Goal: Information Seeking & Learning: Find specific fact

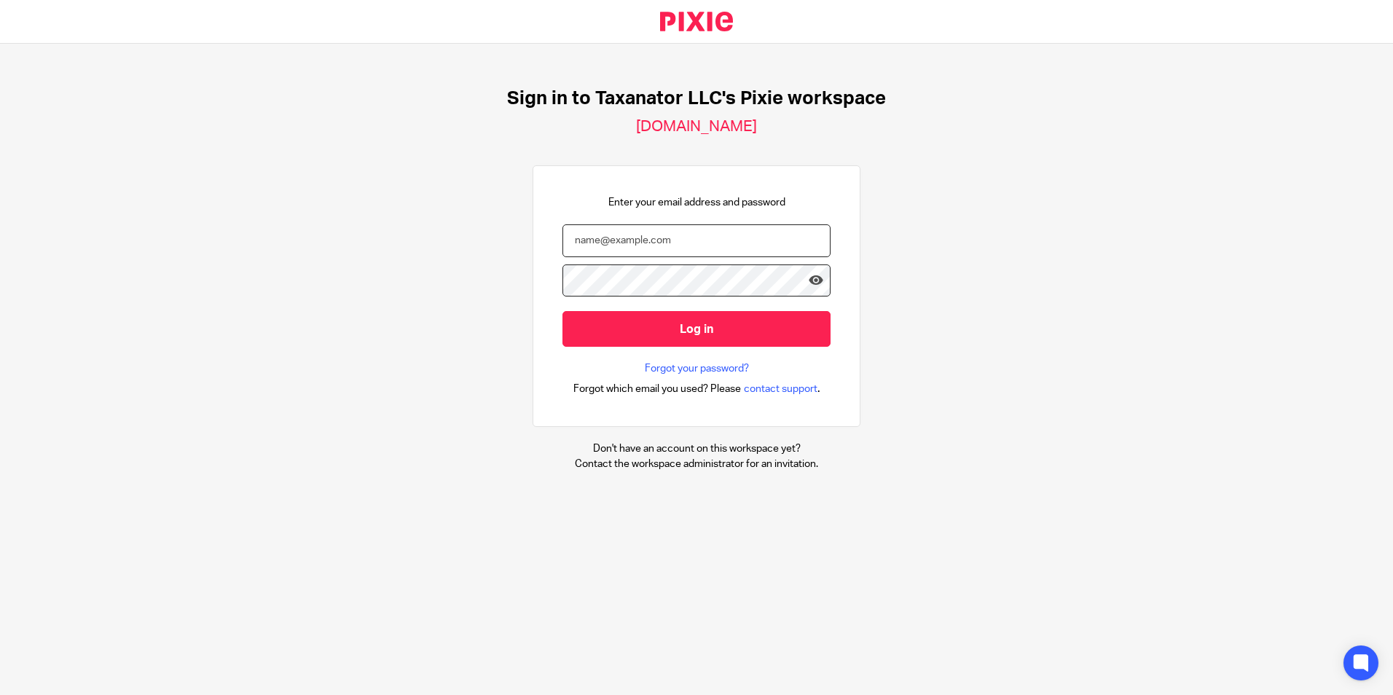
click at [613, 230] on input "email" at bounding box center [696, 240] width 268 height 33
paste input "bharmon@taxn8r.com"
type input "bharmon@taxn8r.com"
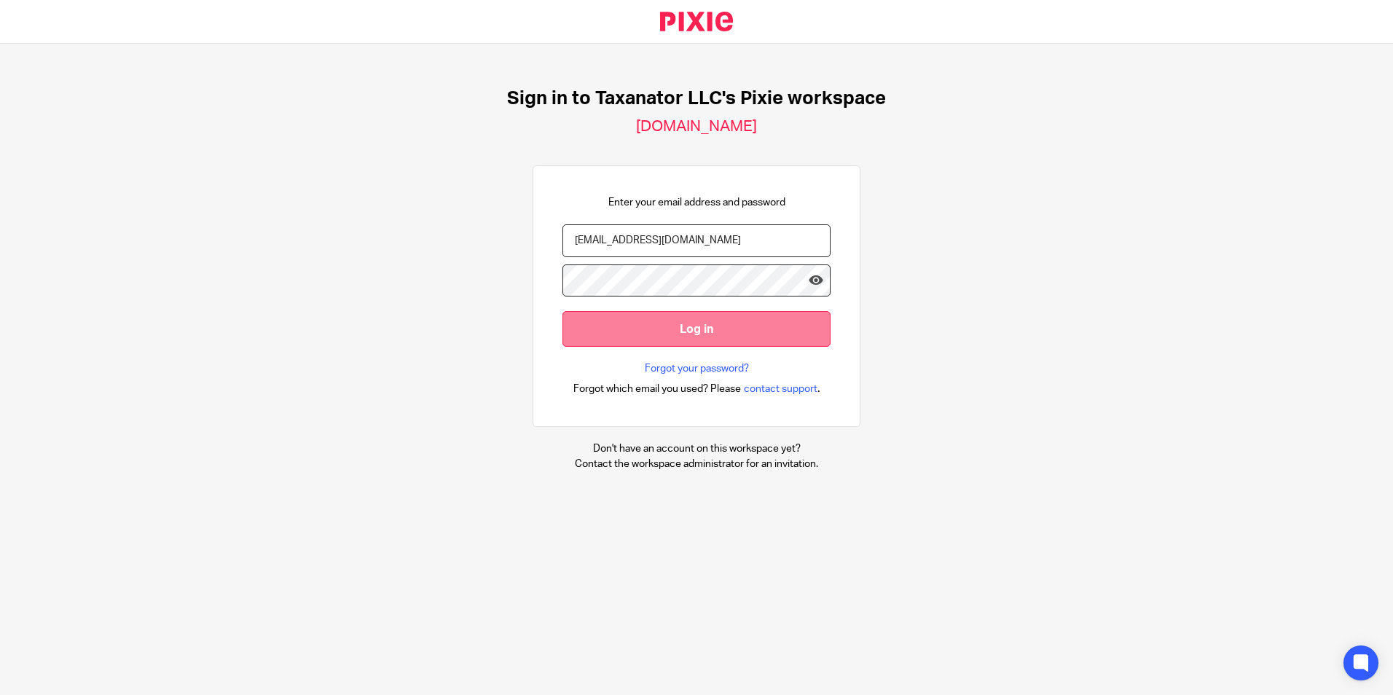
click at [618, 327] on input "Log in" at bounding box center [696, 329] width 268 height 36
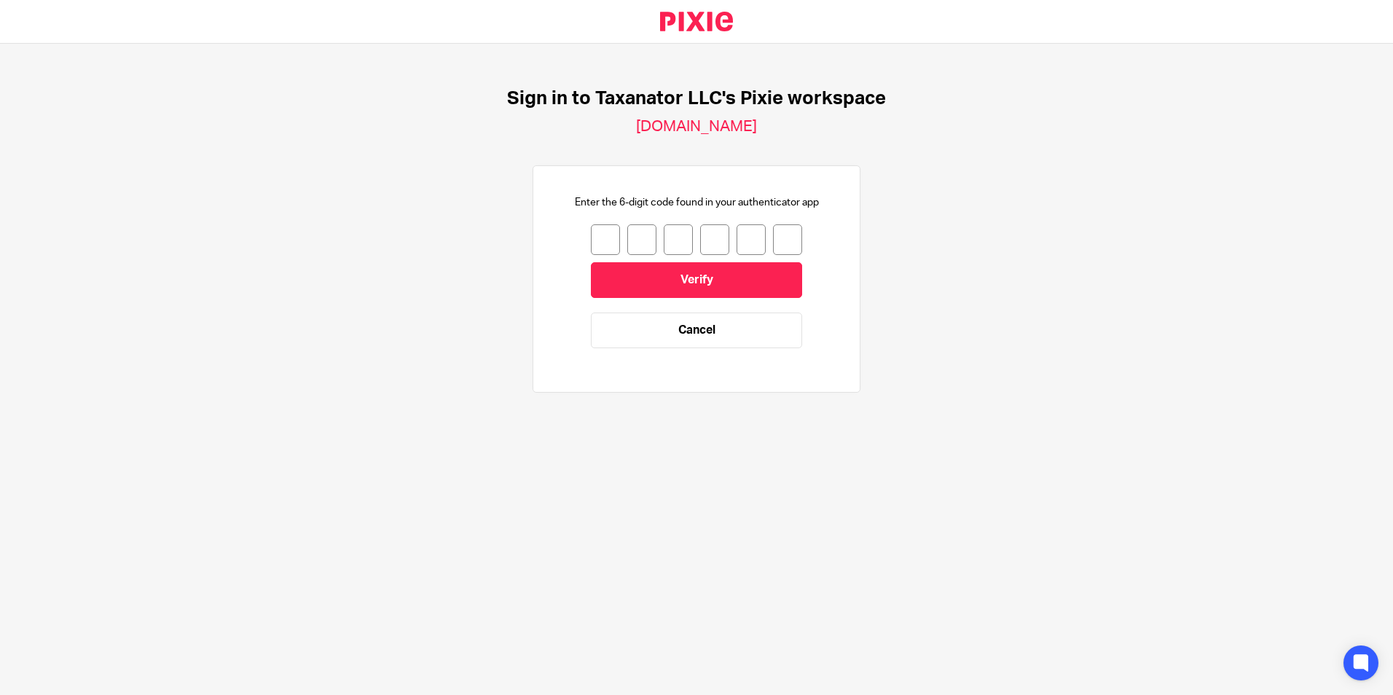
click at [591, 235] on input "number" at bounding box center [605, 239] width 29 height 31
type input "7"
type input "6"
type input "9"
type input "7"
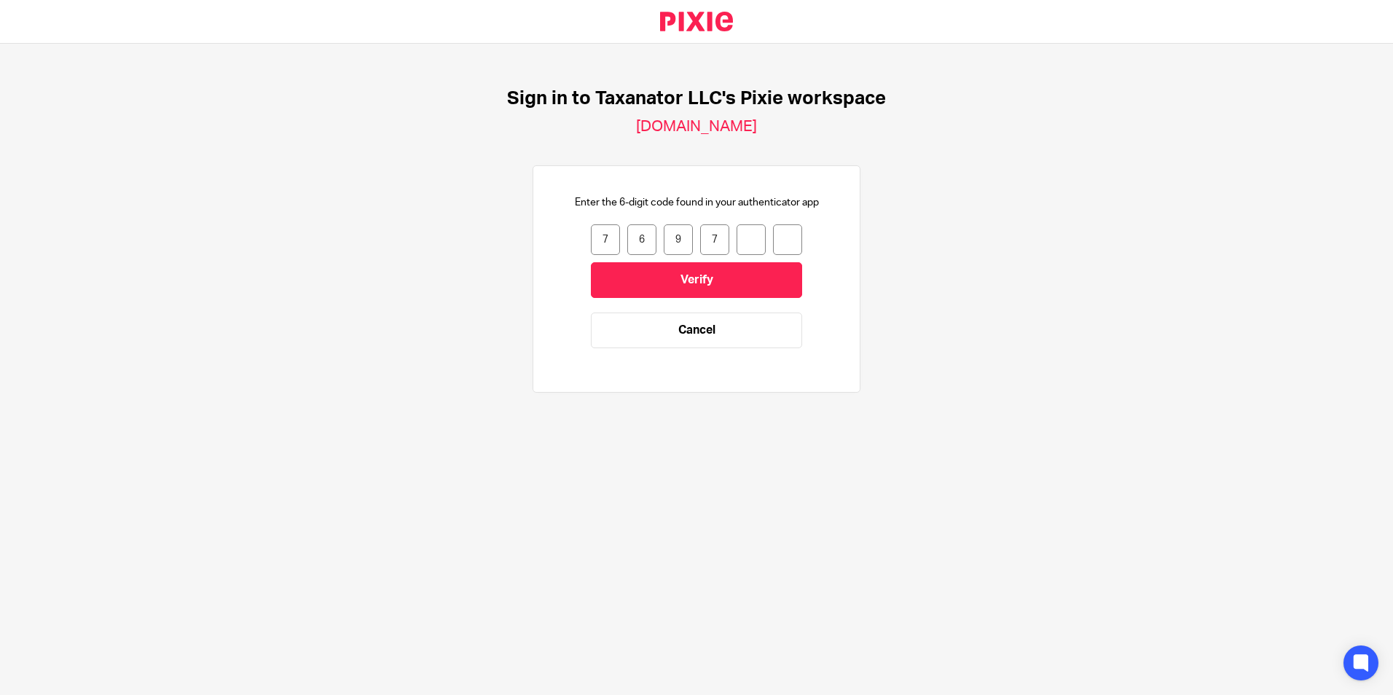
type input "9"
type input "8"
click at [648, 276] on input "Verify" at bounding box center [696, 280] width 211 height 36
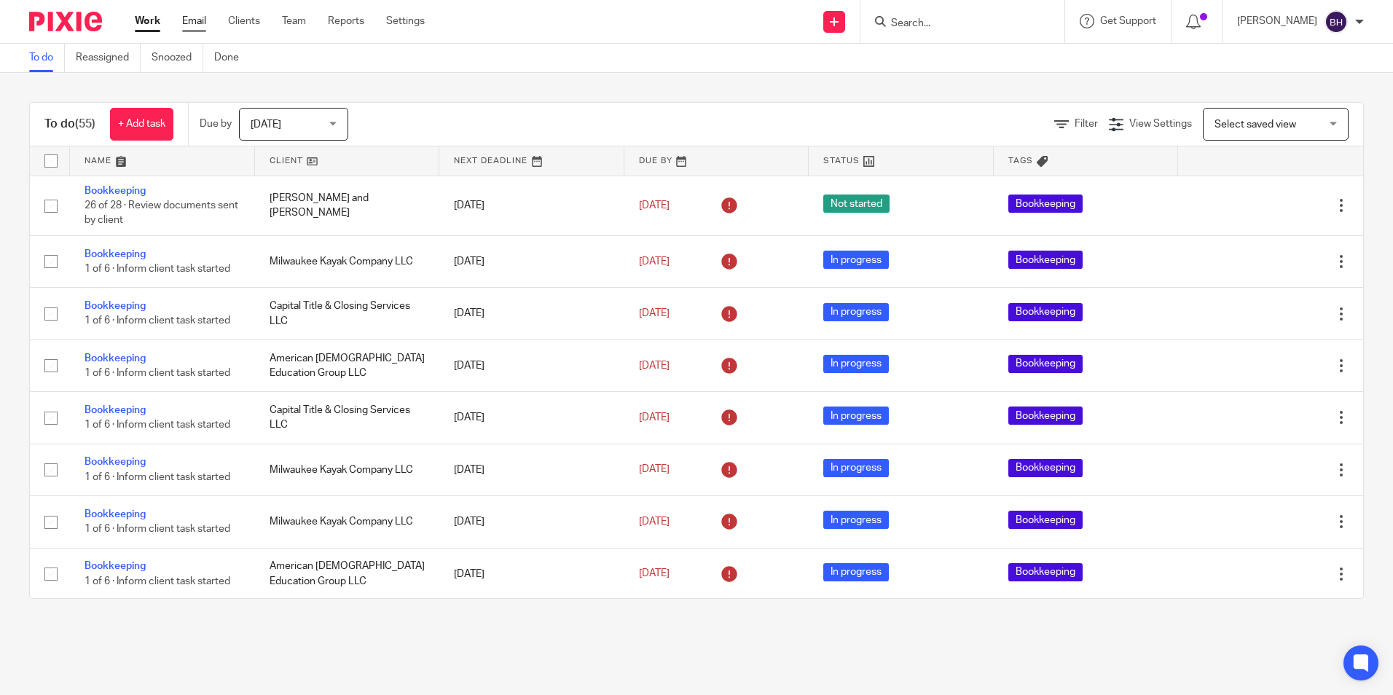
click at [194, 18] on link "Email" at bounding box center [194, 21] width 24 height 15
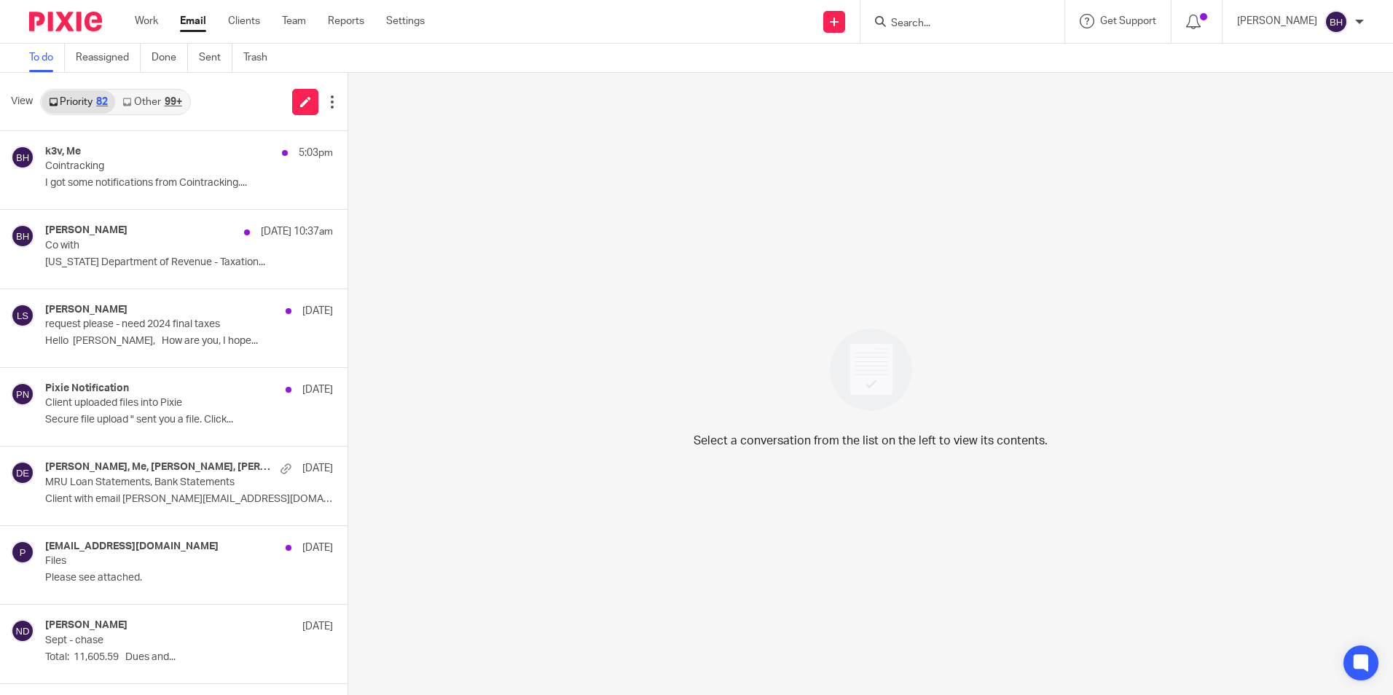
click at [162, 102] on link "Other 99+" at bounding box center [152, 101] width 74 height 23
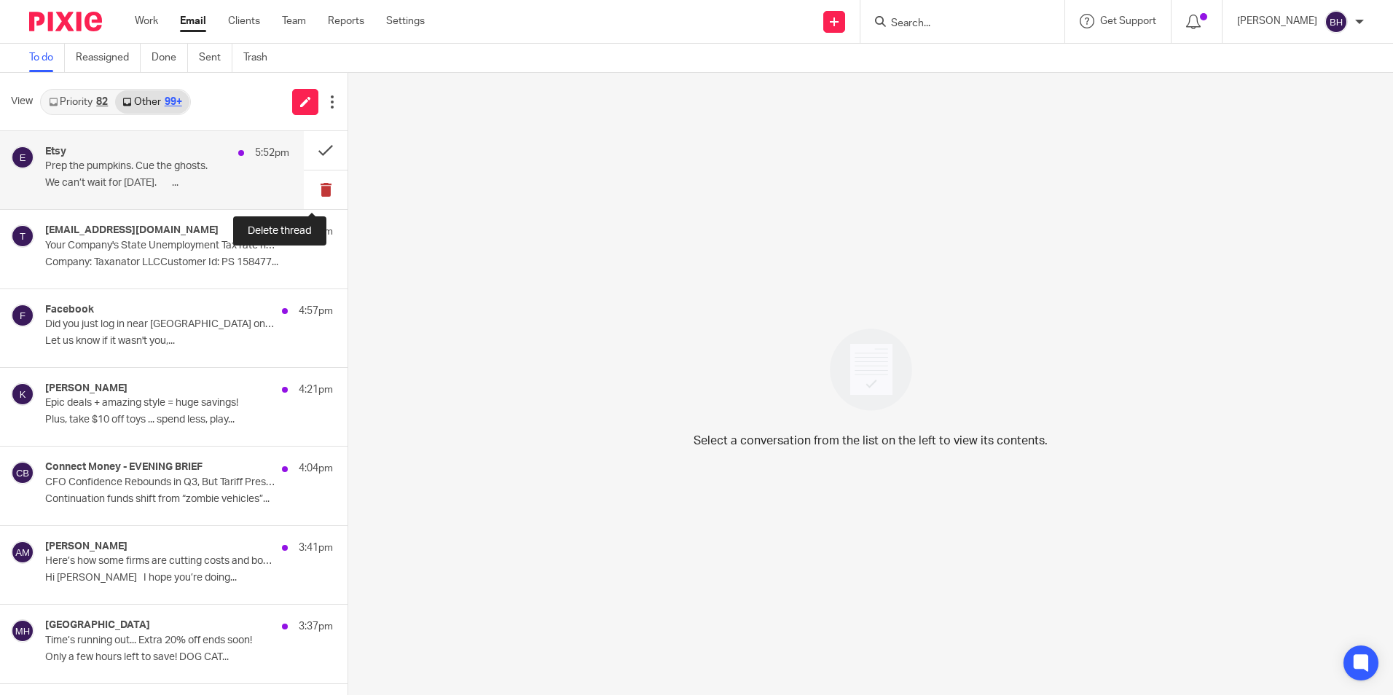
click at [313, 189] on button at bounding box center [326, 189] width 44 height 39
click at [312, 184] on button at bounding box center [326, 189] width 44 height 39
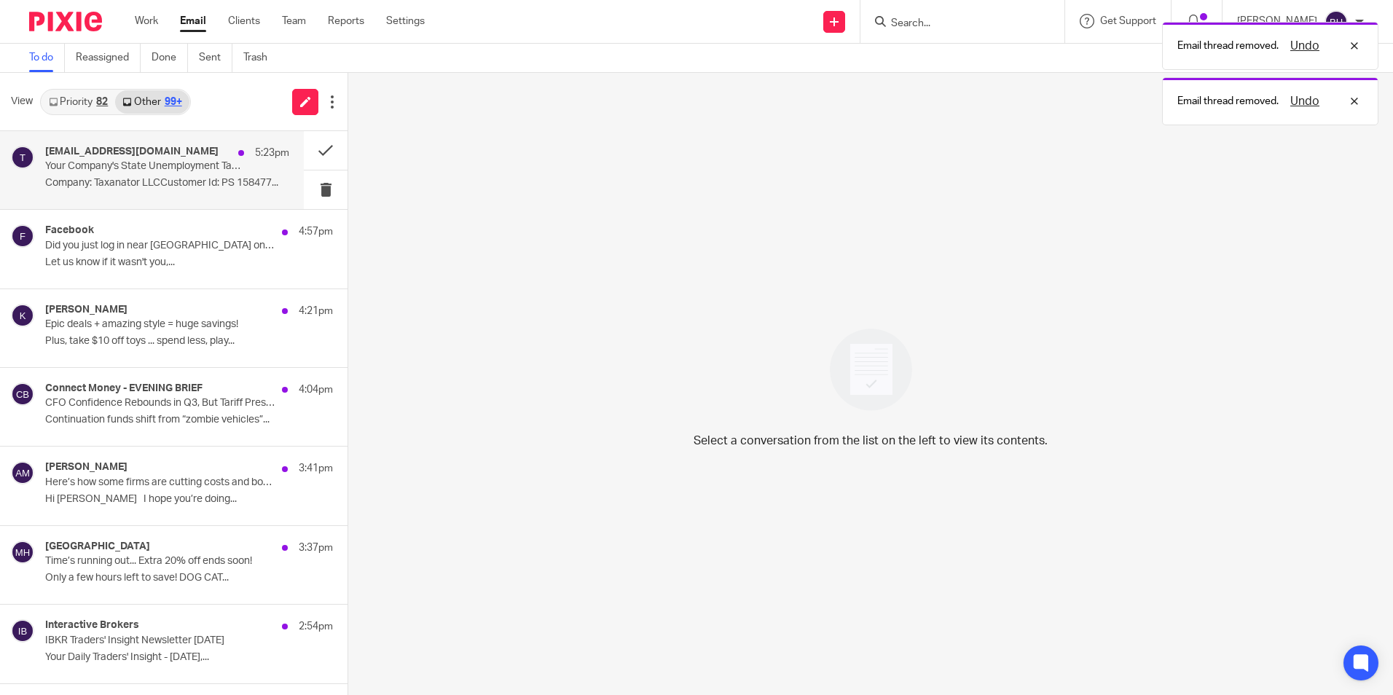
click at [165, 176] on div "tax@patriotsoftware.com 5:23pm Your Company's State Unemployment Tax rate has b…" at bounding box center [167, 170] width 244 height 49
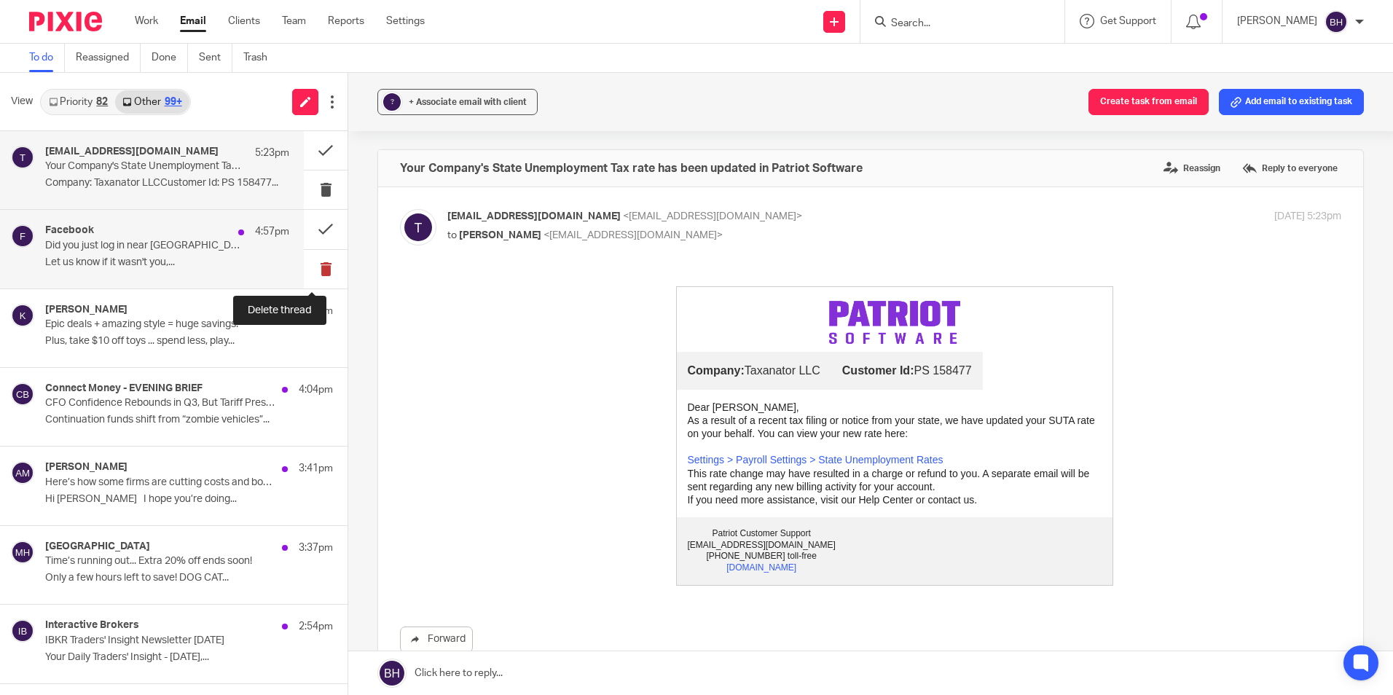
click at [314, 264] on button at bounding box center [326, 269] width 44 height 39
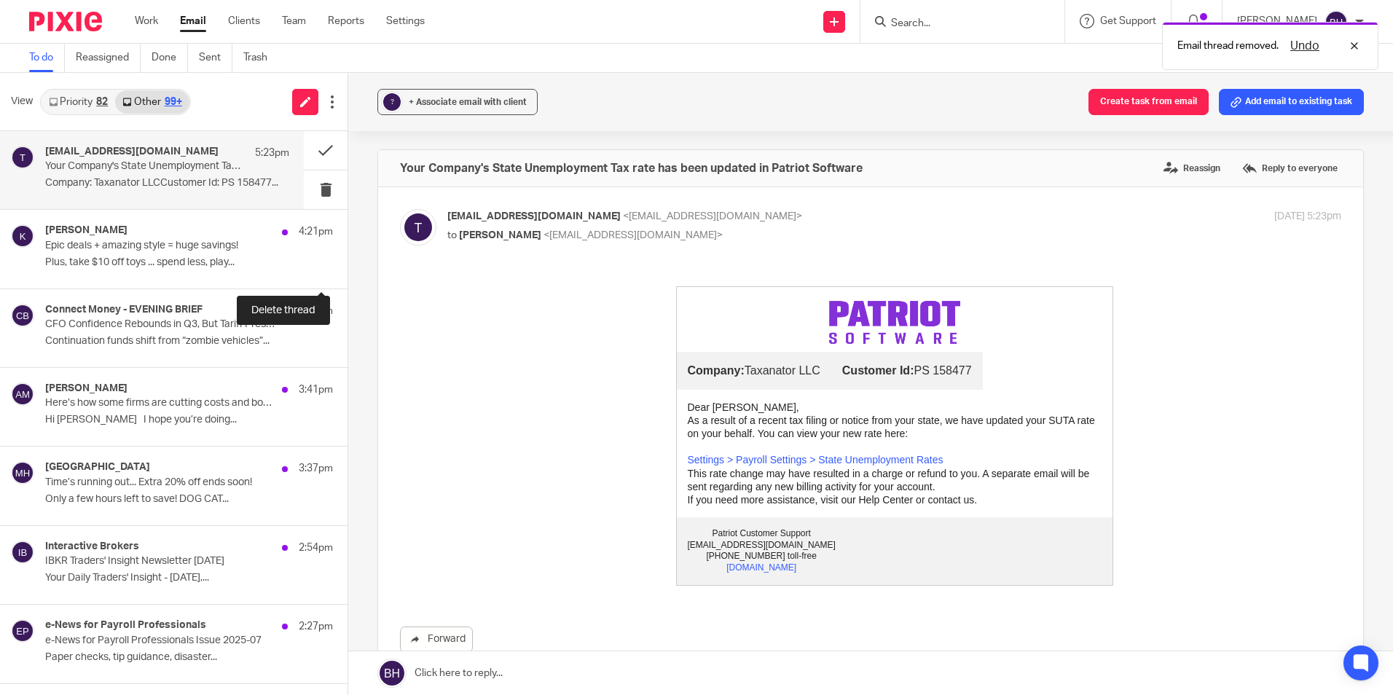
click at [347, 264] on button at bounding box center [353, 269] width 12 height 39
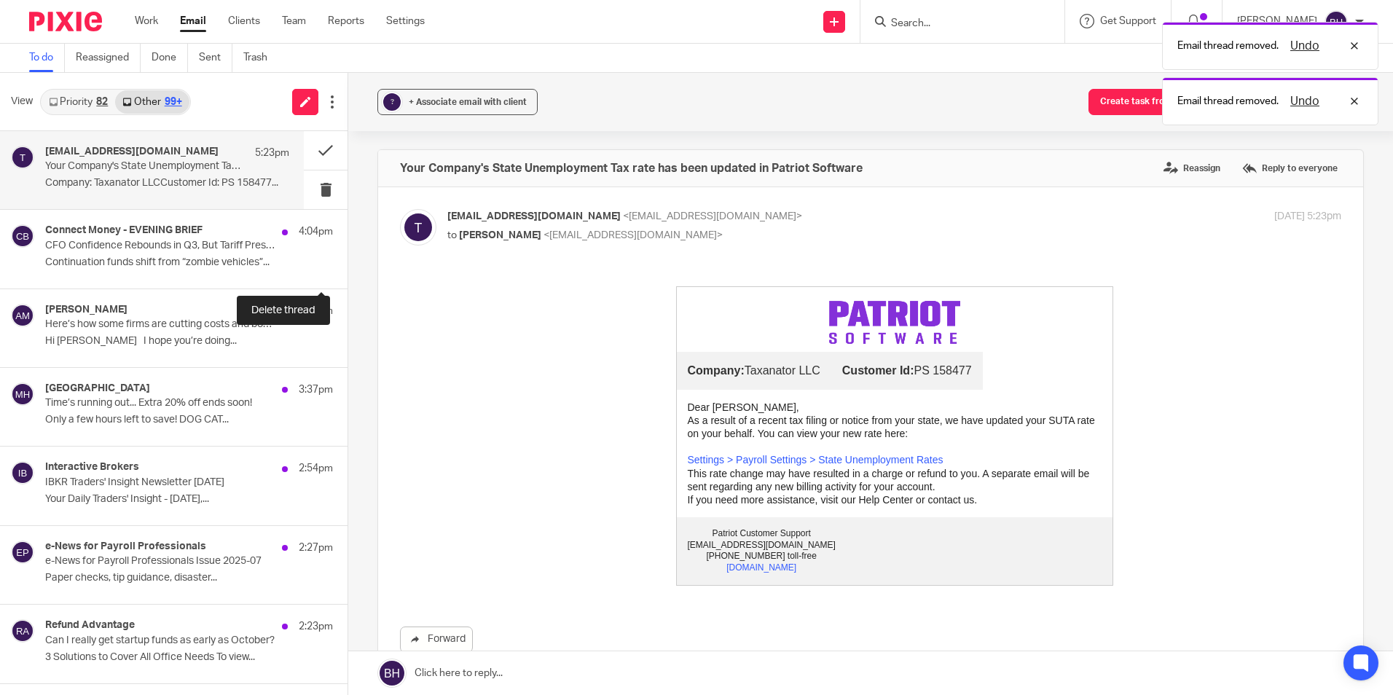
click at [347, 264] on button at bounding box center [353, 269] width 12 height 39
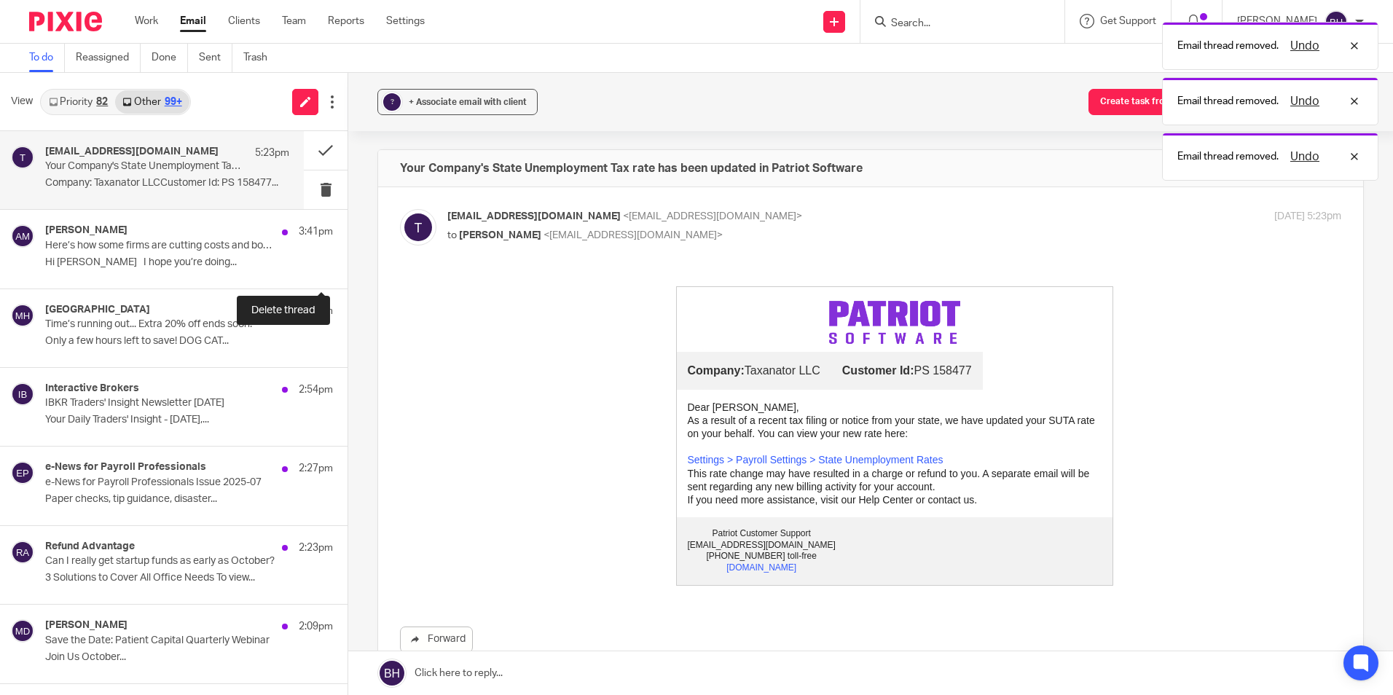
click at [347, 264] on button at bounding box center [353, 269] width 12 height 39
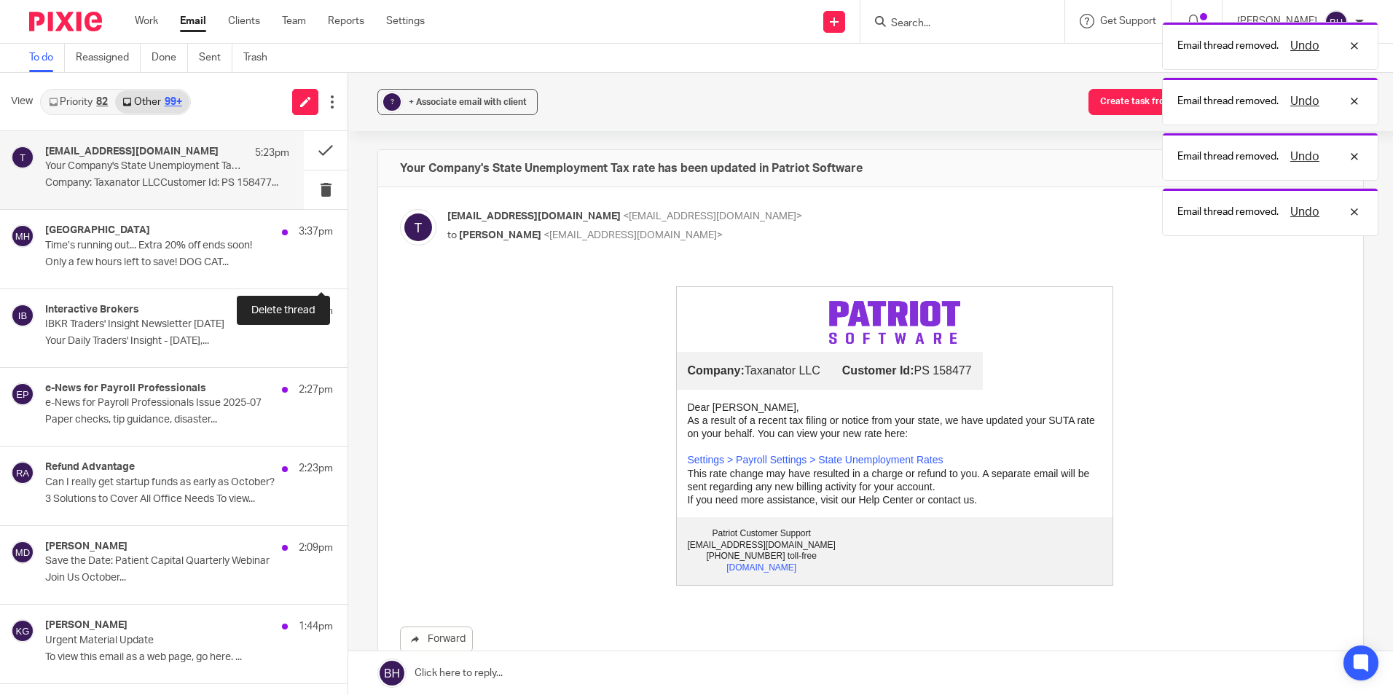
click at [347, 264] on button at bounding box center [353, 269] width 12 height 39
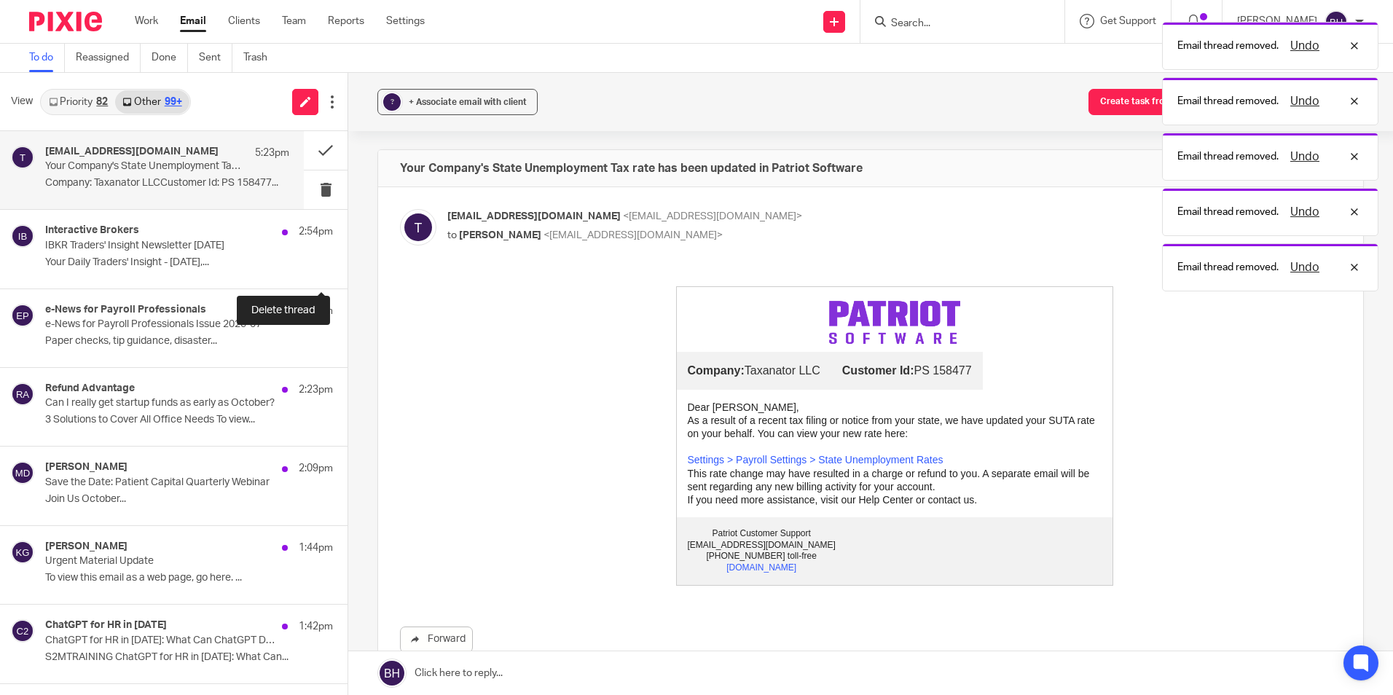
click at [347, 264] on button at bounding box center [353, 269] width 12 height 39
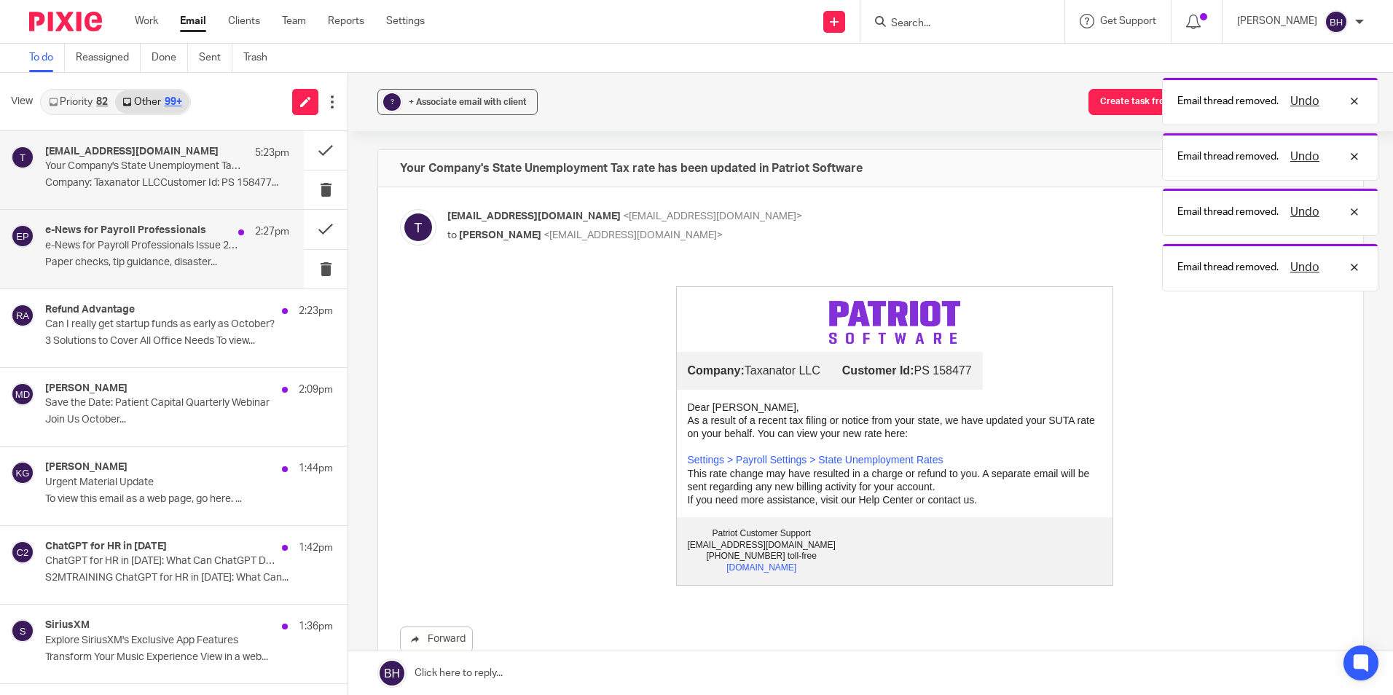
click at [154, 243] on p "e-News for Payroll Professionals Issue 2025-07" at bounding box center [142, 246] width 195 height 12
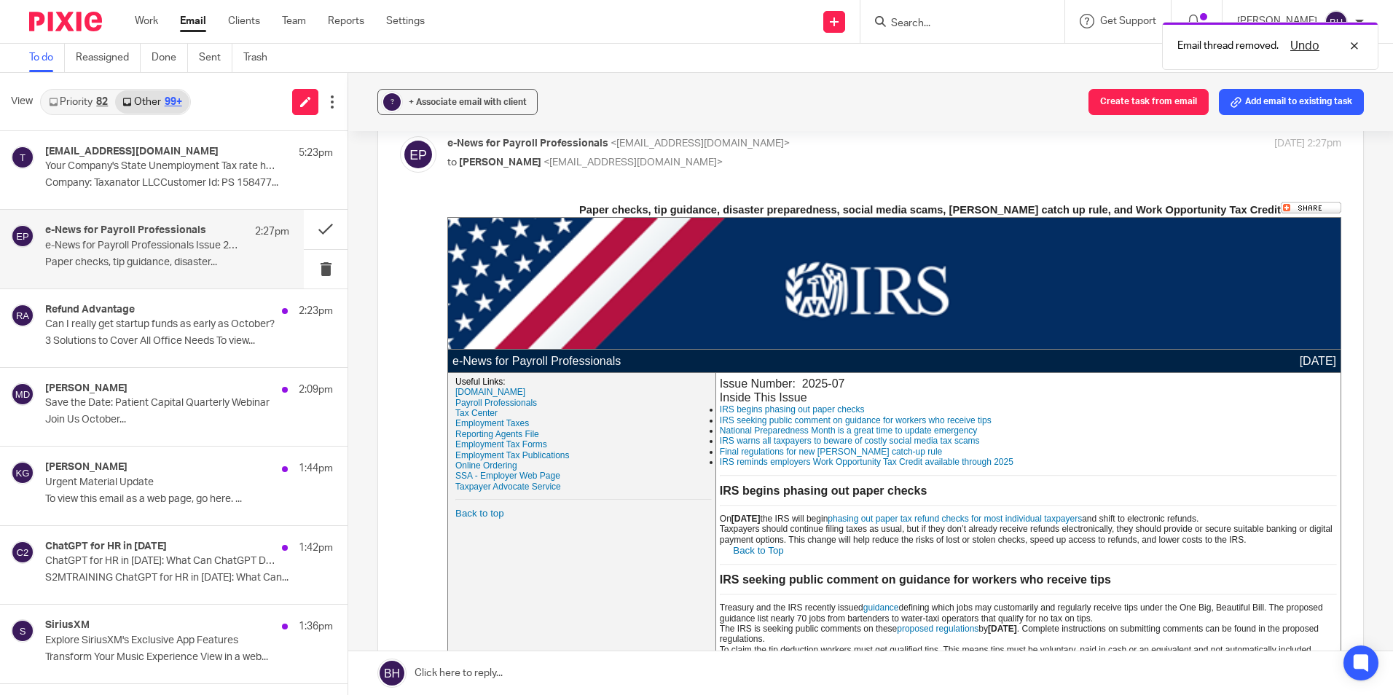
scroll to position [146, 0]
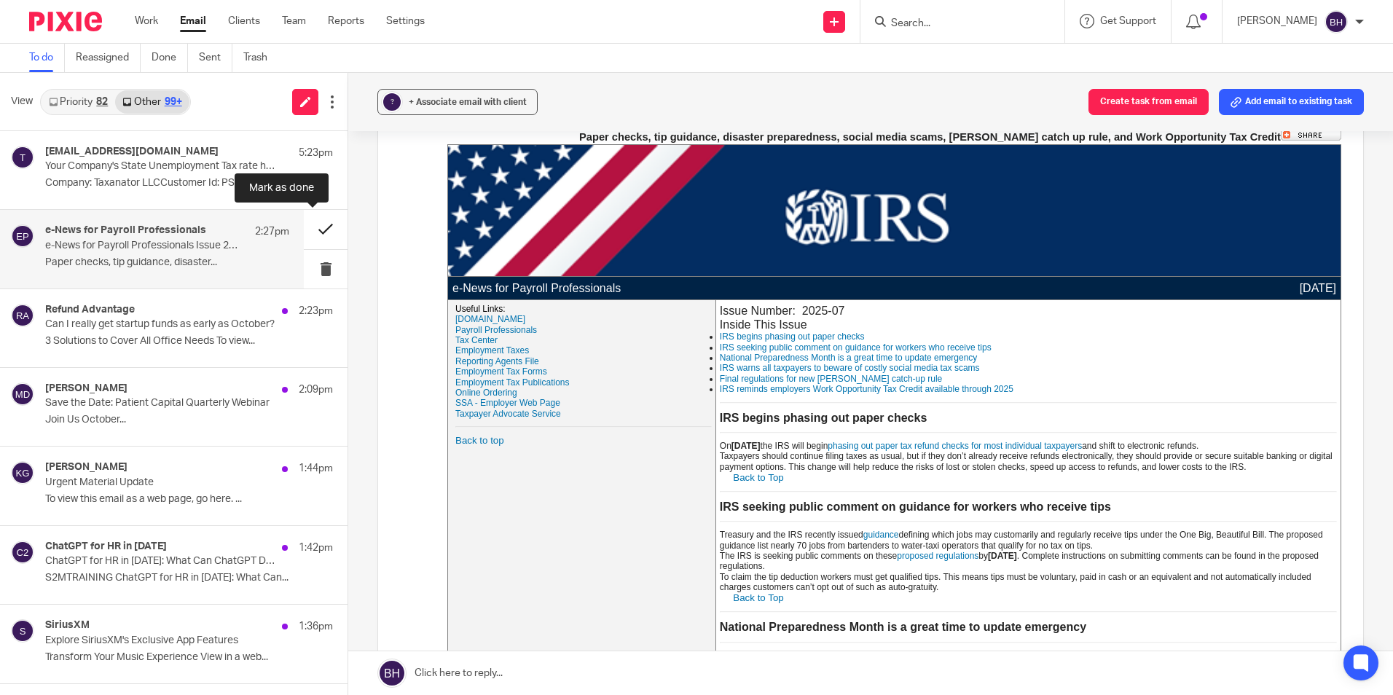
click at [310, 231] on button at bounding box center [326, 229] width 44 height 39
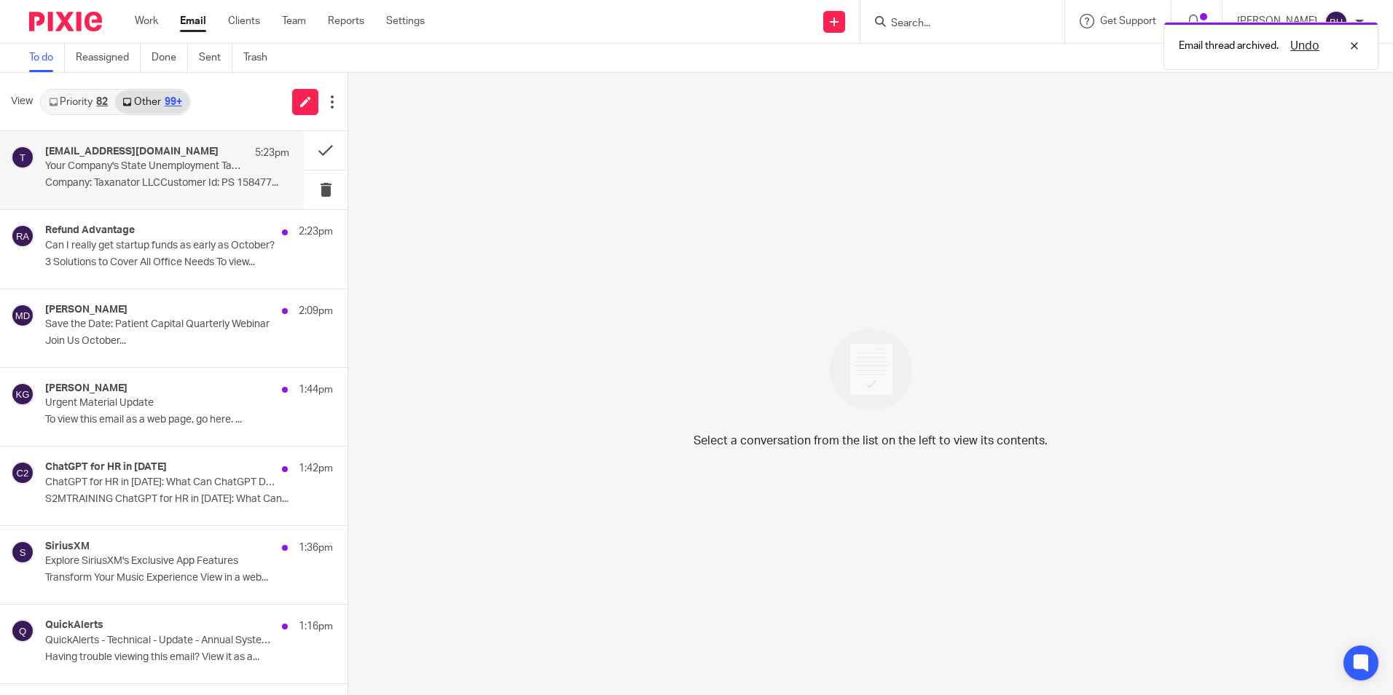
click at [209, 181] on p "Company: Taxanator LLCCustomer Id: PS 158477..." at bounding box center [167, 183] width 244 height 12
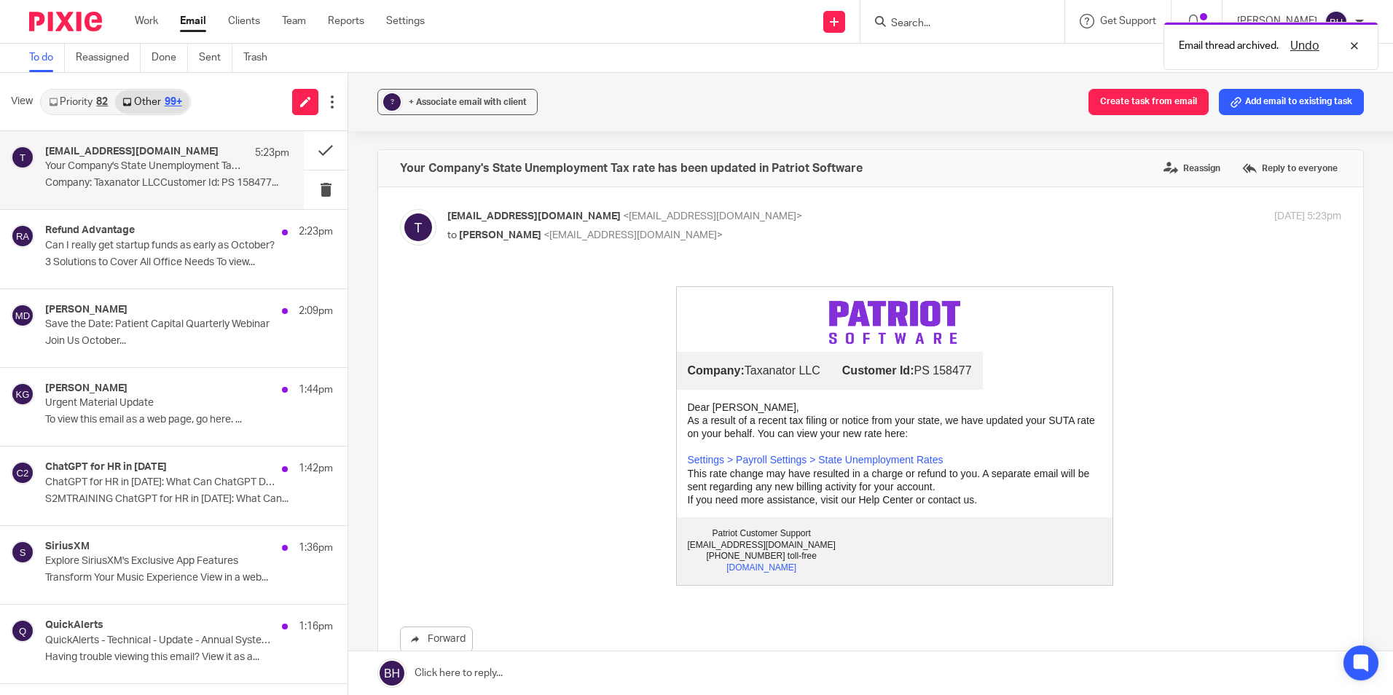
scroll to position [0, 0]
click at [828, 462] on link "Settings > Payroll Settings > State Unemployment Rates" at bounding box center [816, 460] width 256 height 12
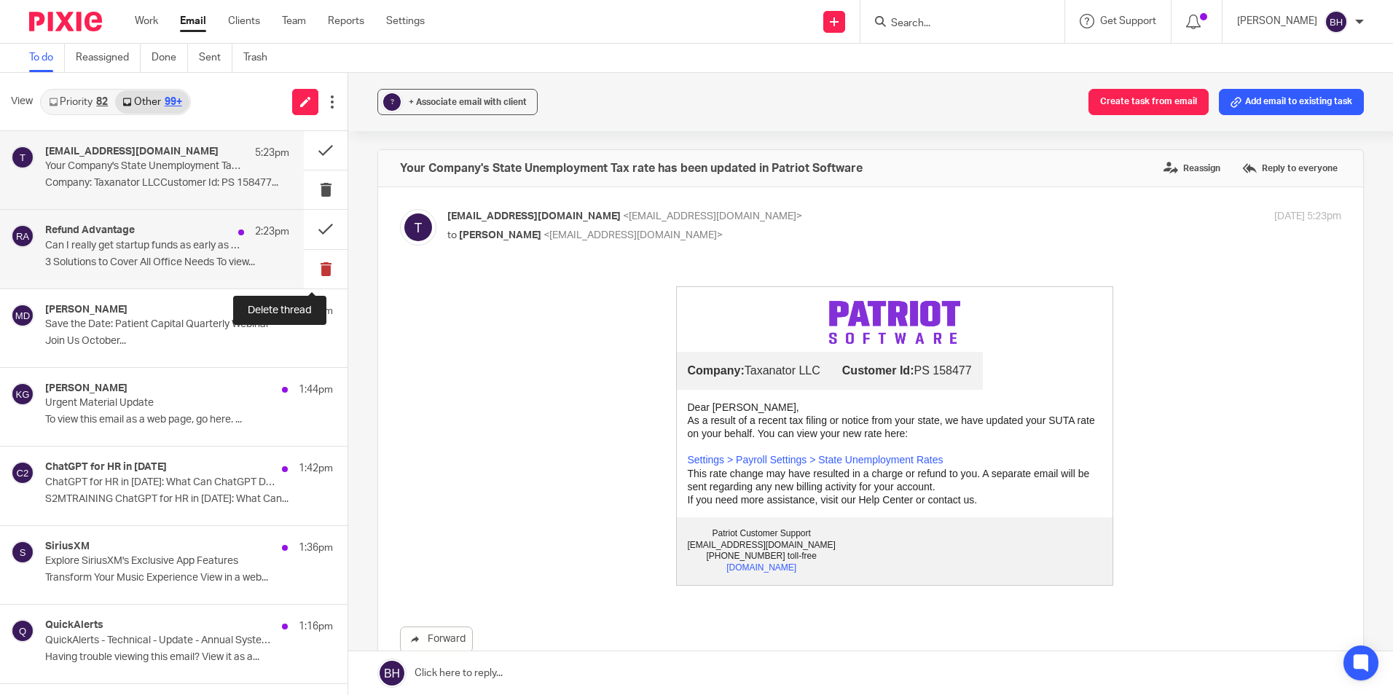
click at [313, 268] on button at bounding box center [326, 269] width 44 height 39
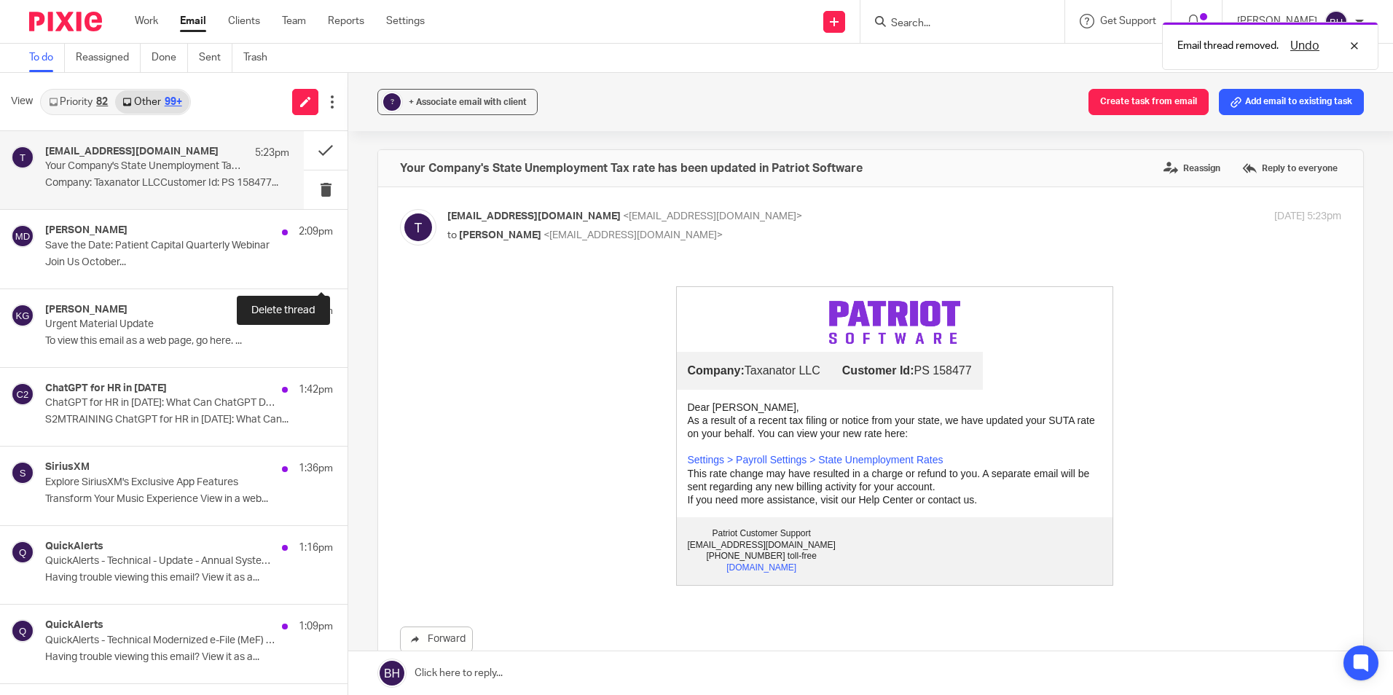
click at [347, 268] on button at bounding box center [353, 269] width 12 height 39
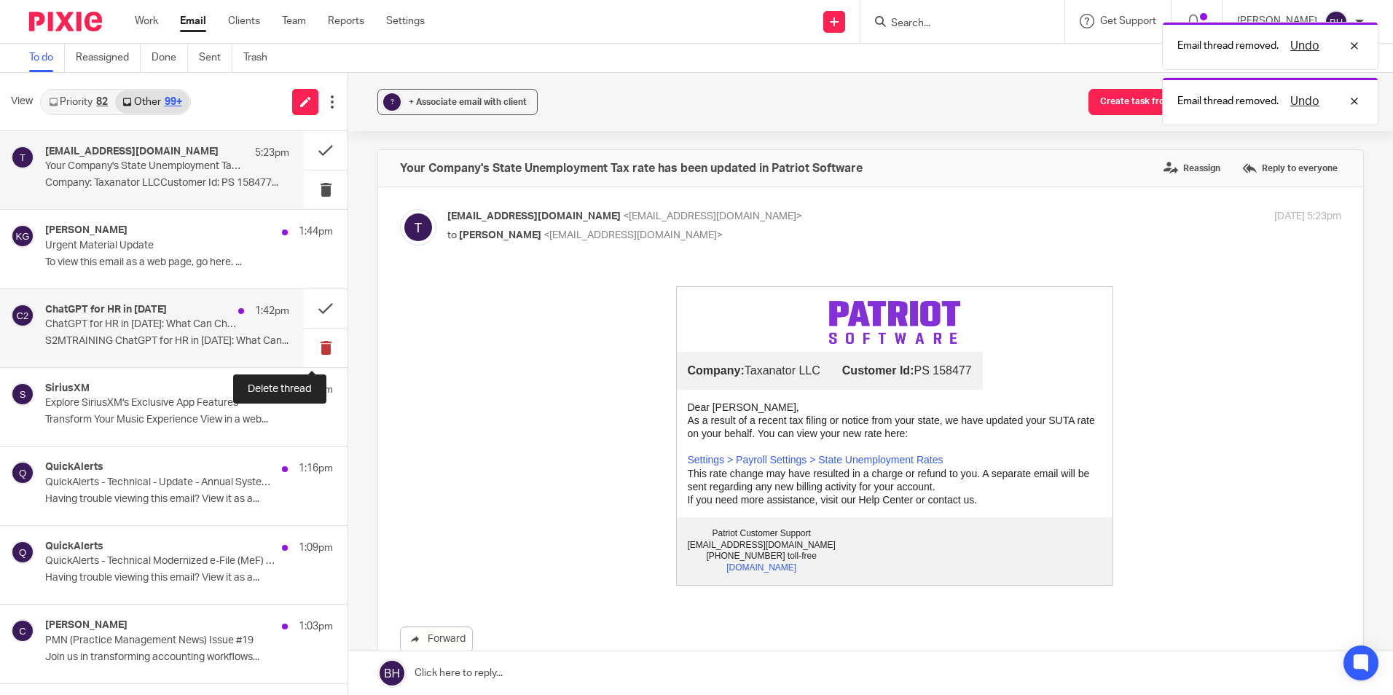
click at [310, 344] on button at bounding box center [326, 348] width 44 height 39
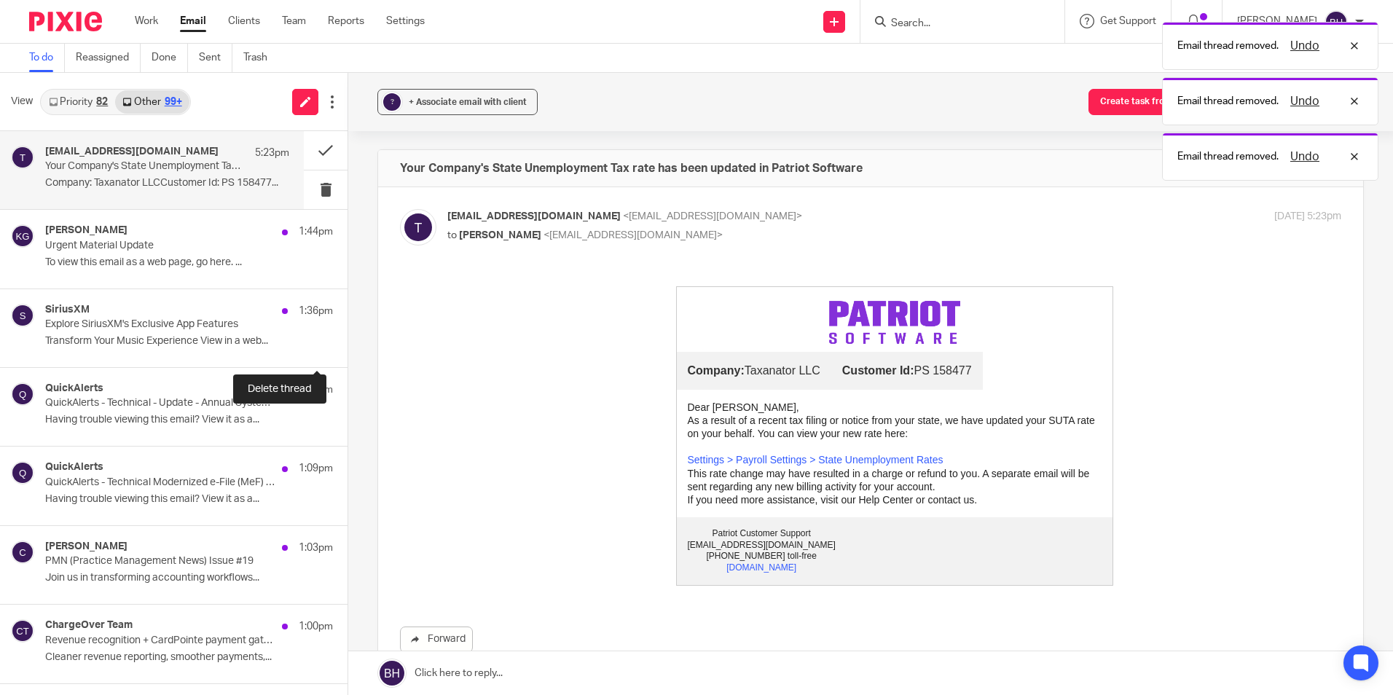
click at [347, 344] on button at bounding box center [353, 348] width 12 height 39
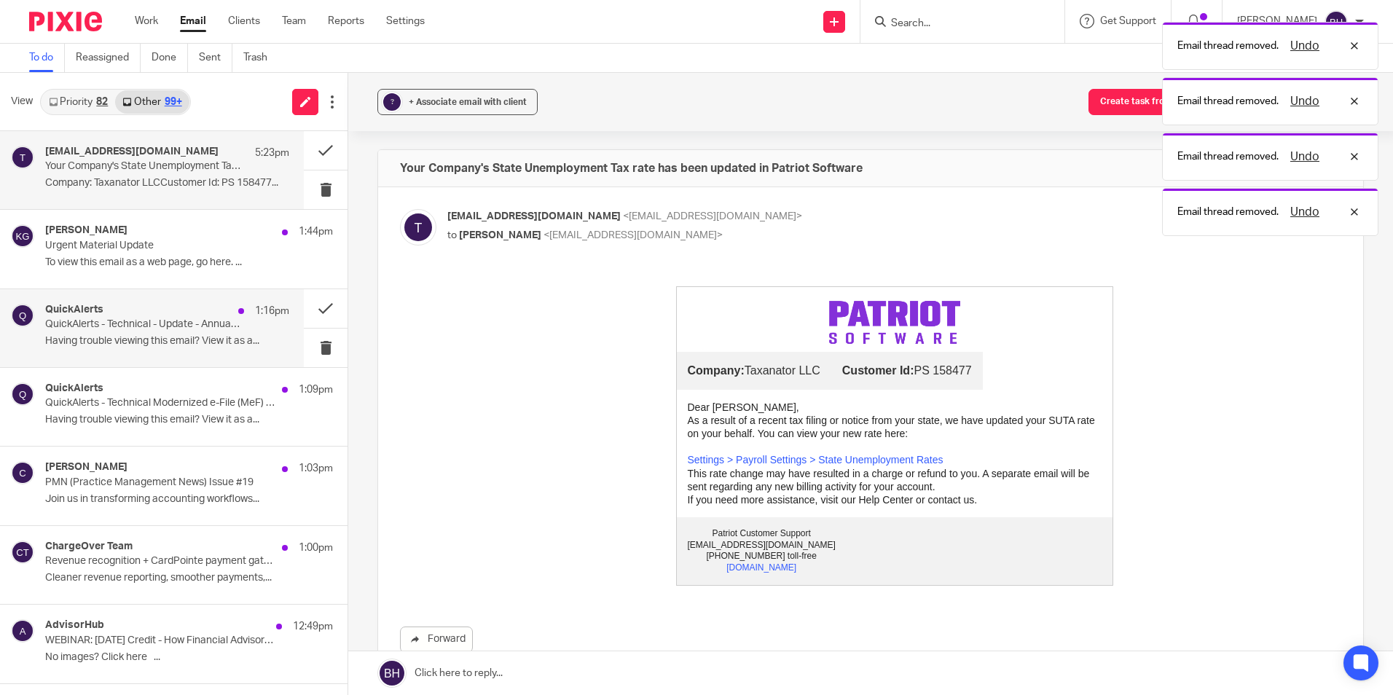
click at [157, 326] on p "QuickAlerts - Technical - Update - Annual System Update for the Modernized e-Fi…" at bounding box center [142, 324] width 195 height 12
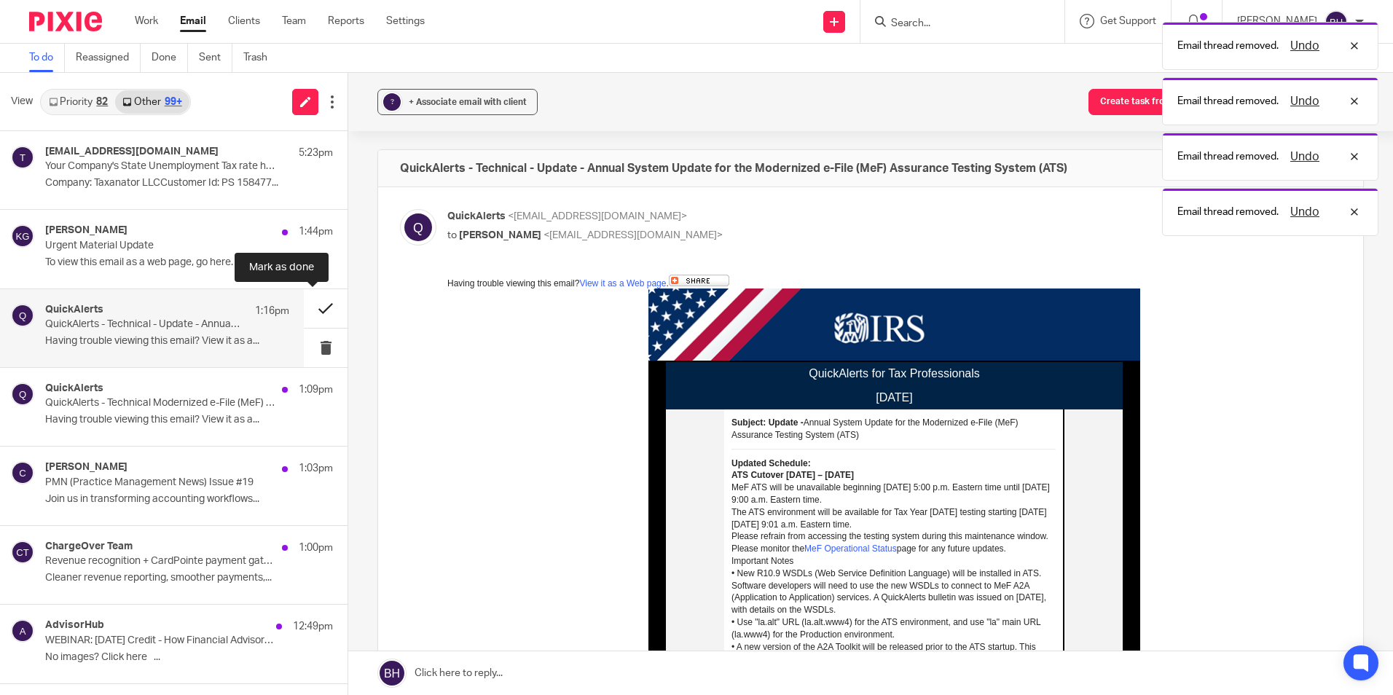
click at [308, 305] on button at bounding box center [326, 308] width 44 height 39
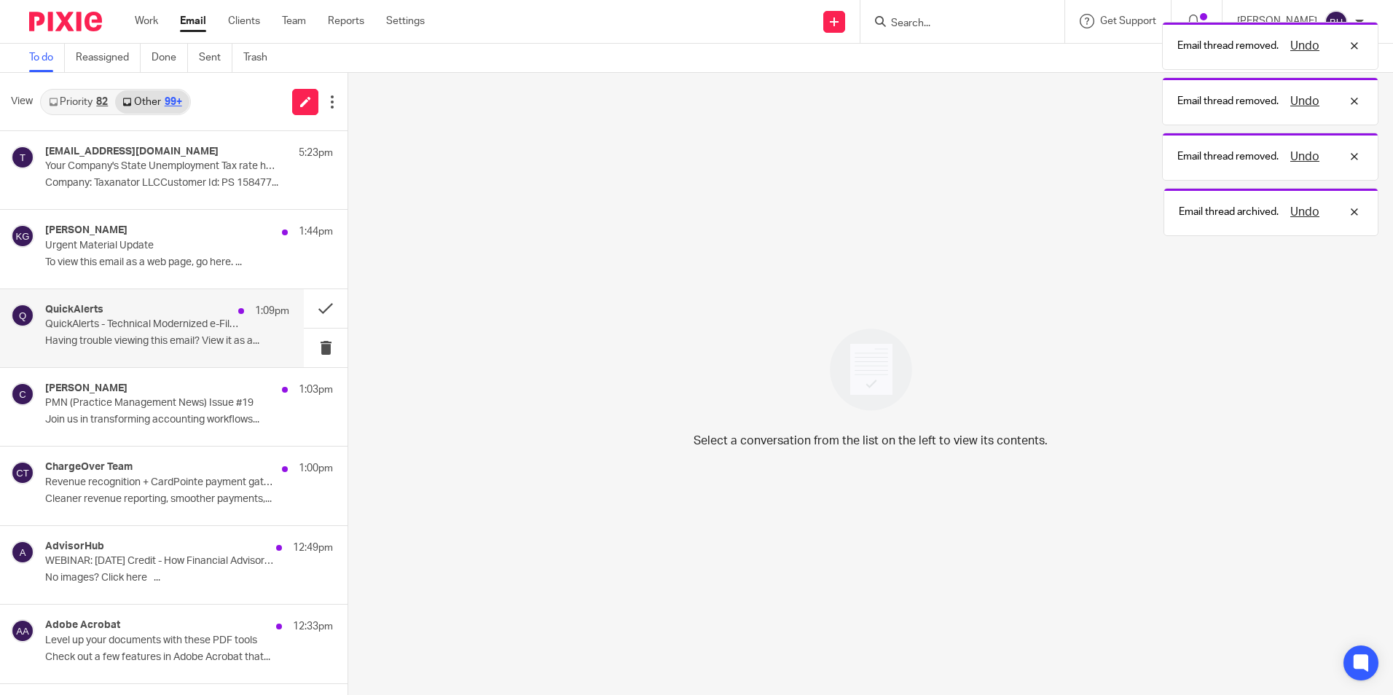
click at [224, 344] on p "Having trouble viewing this email? View it as a..." at bounding box center [167, 341] width 244 height 12
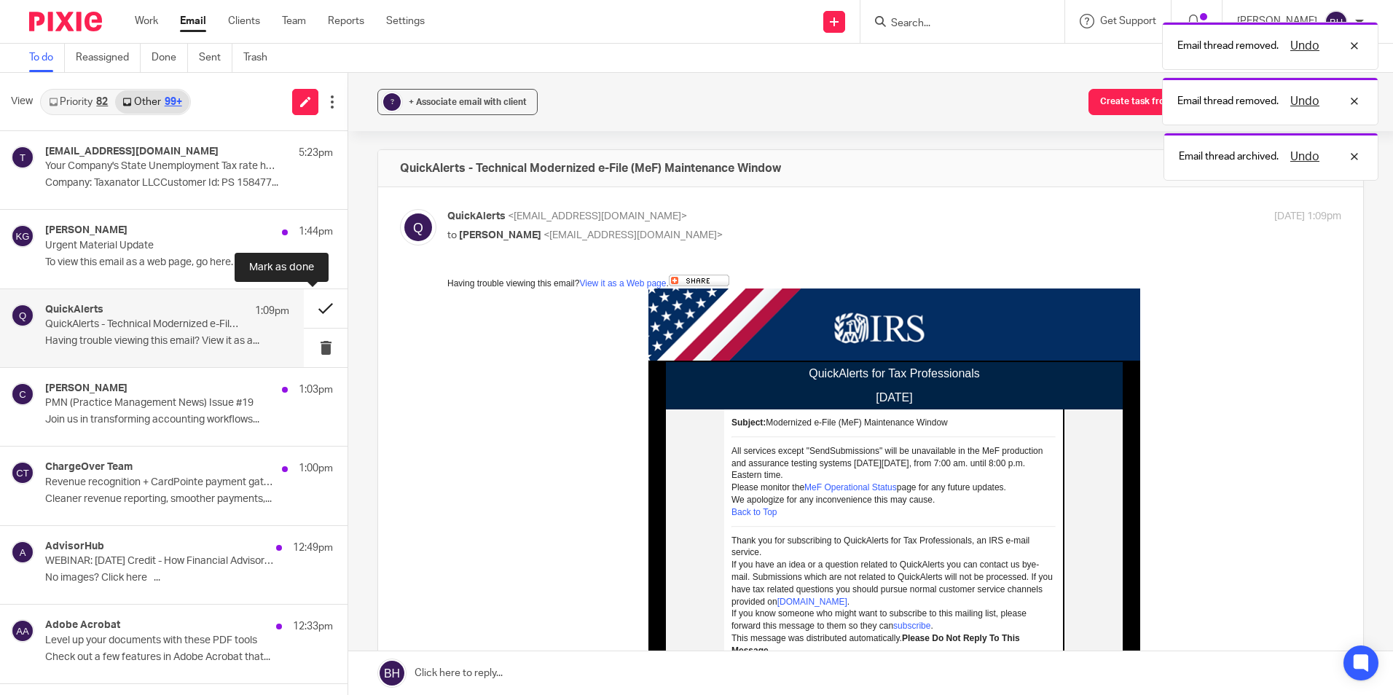
click at [312, 310] on button at bounding box center [326, 308] width 44 height 39
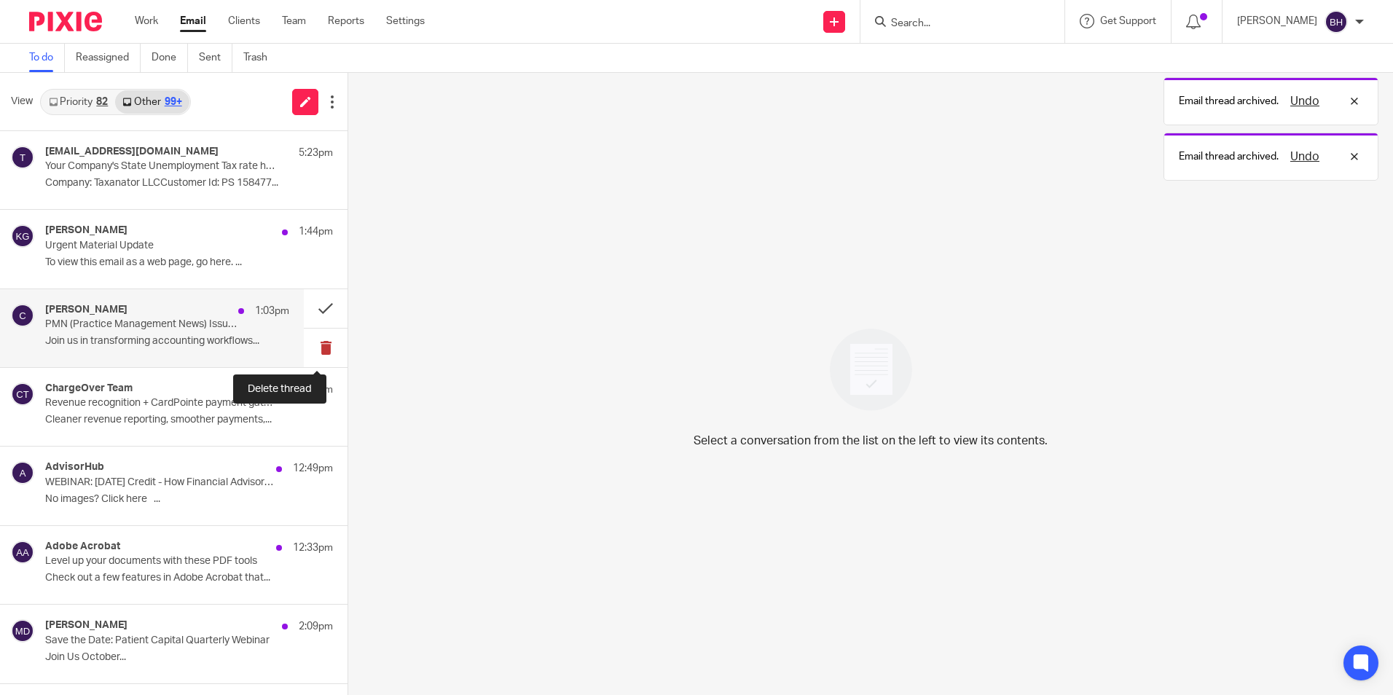
click at [310, 345] on button at bounding box center [326, 348] width 44 height 39
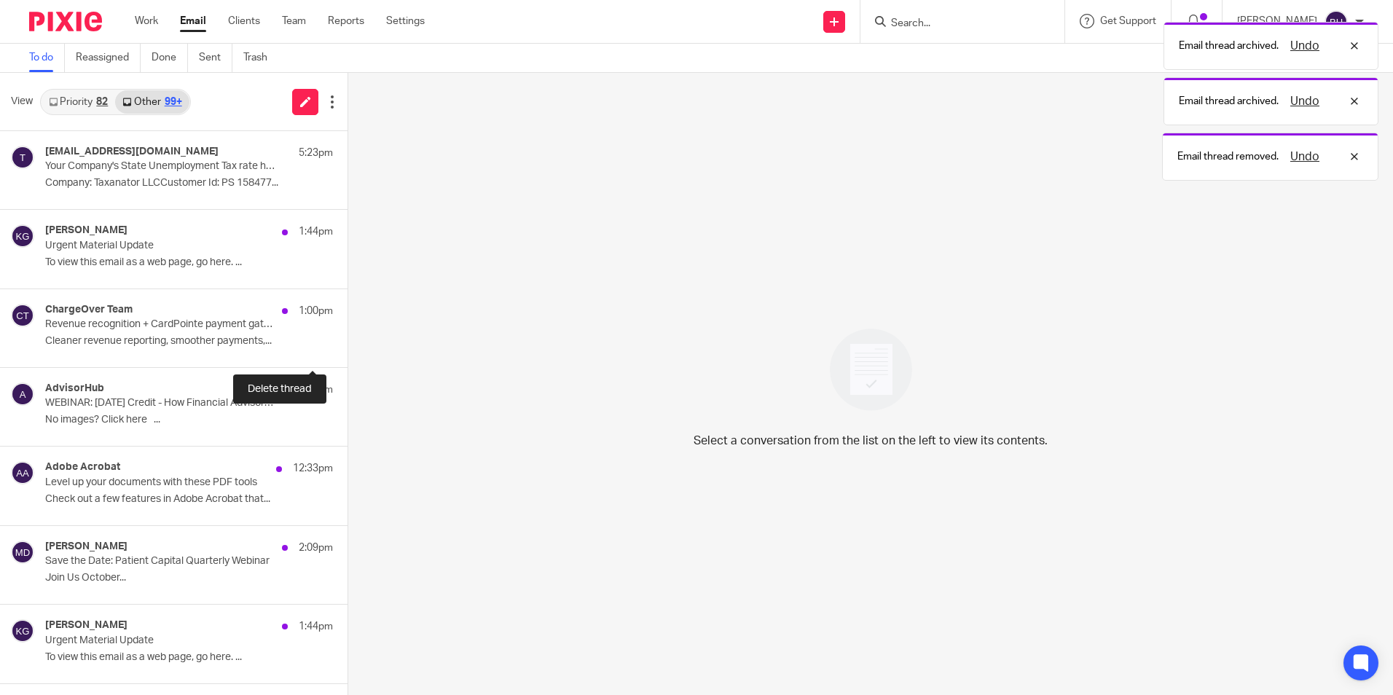
click at [347, 345] on button at bounding box center [353, 348] width 12 height 39
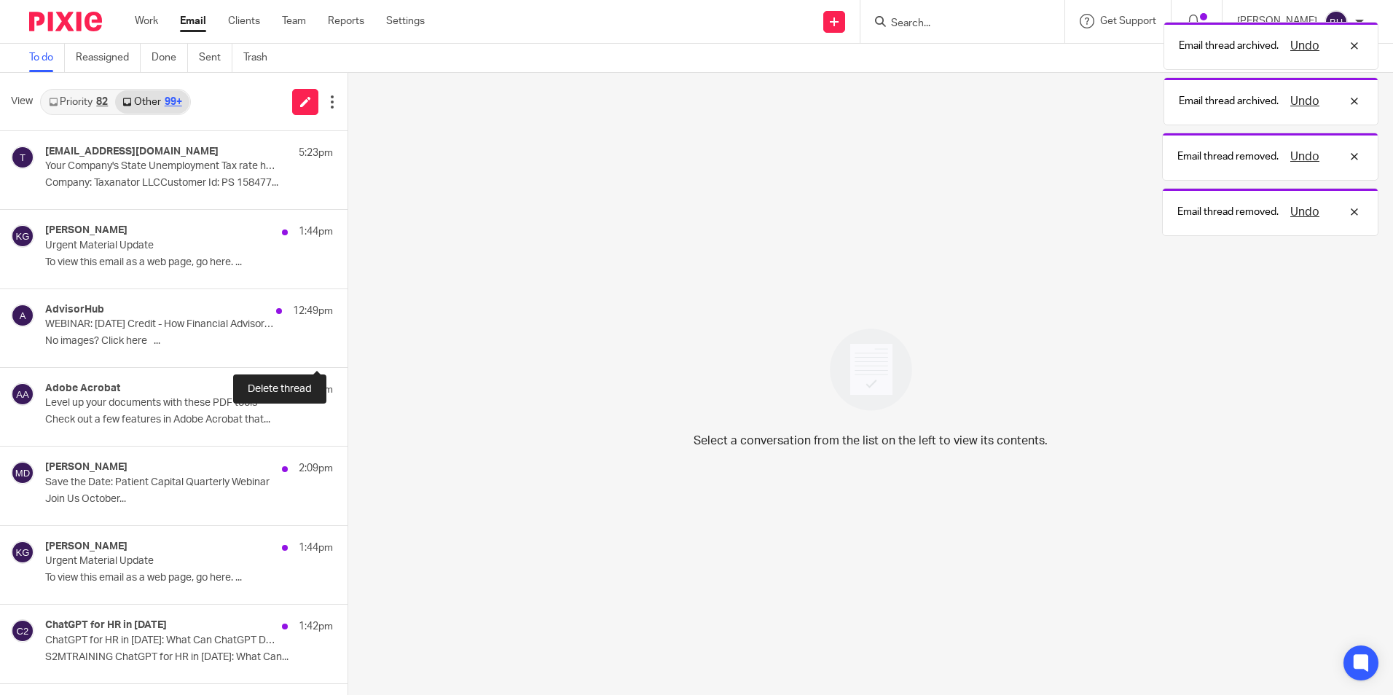
click at [347, 345] on button at bounding box center [353, 348] width 12 height 39
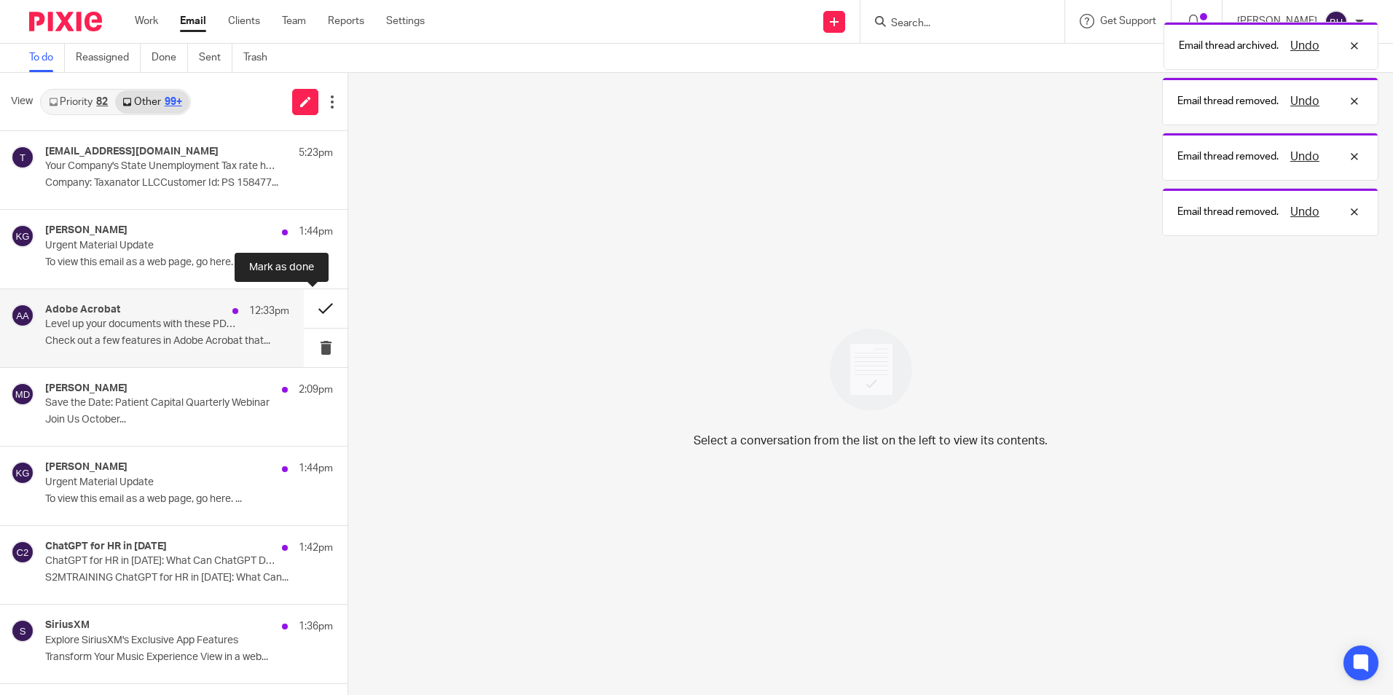
click at [310, 307] on button at bounding box center [326, 308] width 44 height 39
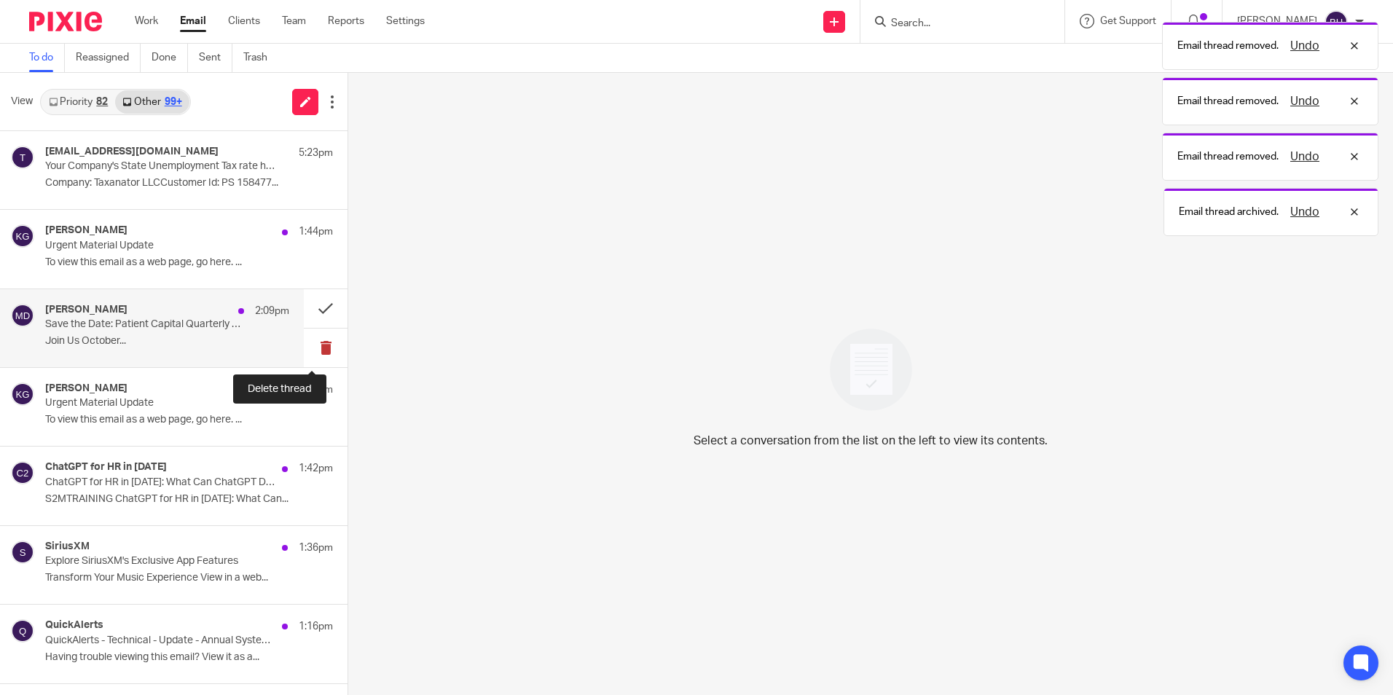
click at [310, 342] on button at bounding box center [326, 348] width 44 height 39
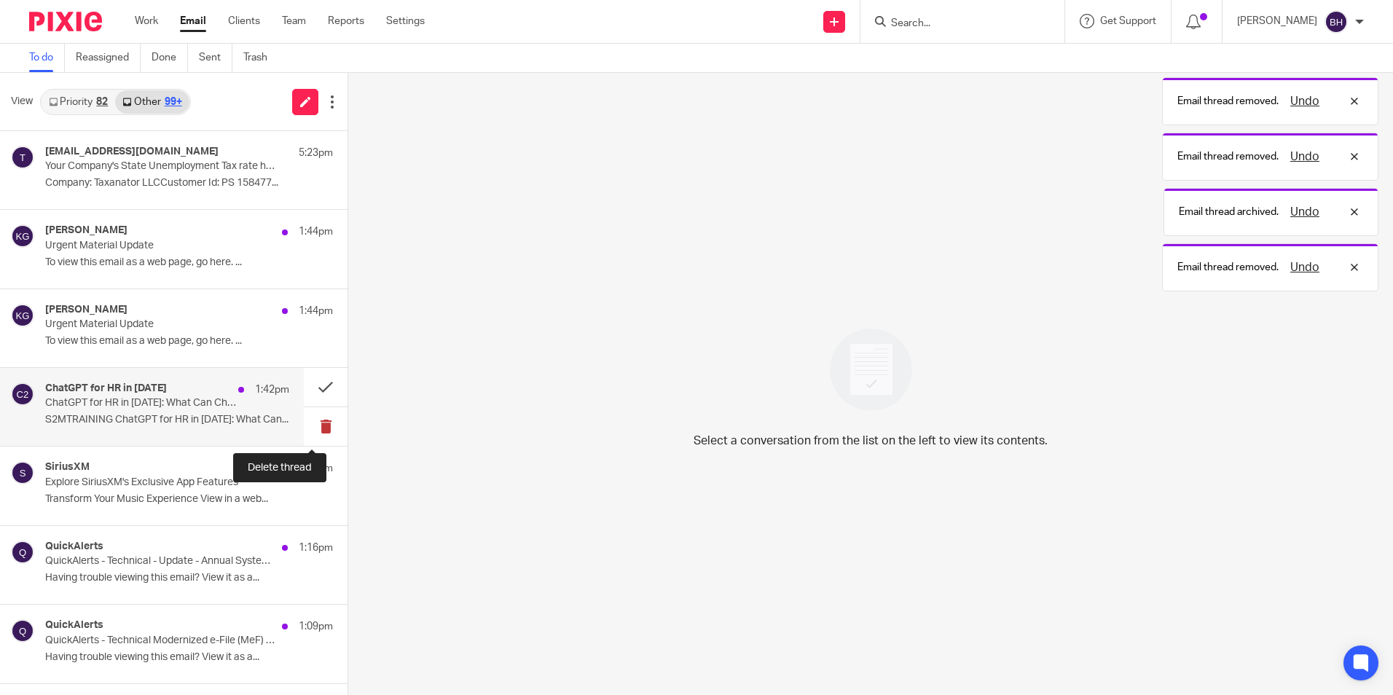
click at [310, 420] on button at bounding box center [326, 426] width 44 height 39
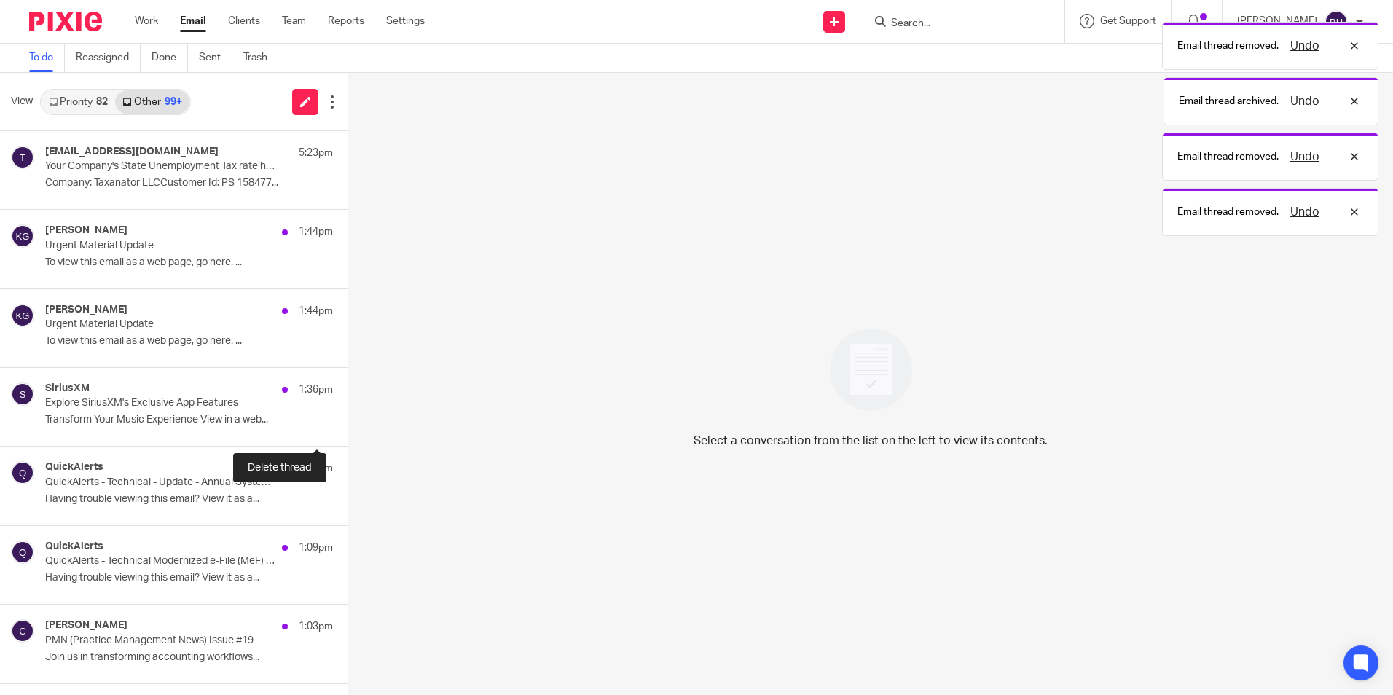
click at [347, 420] on button at bounding box center [353, 426] width 12 height 39
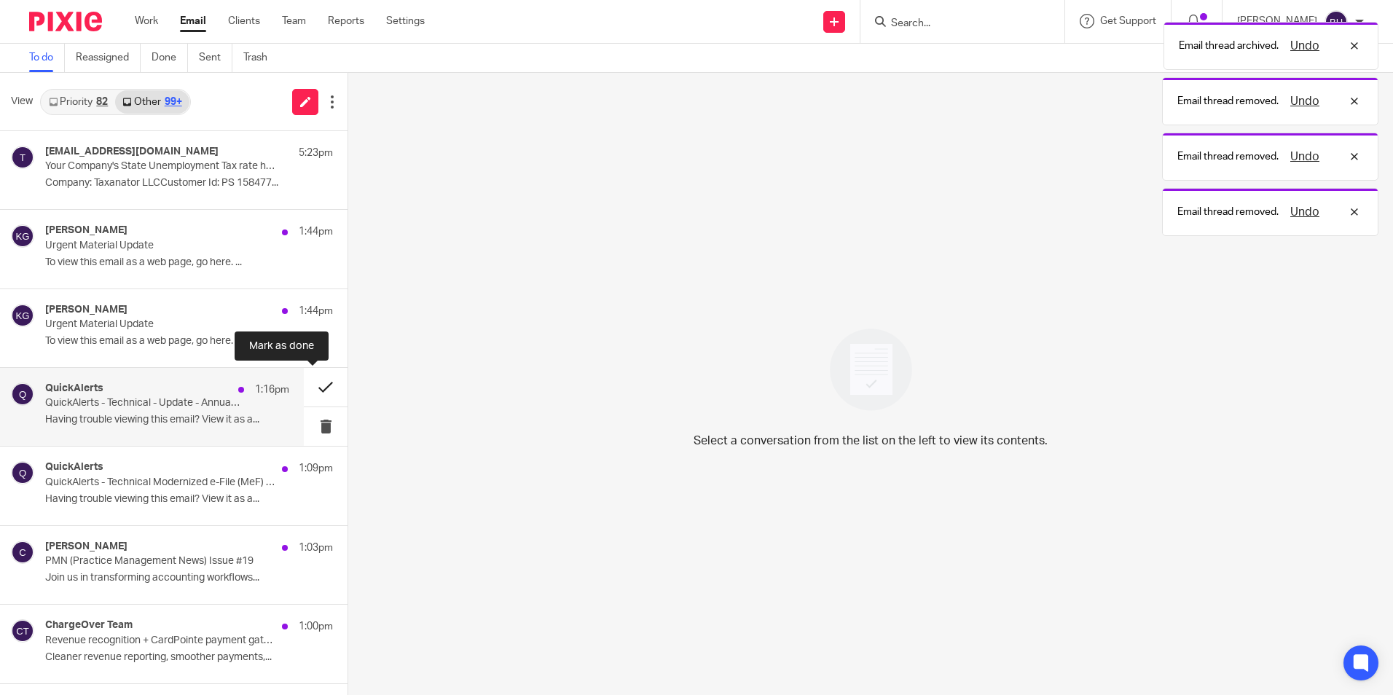
click at [307, 388] on button at bounding box center [326, 387] width 44 height 39
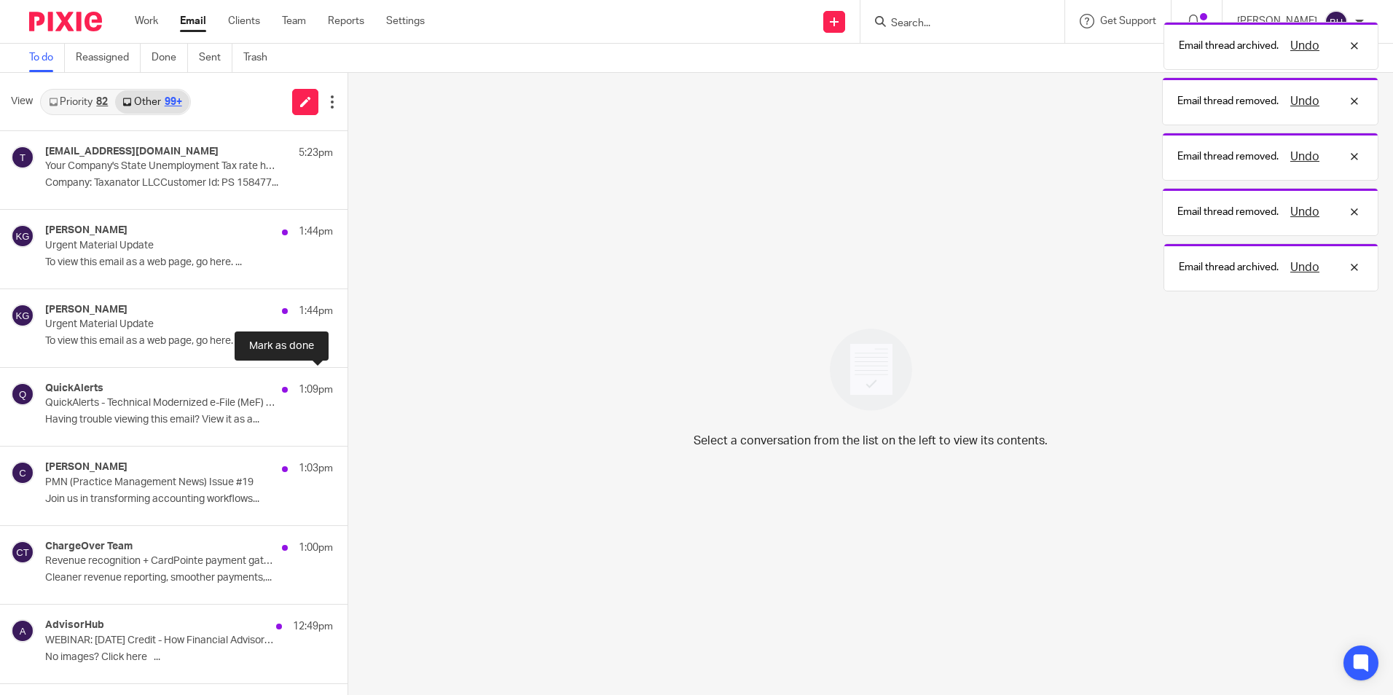
click at [347, 388] on button at bounding box center [353, 387] width 12 height 39
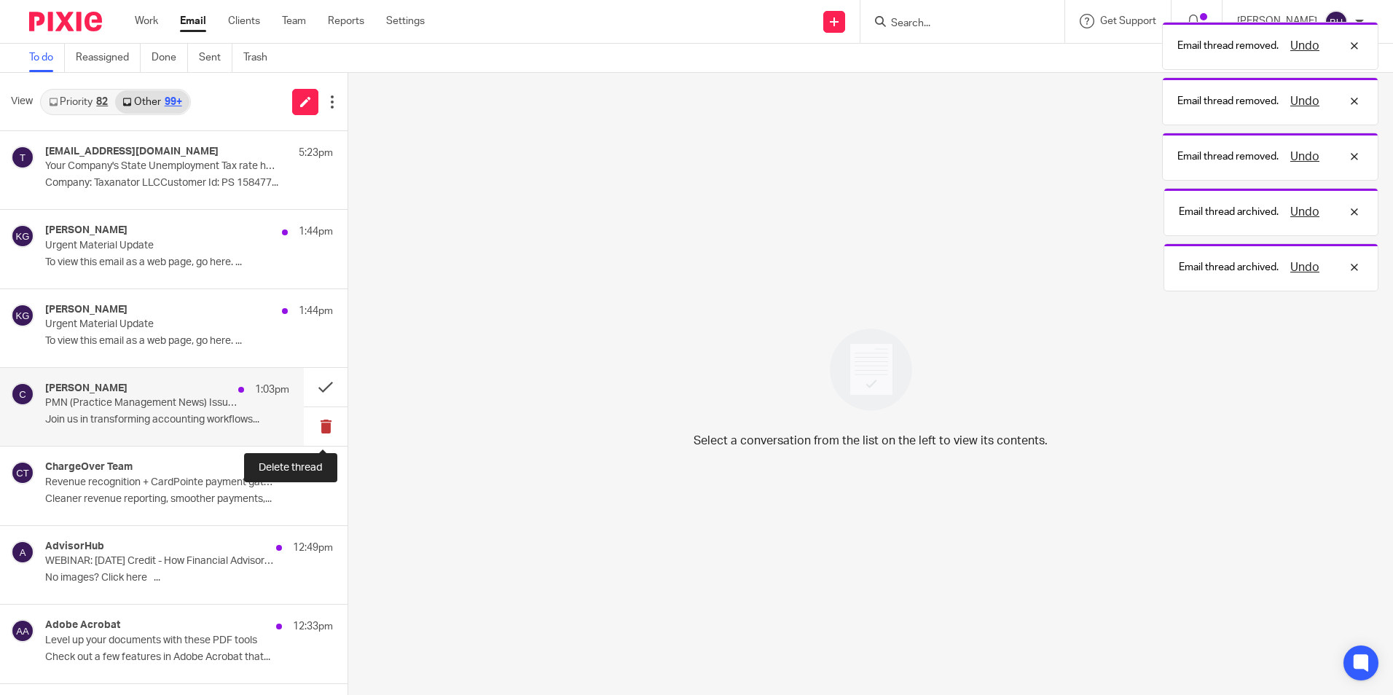
click at [312, 426] on button at bounding box center [326, 426] width 44 height 39
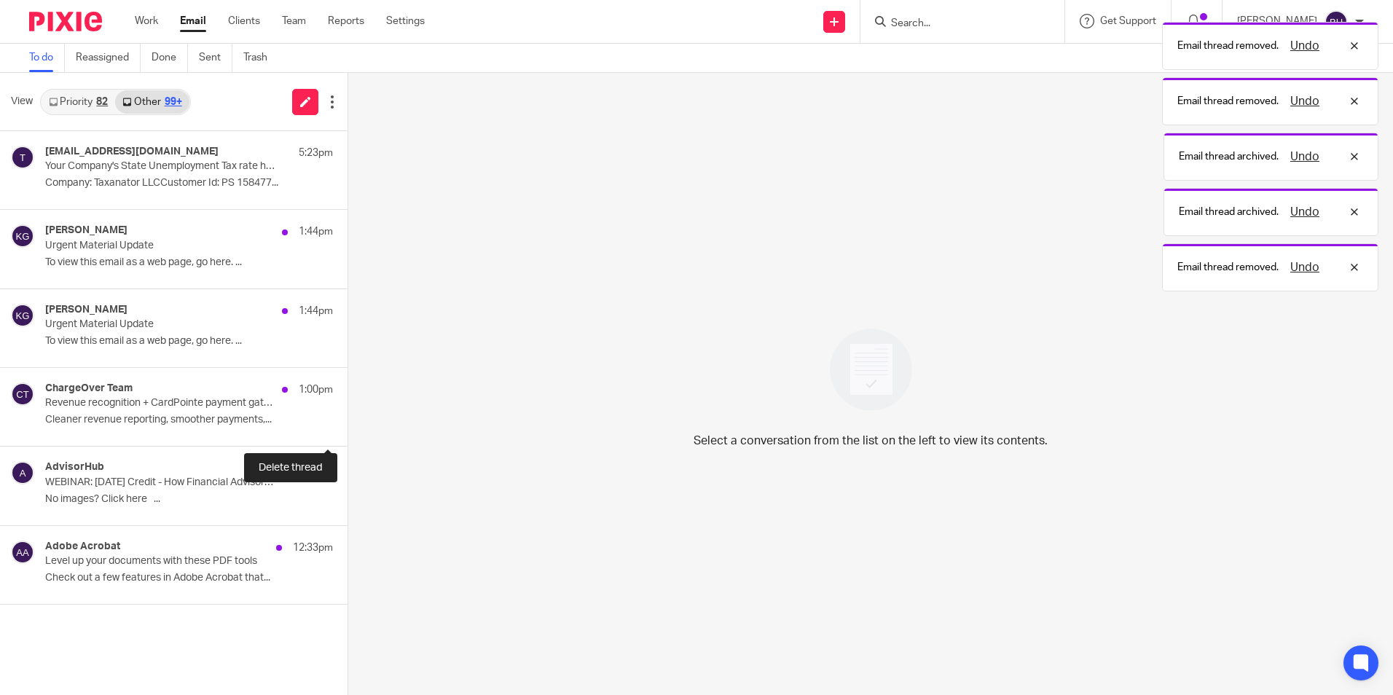
click at [347, 426] on button at bounding box center [353, 426] width 12 height 39
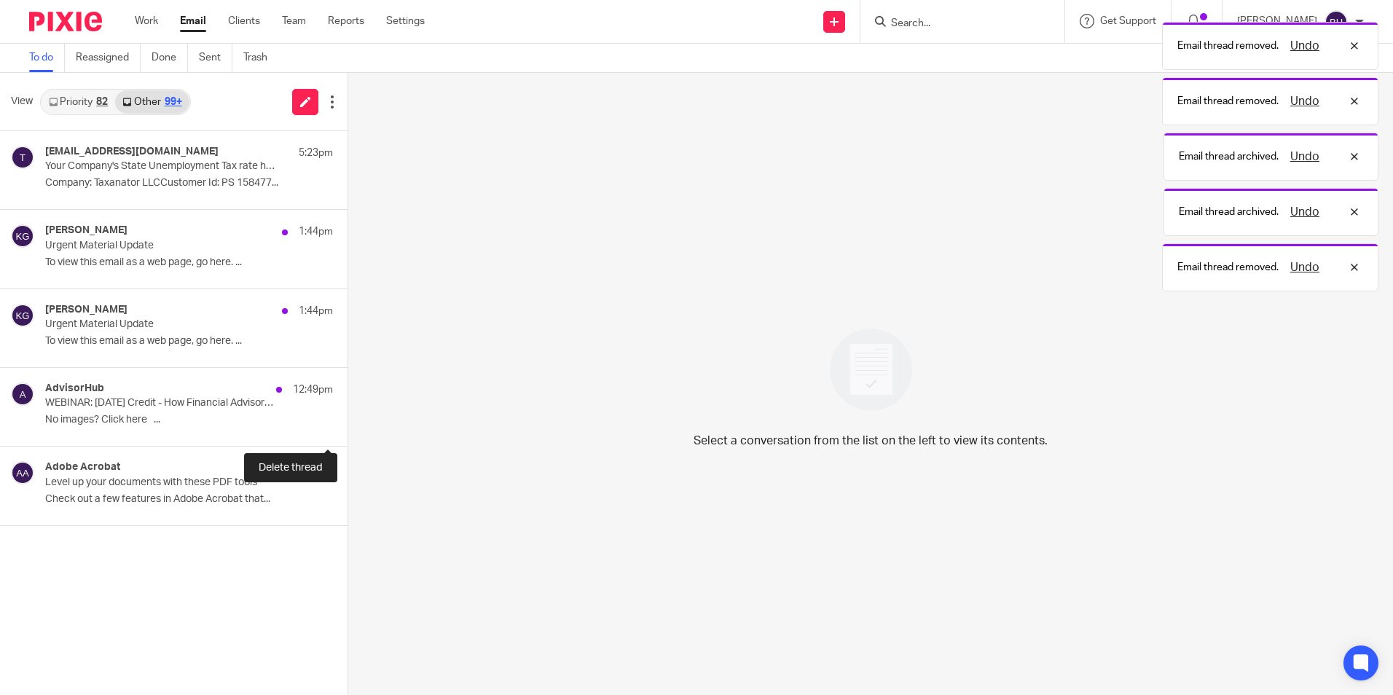
click at [347, 426] on button at bounding box center [353, 426] width 12 height 39
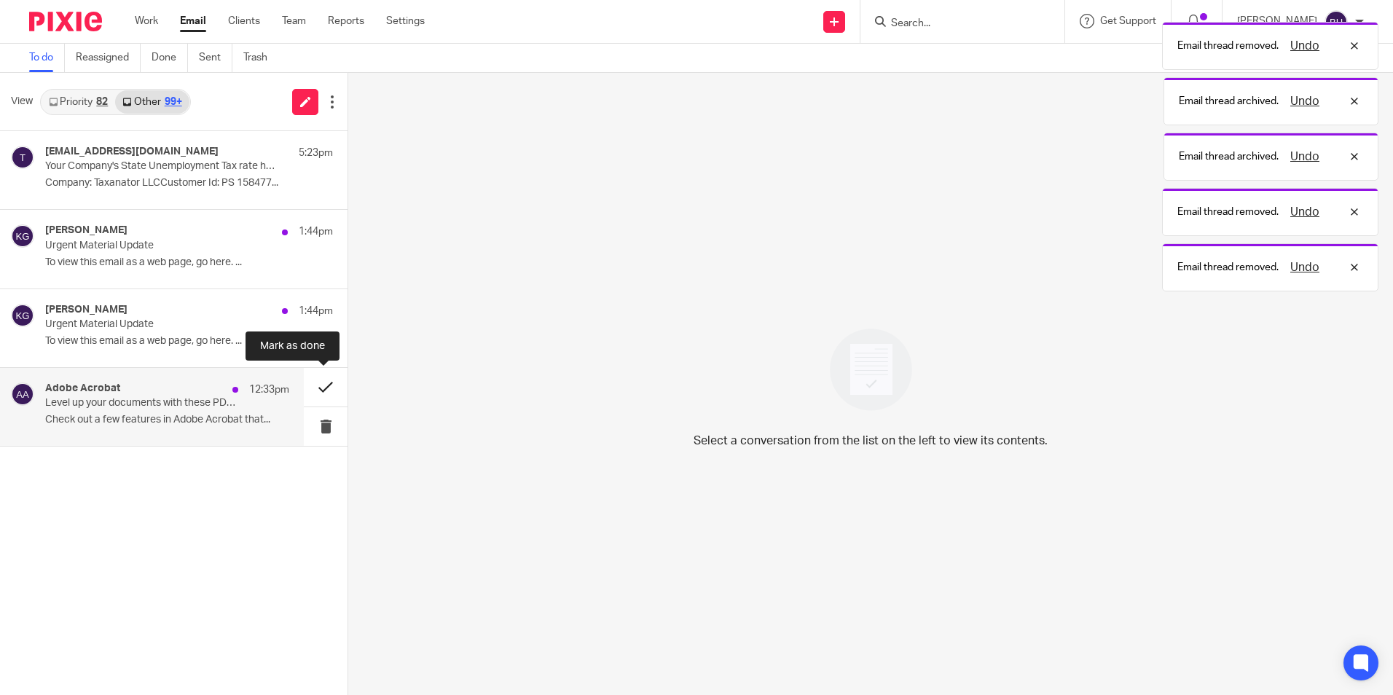
click at [315, 390] on button at bounding box center [326, 387] width 44 height 39
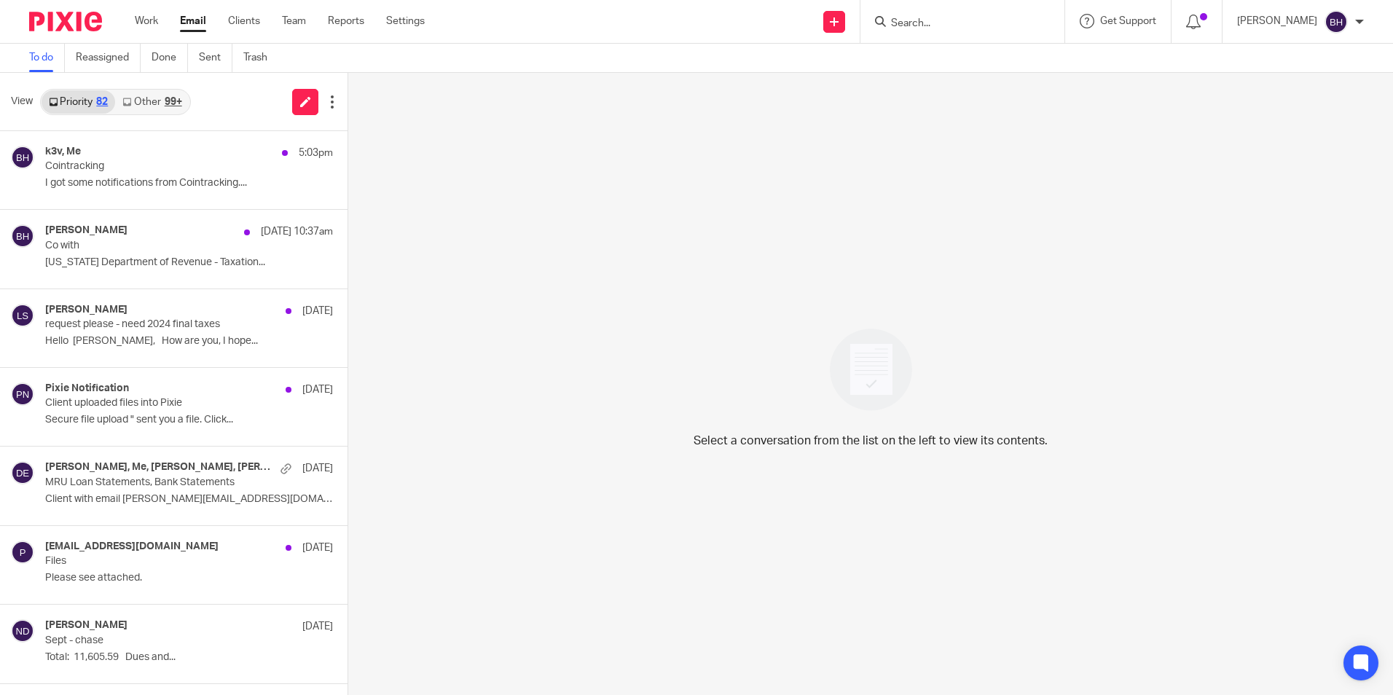
click at [162, 106] on link "Other 99+" at bounding box center [152, 101] width 74 height 23
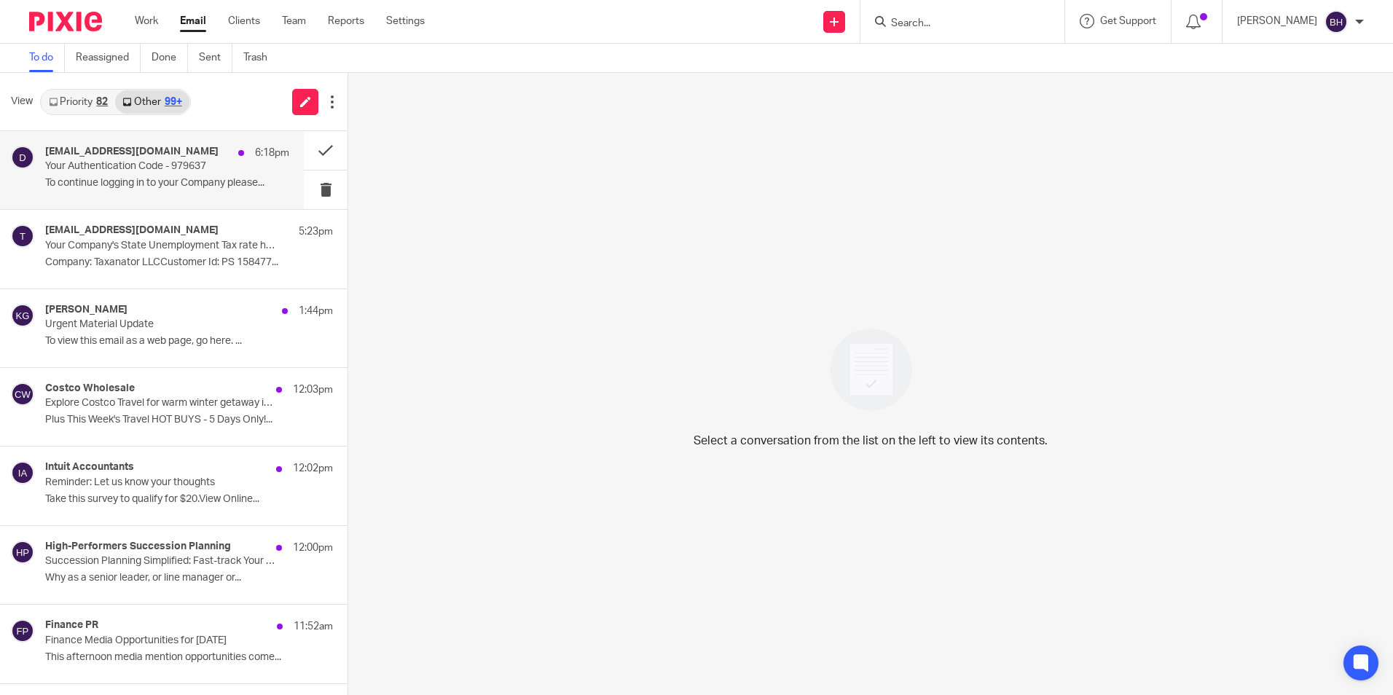
click at [165, 162] on p "Your Authentication Code - 979637" at bounding box center [142, 166] width 195 height 12
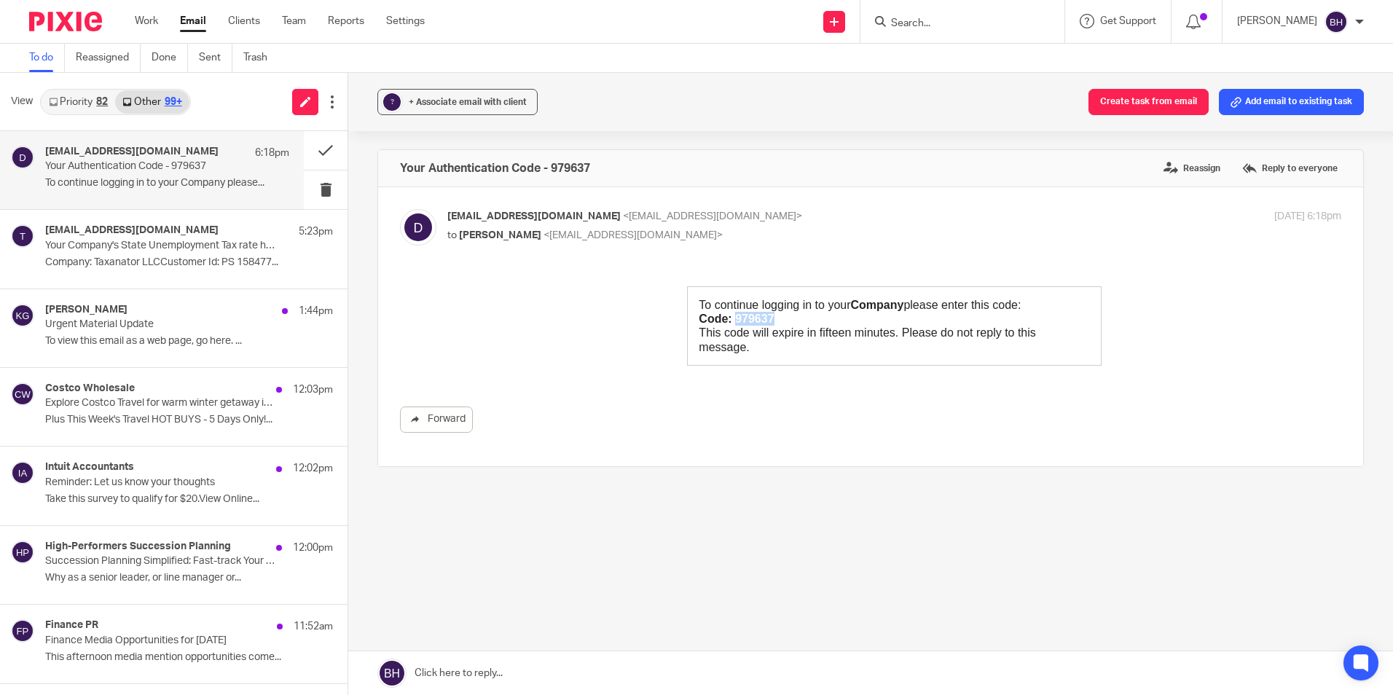
drag, startPoint x: 724, startPoint y: 321, endPoint x: 764, endPoint y: 323, distance: 40.1
click at [764, 323] on strong "Code: 979637" at bounding box center [736, 319] width 75 height 12
copy strong "979637"
click at [310, 150] on button at bounding box center [326, 150] width 44 height 39
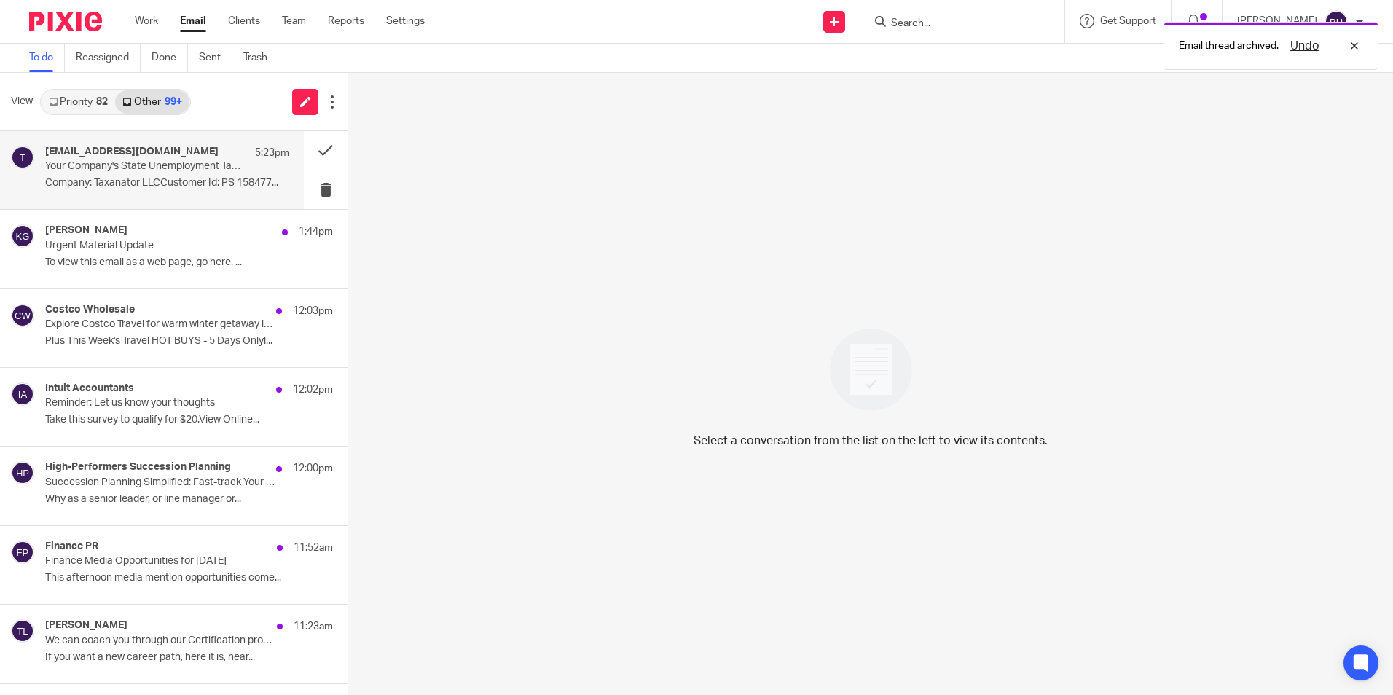
click at [154, 160] on p "Your Company's State Unemployment Tax rate has been updated in Patriot Software" at bounding box center [142, 166] width 195 height 12
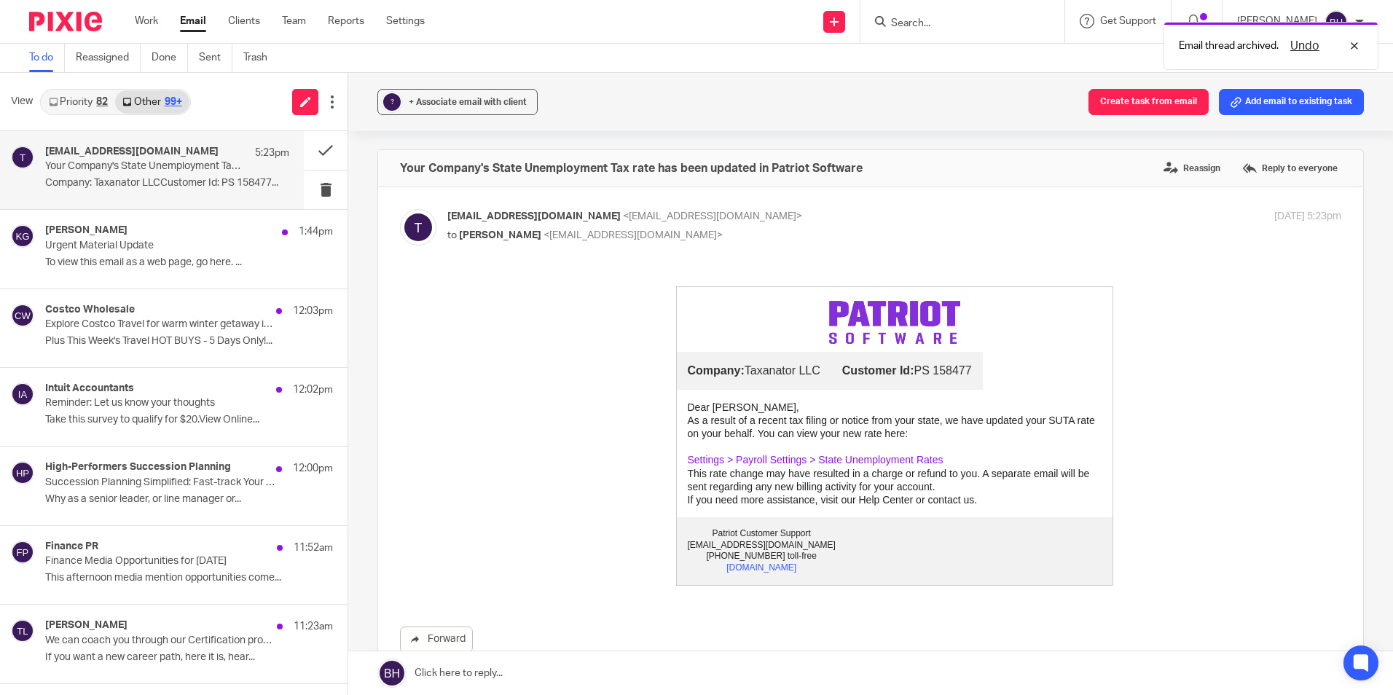
click at [850, 461] on link "Settings > Payroll Settings > State Unemployment Rates" at bounding box center [816, 460] width 256 height 12
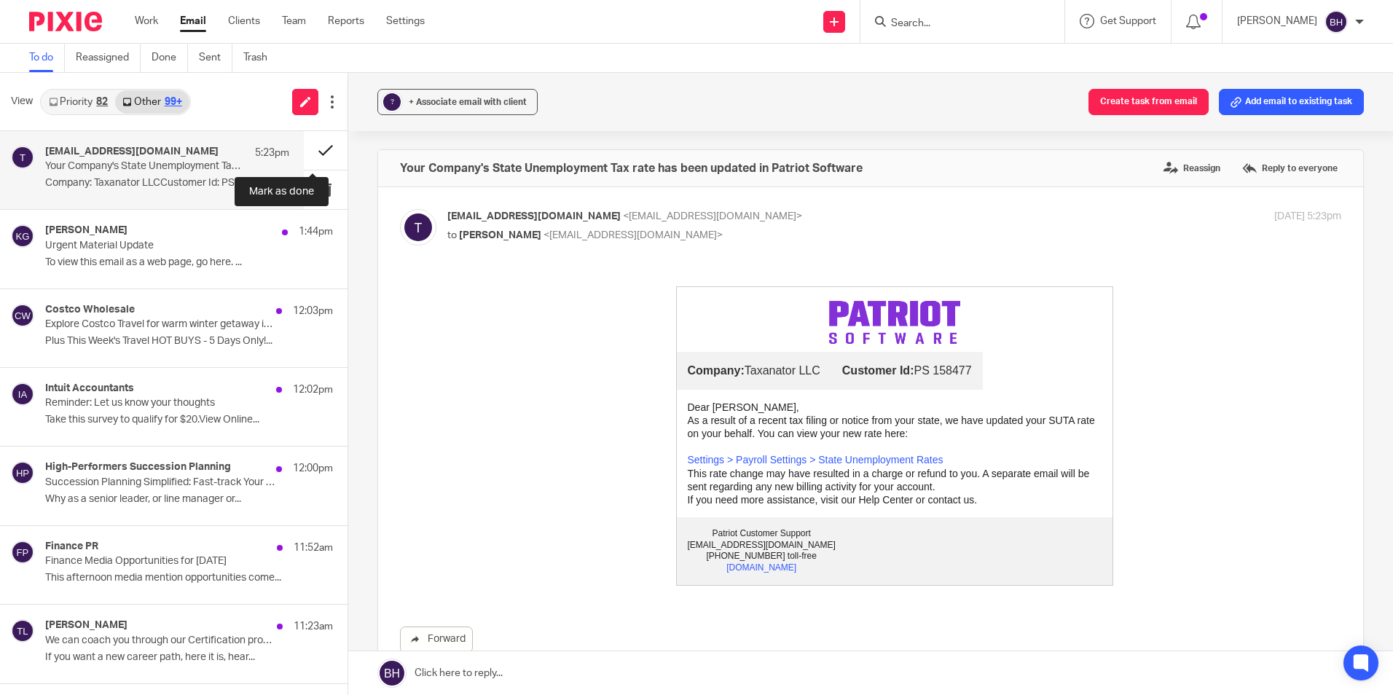
click at [315, 144] on button at bounding box center [326, 150] width 44 height 39
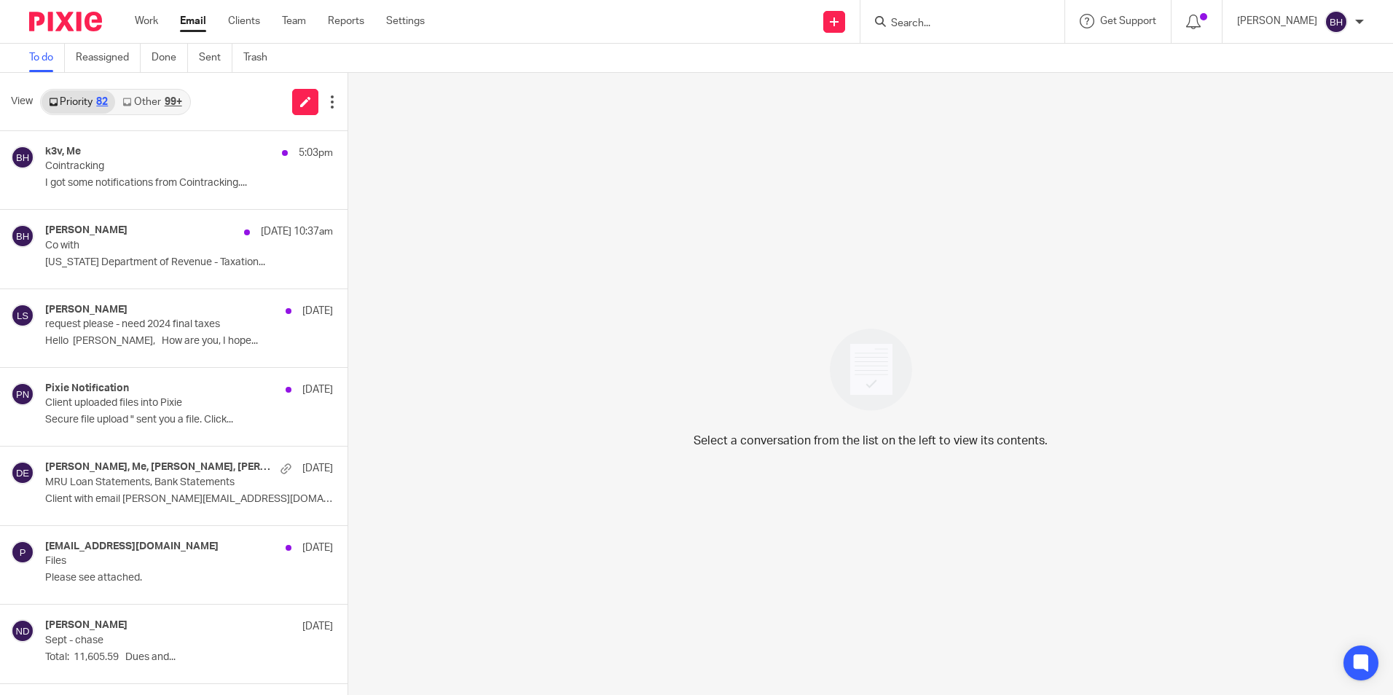
click at [154, 102] on link "Other 99+" at bounding box center [152, 101] width 74 height 23
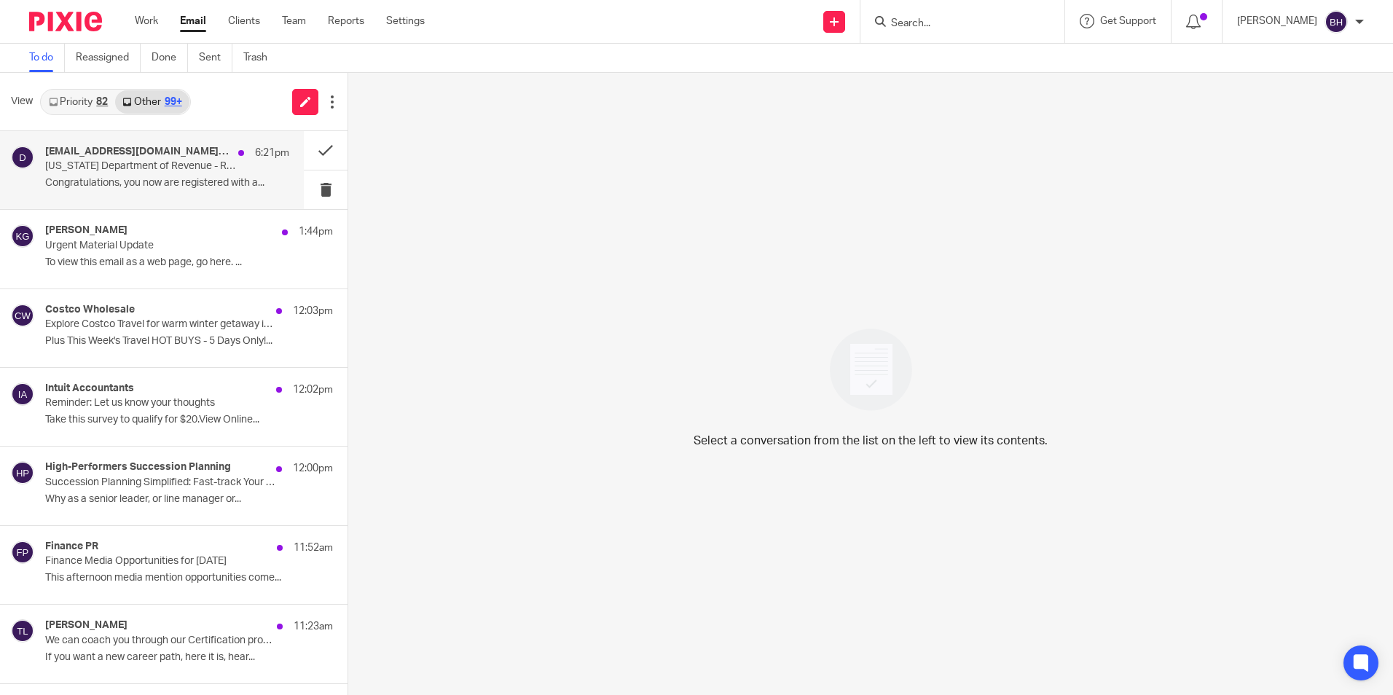
click at [184, 173] on div "[EMAIL_ADDRESS][DOMAIN_NAME][US_STATE] 6:21pm [US_STATE] Department of Revenue …" at bounding box center [167, 170] width 244 height 49
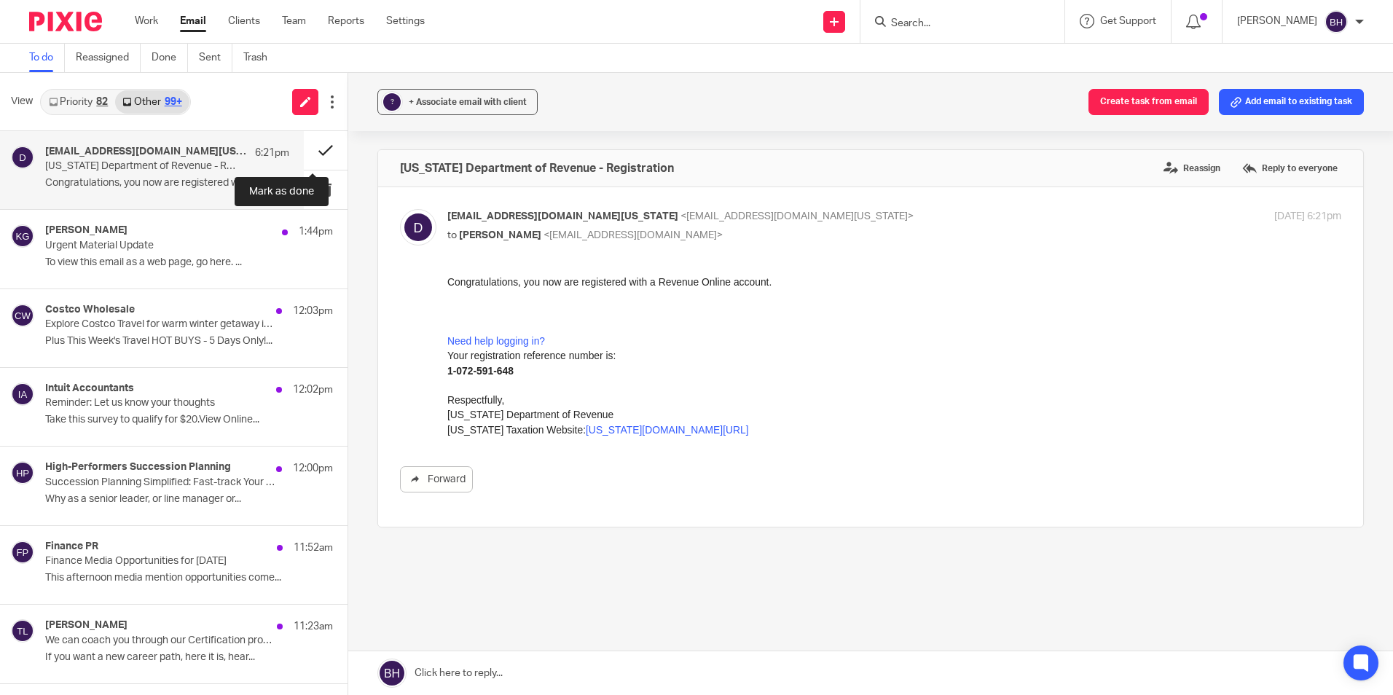
click at [314, 147] on button at bounding box center [326, 150] width 44 height 39
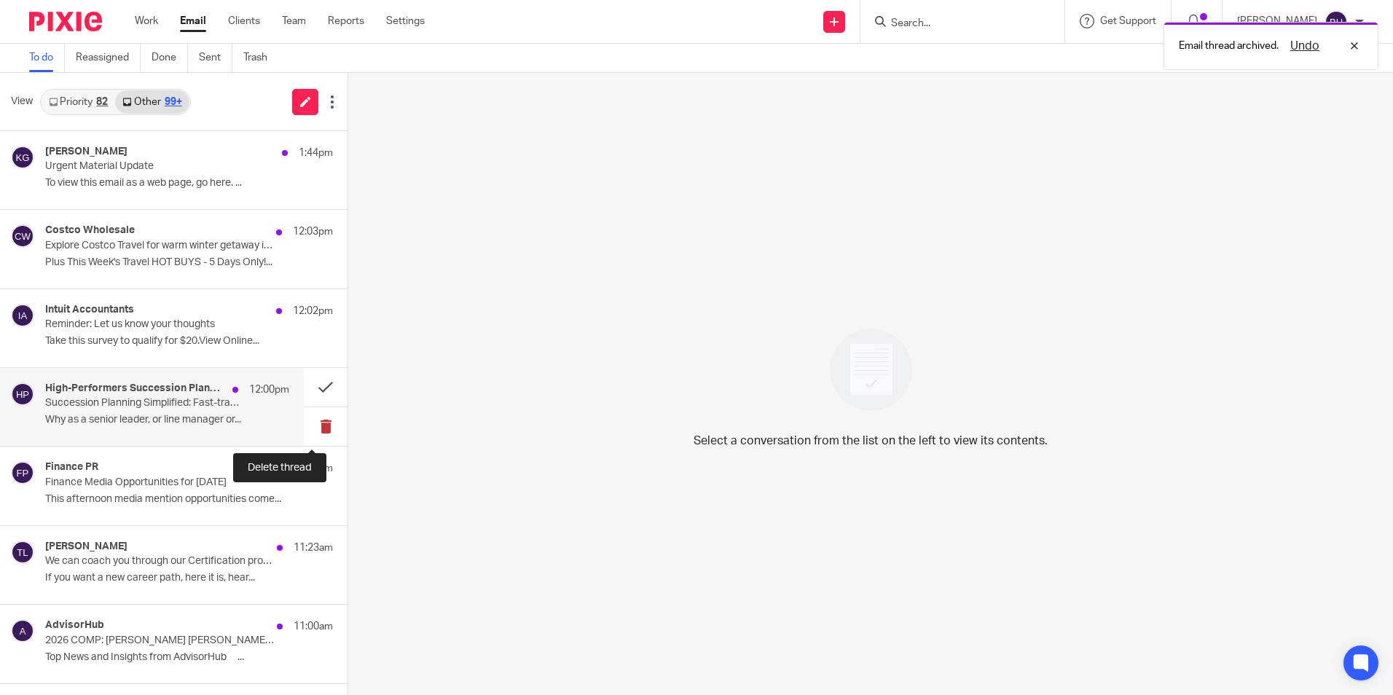
click at [318, 425] on button at bounding box center [326, 426] width 44 height 39
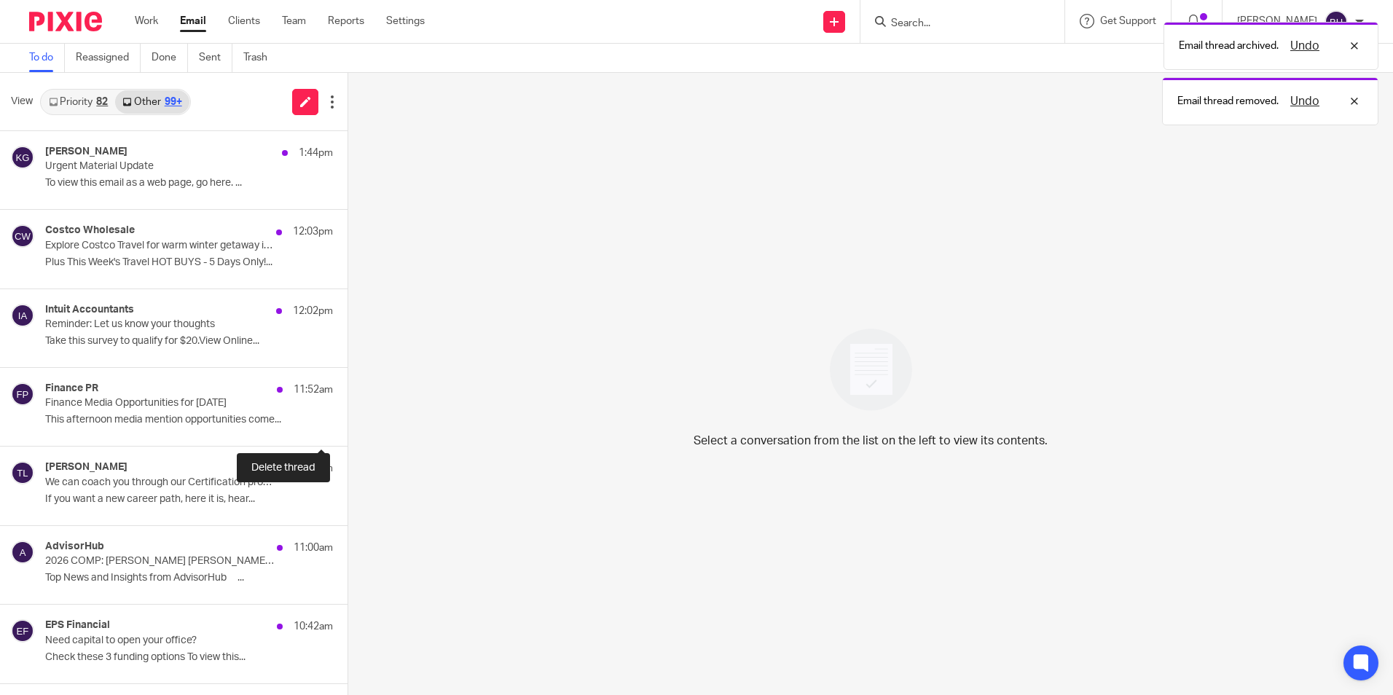
click at [347, 425] on button at bounding box center [353, 426] width 12 height 39
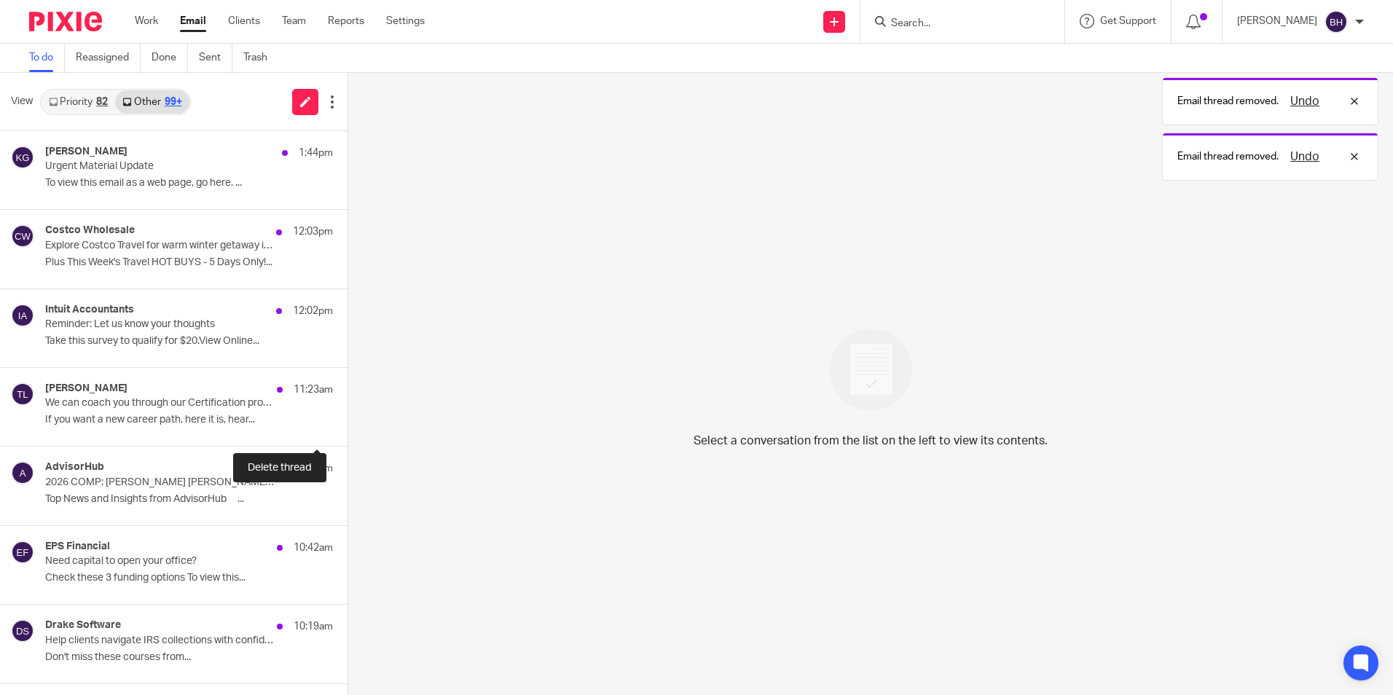
click at [347, 425] on button at bounding box center [353, 426] width 12 height 39
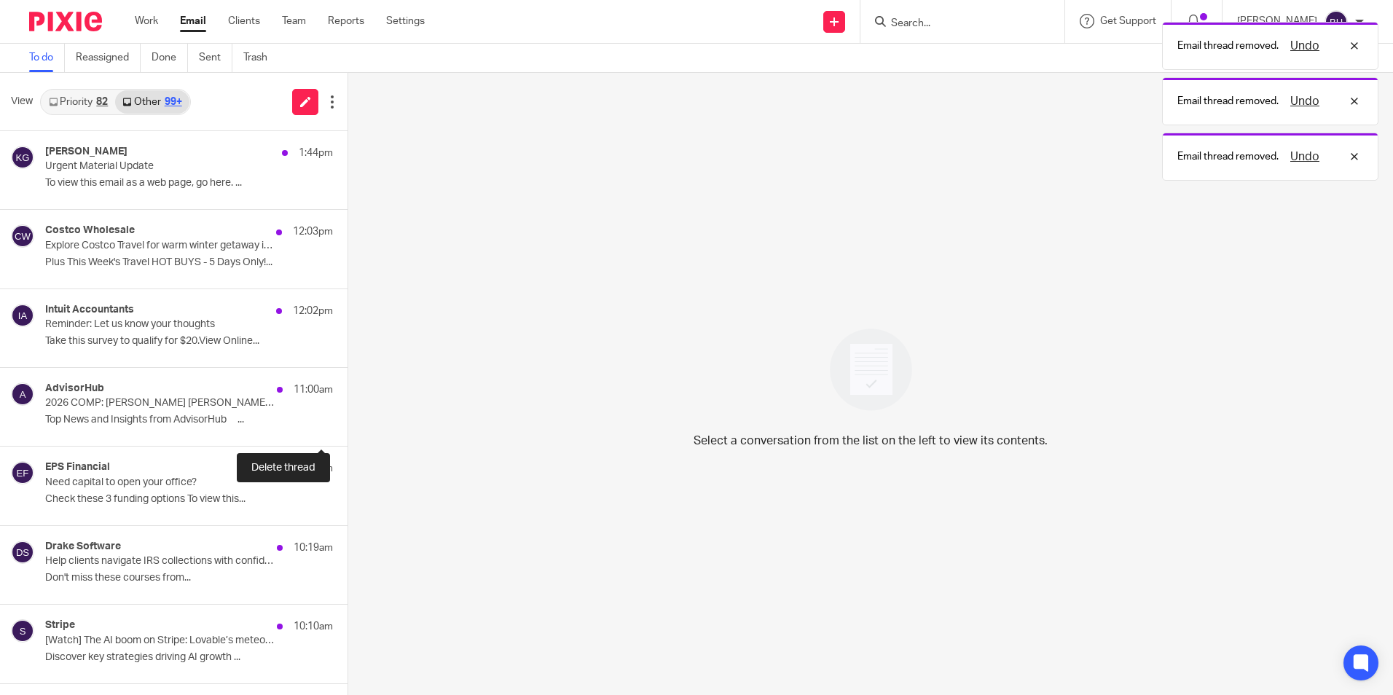
click at [347, 425] on button at bounding box center [353, 426] width 12 height 39
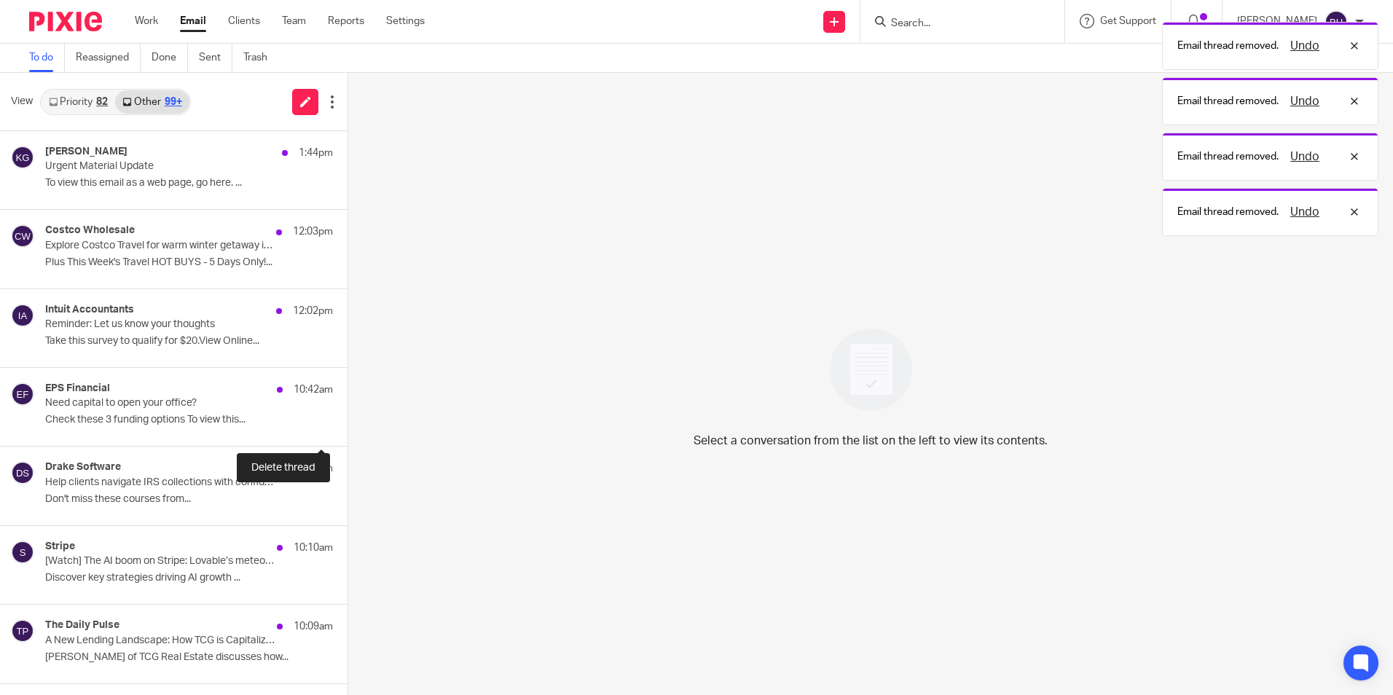
click at [347, 425] on button at bounding box center [353, 426] width 12 height 39
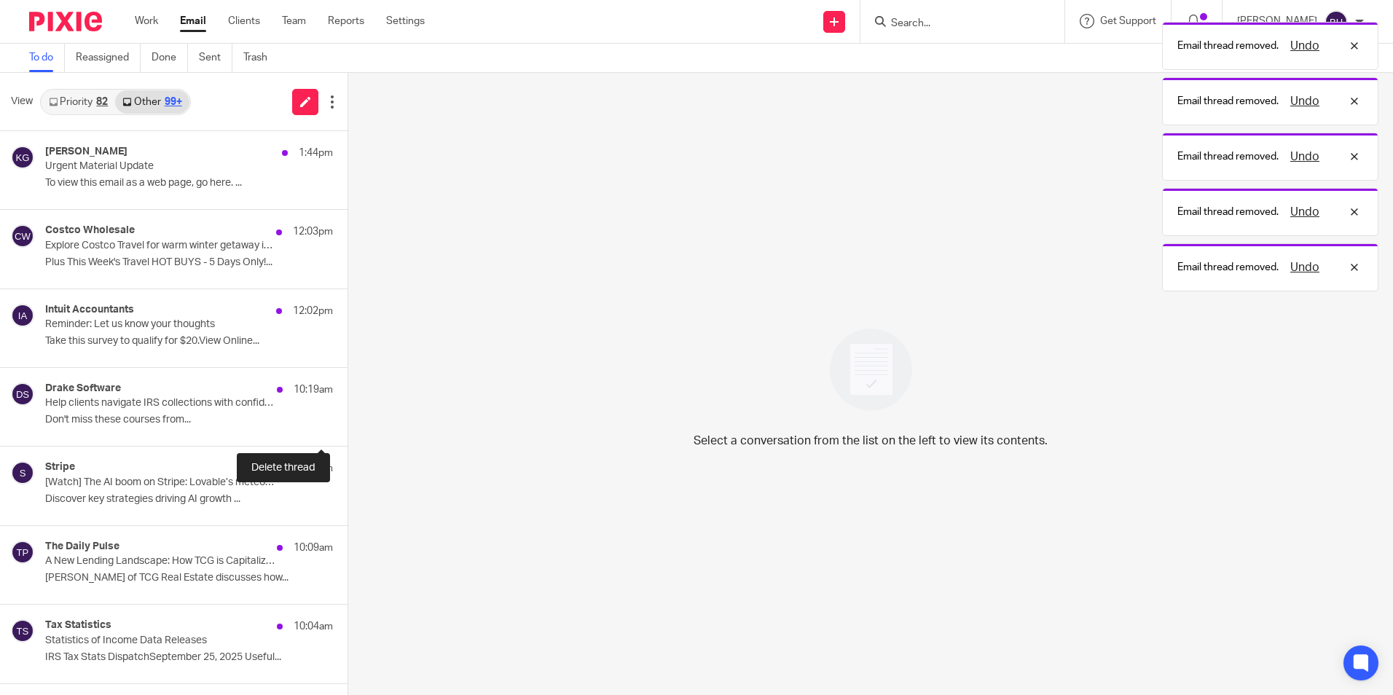
click at [347, 425] on button at bounding box center [353, 426] width 12 height 39
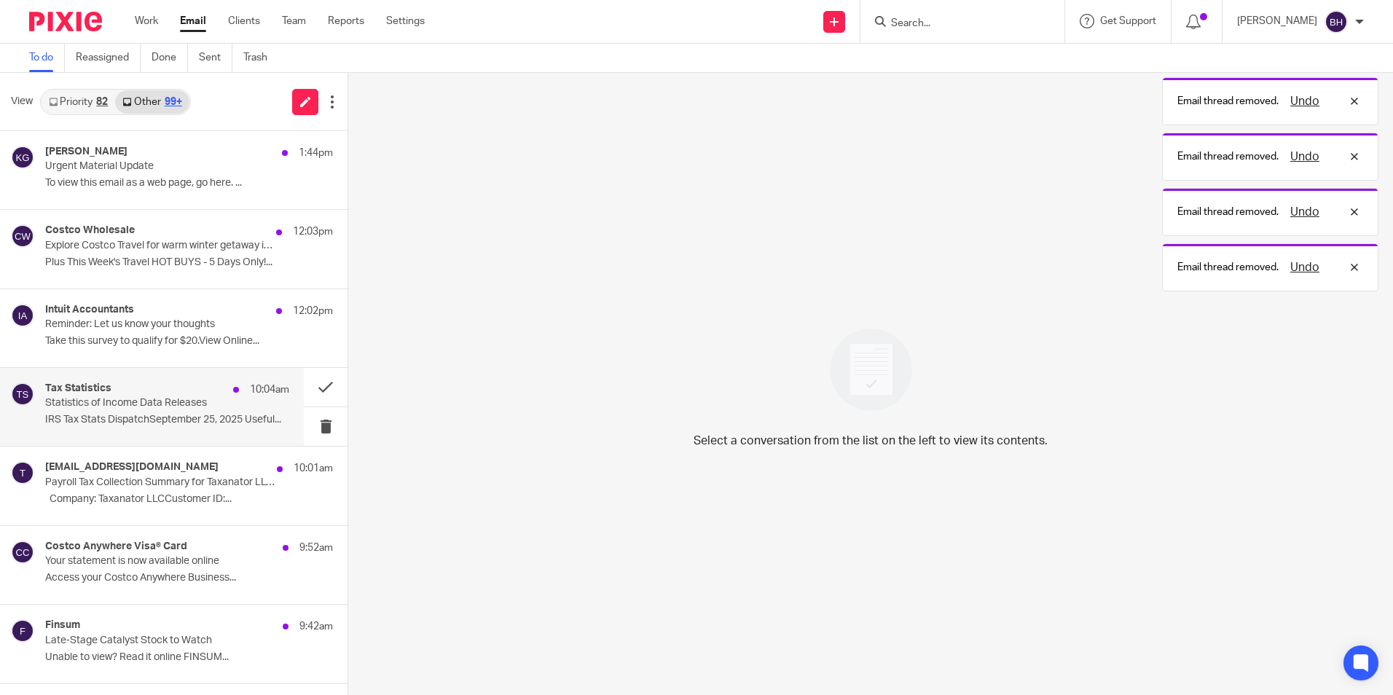
click at [220, 424] on p "IRS Tax Stats DispatchSeptember 25, 2025 Useful..." at bounding box center [167, 420] width 244 height 12
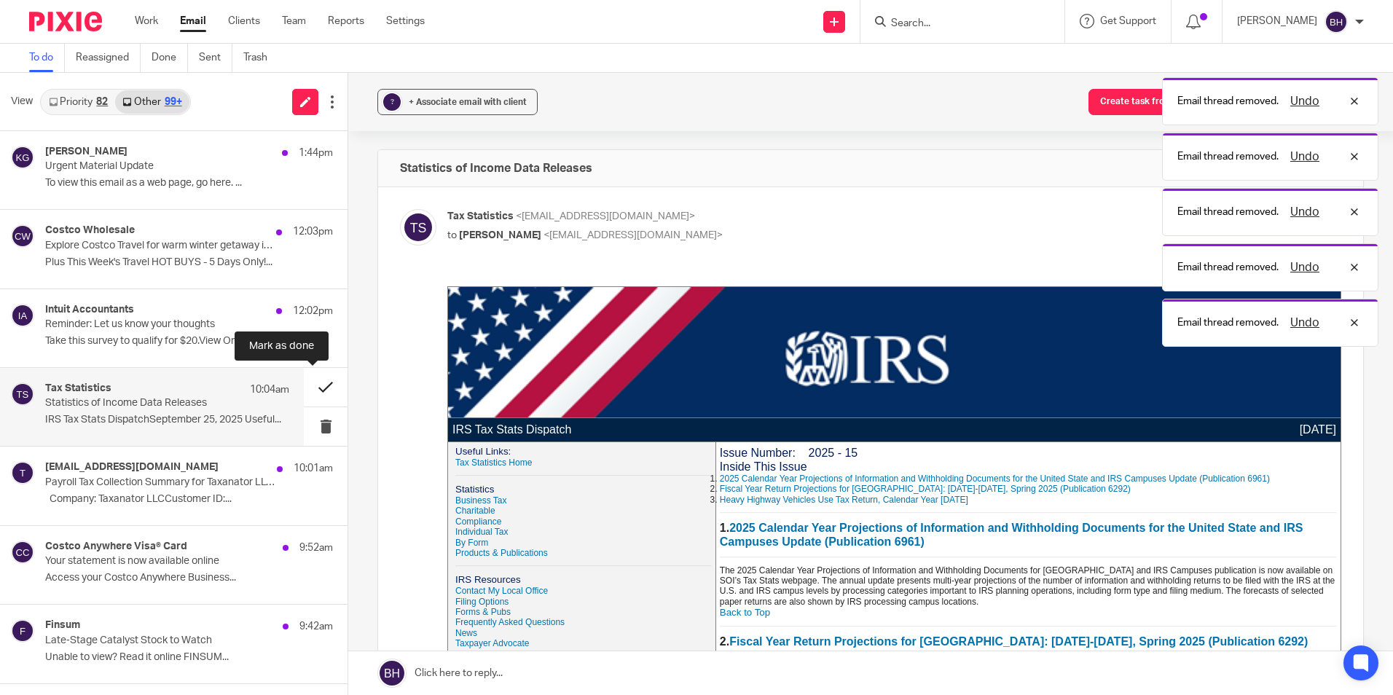
click at [312, 390] on button at bounding box center [326, 387] width 44 height 39
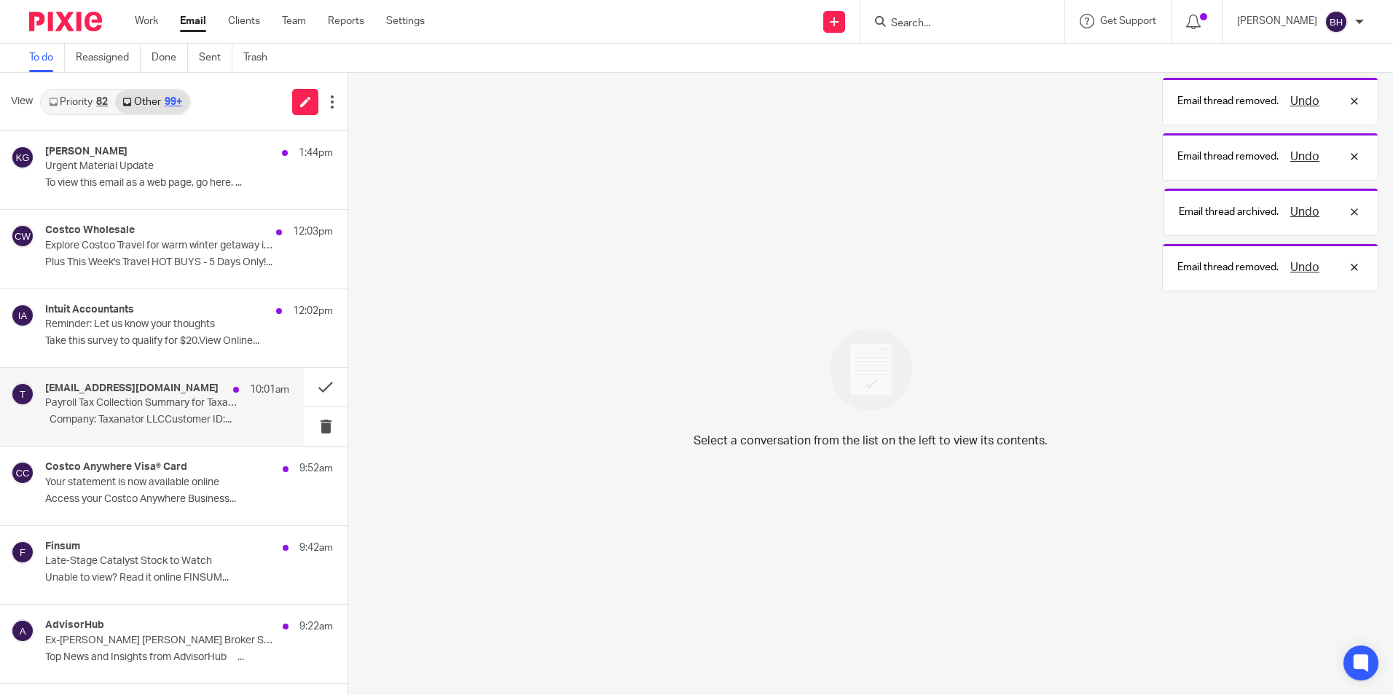
click at [178, 420] on p "​ ​ Company: Taxanator LLCCustomer ID:..." at bounding box center [167, 420] width 244 height 12
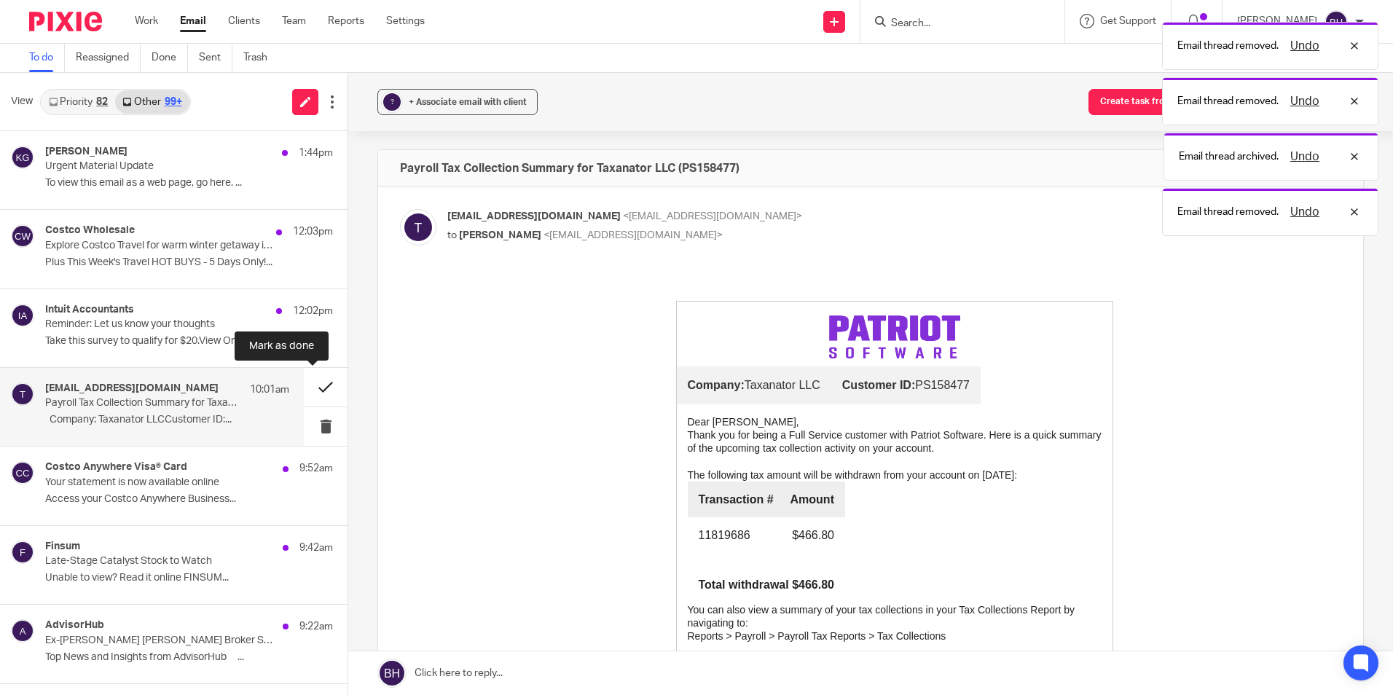
click at [304, 386] on button at bounding box center [326, 387] width 44 height 39
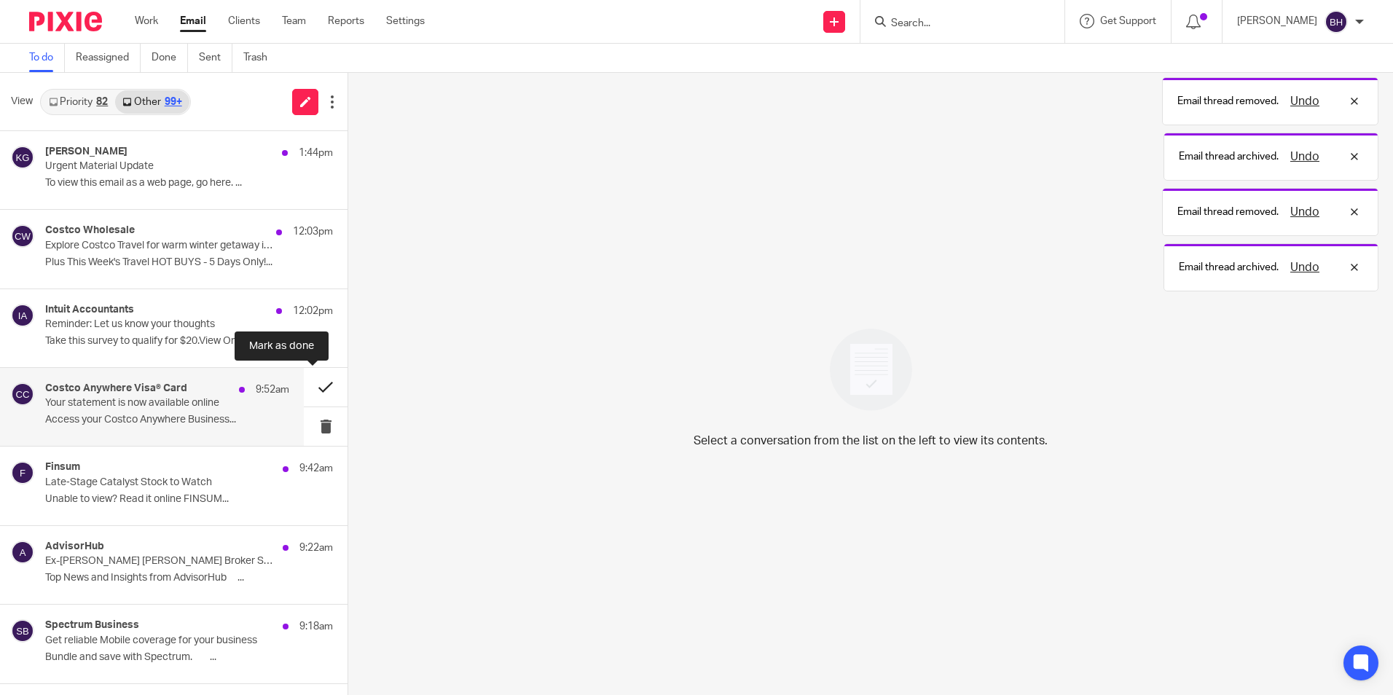
click at [312, 387] on button at bounding box center [326, 387] width 44 height 39
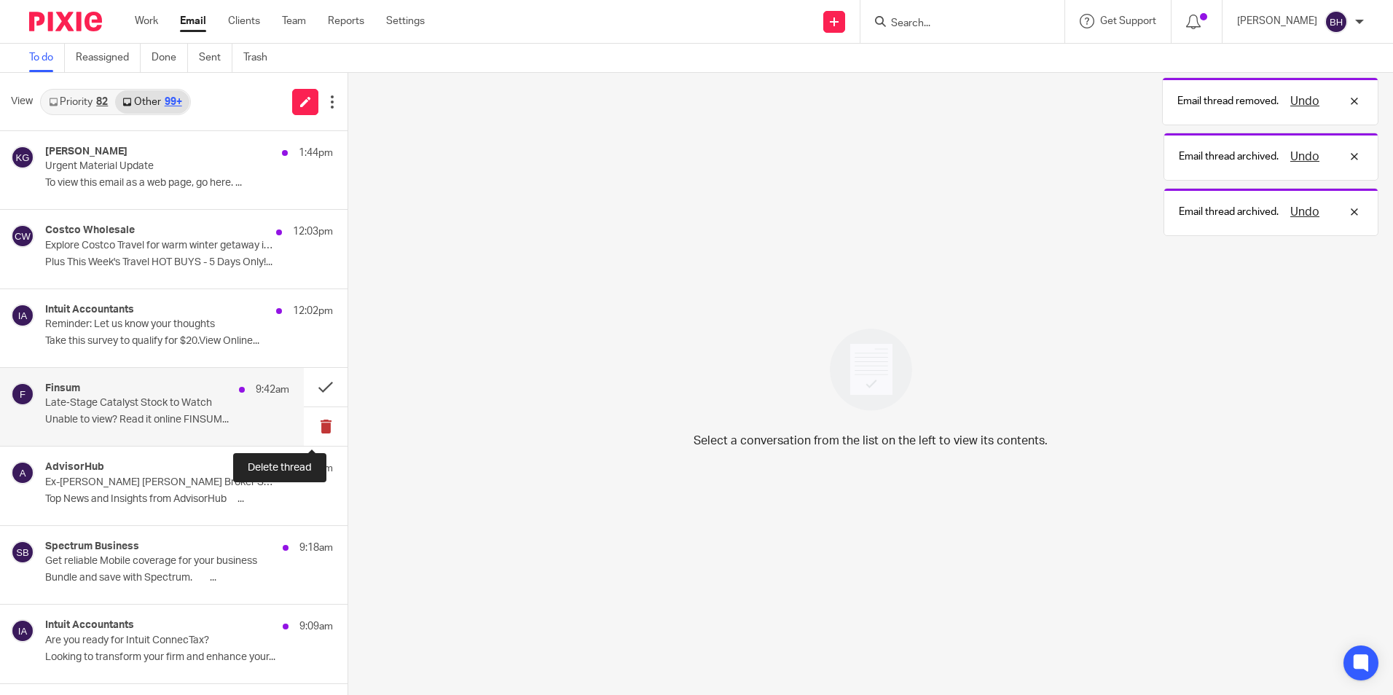
click at [310, 423] on button at bounding box center [326, 426] width 44 height 39
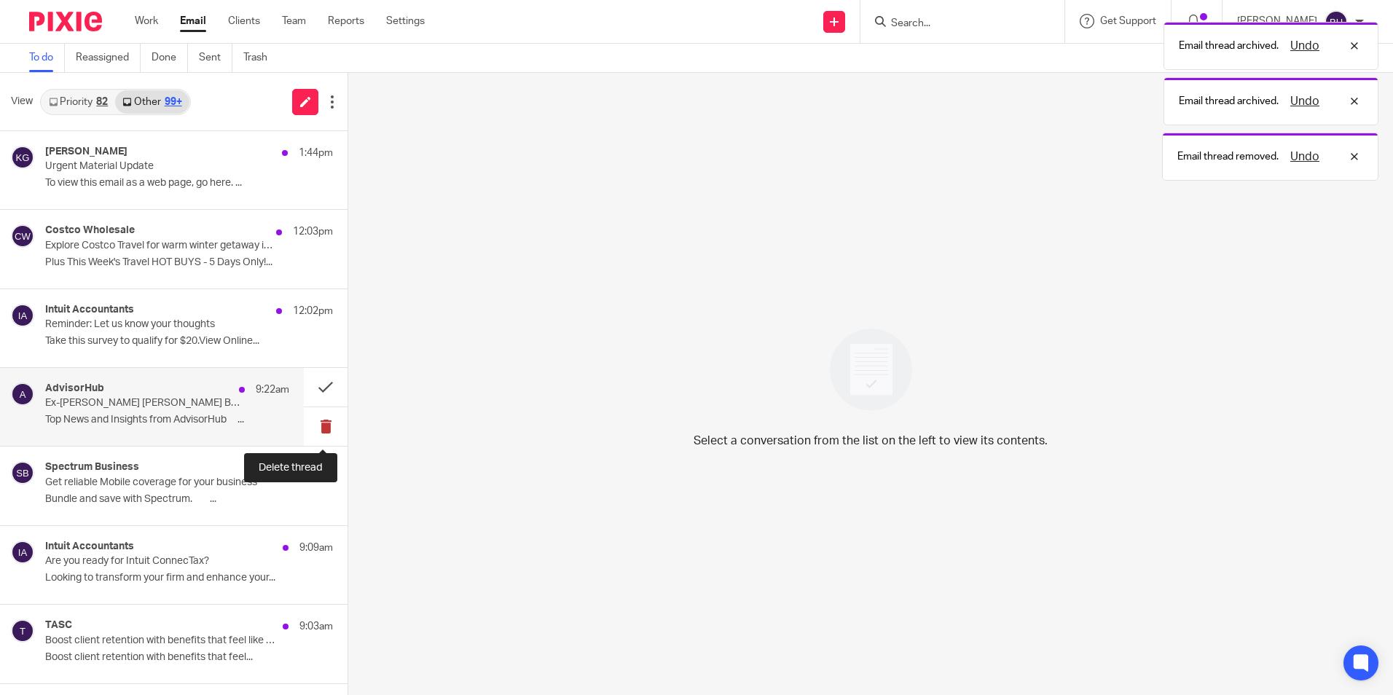
click at [323, 422] on button at bounding box center [326, 426] width 44 height 39
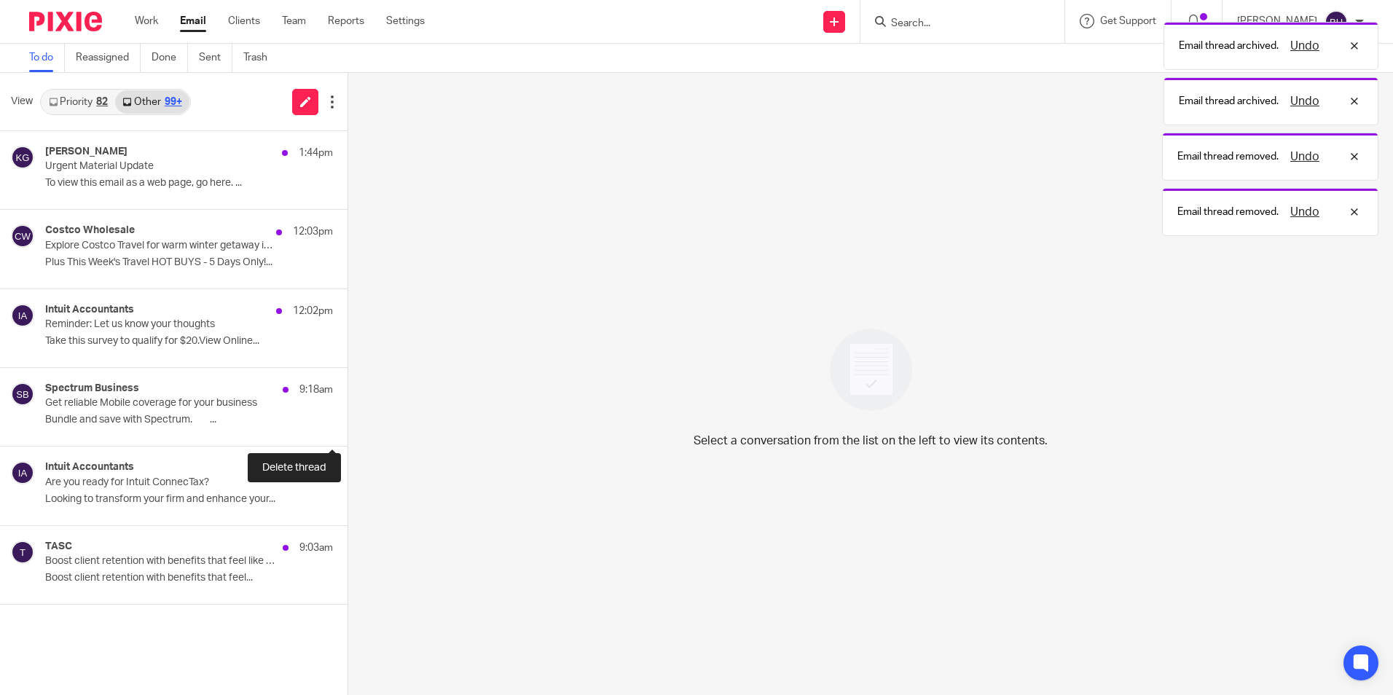
click at [347, 422] on button at bounding box center [353, 426] width 12 height 39
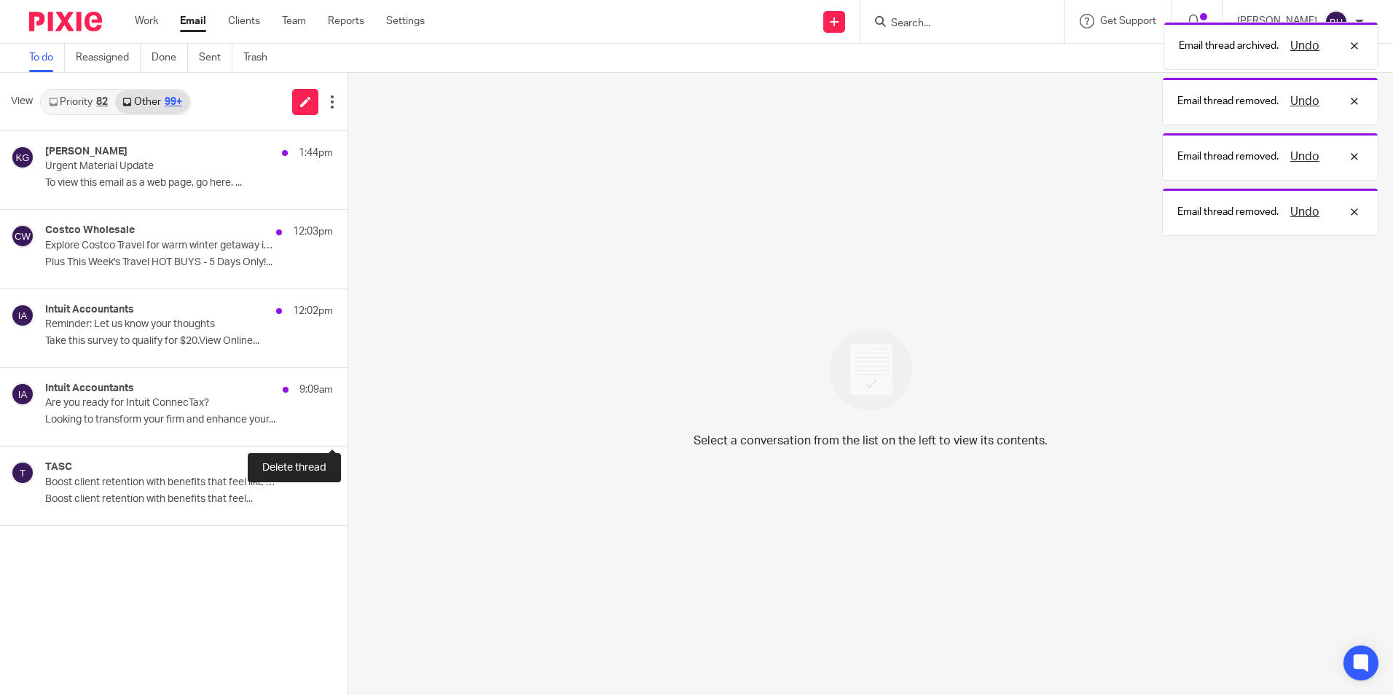
click at [347, 422] on button at bounding box center [353, 426] width 12 height 39
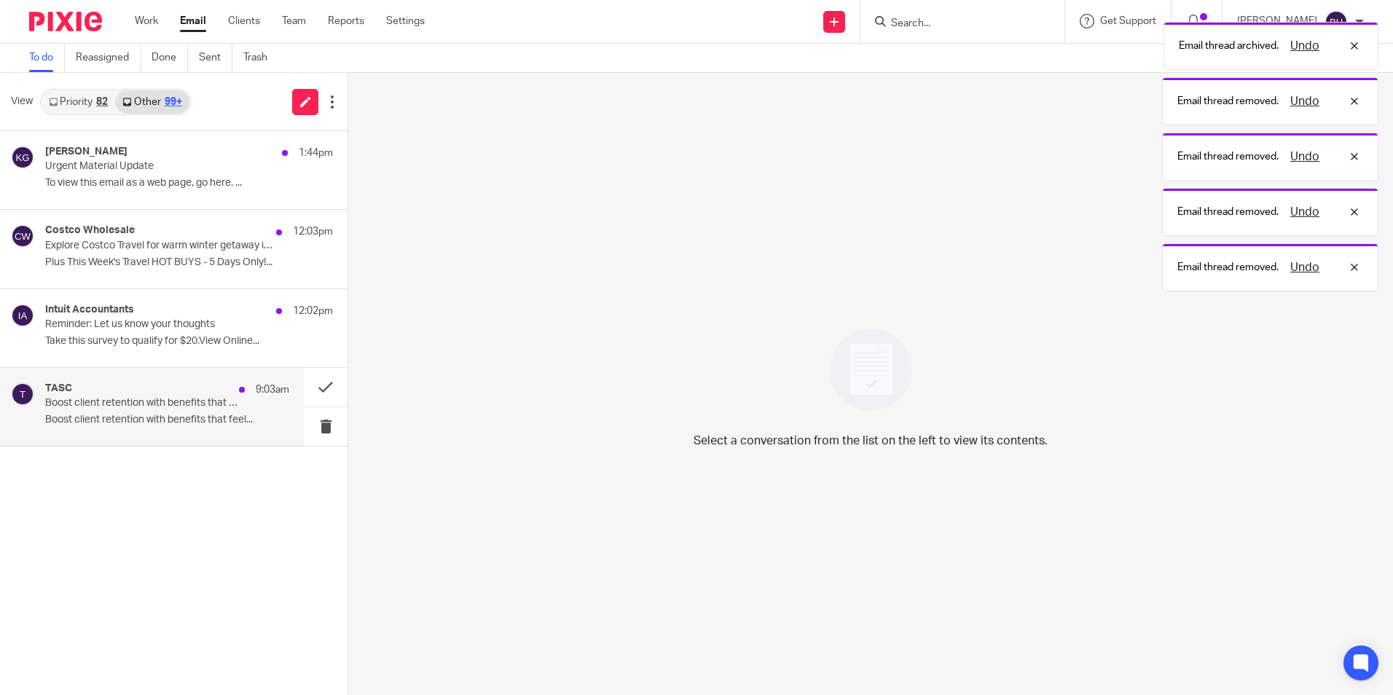
click at [219, 412] on div "TASC 9:03am Boost client retention with benefits that feel like benefits Boost …" at bounding box center [167, 406] width 244 height 49
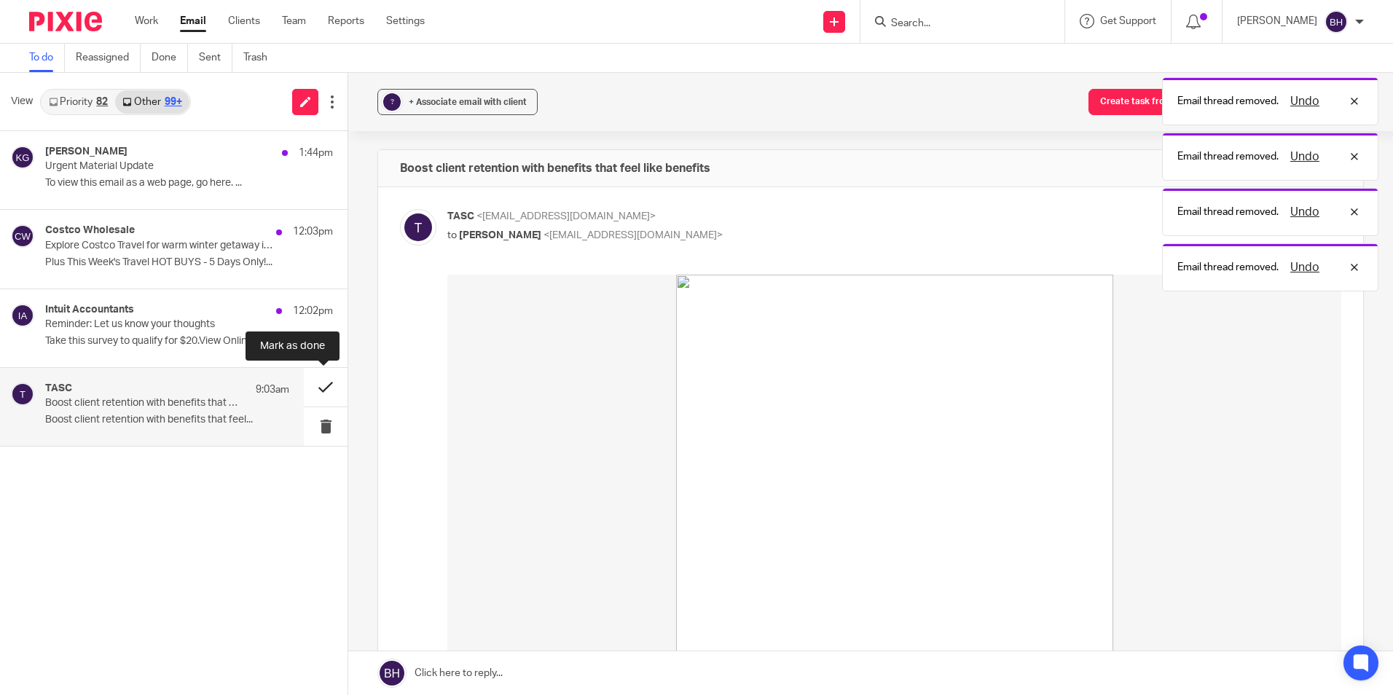
click at [317, 388] on button at bounding box center [326, 387] width 44 height 39
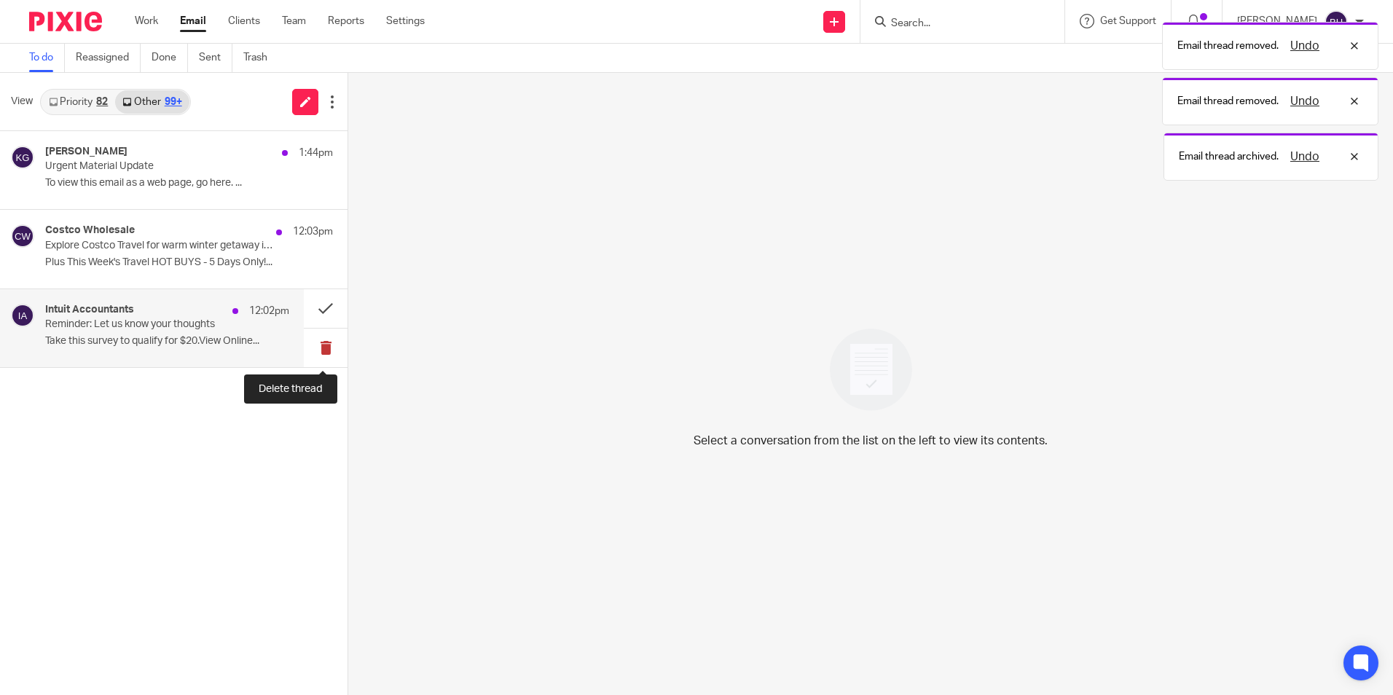
click at [323, 353] on button at bounding box center [326, 348] width 44 height 39
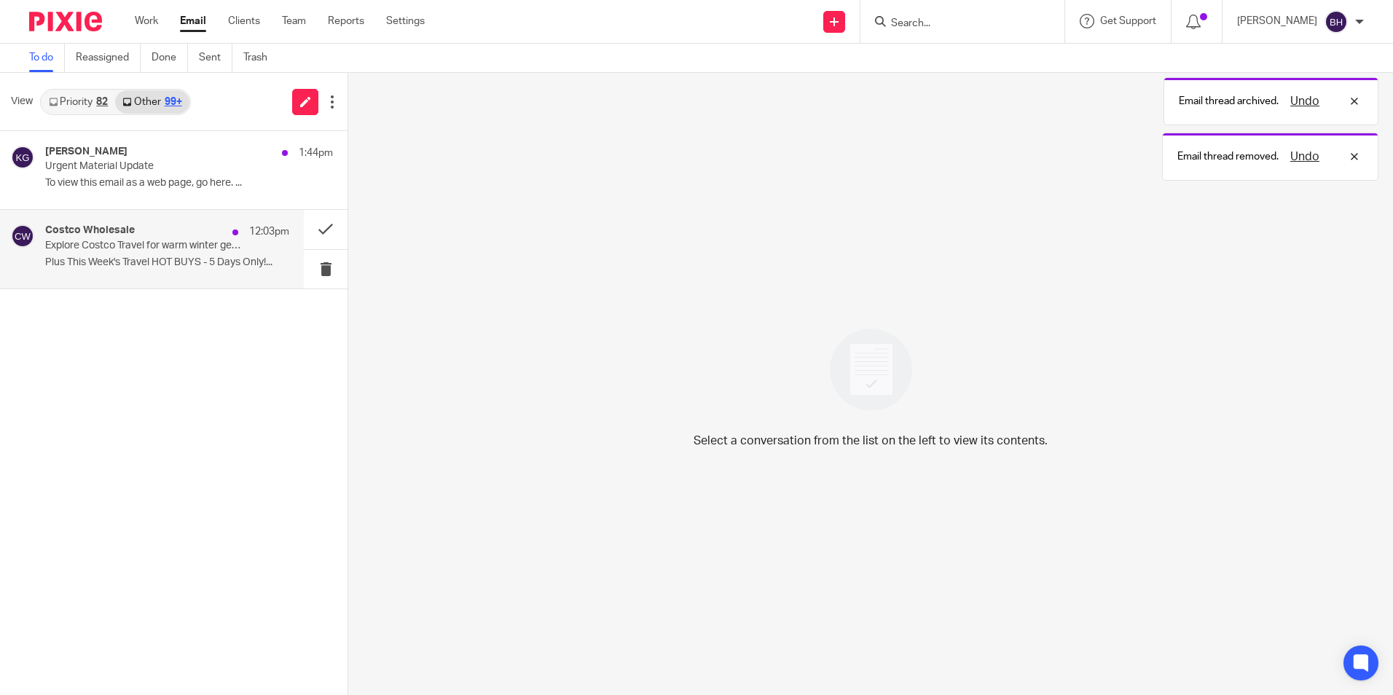
click at [149, 259] on p "Plus This Week's Travel HOT BUYS - 5 Days Only!..." at bounding box center [167, 262] width 244 height 12
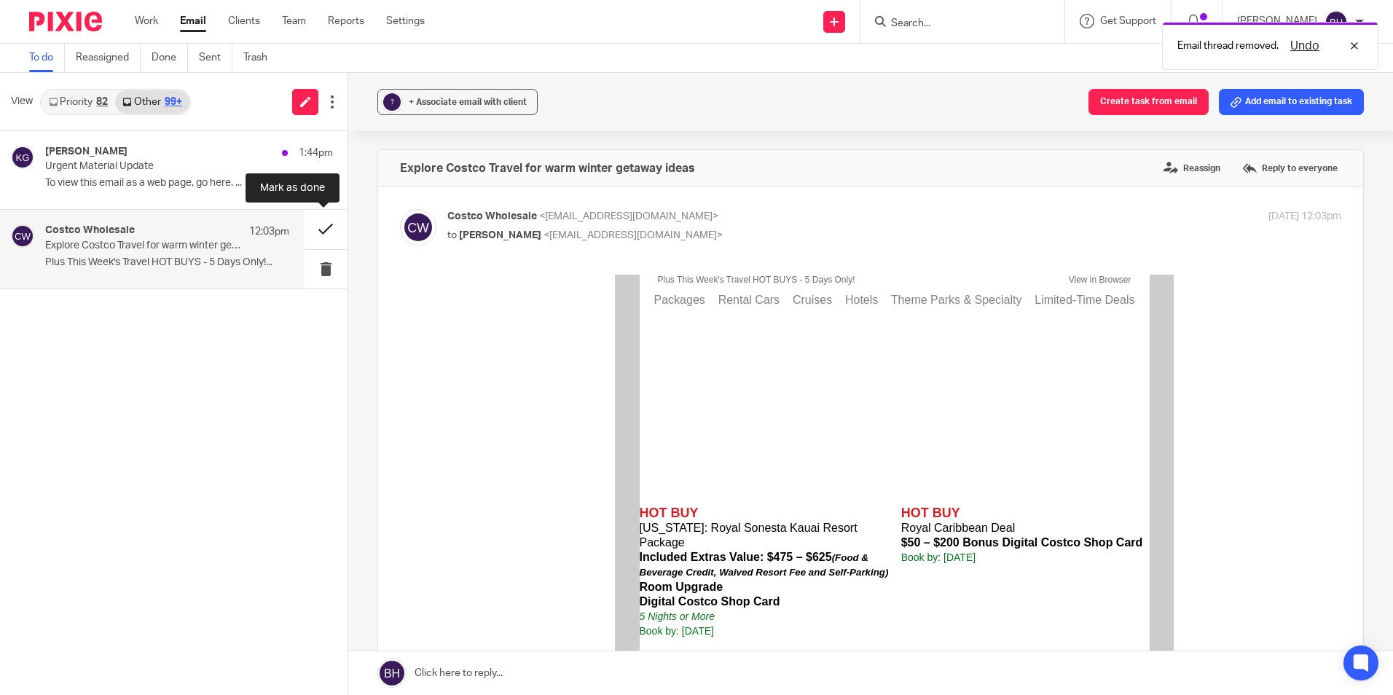
click at [316, 227] on button at bounding box center [326, 229] width 44 height 39
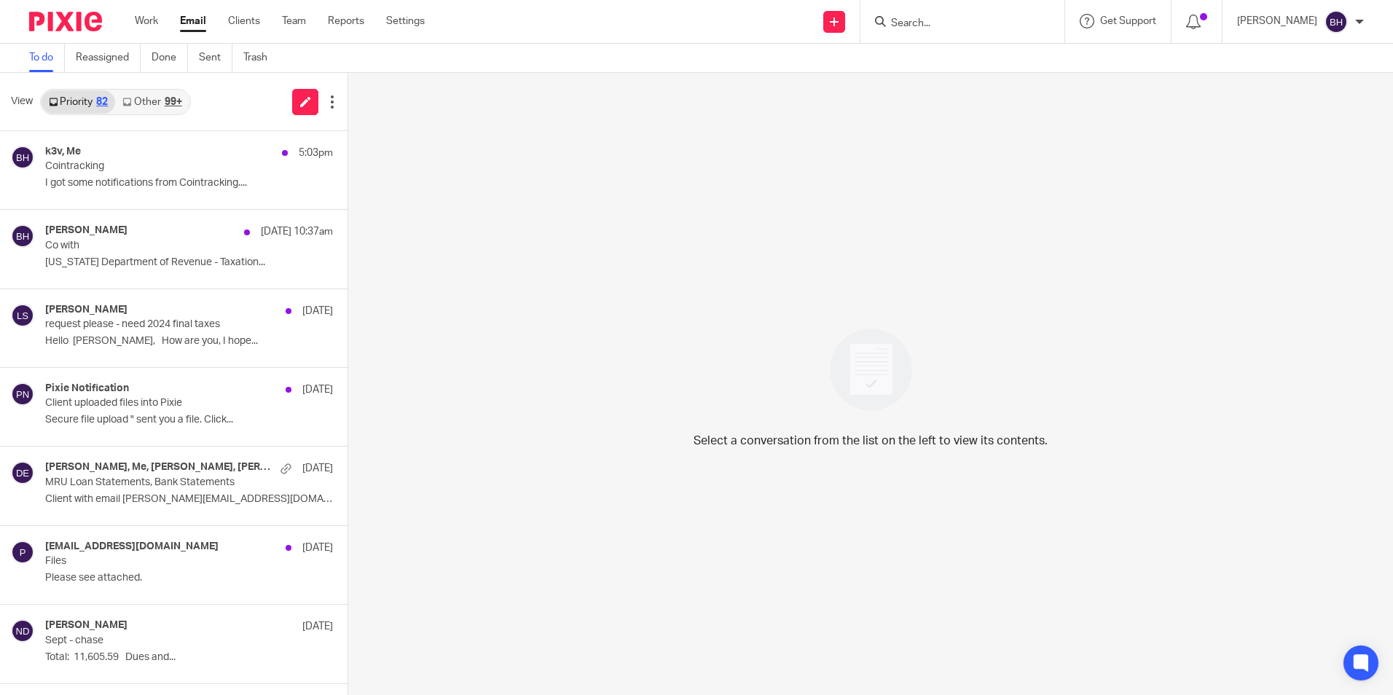
click at [152, 103] on link "Other 99+" at bounding box center [152, 101] width 74 height 23
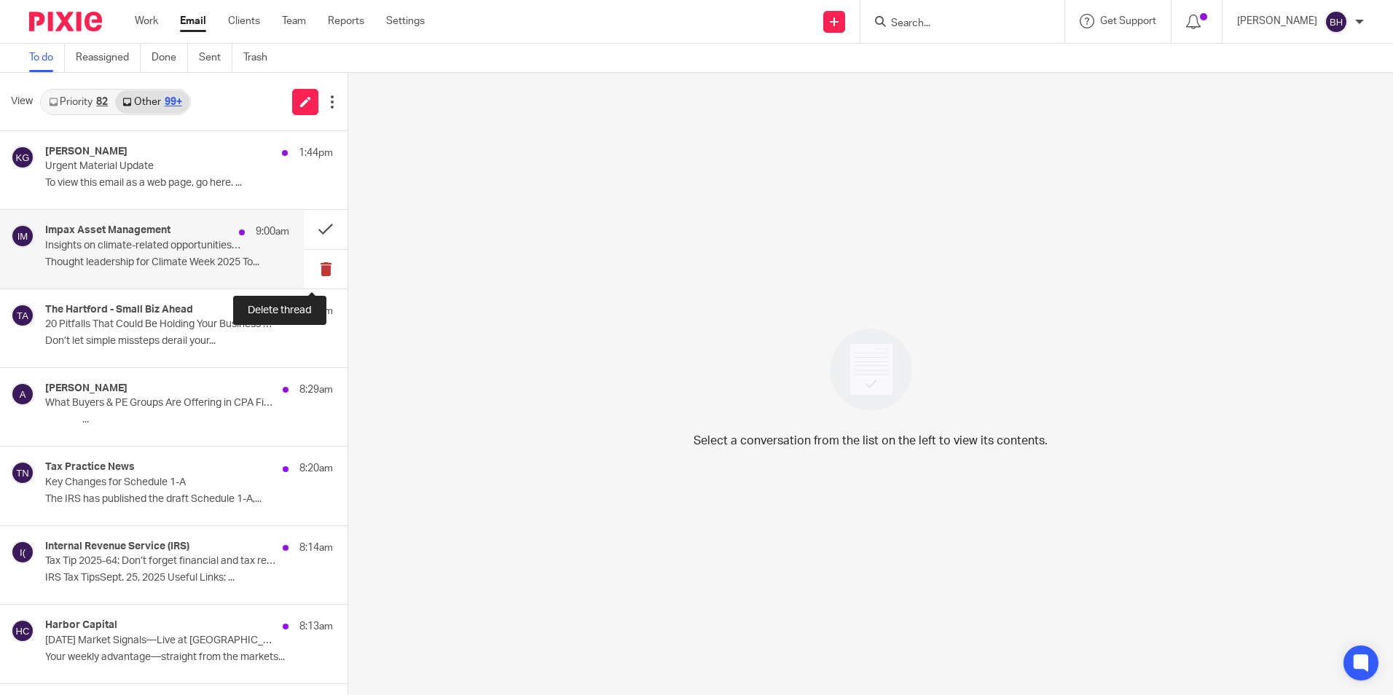
click at [315, 272] on button at bounding box center [326, 269] width 44 height 39
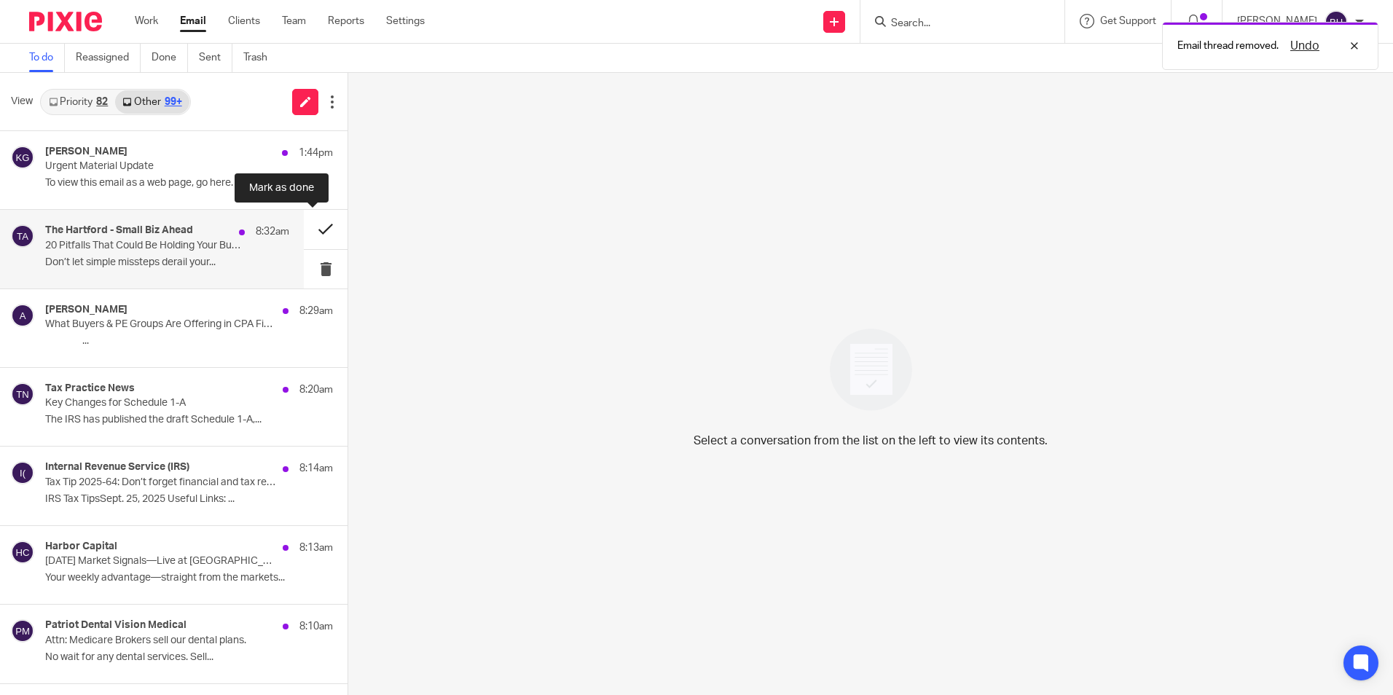
click at [304, 224] on button at bounding box center [326, 229] width 44 height 39
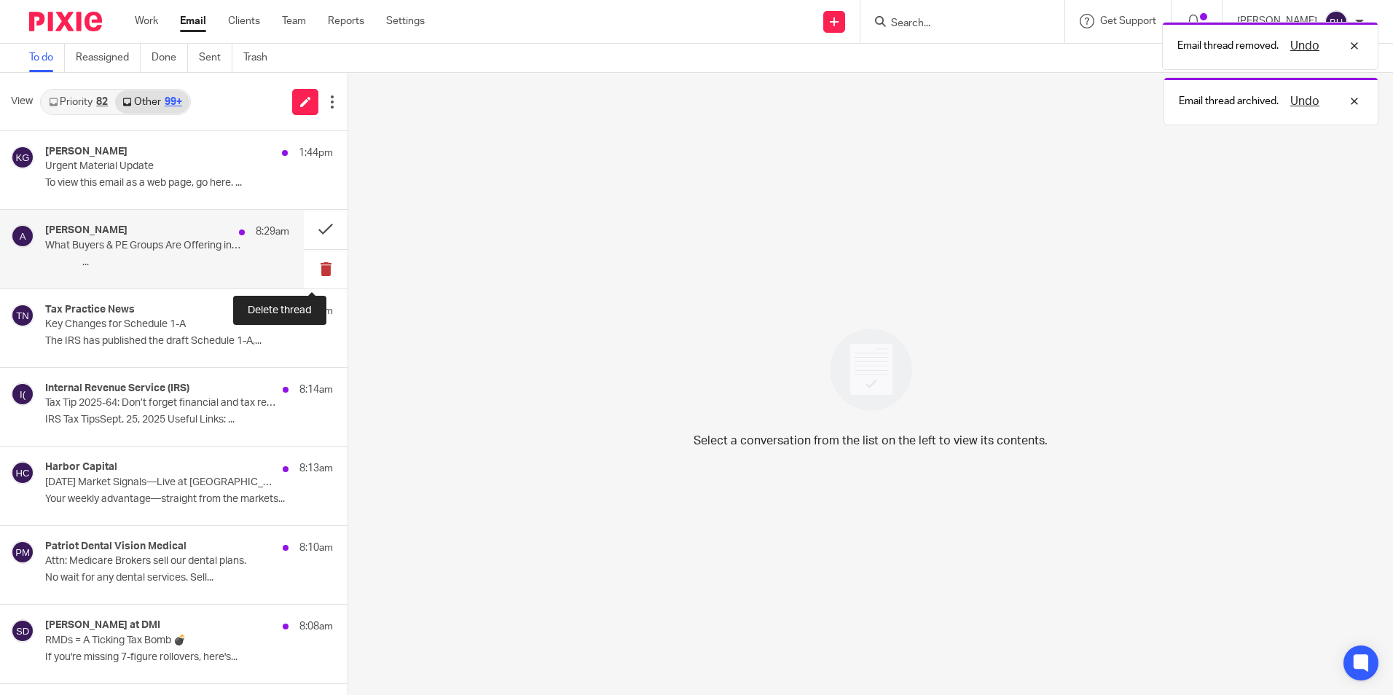
click at [312, 264] on button at bounding box center [326, 269] width 44 height 39
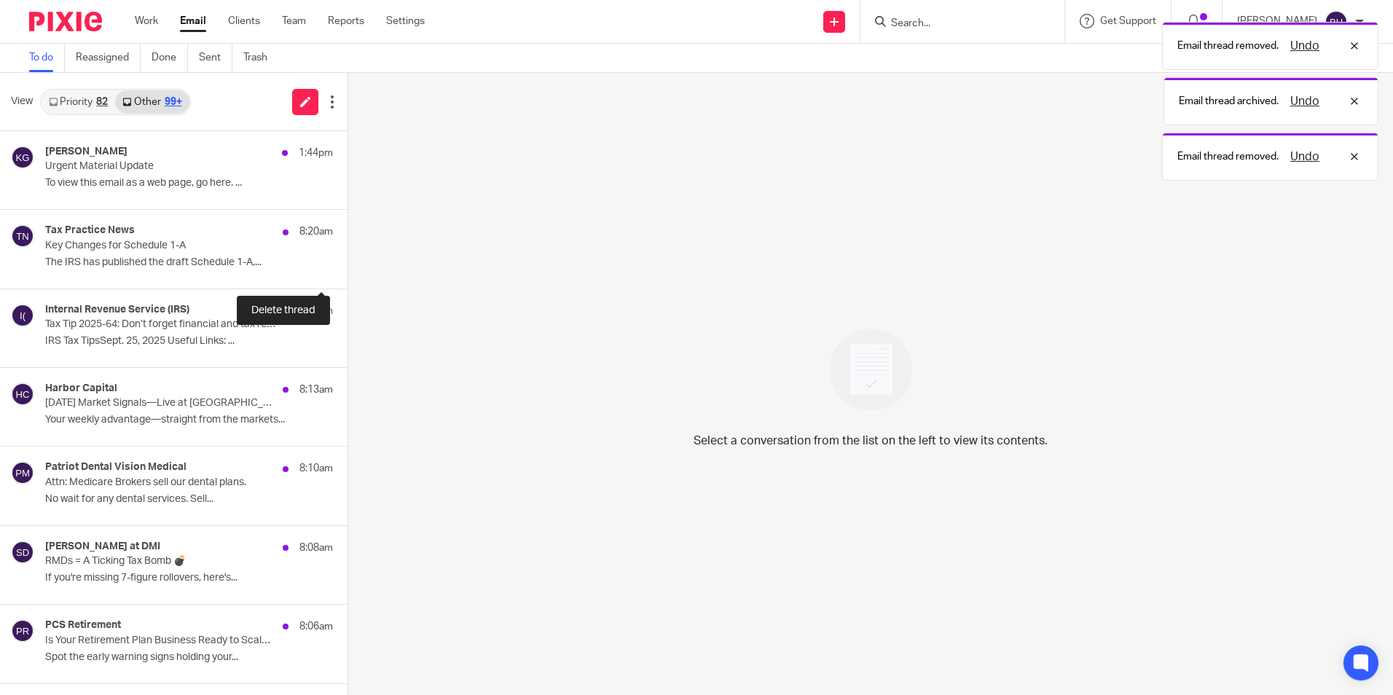
click at [347, 264] on button at bounding box center [353, 269] width 12 height 39
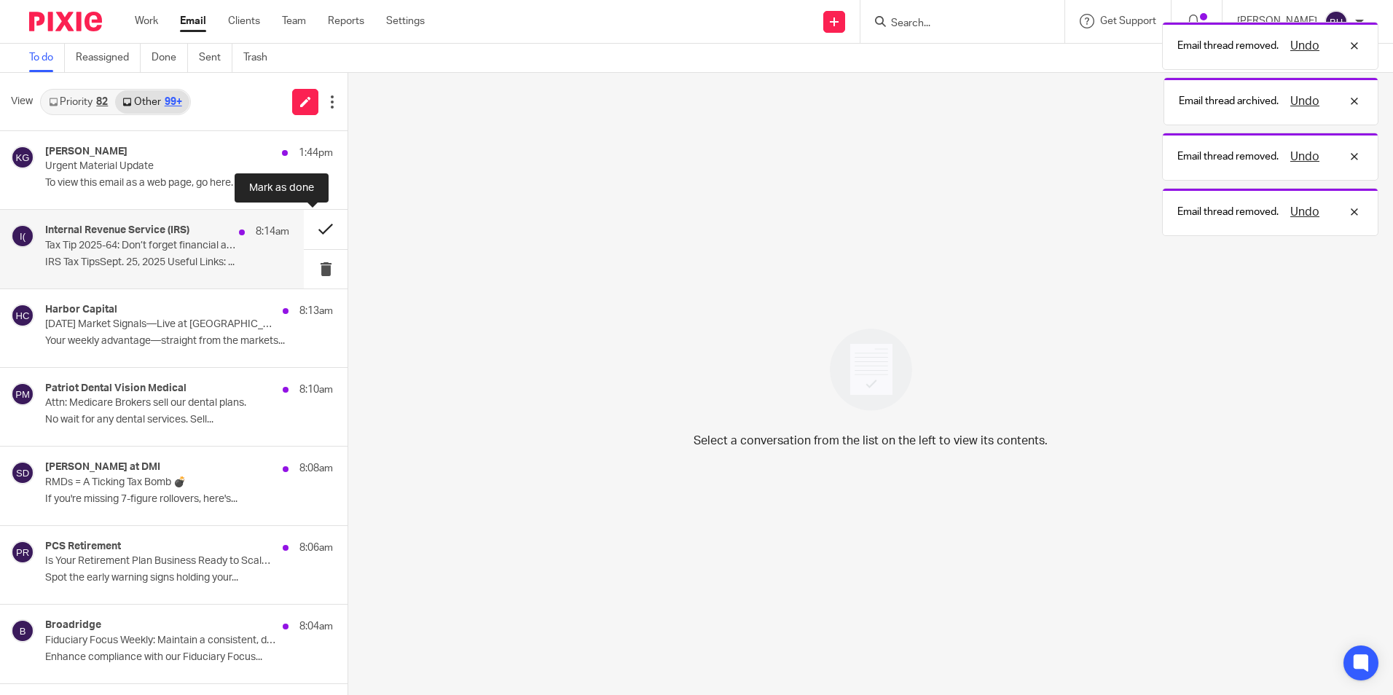
click at [312, 232] on button at bounding box center [326, 229] width 44 height 39
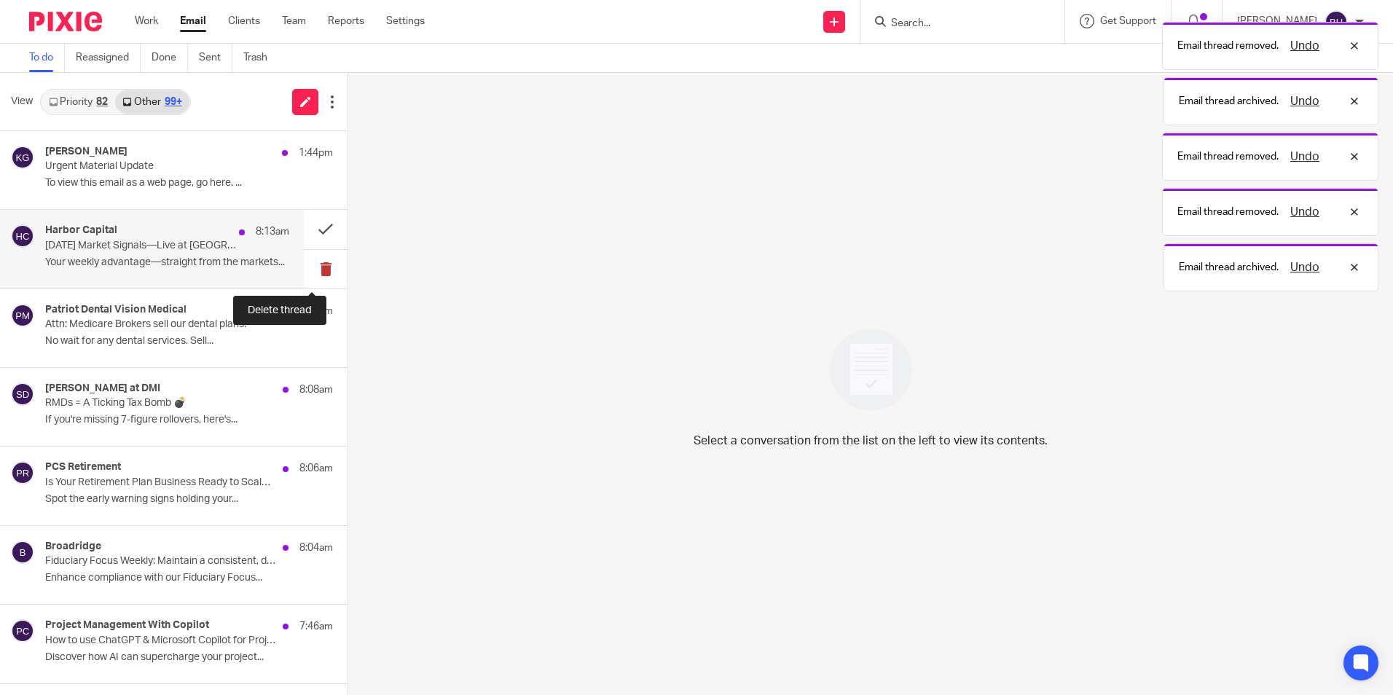
click at [313, 260] on button at bounding box center [326, 269] width 44 height 39
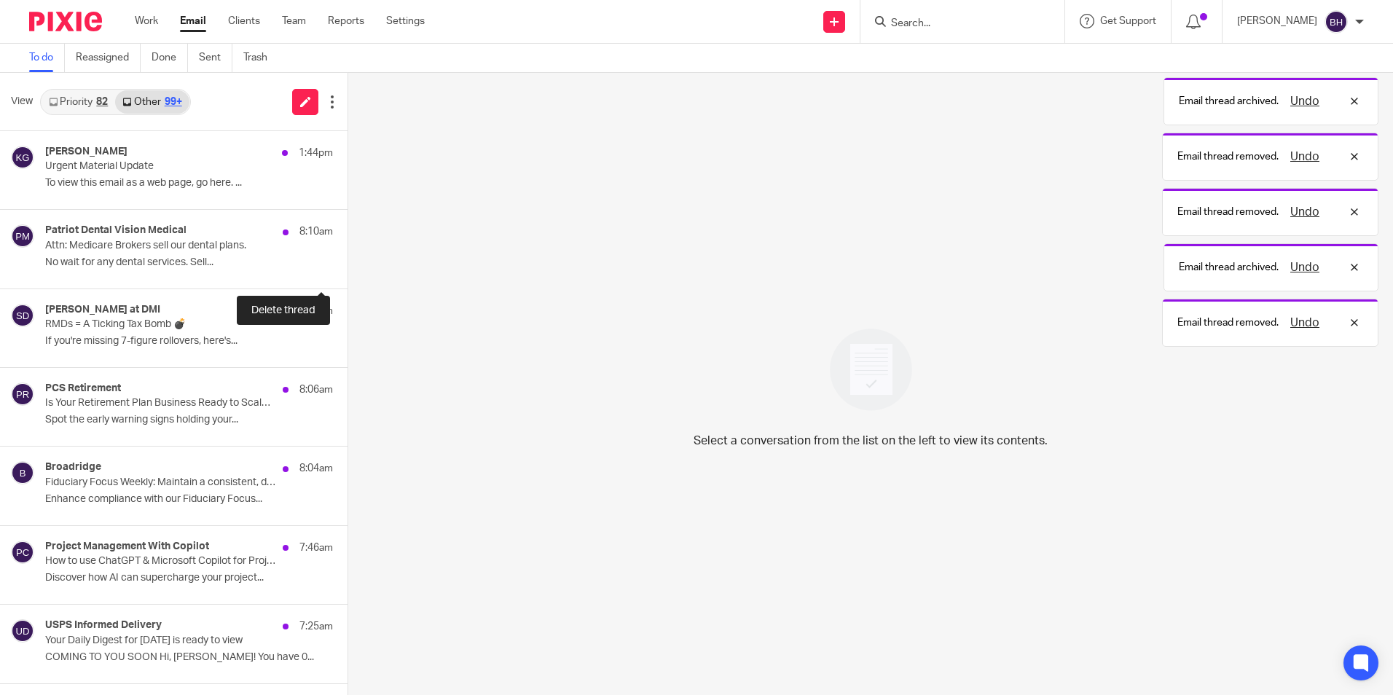
click at [347, 260] on button at bounding box center [353, 269] width 12 height 39
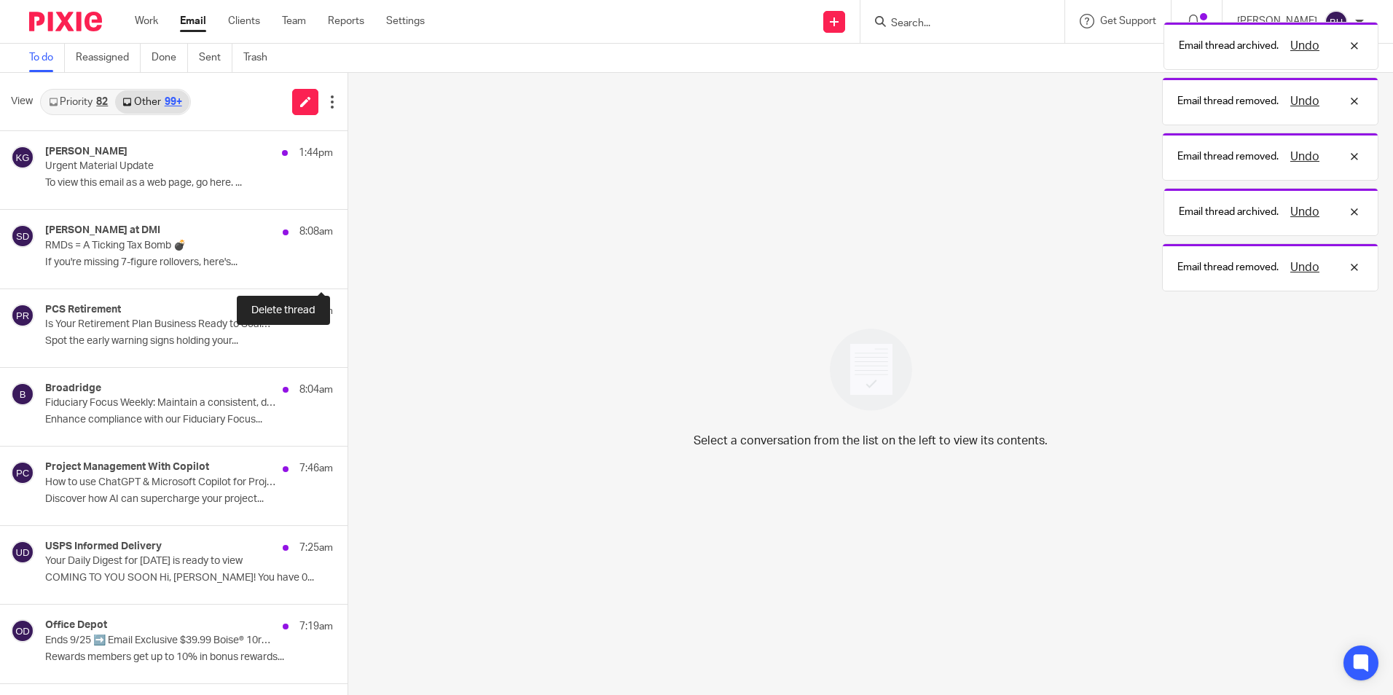
click at [347, 260] on button at bounding box center [353, 269] width 12 height 39
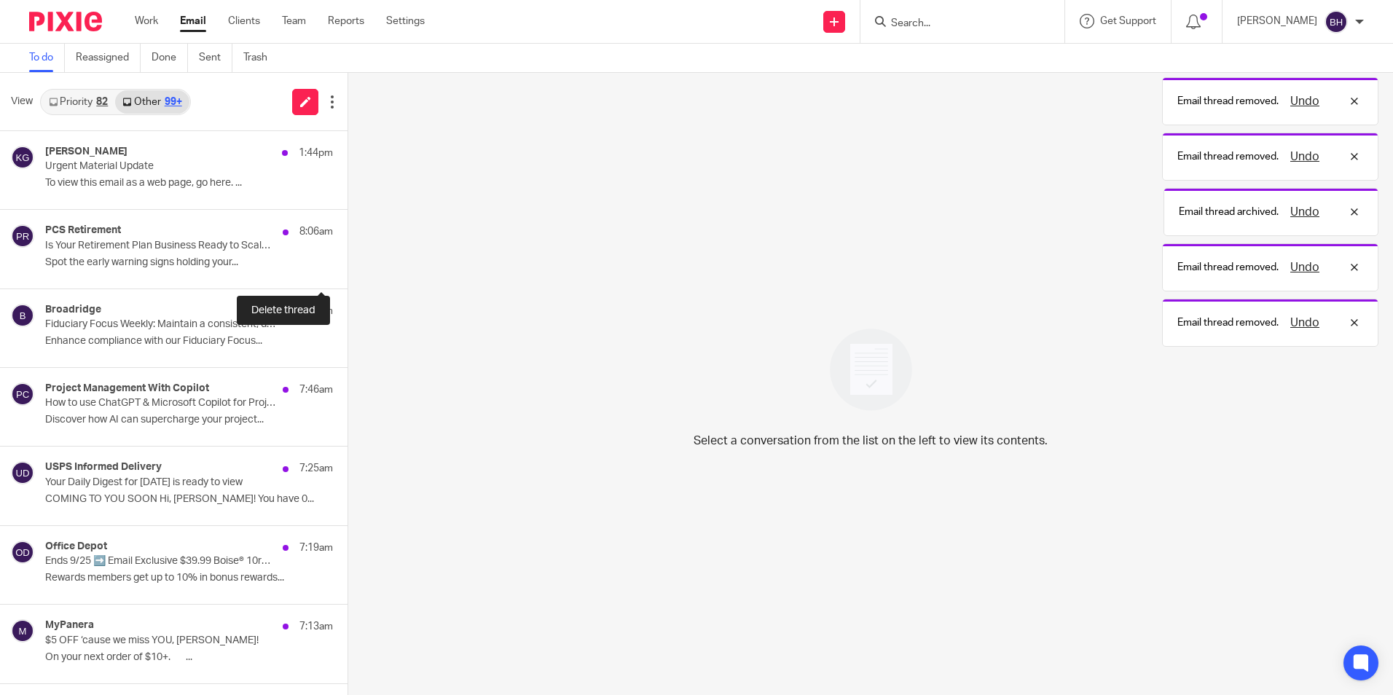
click at [347, 260] on button at bounding box center [353, 269] width 12 height 39
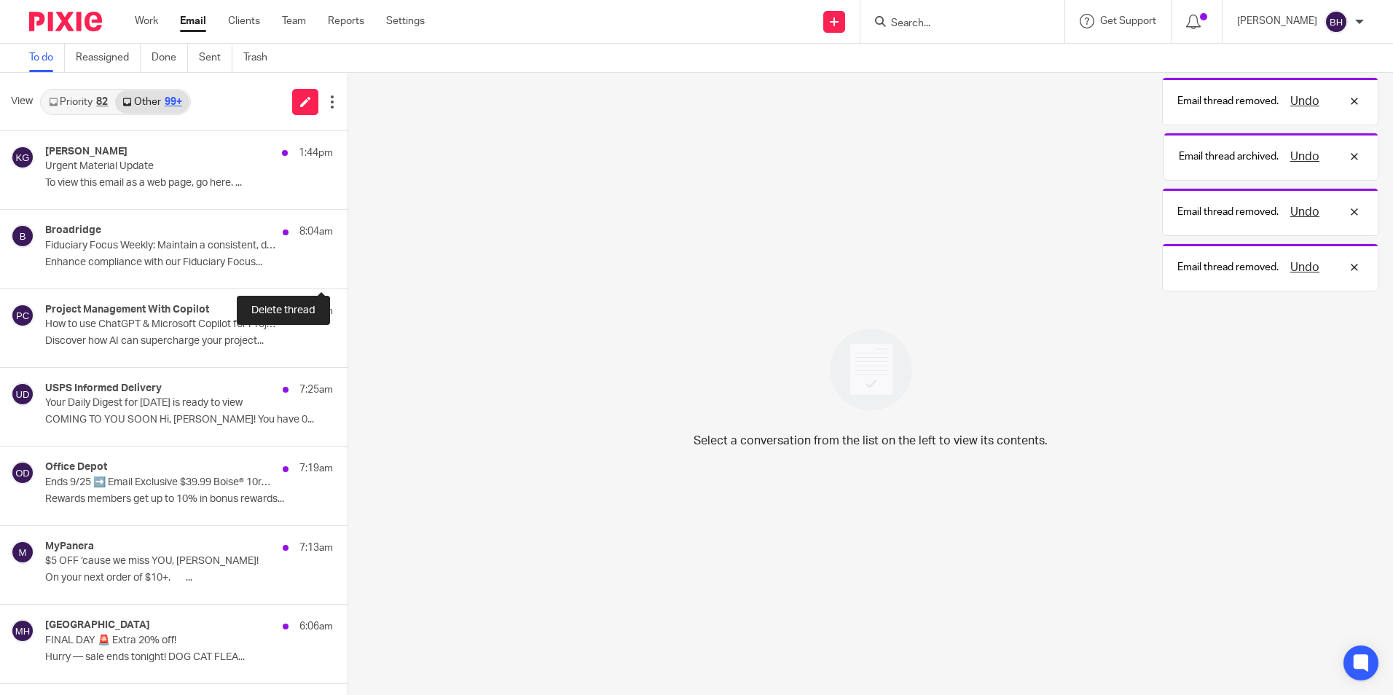
click at [347, 260] on button at bounding box center [353, 269] width 12 height 39
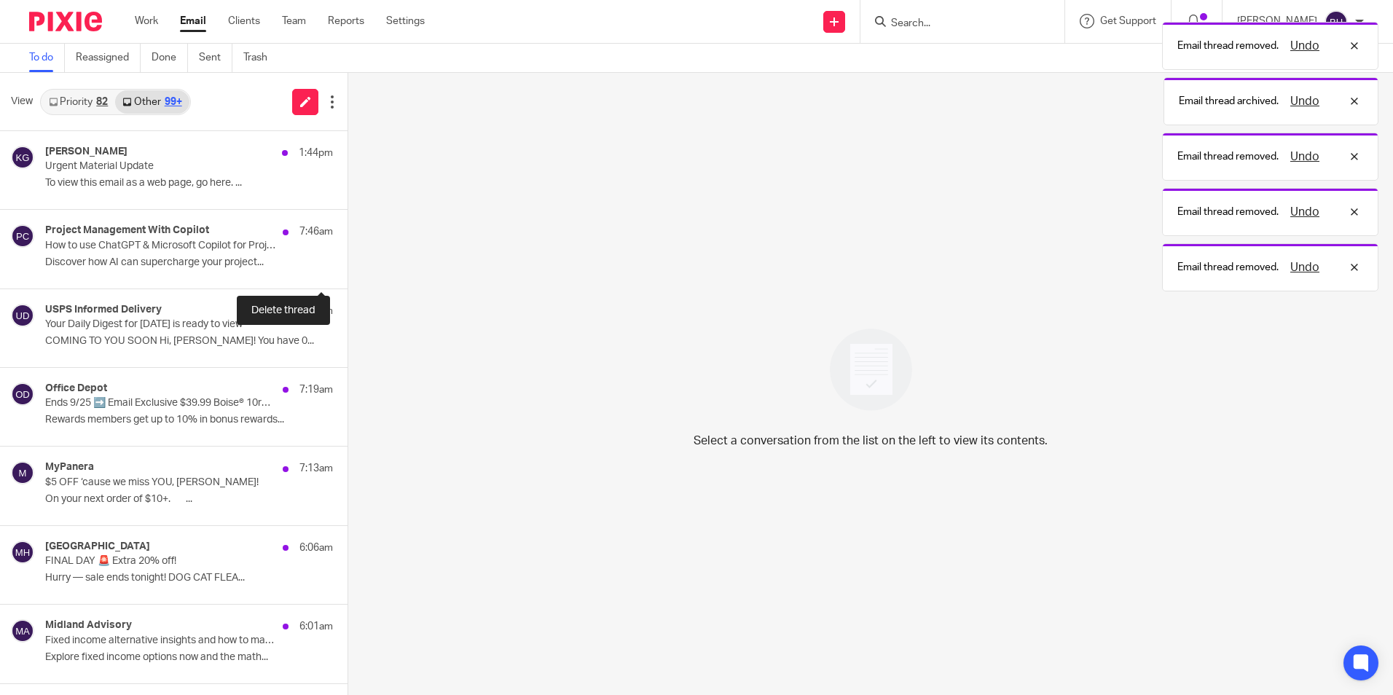
click at [347, 260] on button at bounding box center [353, 269] width 12 height 39
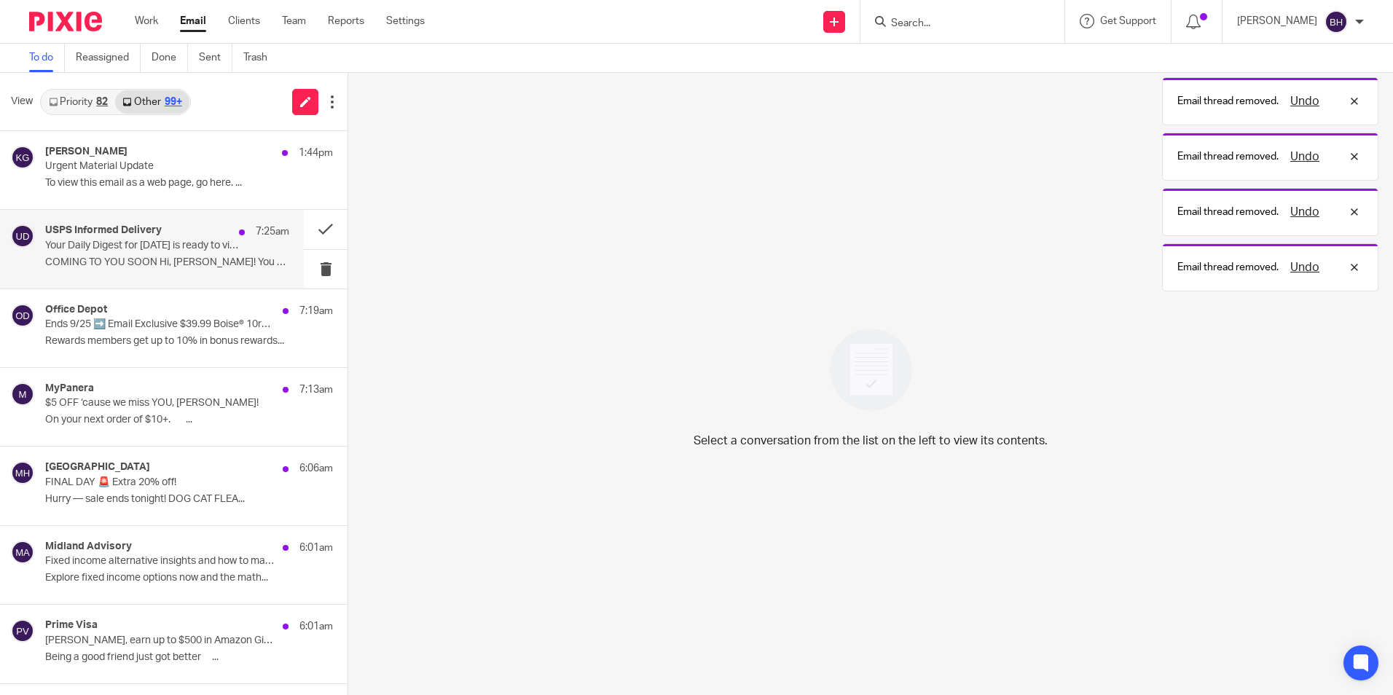
click at [192, 254] on div "USPS Informed Delivery 7:25am Your Daily Digest for Thu, 9/25 is ready to view …" at bounding box center [167, 248] width 244 height 49
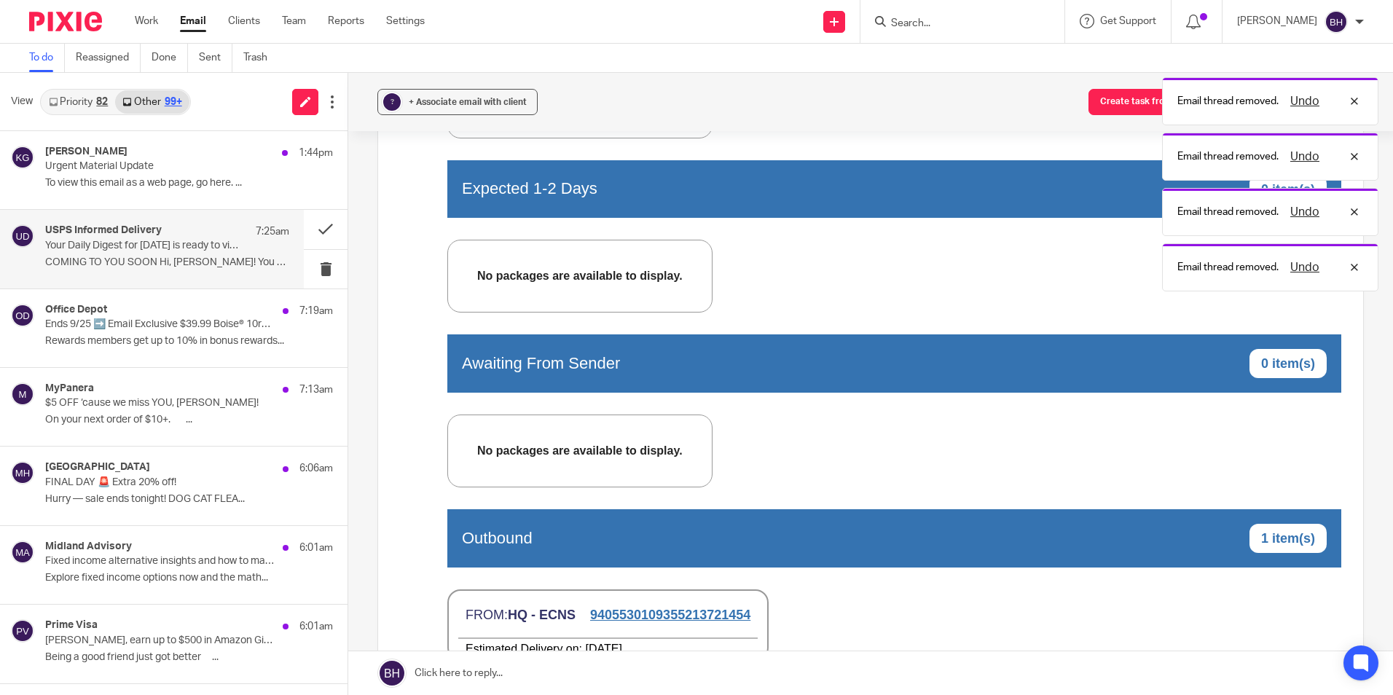
scroll to position [801, 0]
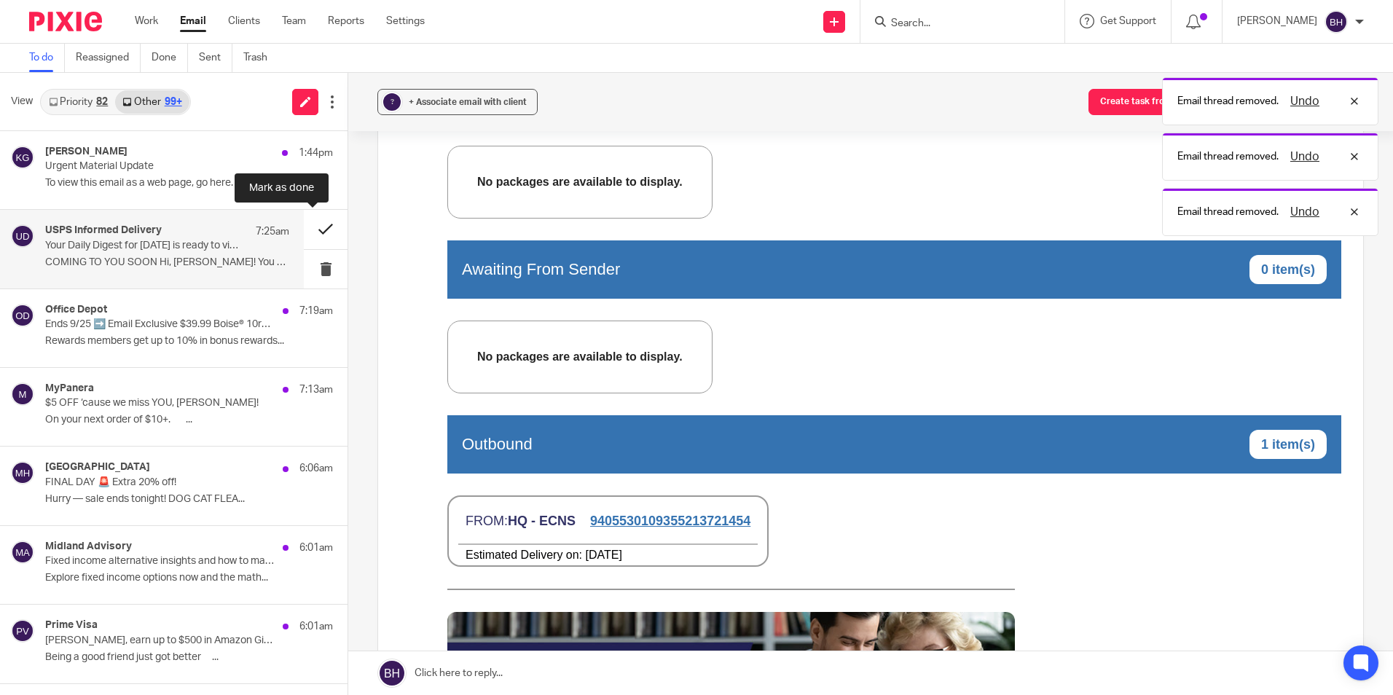
click at [307, 228] on button at bounding box center [326, 229] width 44 height 39
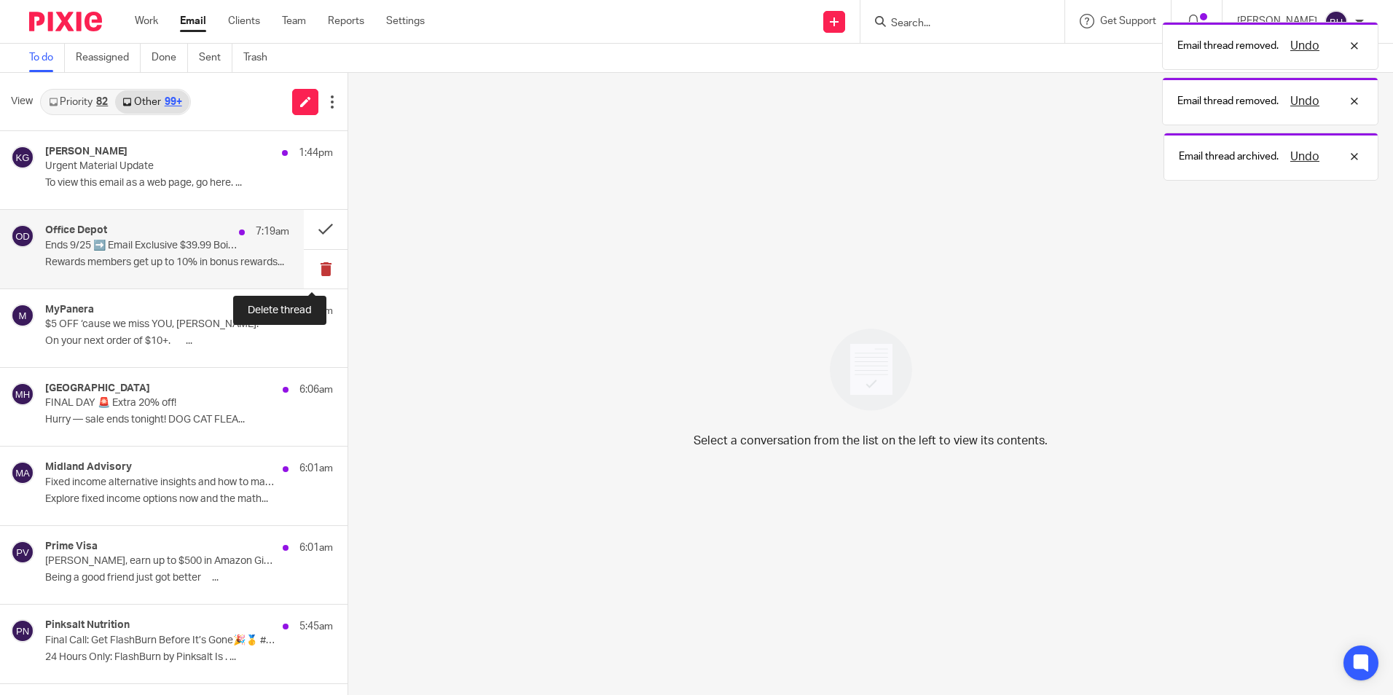
click at [307, 265] on button at bounding box center [326, 269] width 44 height 39
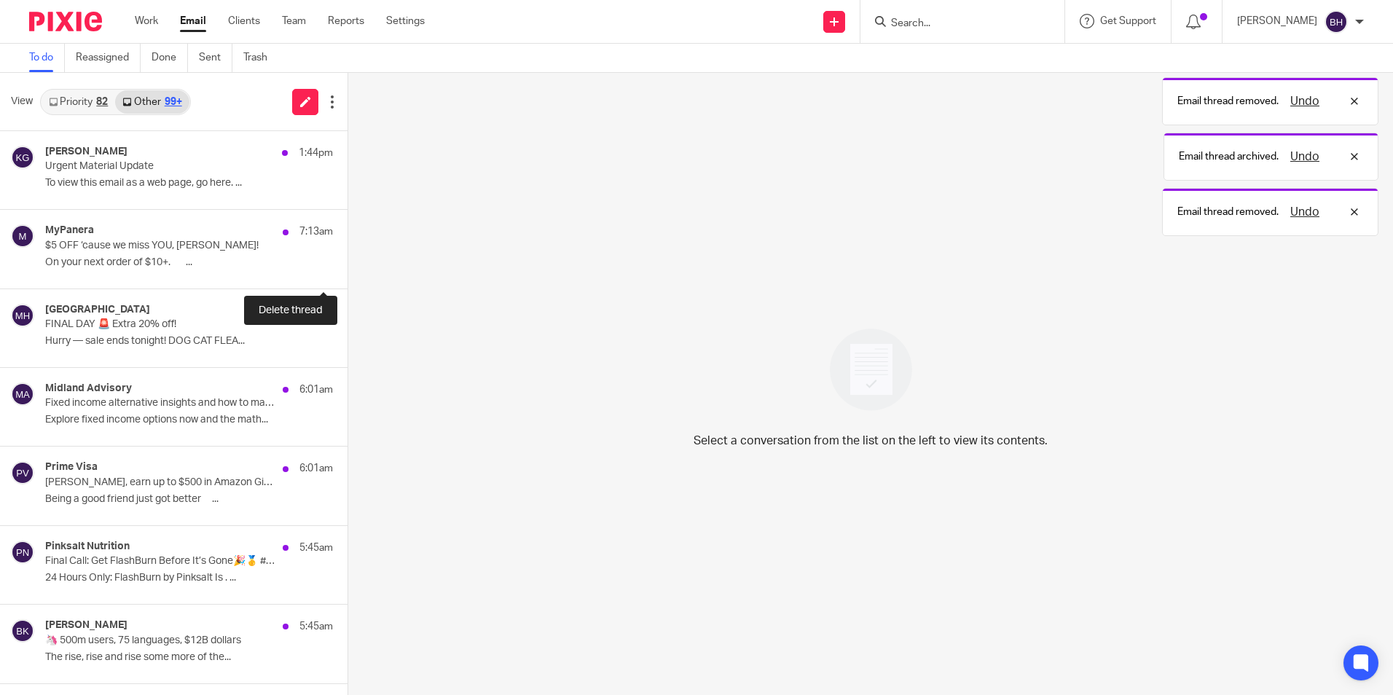
click at [347, 265] on button at bounding box center [353, 269] width 12 height 39
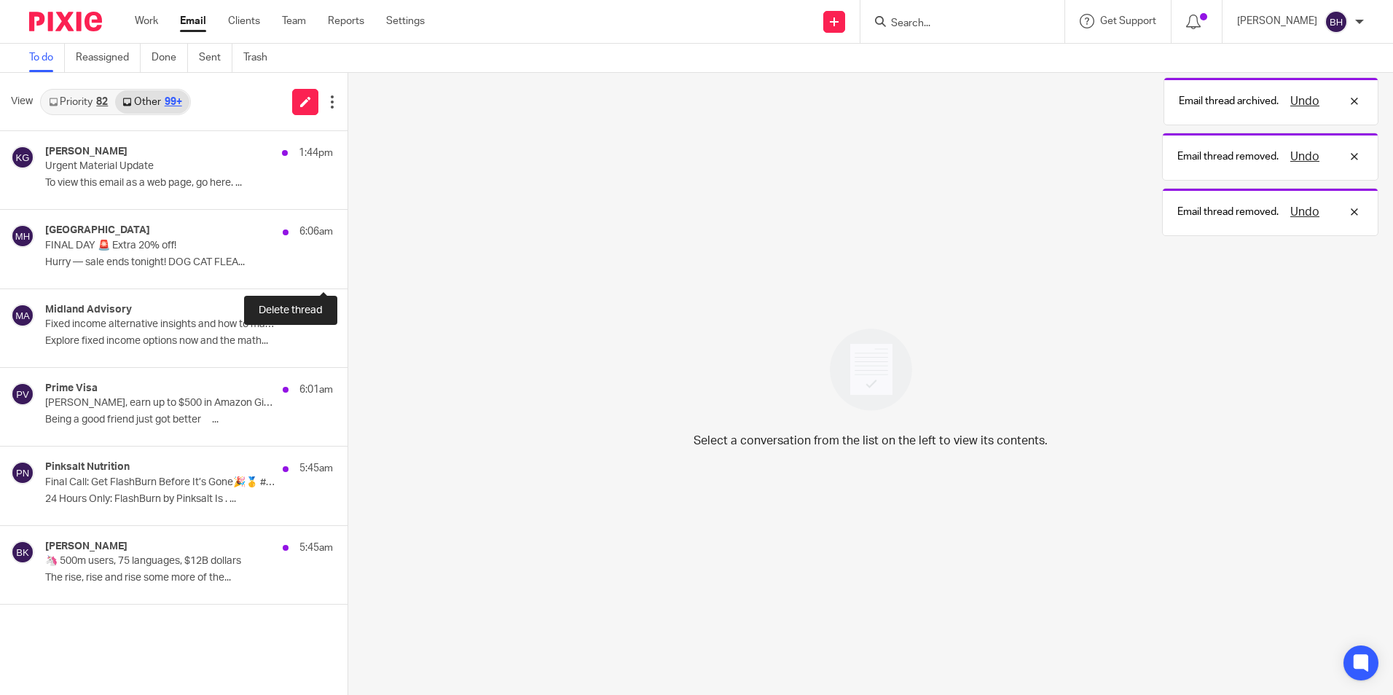
click at [347, 265] on button at bounding box center [353, 269] width 12 height 39
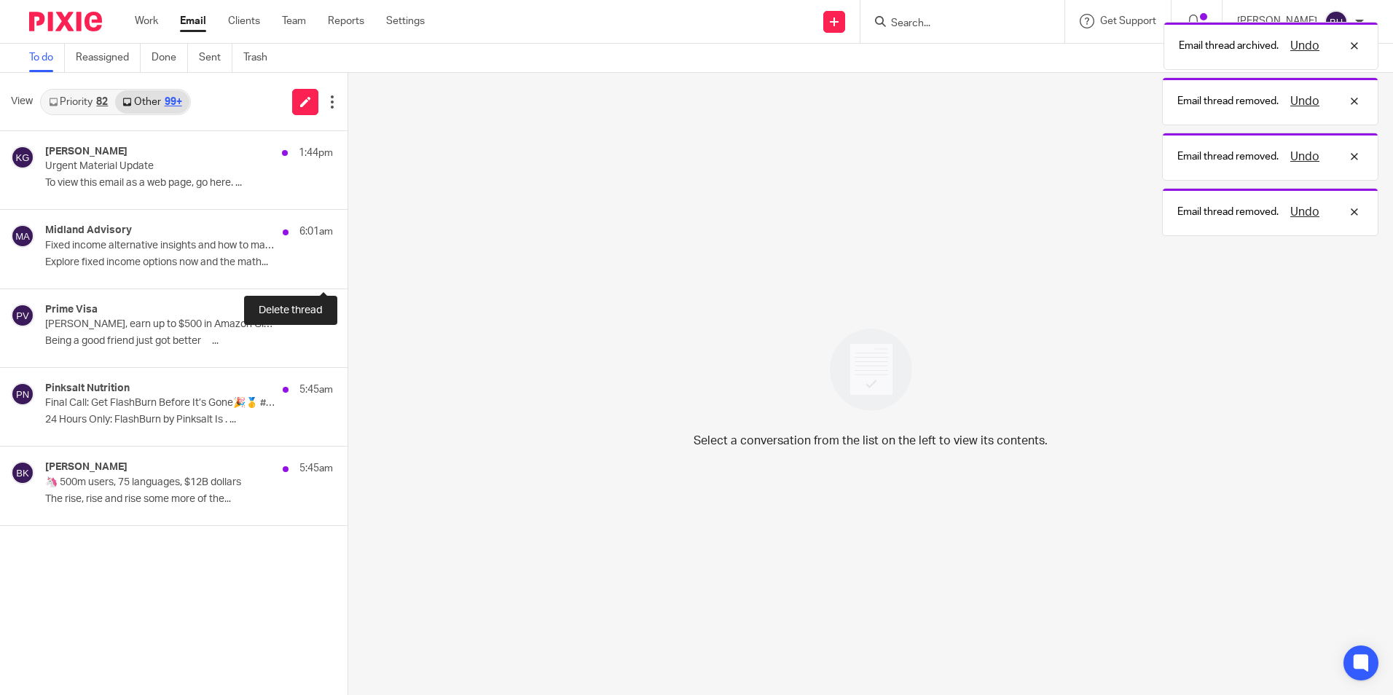
click at [347, 265] on button at bounding box center [353, 269] width 12 height 39
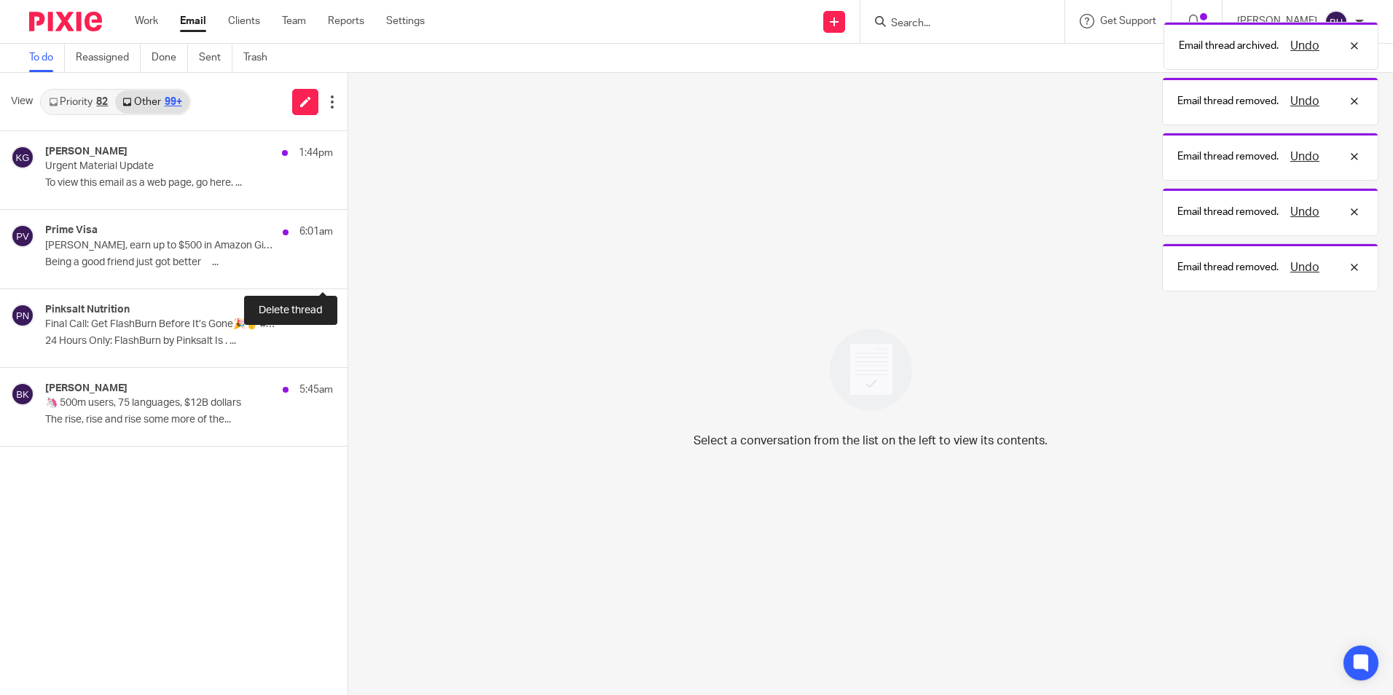
click at [347, 265] on button at bounding box center [353, 269] width 12 height 39
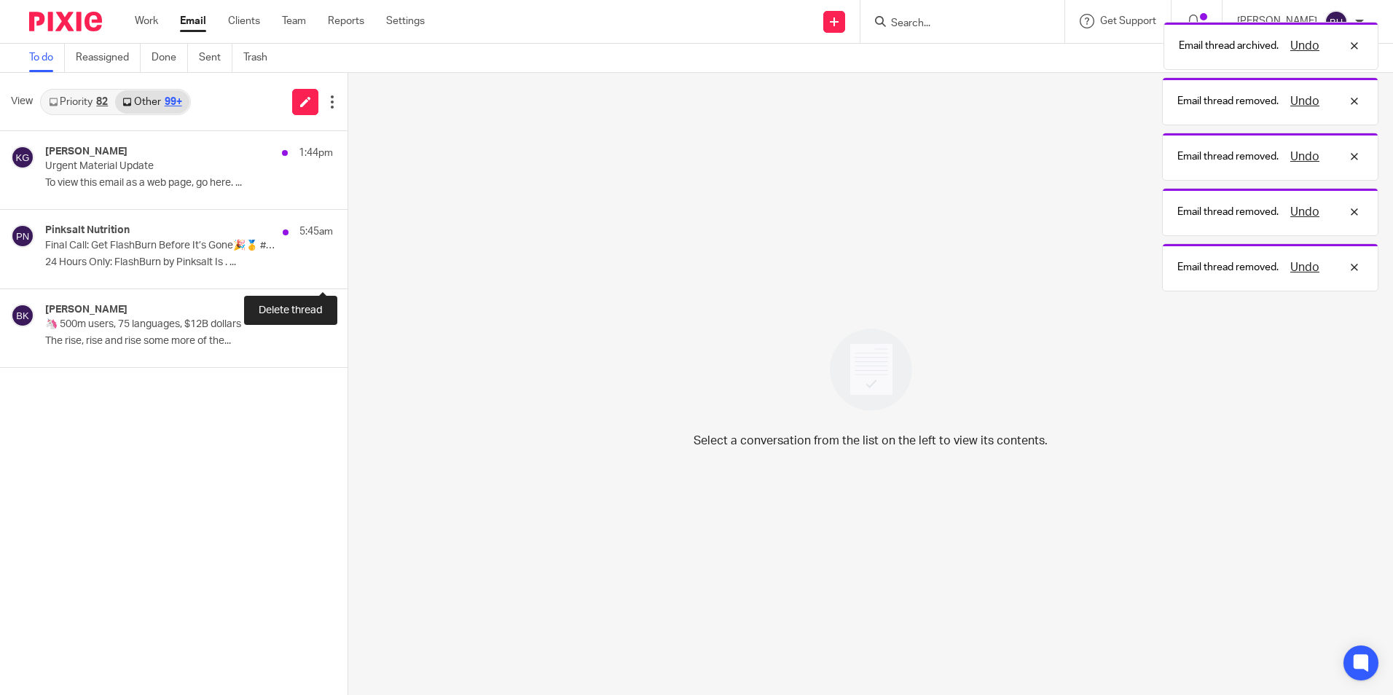
click at [347, 265] on button at bounding box center [353, 269] width 12 height 39
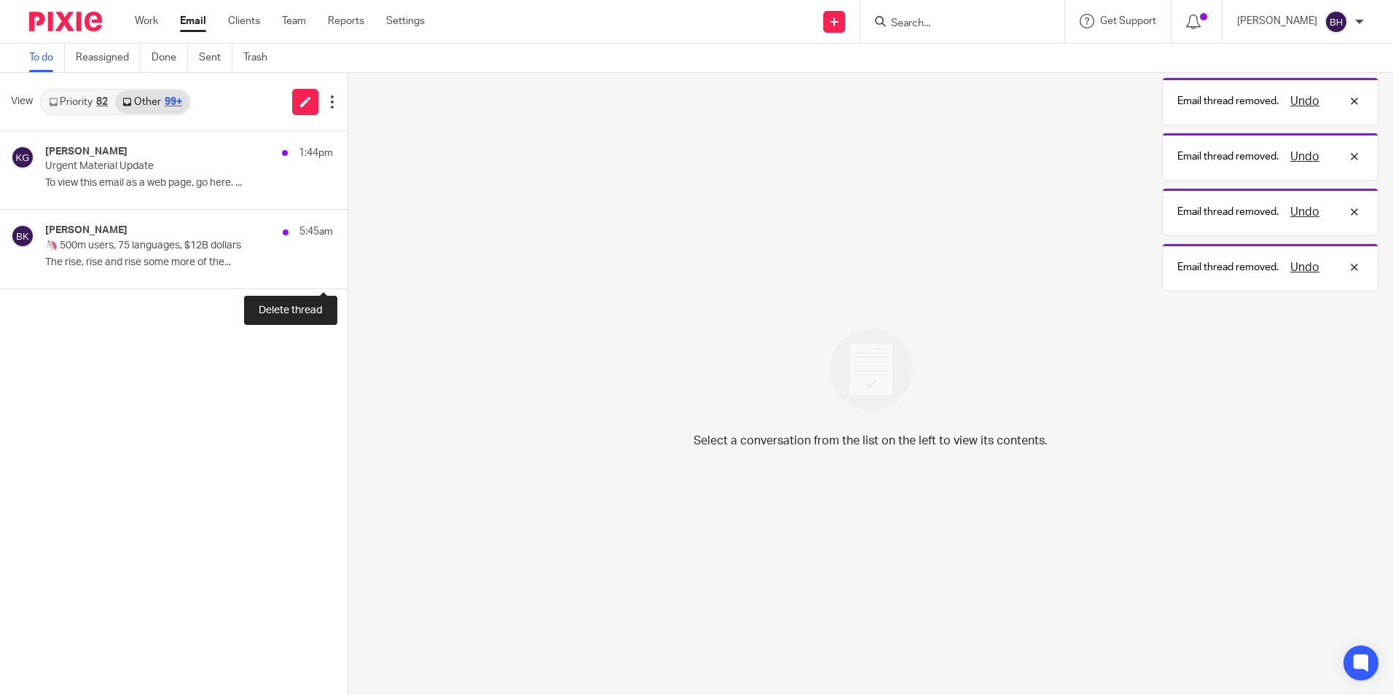
click at [347, 265] on button at bounding box center [353, 269] width 12 height 39
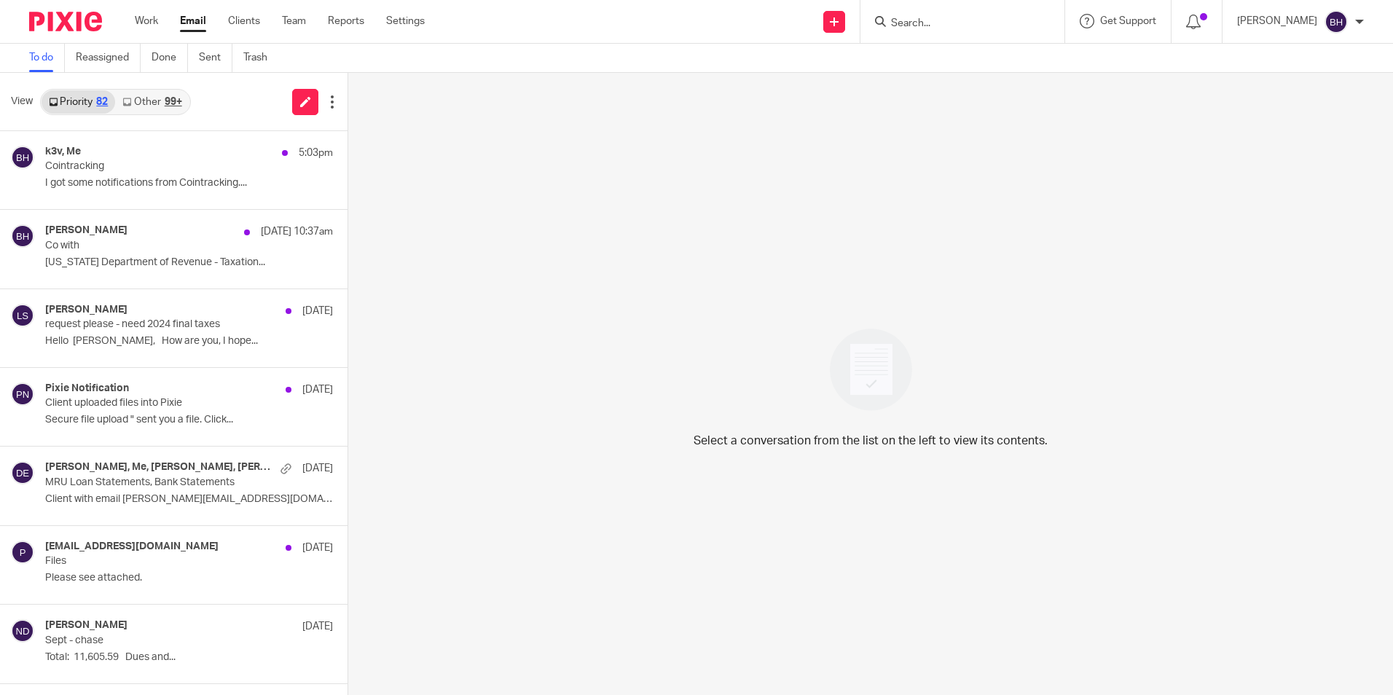
click at [160, 103] on link "Other 99+" at bounding box center [152, 101] width 74 height 23
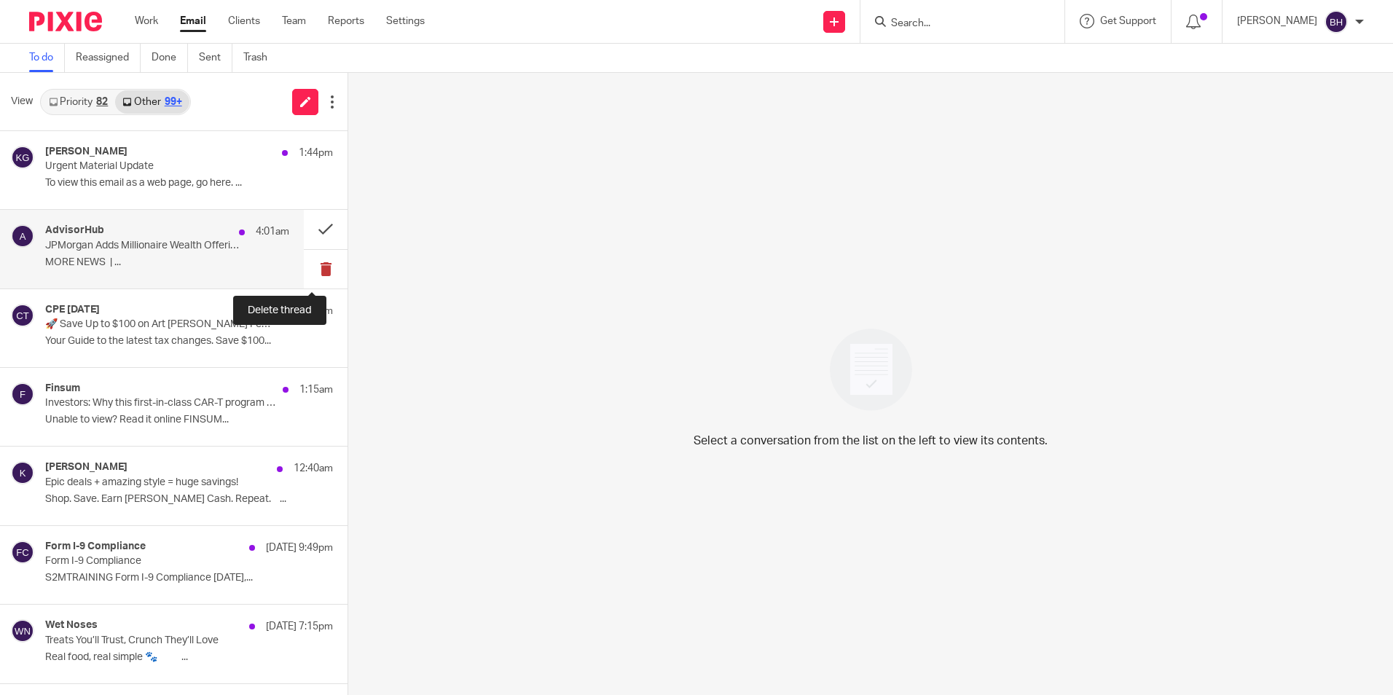
click at [308, 268] on button at bounding box center [326, 269] width 44 height 39
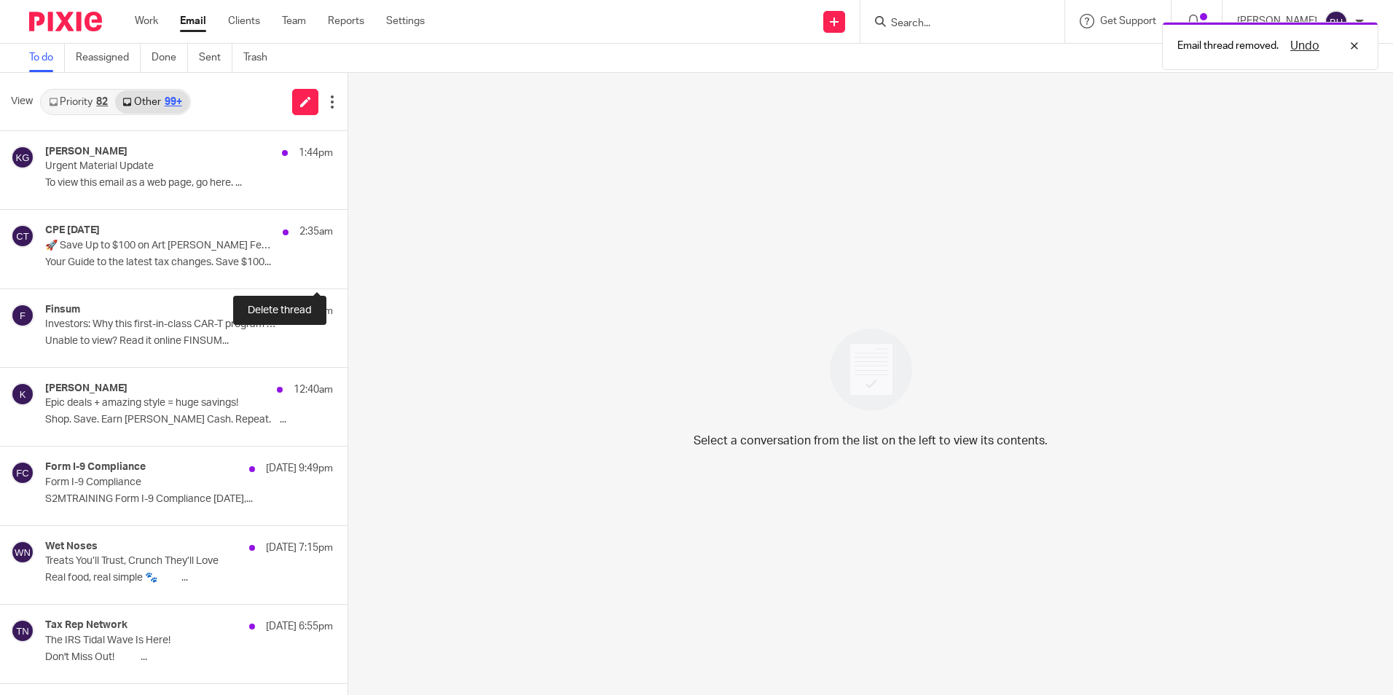
click at [347, 268] on button at bounding box center [353, 269] width 12 height 39
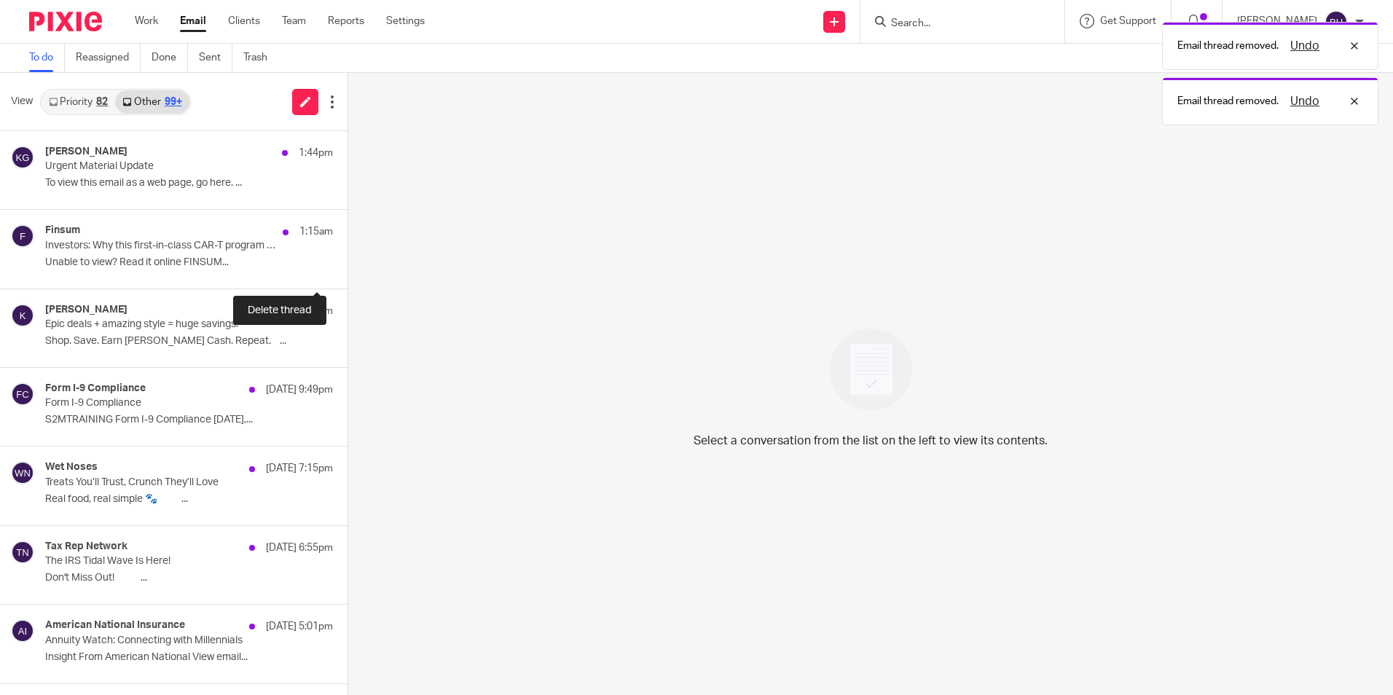
click at [347, 268] on button at bounding box center [353, 269] width 12 height 39
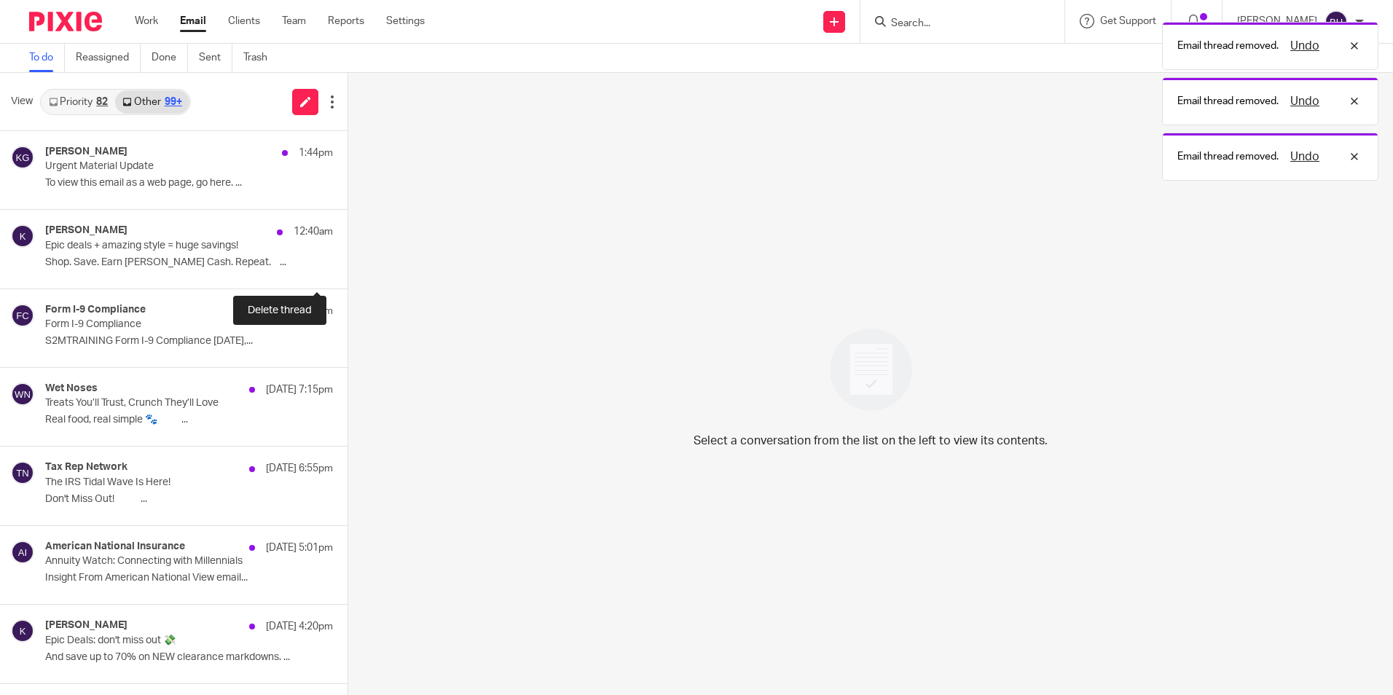
click at [347, 268] on button at bounding box center [353, 269] width 12 height 39
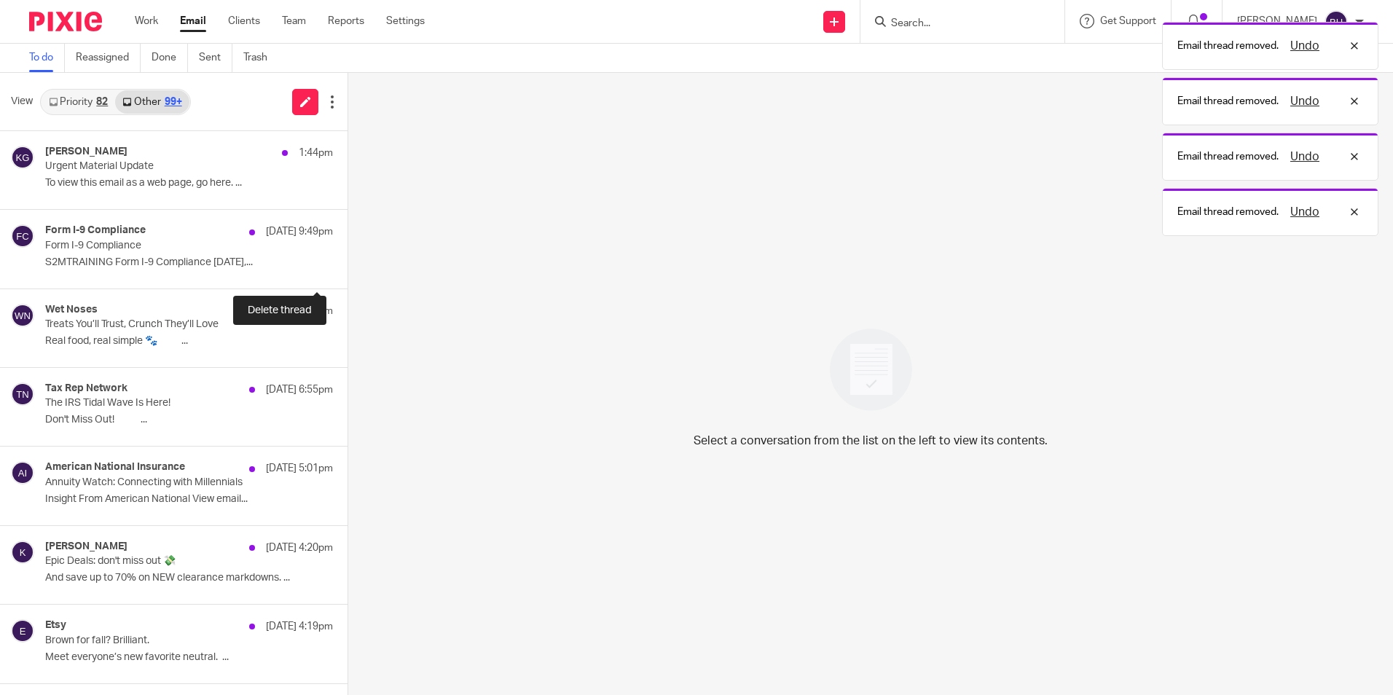
click at [347, 268] on button at bounding box center [353, 269] width 12 height 39
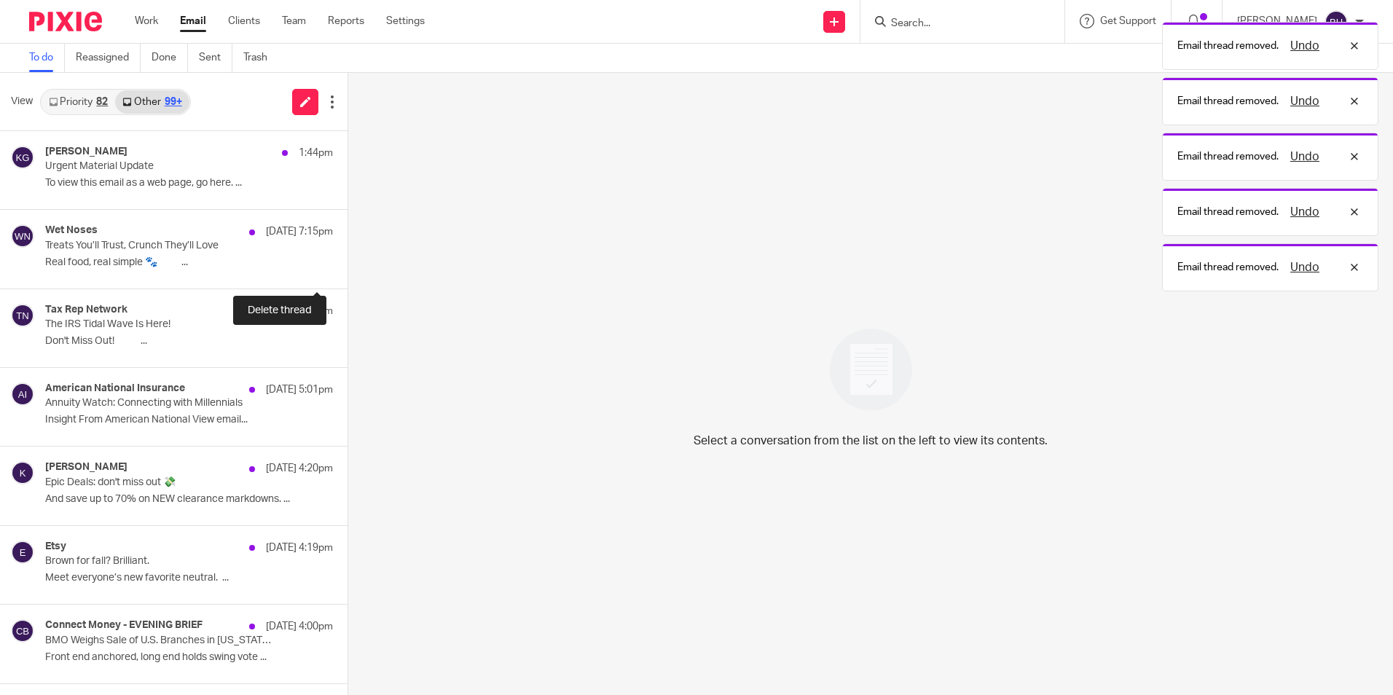
click at [347, 268] on button at bounding box center [353, 269] width 12 height 39
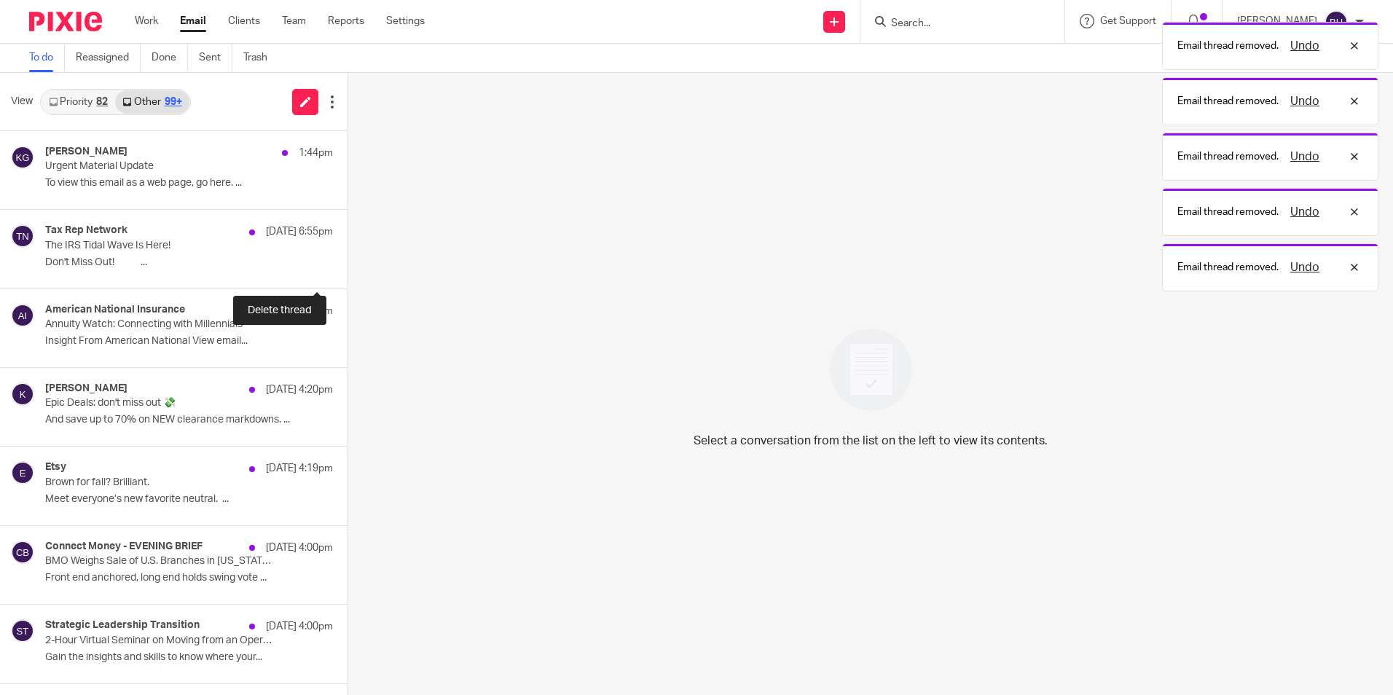
click at [347, 268] on button at bounding box center [353, 269] width 12 height 39
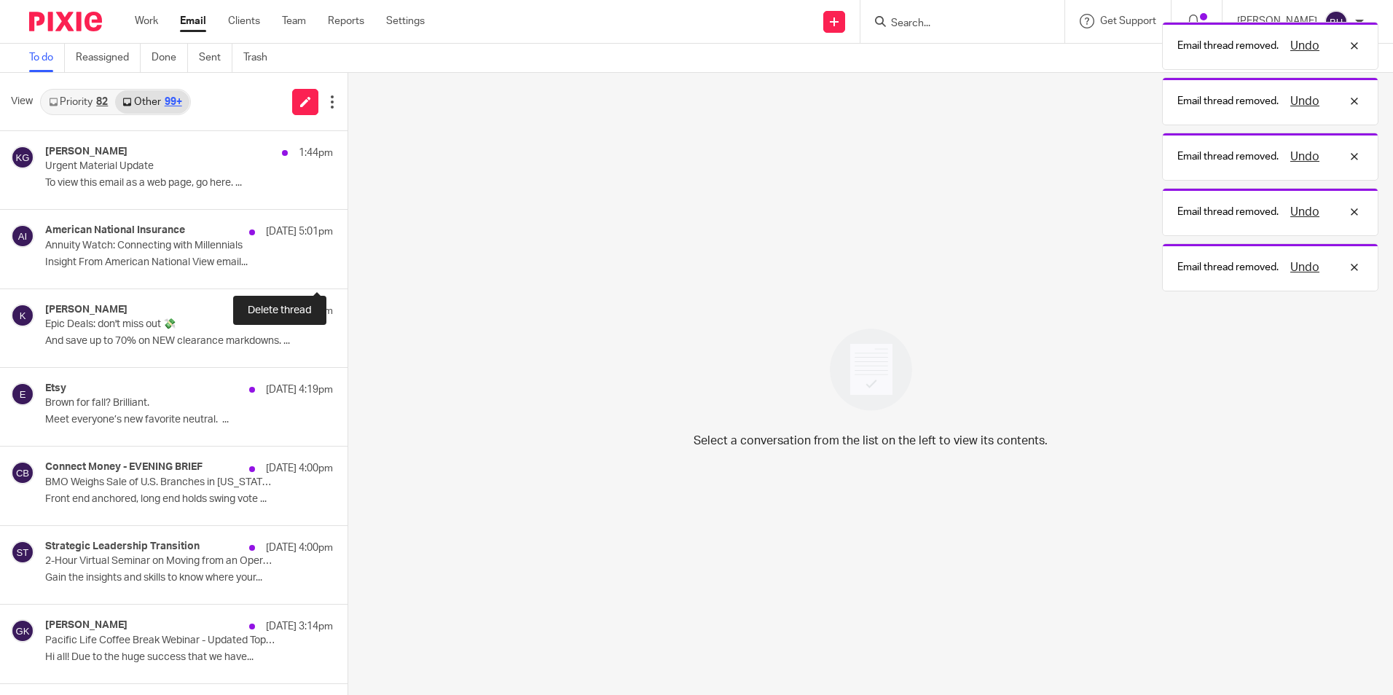
click at [347, 268] on button at bounding box center [353, 269] width 12 height 39
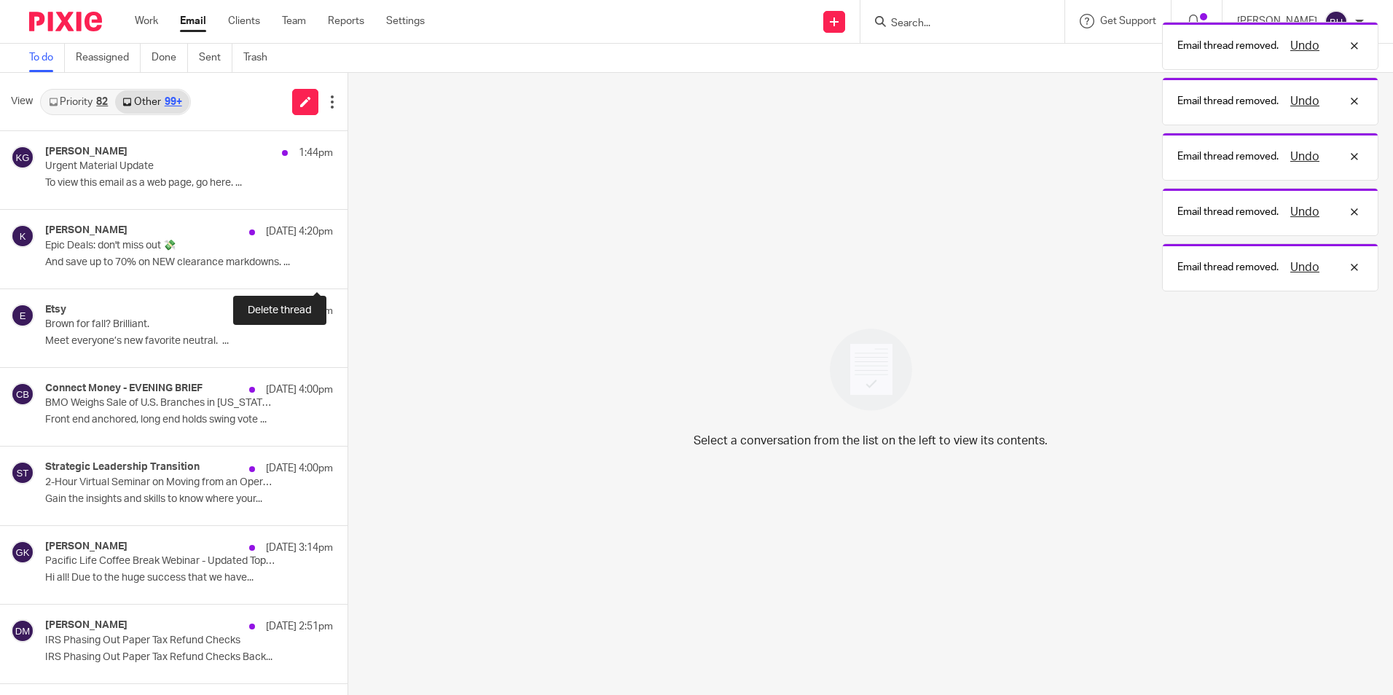
click at [347, 268] on button at bounding box center [353, 269] width 12 height 39
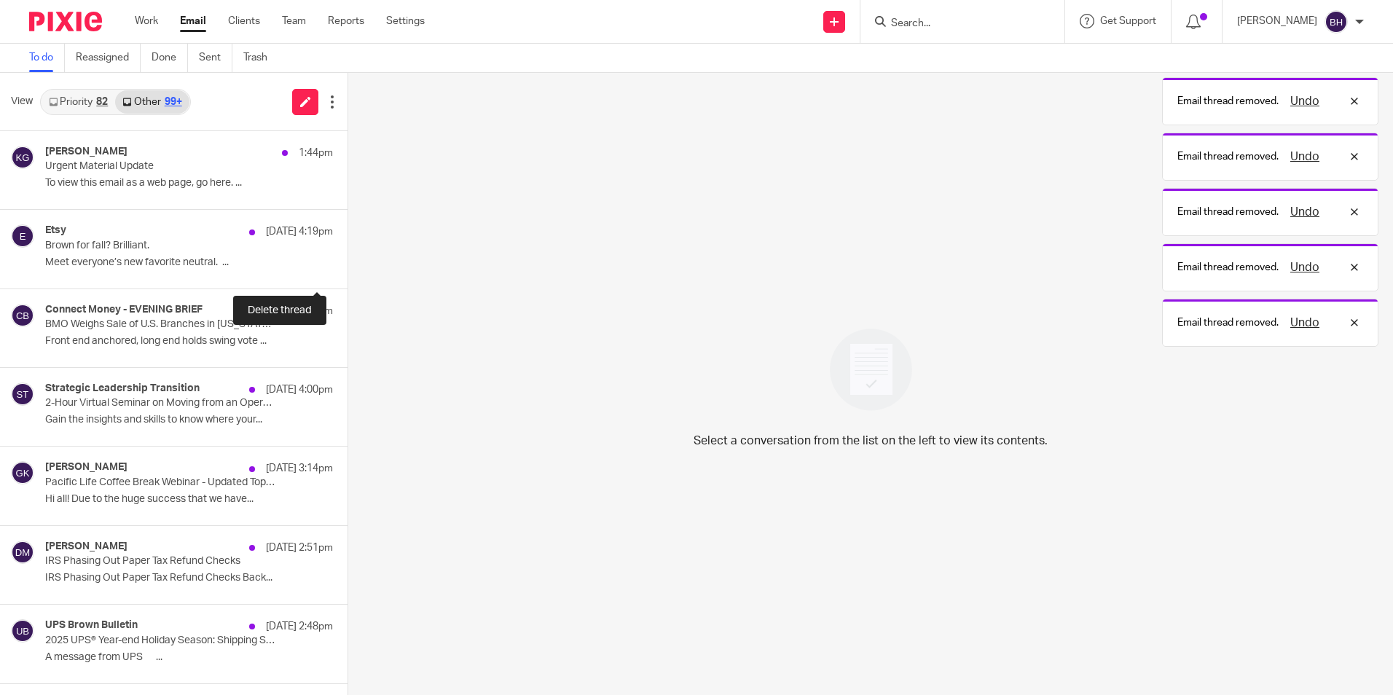
click at [347, 268] on button at bounding box center [353, 269] width 12 height 39
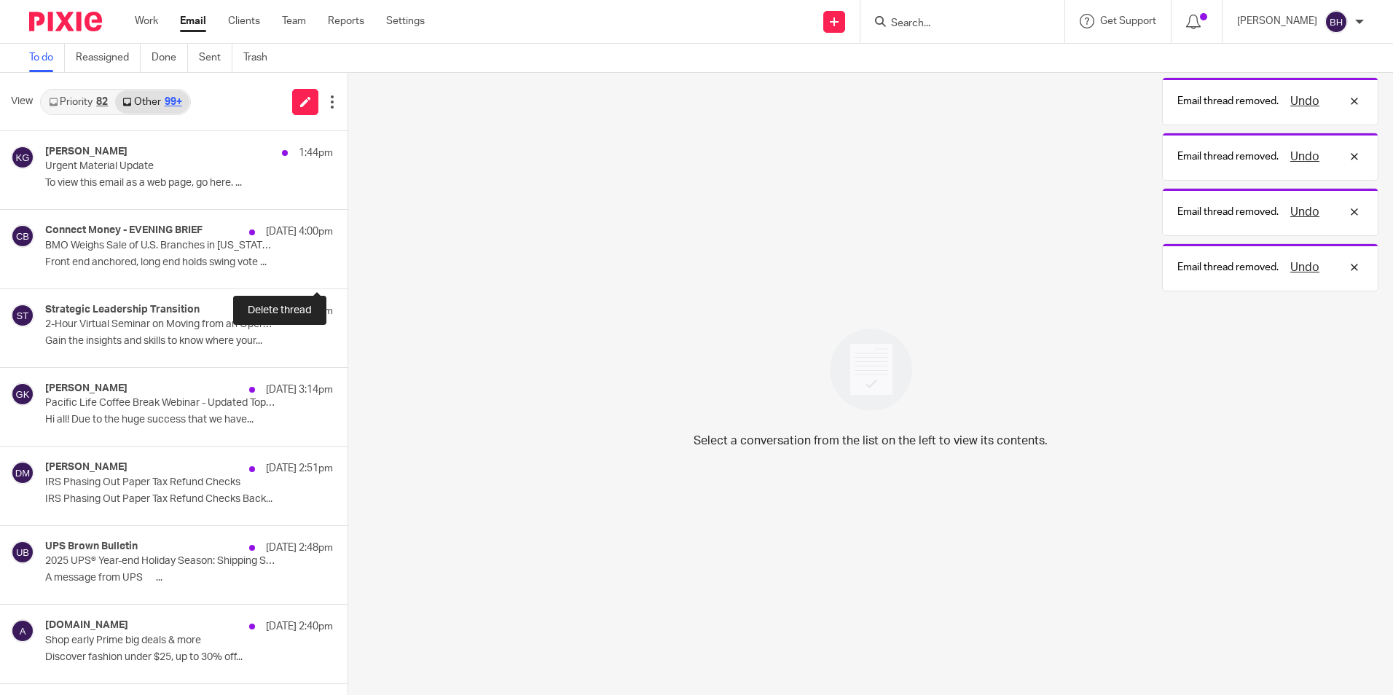
click at [347, 268] on button at bounding box center [353, 269] width 12 height 39
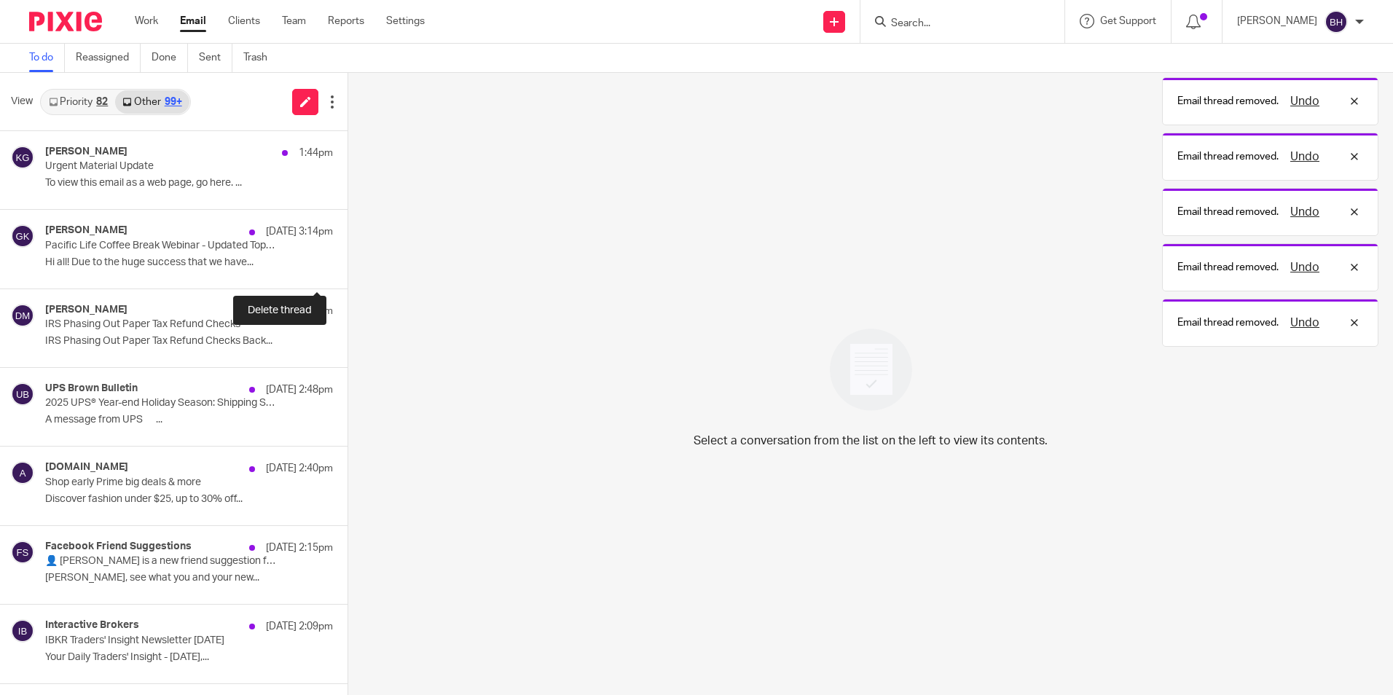
click at [347, 268] on button at bounding box center [353, 269] width 12 height 39
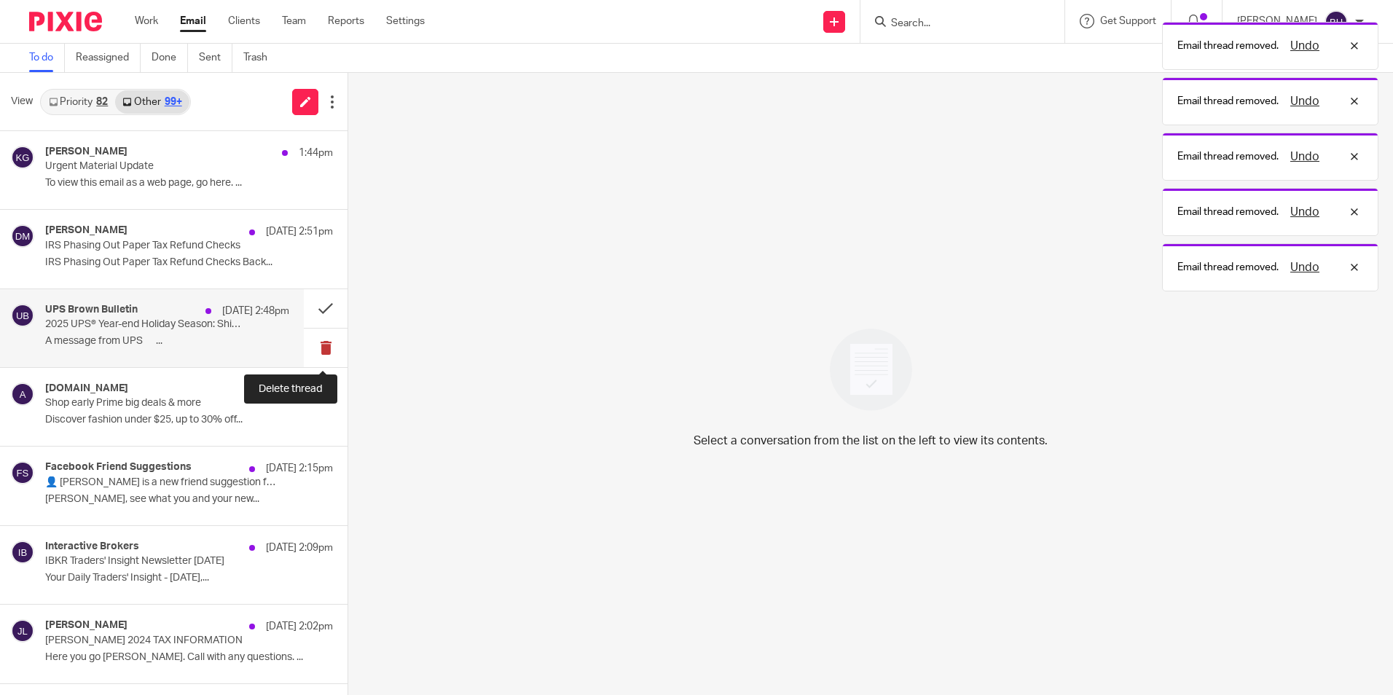
click at [323, 340] on button at bounding box center [326, 348] width 44 height 39
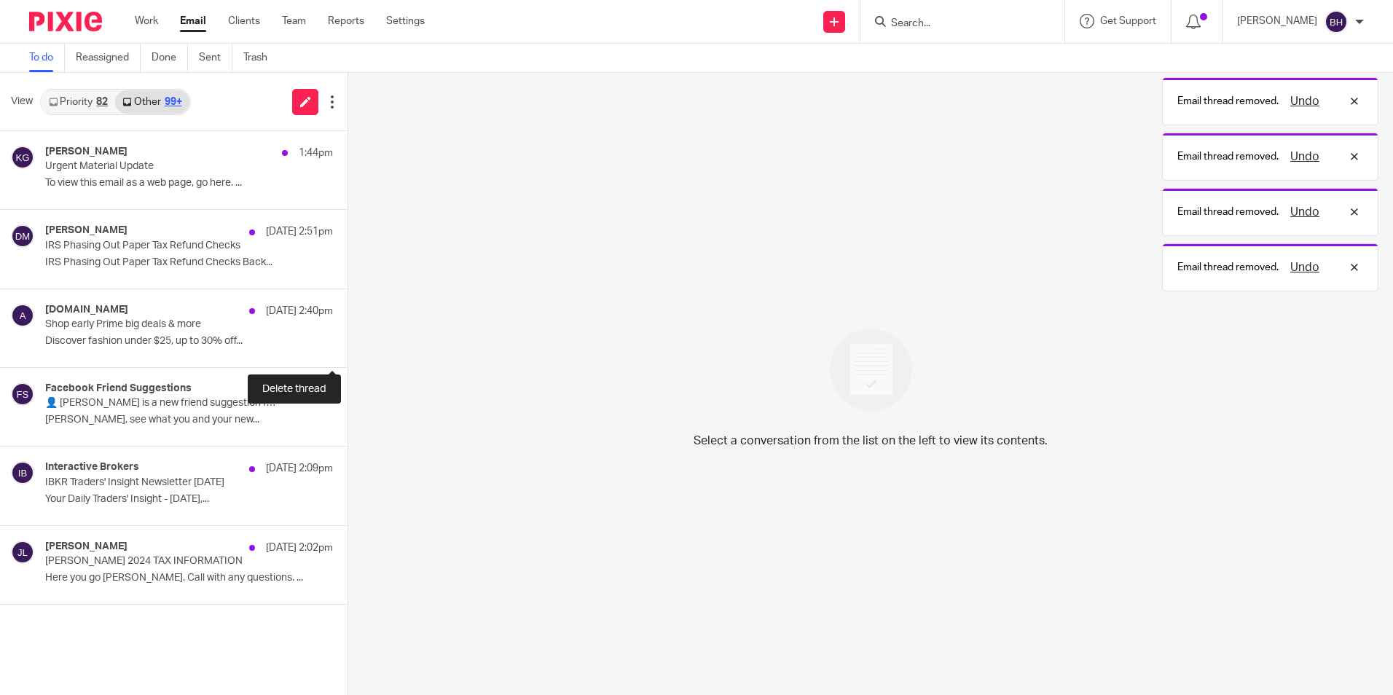
click at [347, 340] on button at bounding box center [353, 348] width 12 height 39
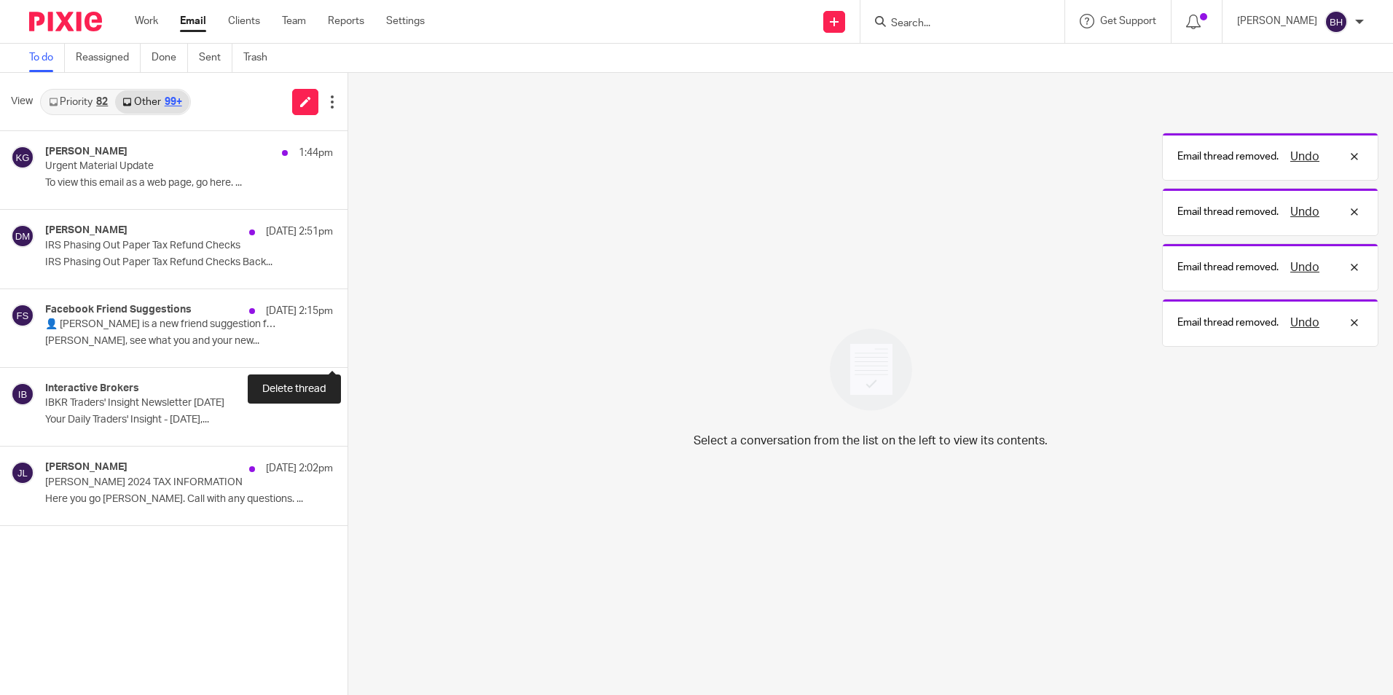
click at [347, 340] on button at bounding box center [353, 348] width 12 height 39
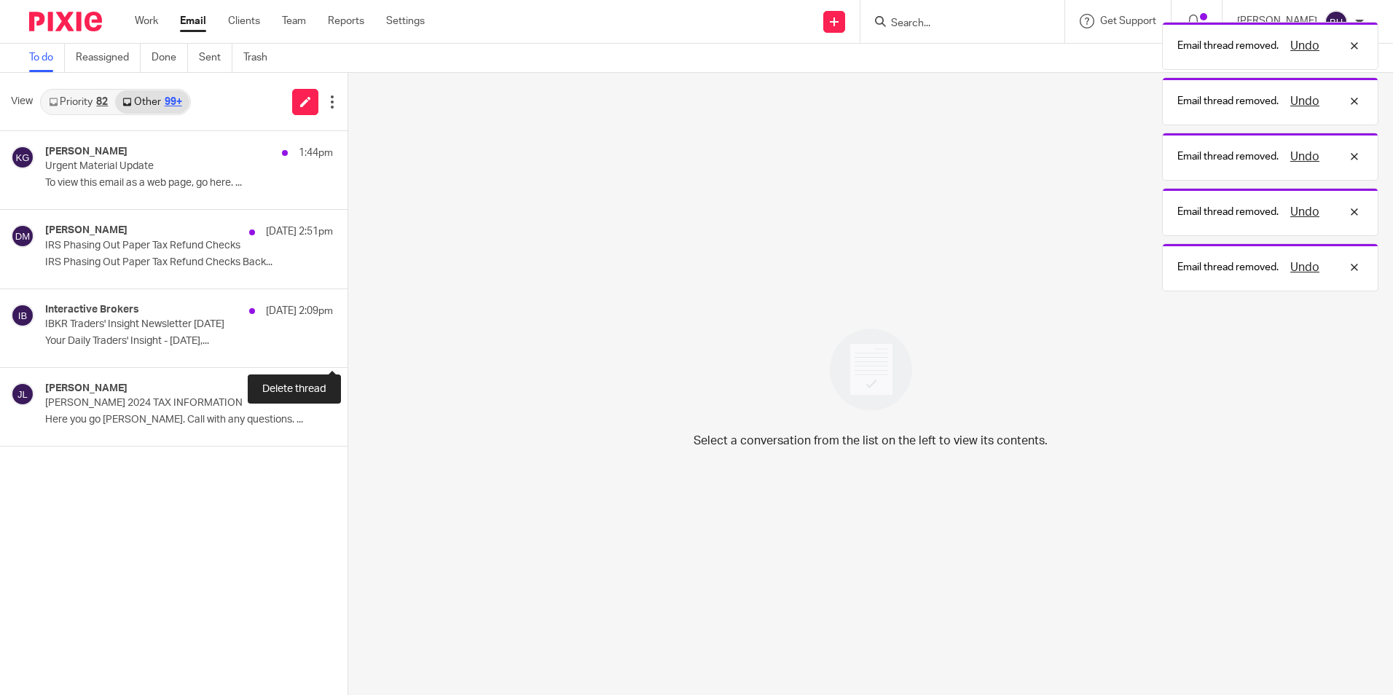
click at [347, 340] on button at bounding box center [353, 348] width 12 height 39
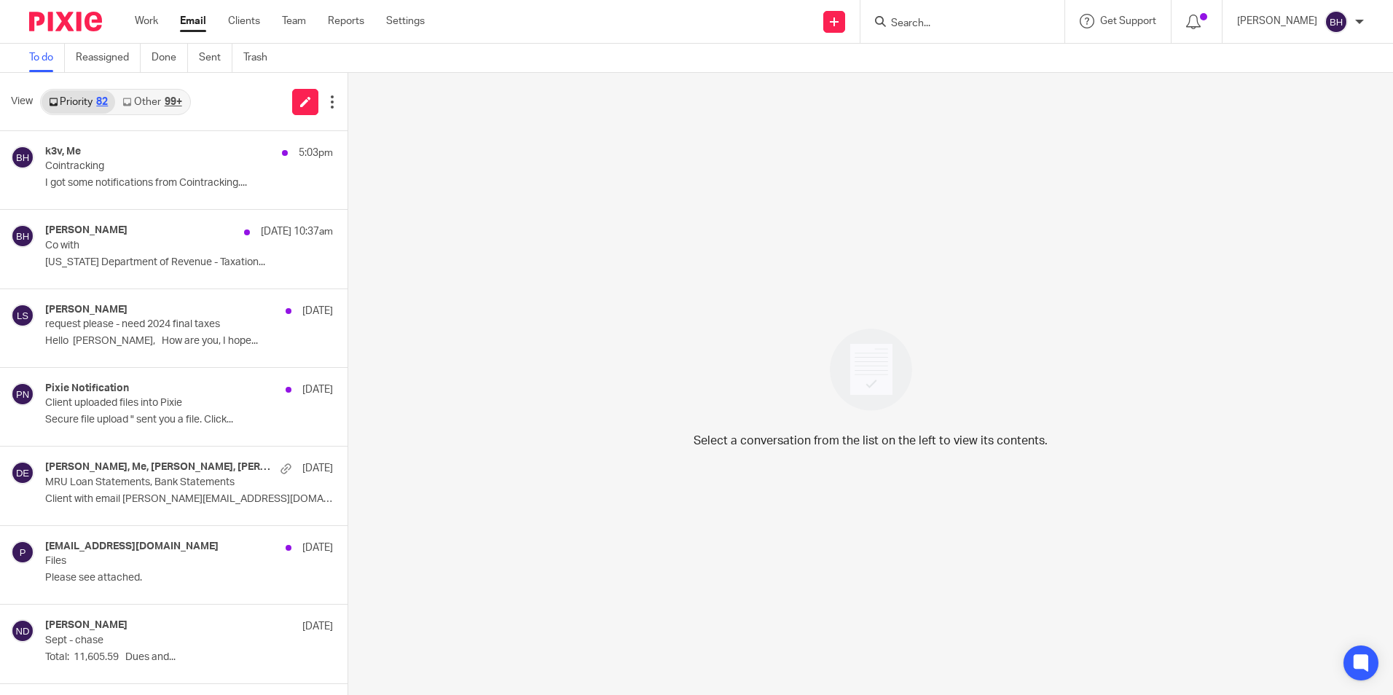
click at [148, 103] on link "Other 99+" at bounding box center [152, 101] width 74 height 23
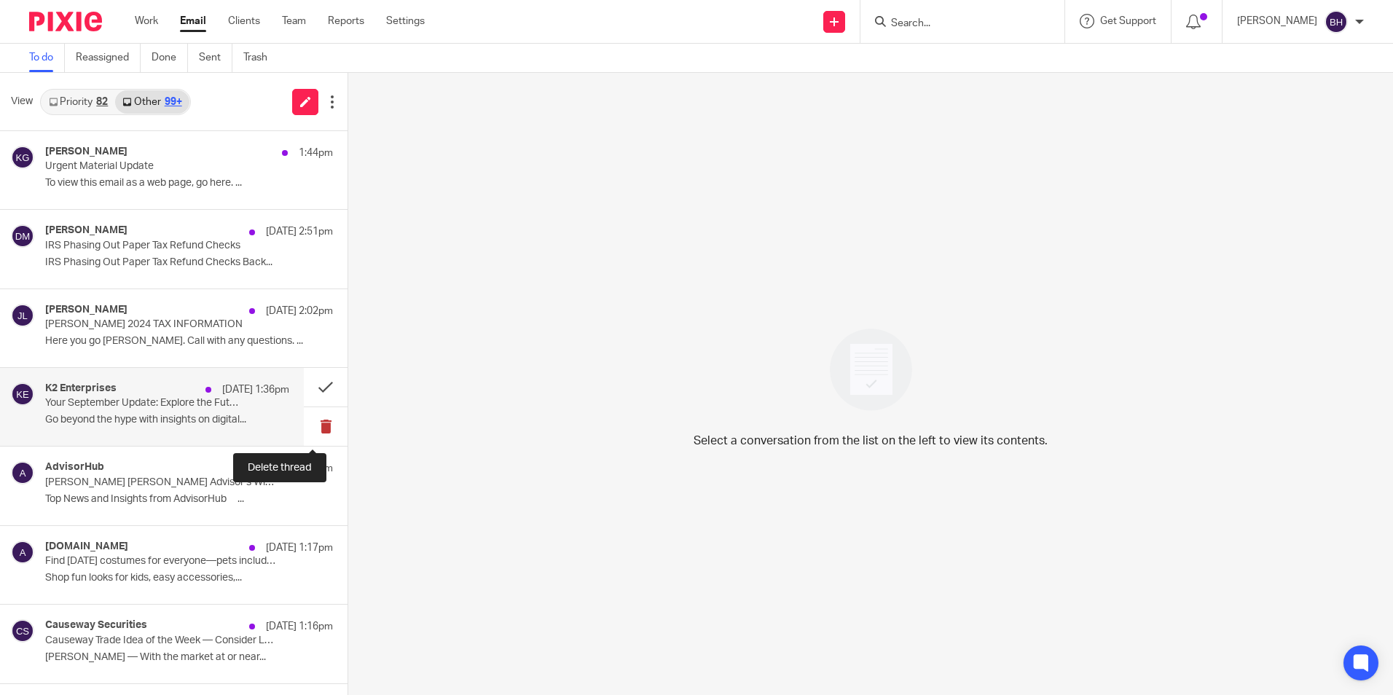
click at [307, 423] on button at bounding box center [326, 426] width 44 height 39
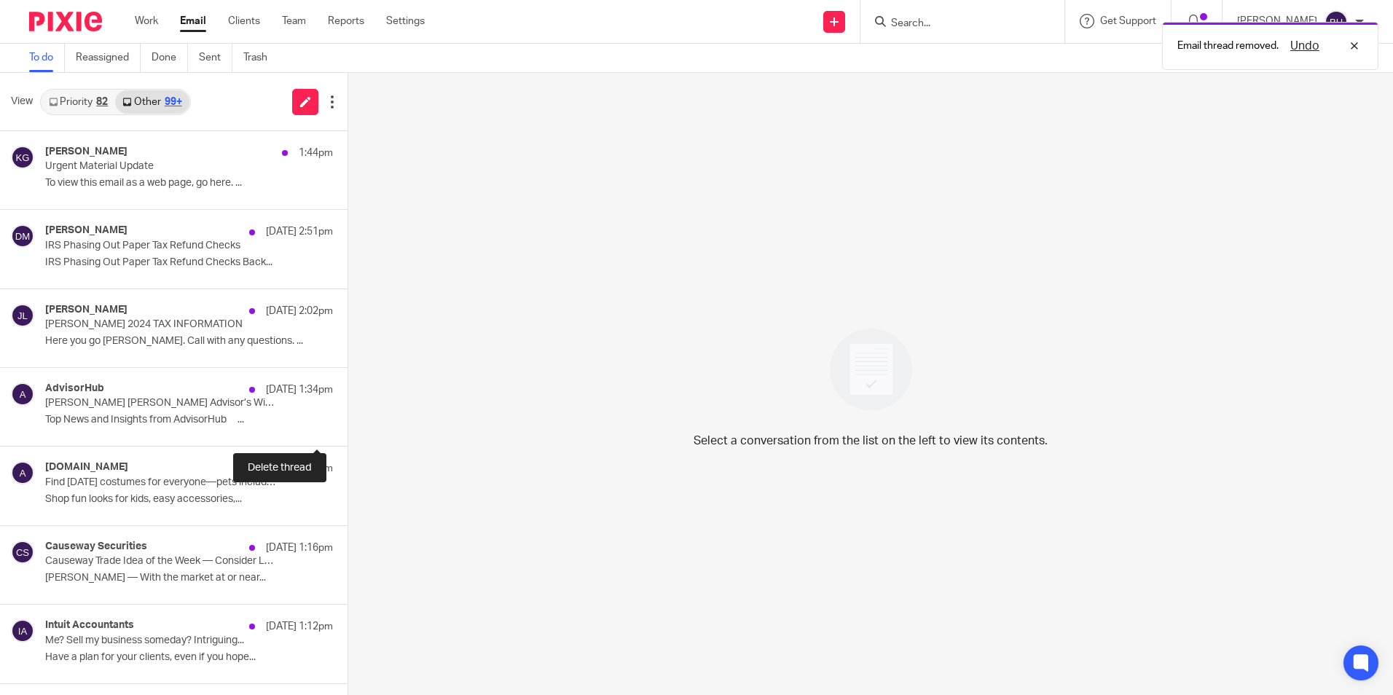
click at [347, 423] on button at bounding box center [353, 426] width 12 height 39
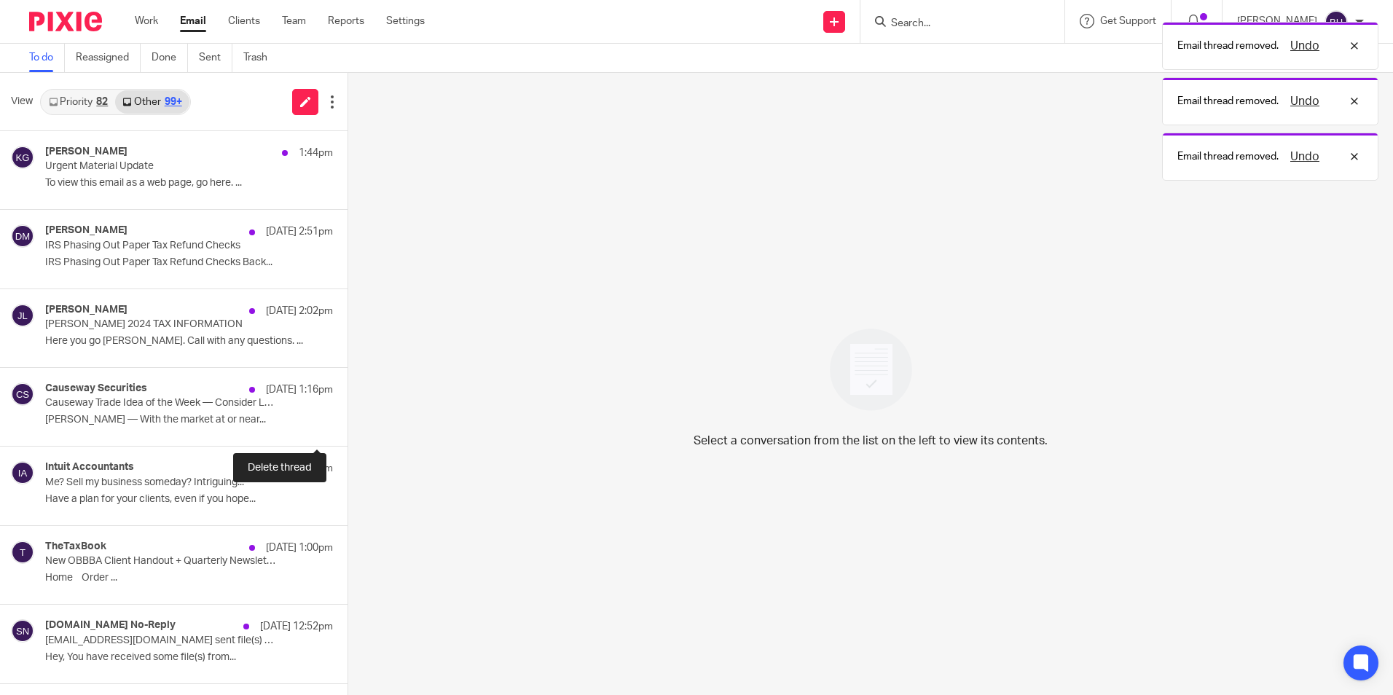
click at [347, 423] on button at bounding box center [353, 426] width 12 height 39
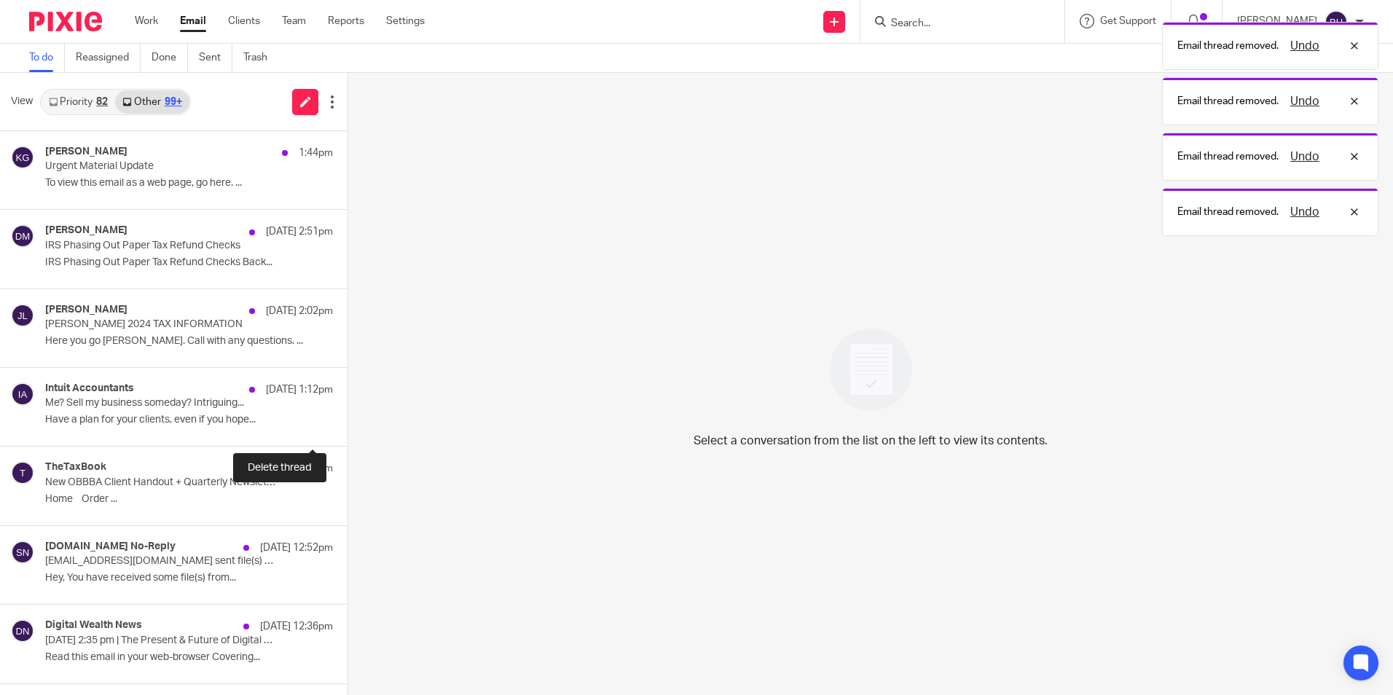
click at [347, 423] on button at bounding box center [353, 426] width 12 height 39
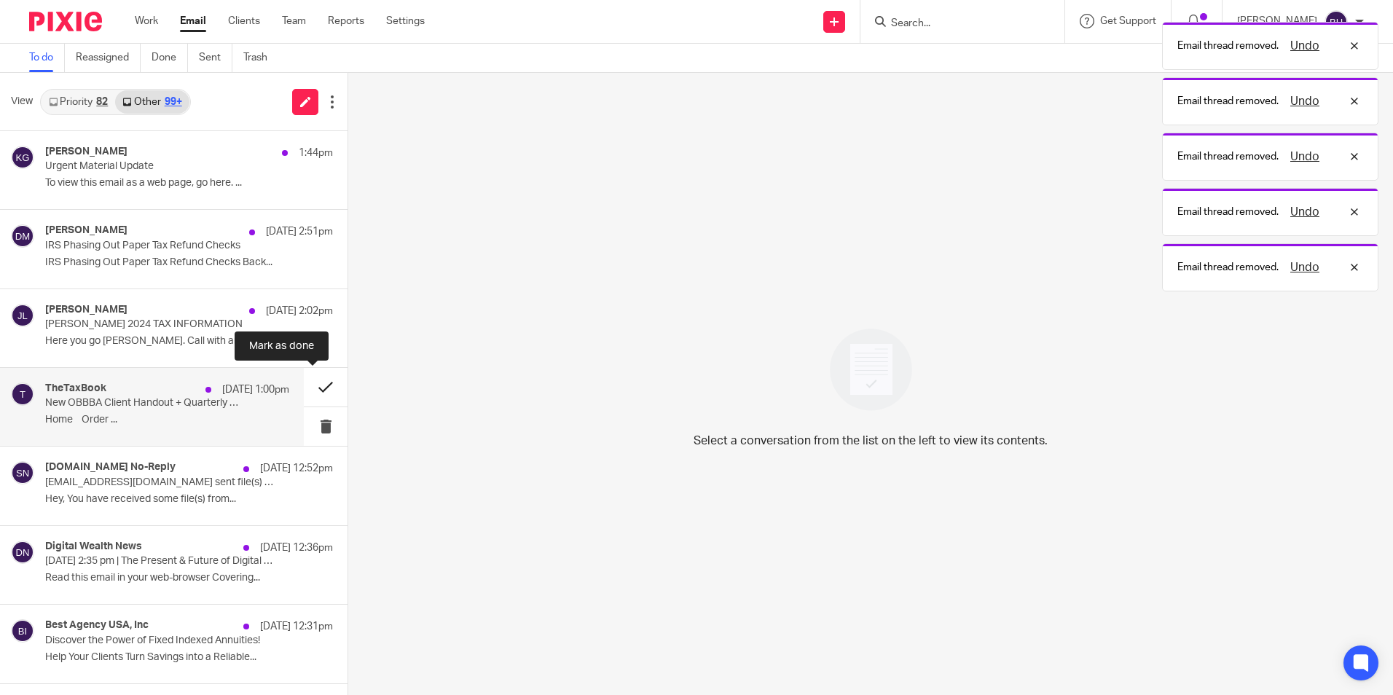
click at [318, 381] on button at bounding box center [326, 387] width 44 height 39
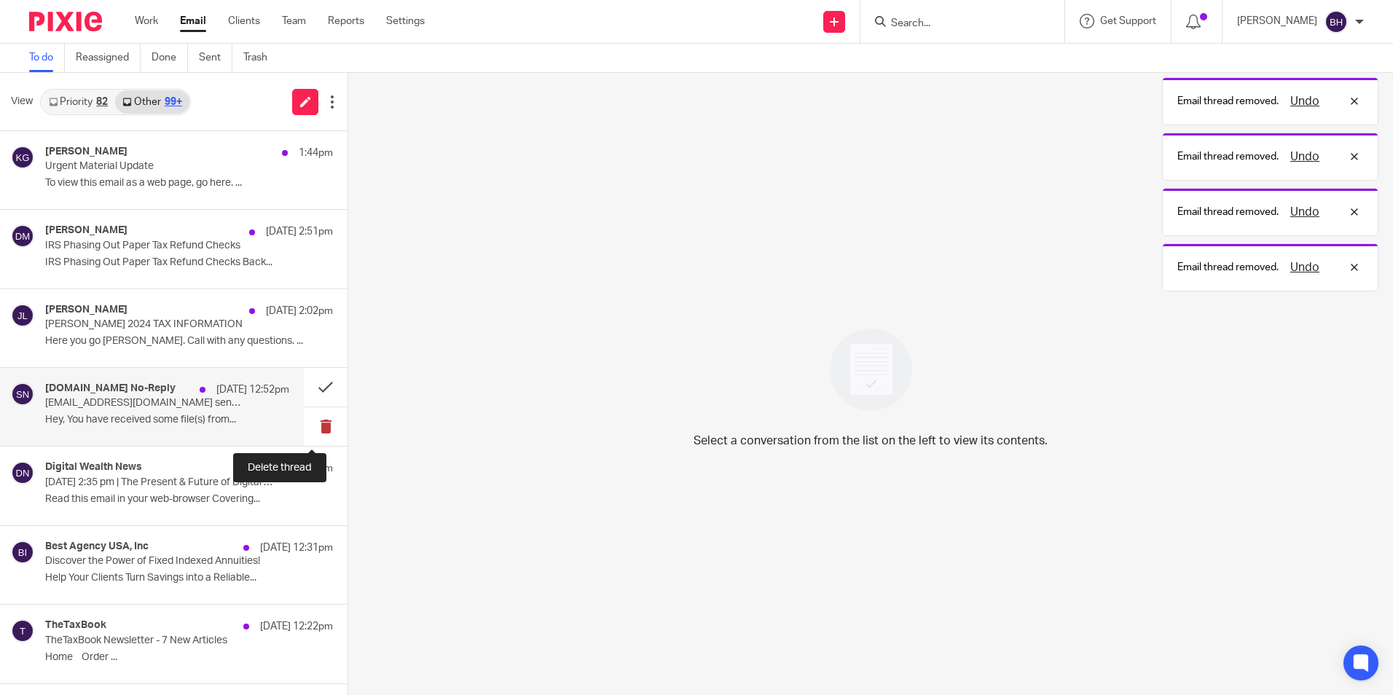
click at [312, 422] on button at bounding box center [326, 426] width 44 height 39
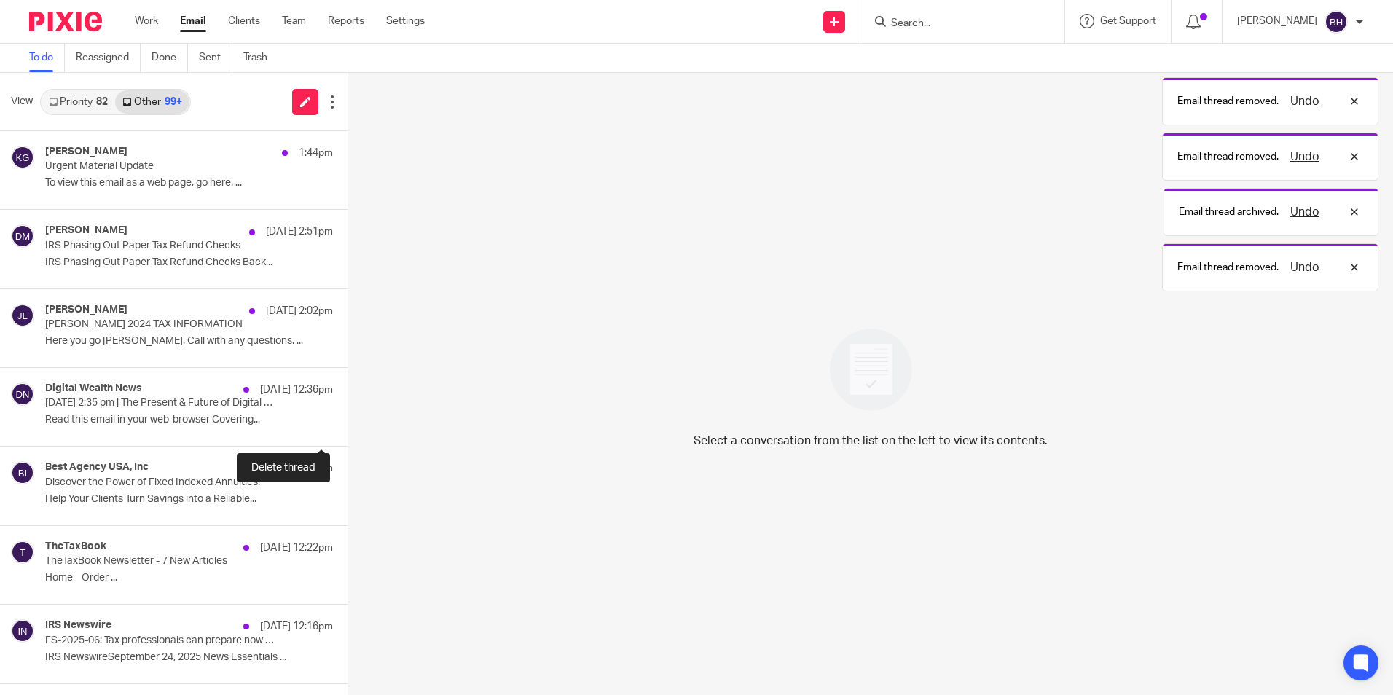
click at [347, 422] on button at bounding box center [353, 426] width 12 height 39
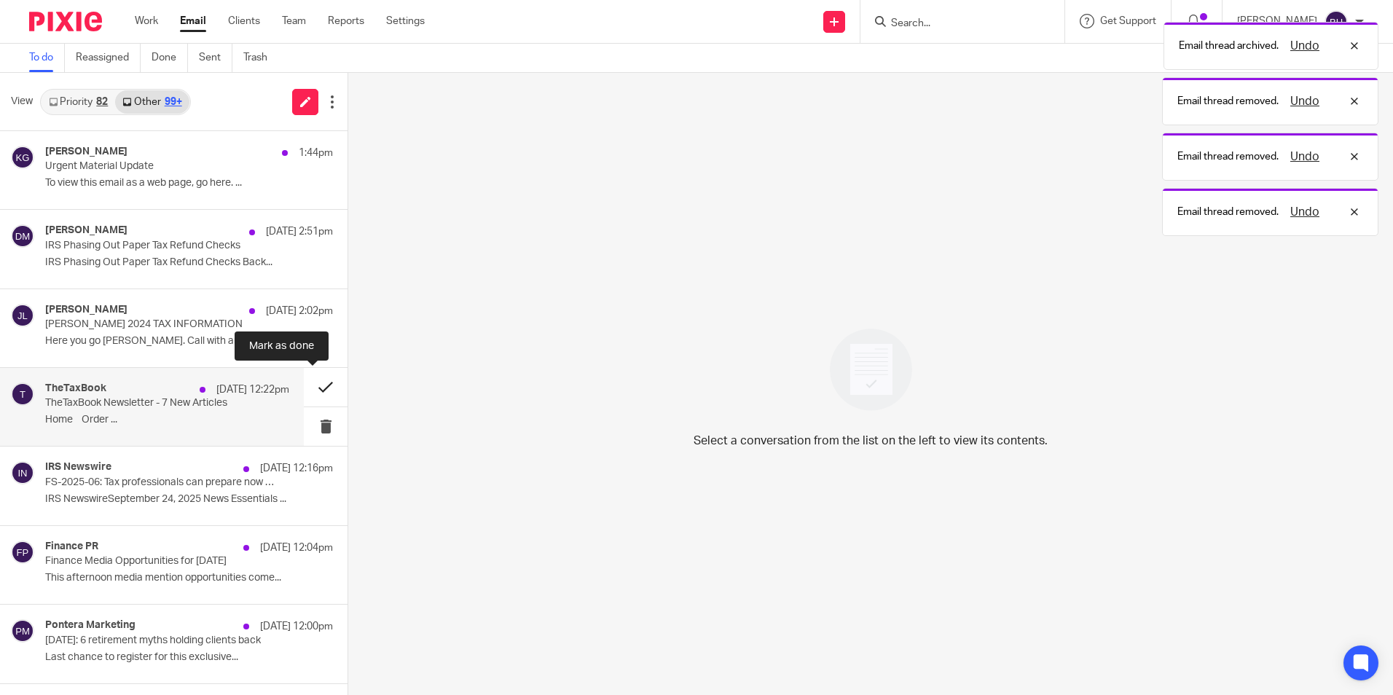
click at [312, 396] on button at bounding box center [326, 387] width 44 height 39
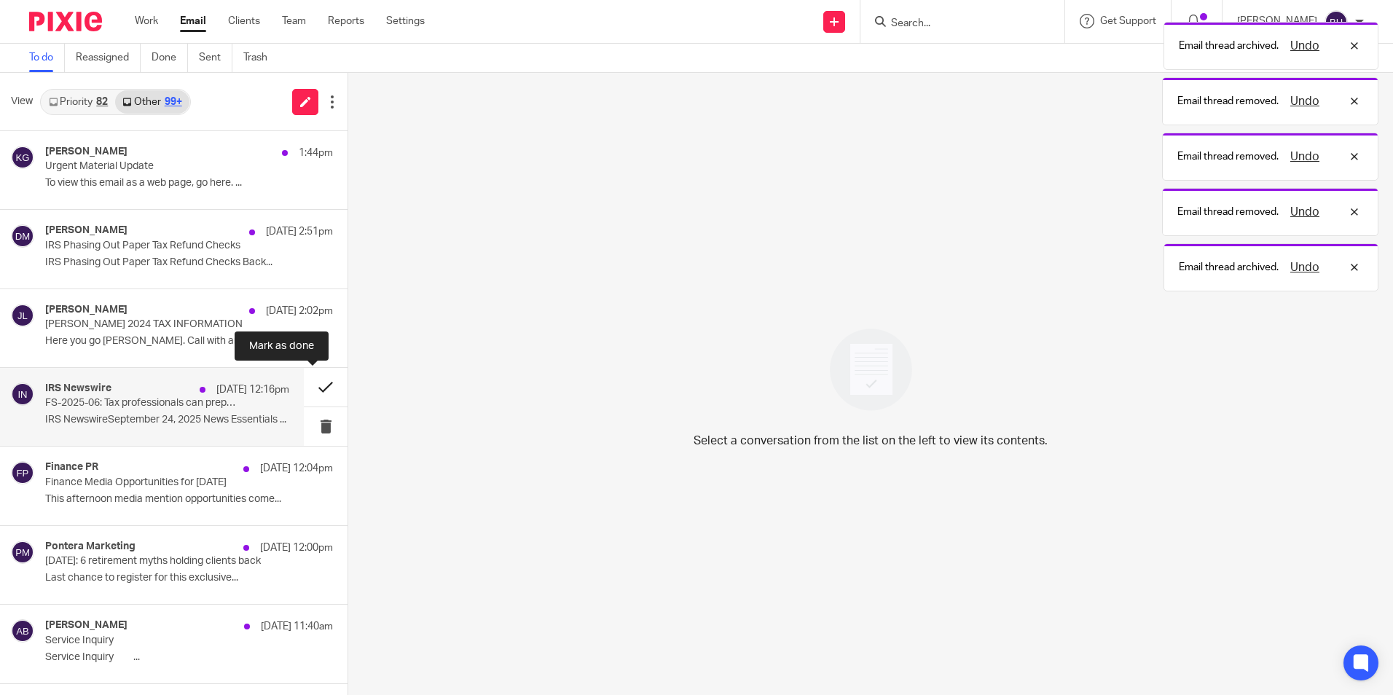
click at [312, 375] on button at bounding box center [326, 387] width 44 height 39
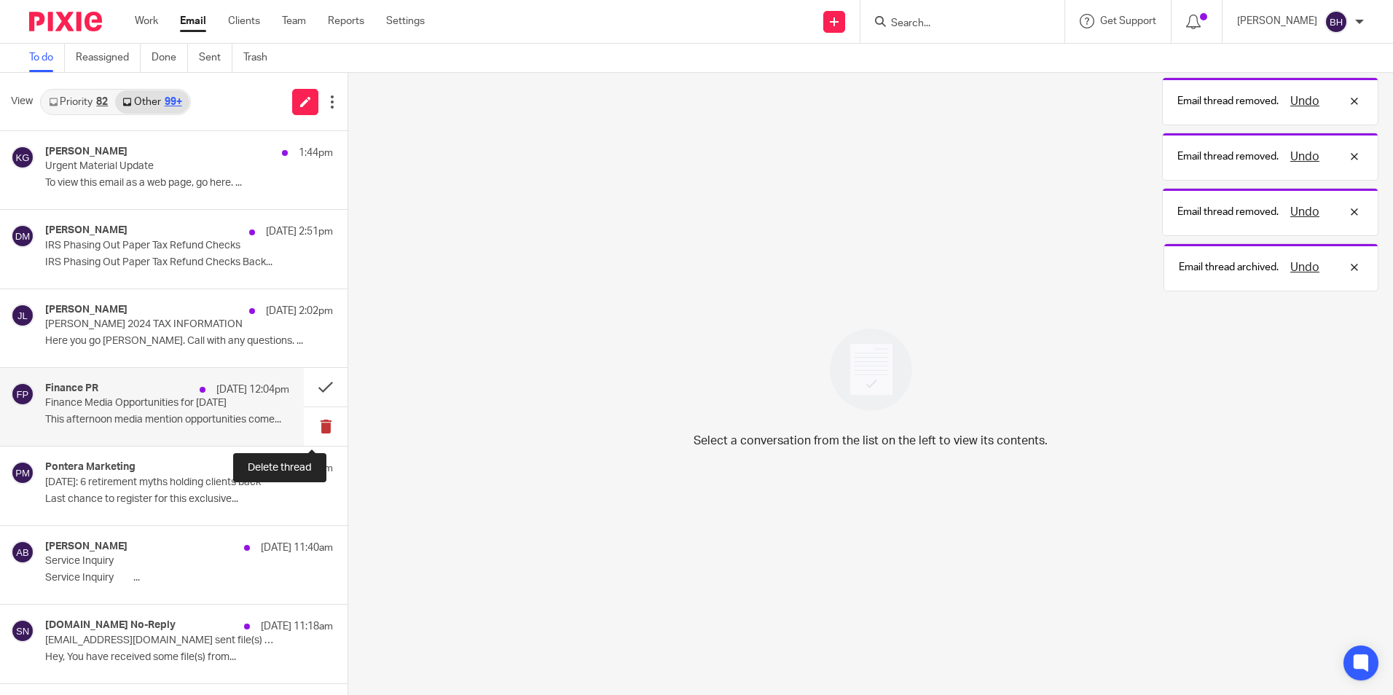
click at [315, 417] on button at bounding box center [326, 426] width 44 height 39
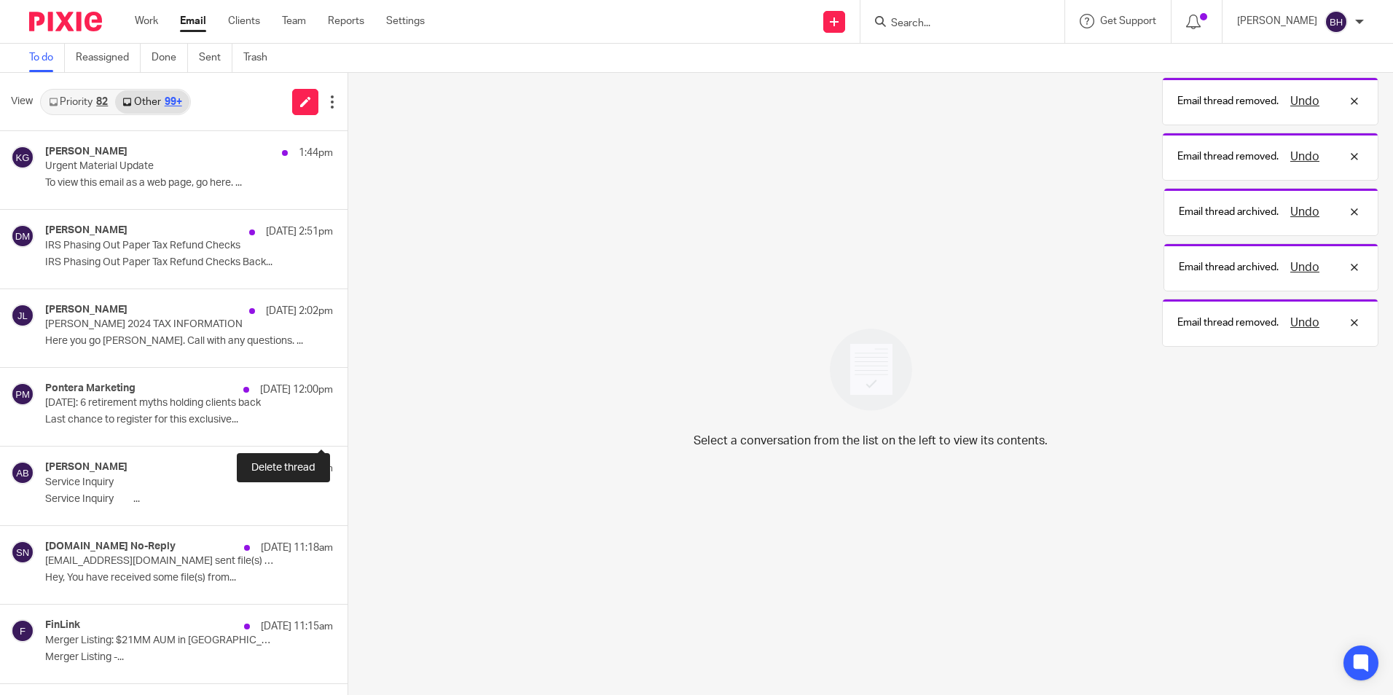
click at [347, 417] on button at bounding box center [353, 426] width 12 height 39
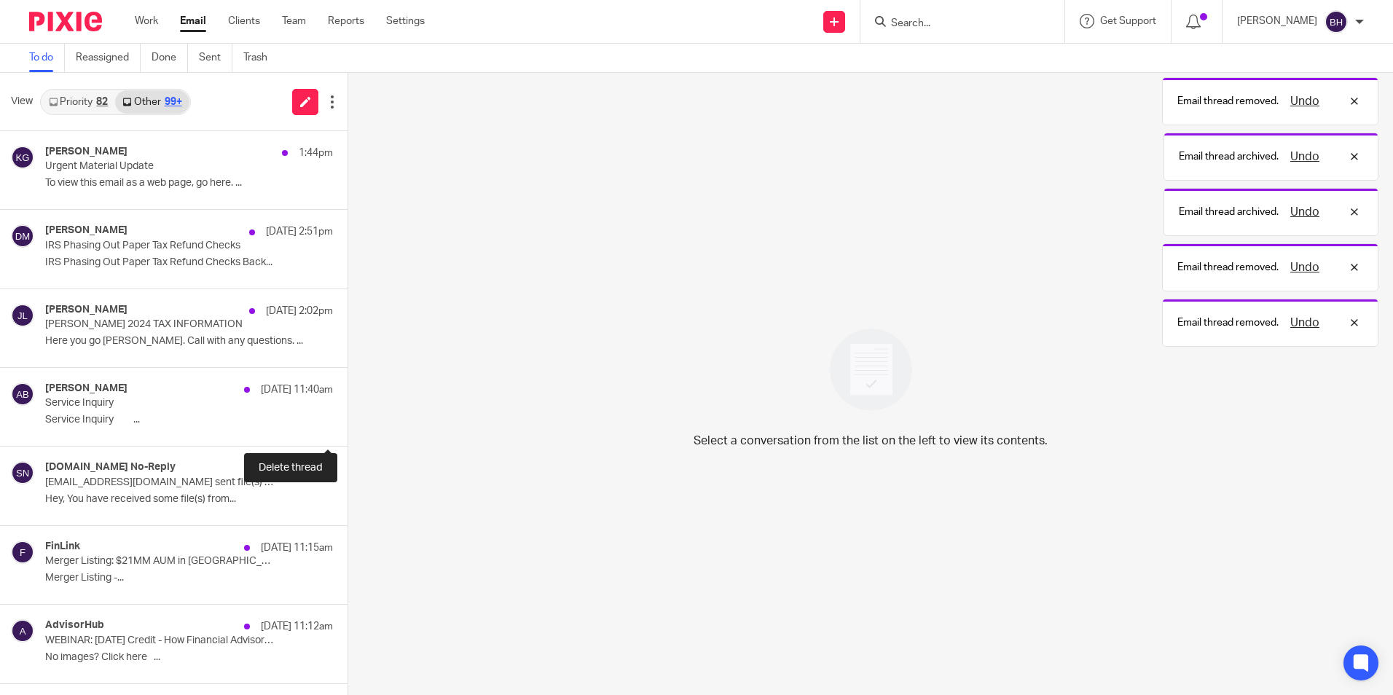
click at [347, 417] on button at bounding box center [353, 426] width 12 height 39
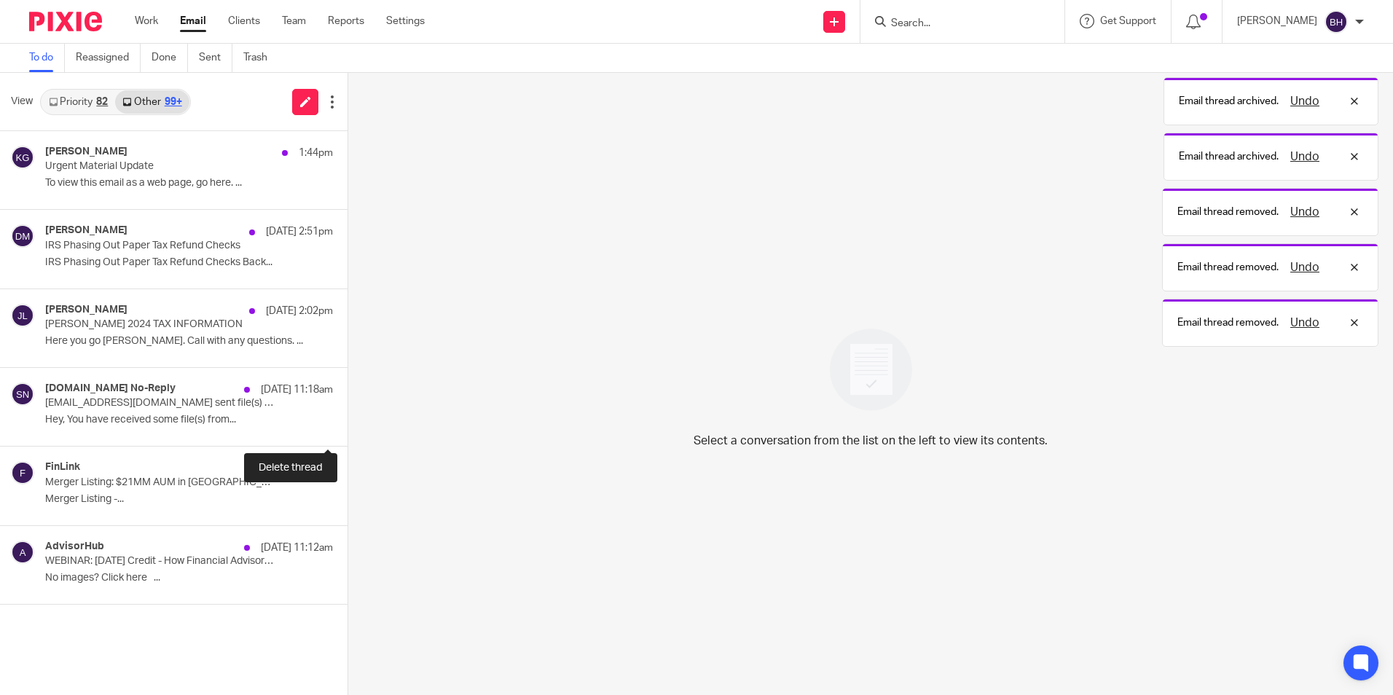
click at [347, 417] on button at bounding box center [353, 426] width 12 height 39
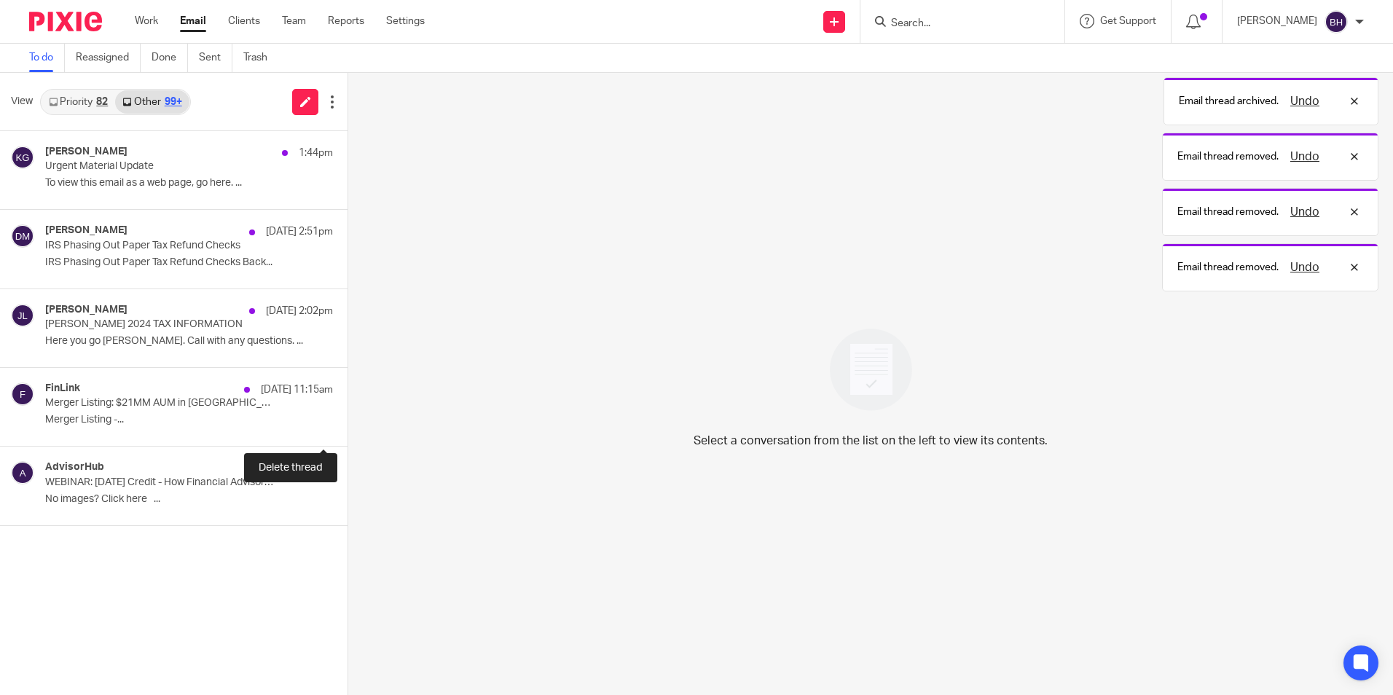
click at [347, 417] on button at bounding box center [353, 426] width 12 height 39
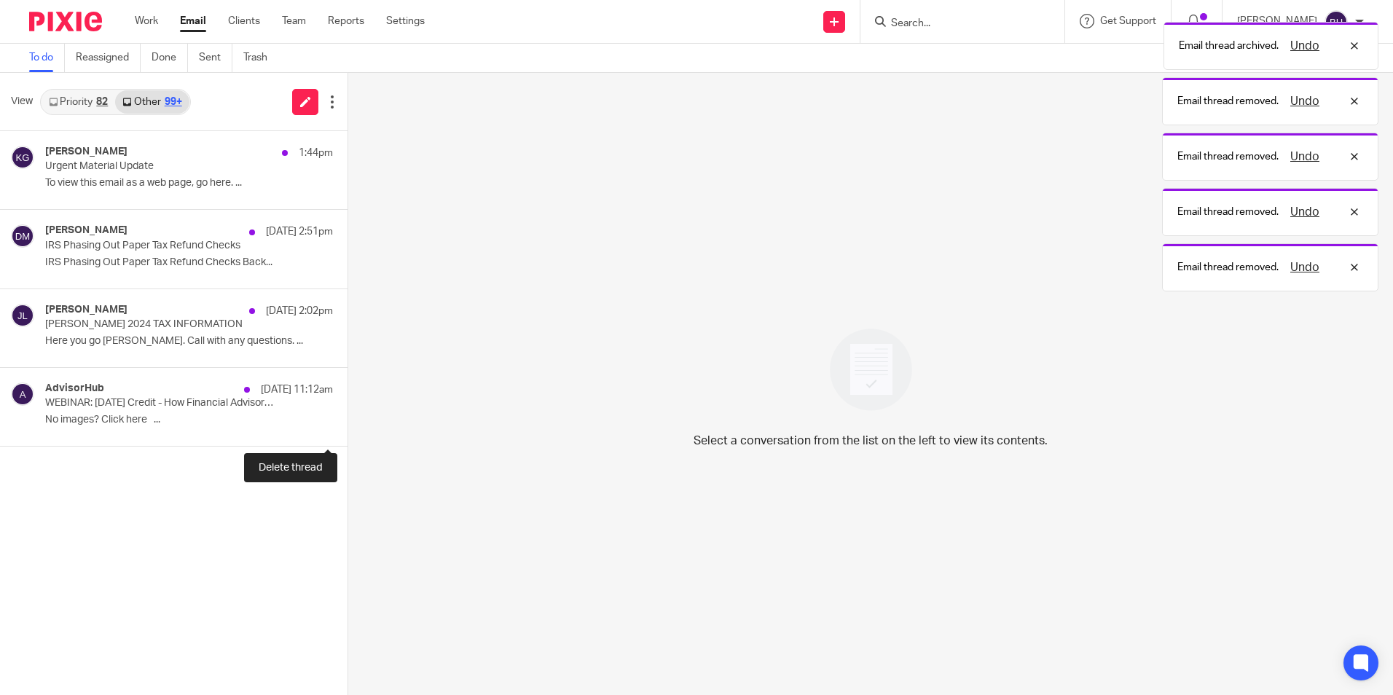
click at [347, 417] on button at bounding box center [353, 426] width 12 height 39
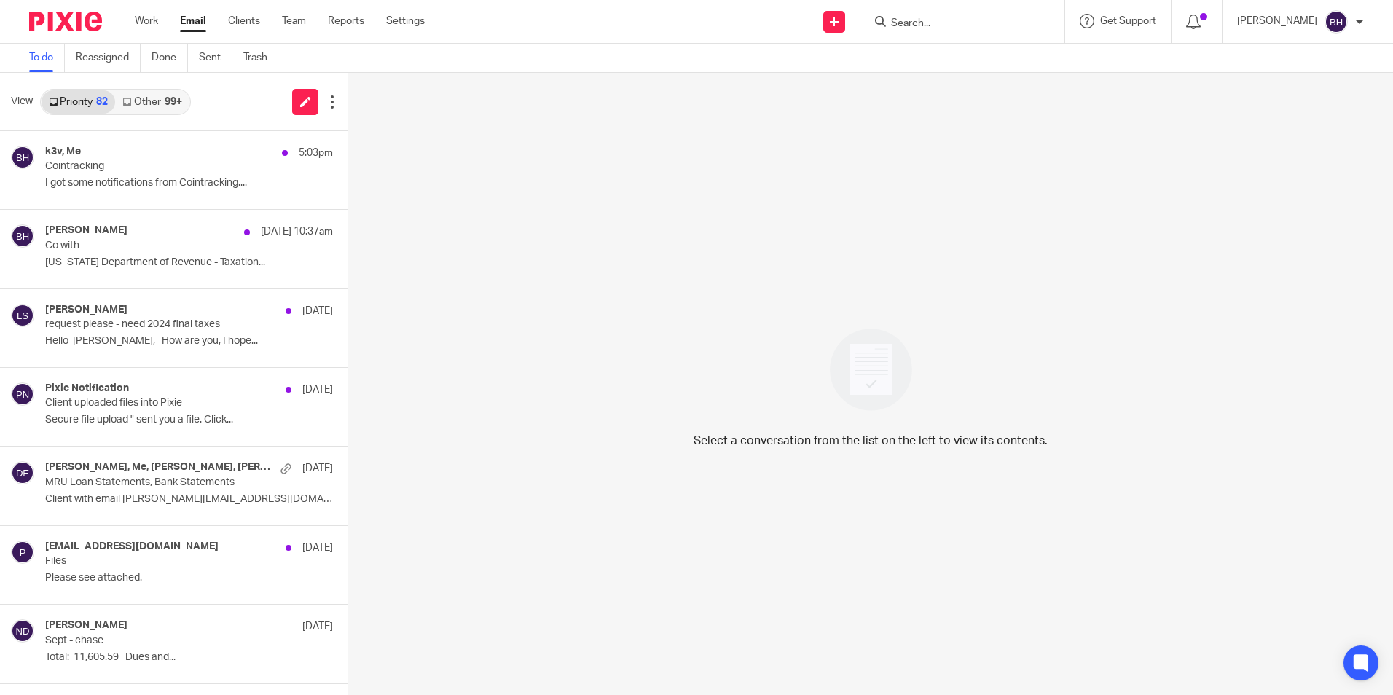
click at [143, 106] on link "Other 99+" at bounding box center [152, 101] width 74 height 23
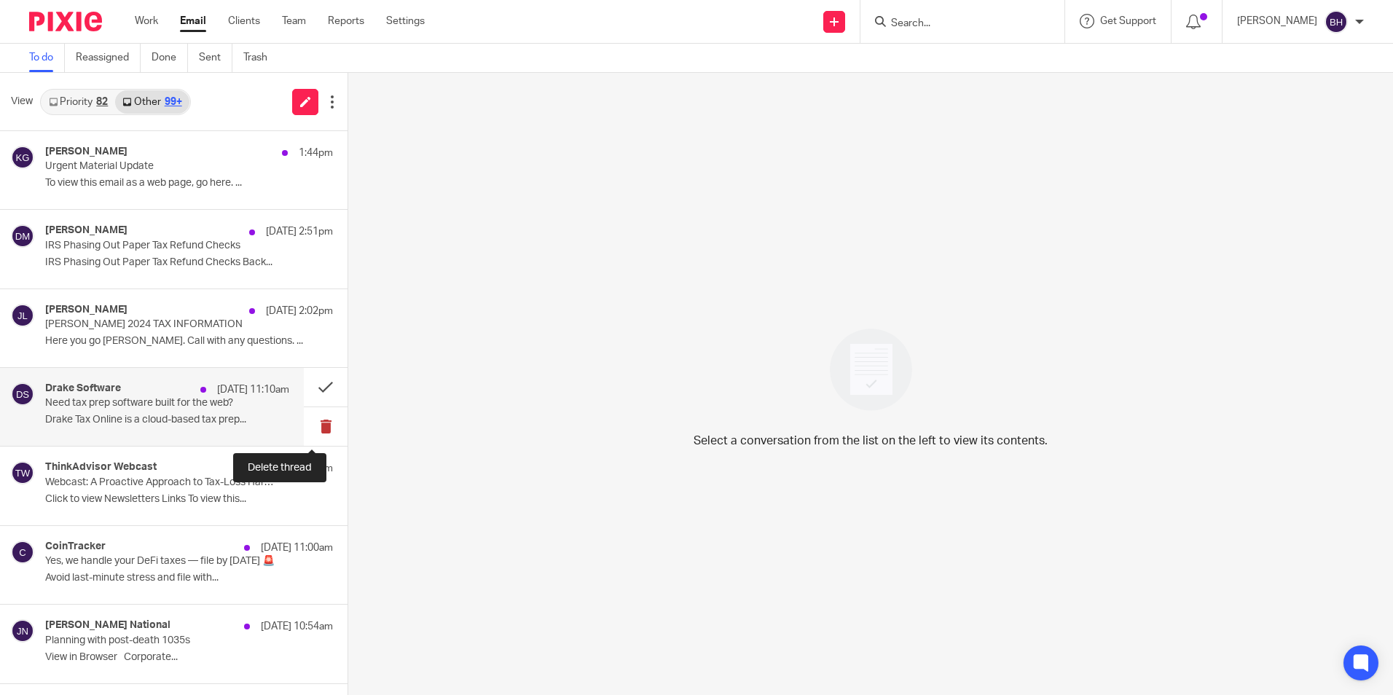
click at [313, 425] on button at bounding box center [326, 426] width 44 height 39
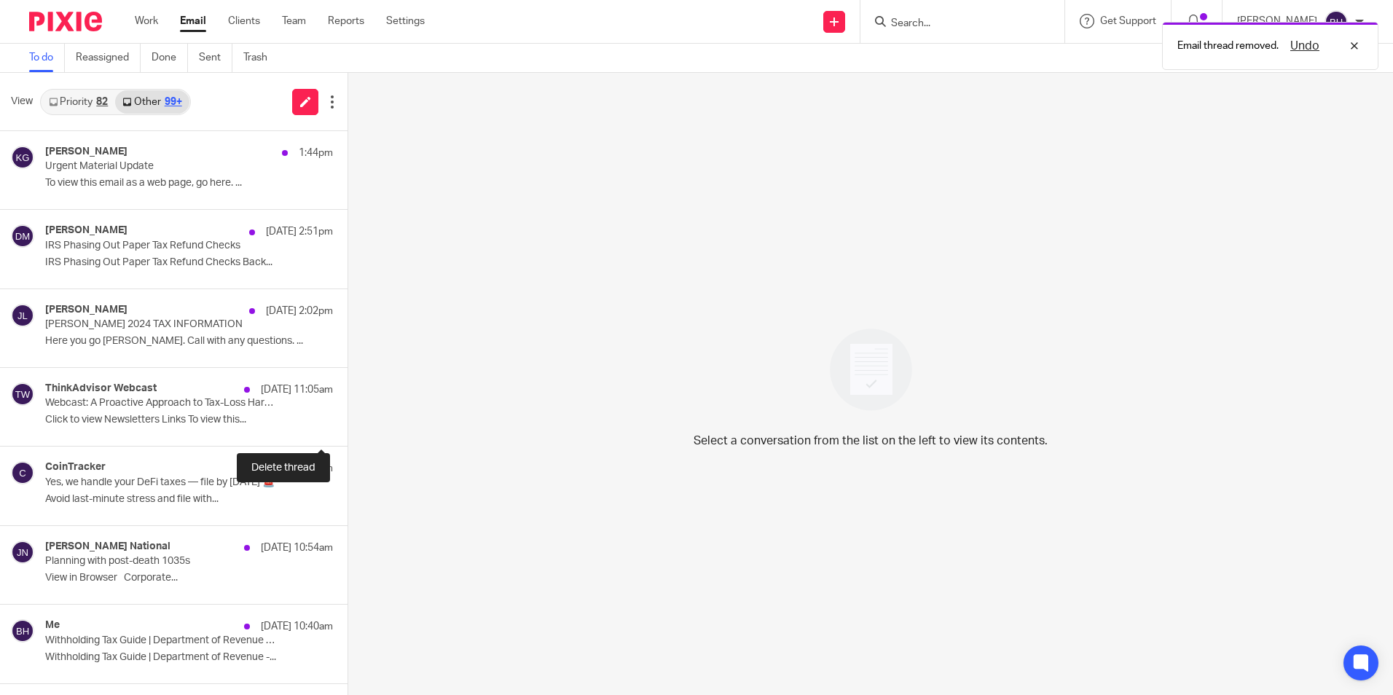
click at [347, 425] on button at bounding box center [353, 426] width 12 height 39
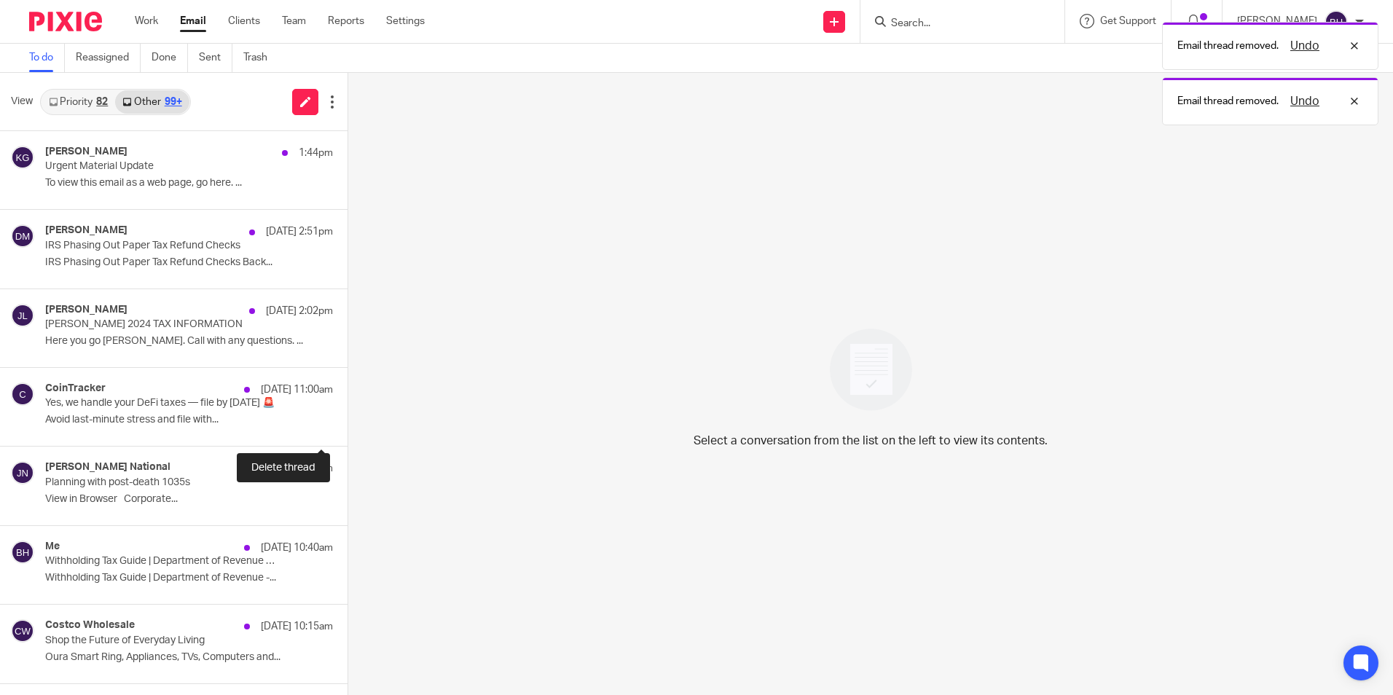
click at [347, 425] on button at bounding box center [353, 426] width 12 height 39
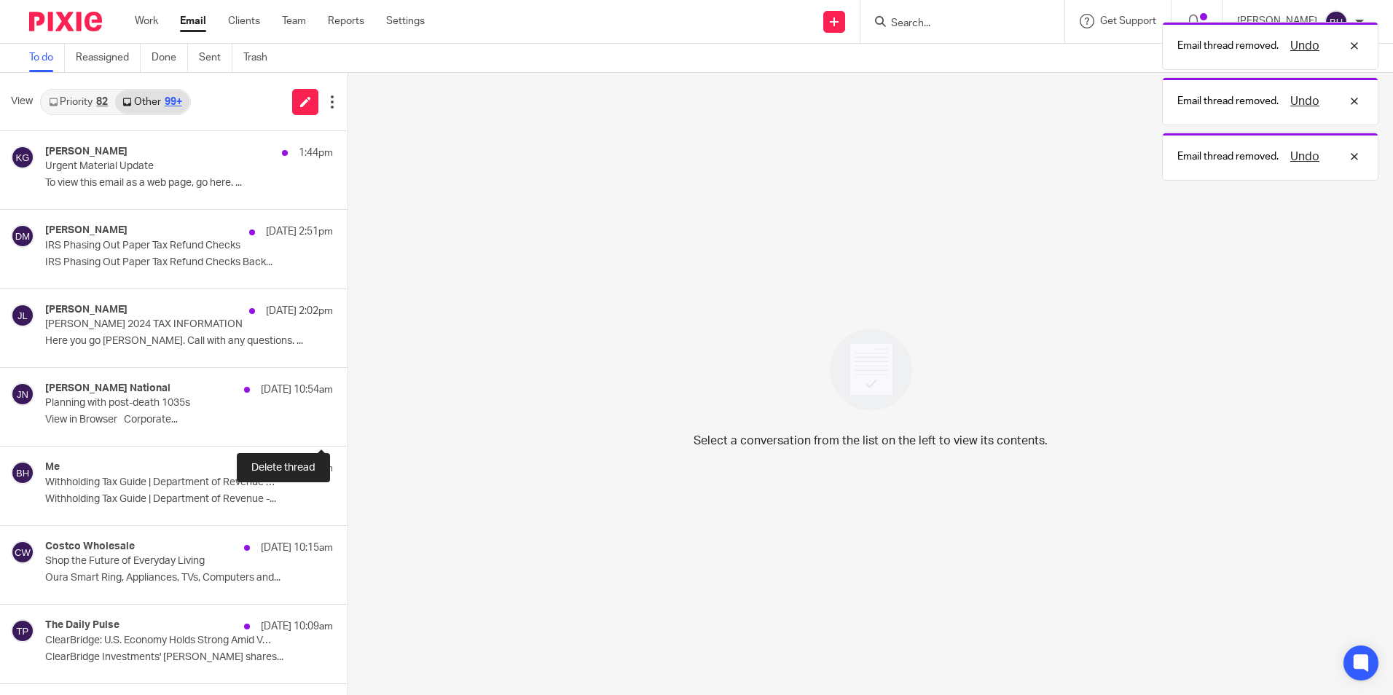
click at [347, 425] on button at bounding box center [353, 426] width 12 height 39
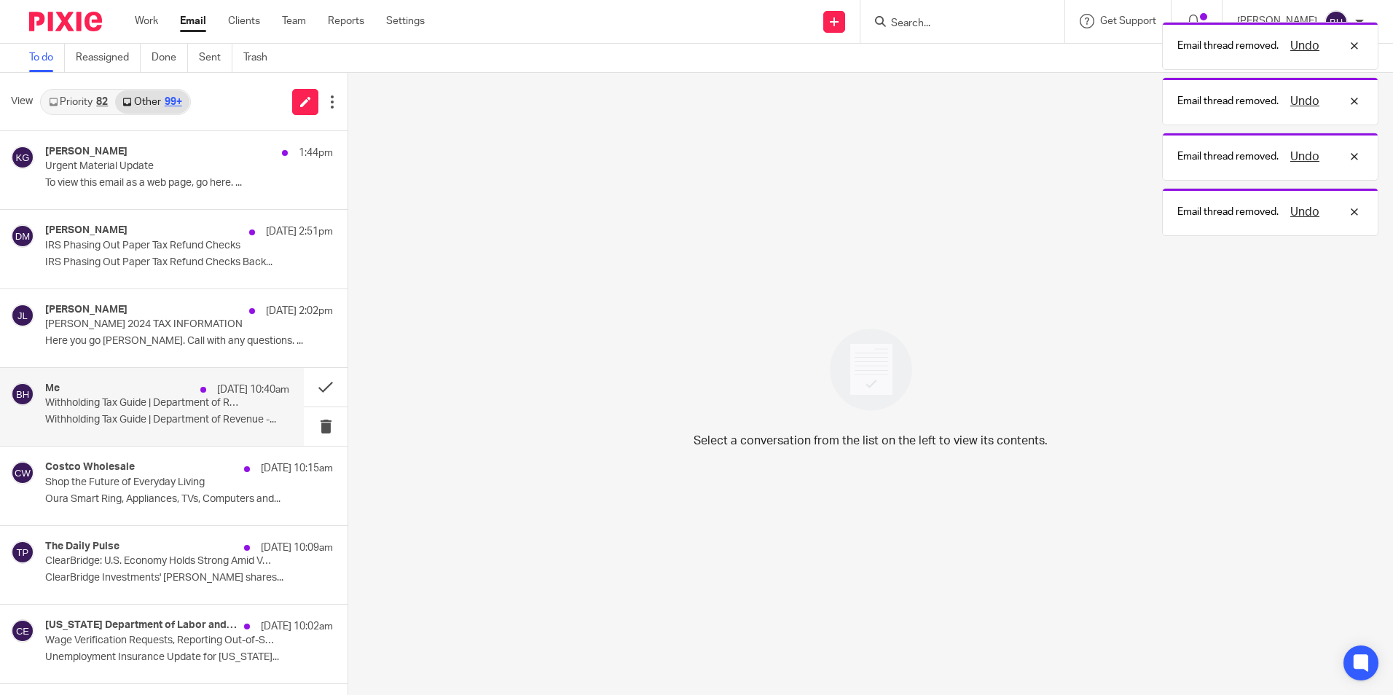
click at [205, 419] on p "Withholding Tax Guide | Department of Revenue -..." at bounding box center [167, 420] width 244 height 12
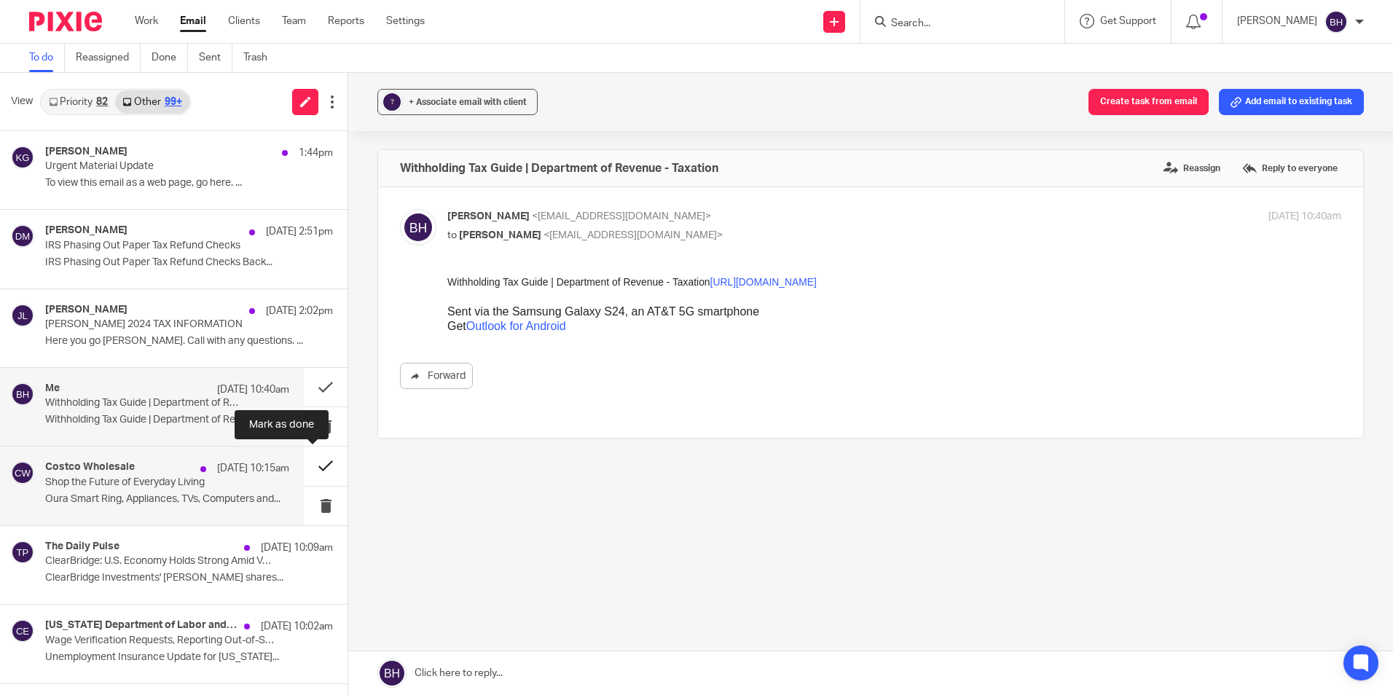
click at [309, 466] on button at bounding box center [326, 466] width 44 height 39
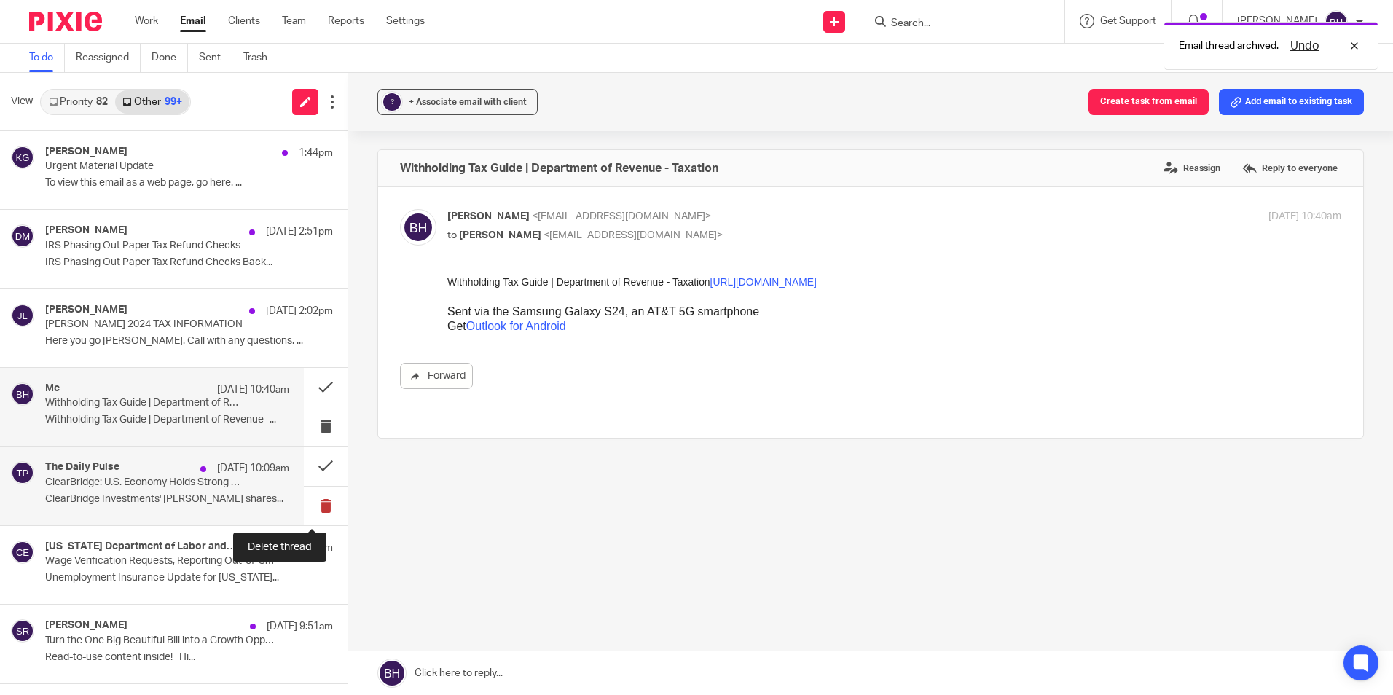
click at [315, 504] on button at bounding box center [326, 506] width 44 height 39
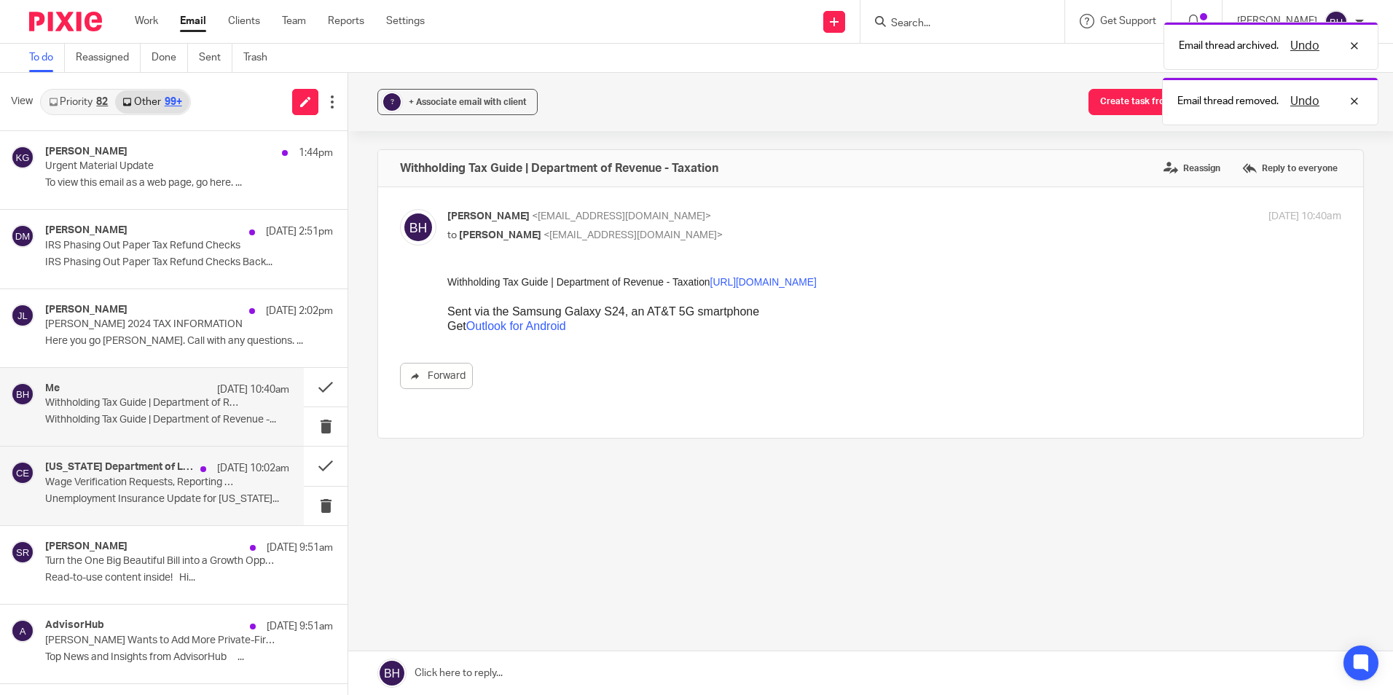
click at [236, 505] on p "Unemployment Insurance Update for [US_STATE]..." at bounding box center [167, 499] width 244 height 12
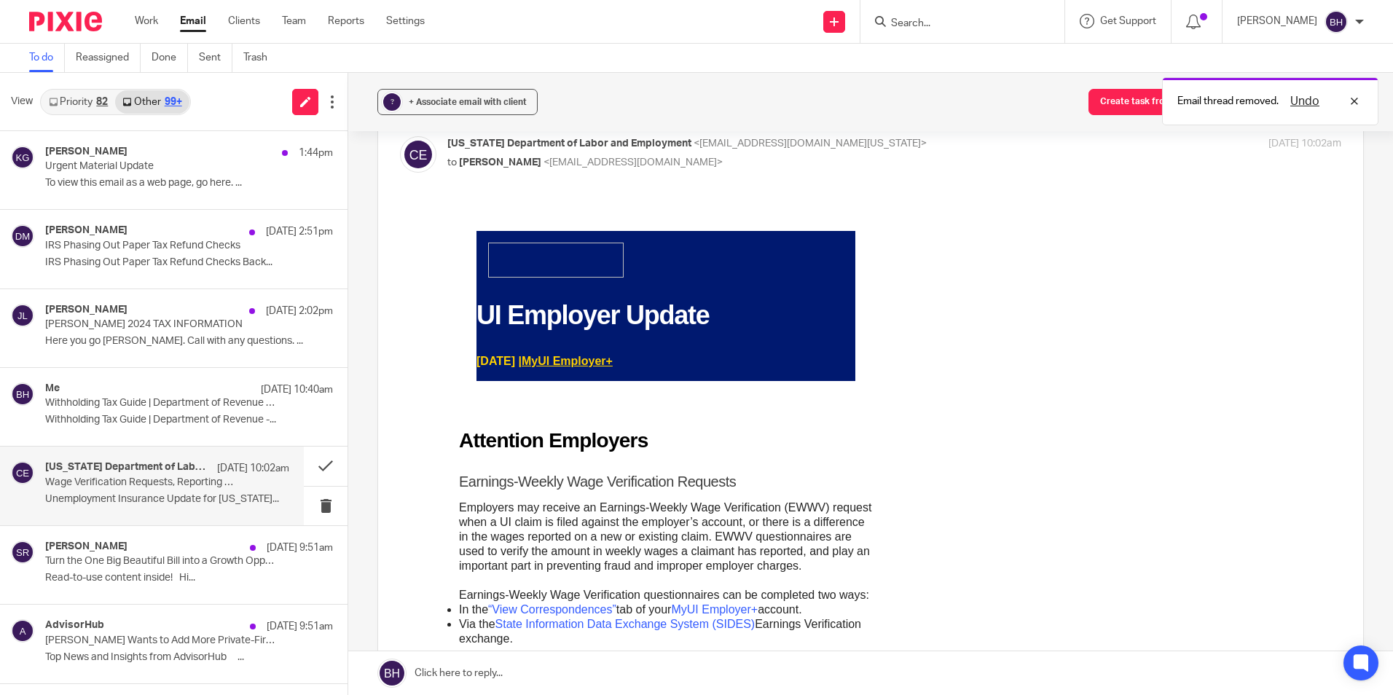
scroll to position [146, 0]
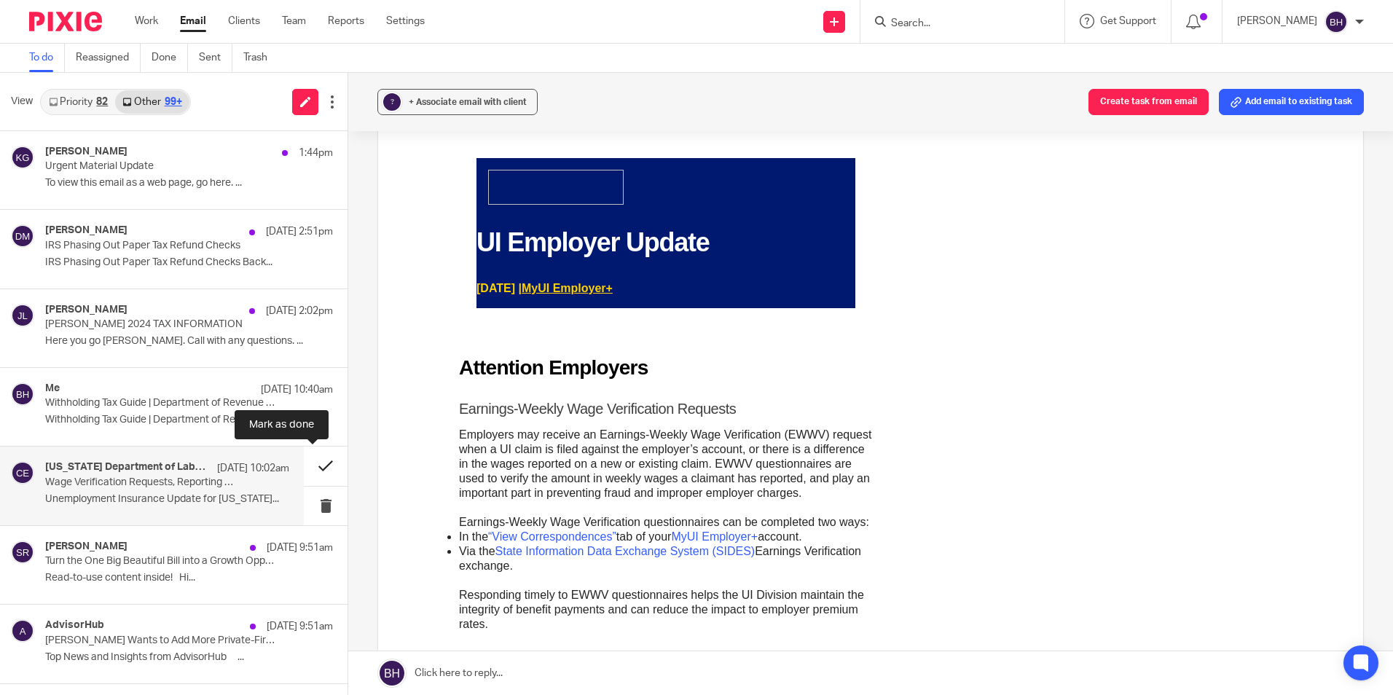
click at [321, 467] on button at bounding box center [326, 466] width 44 height 39
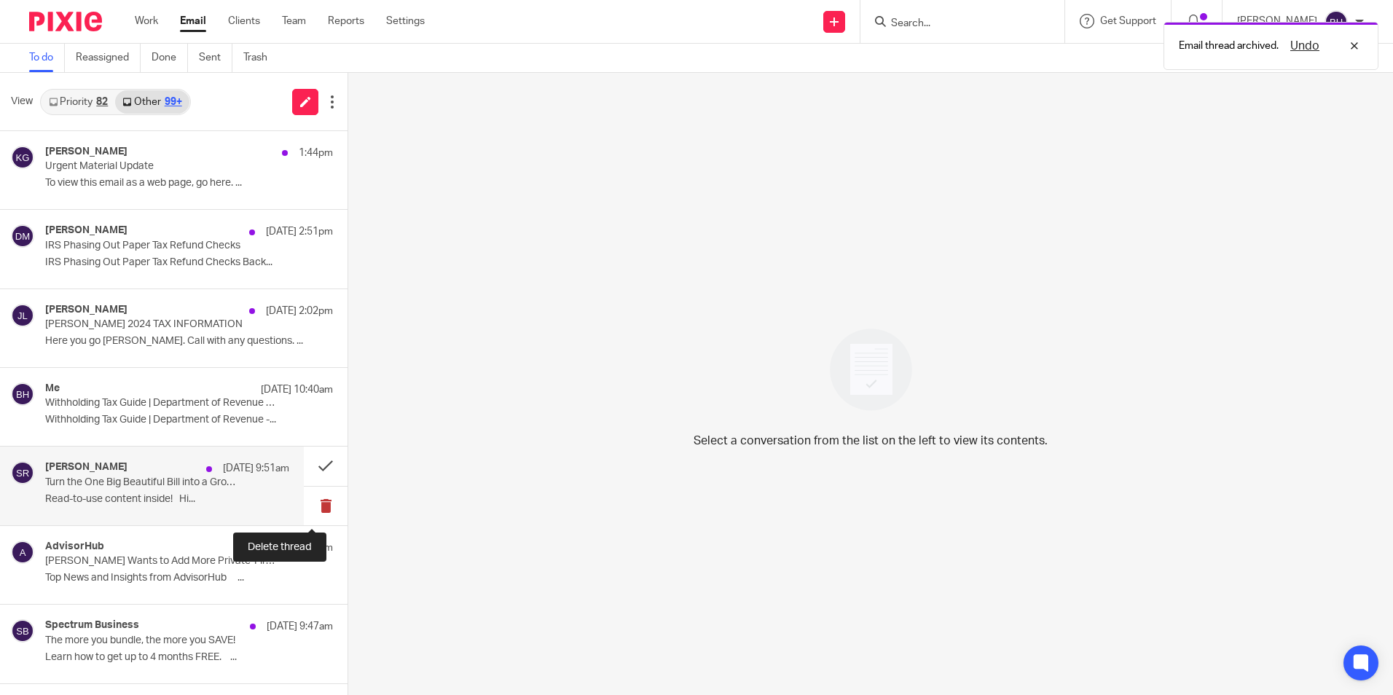
click at [313, 501] on button at bounding box center [326, 506] width 44 height 39
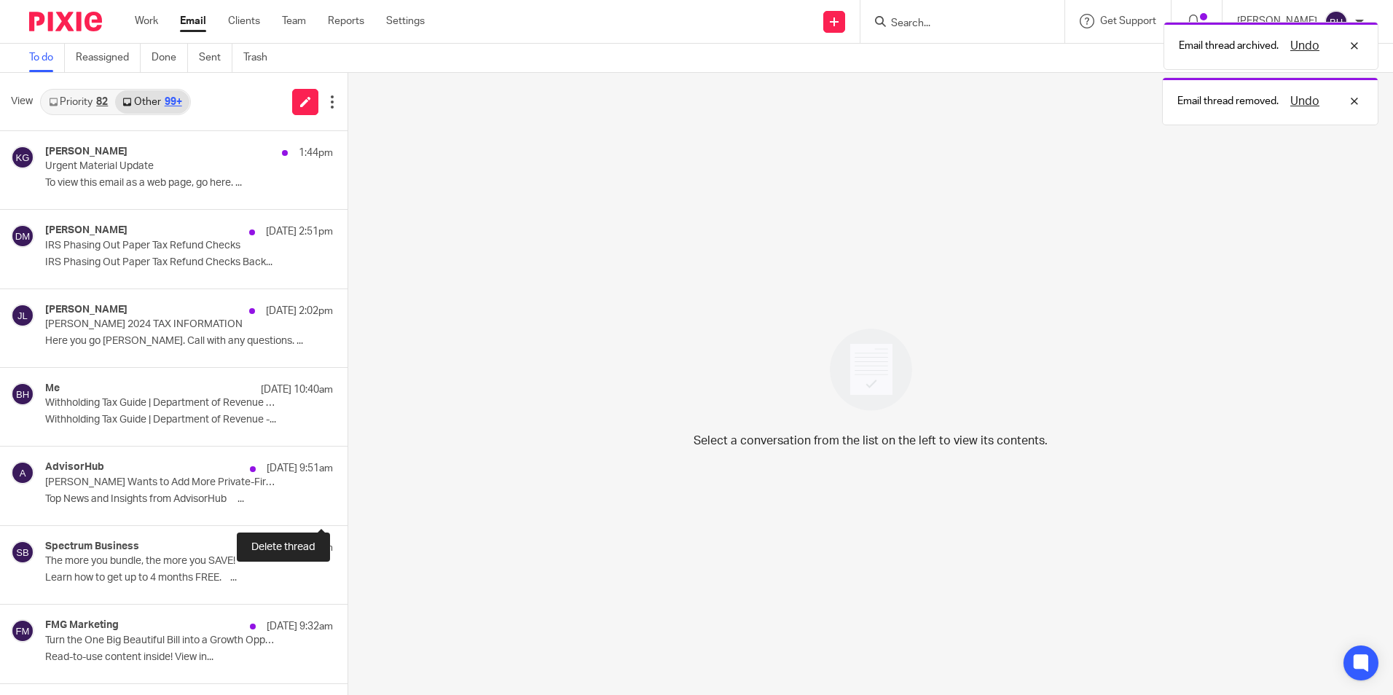
click at [347, 501] on button at bounding box center [353, 506] width 12 height 39
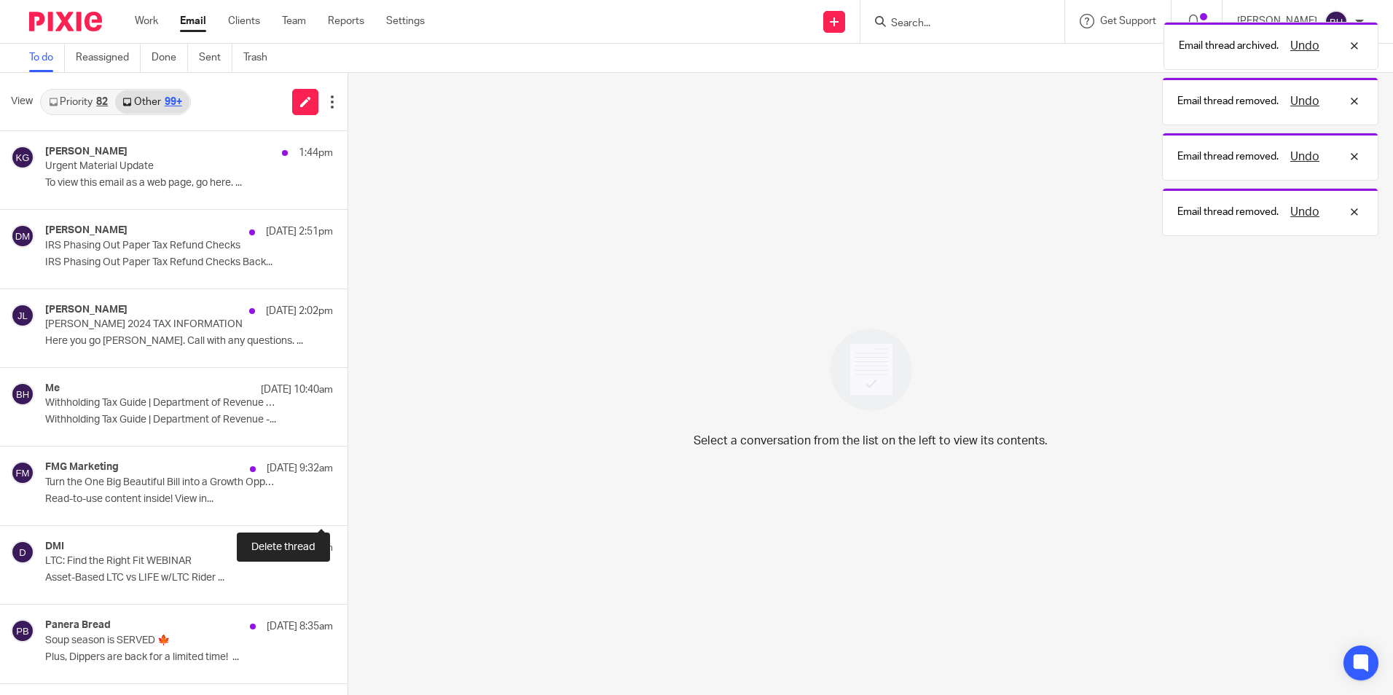
click at [347, 501] on button at bounding box center [353, 506] width 12 height 39
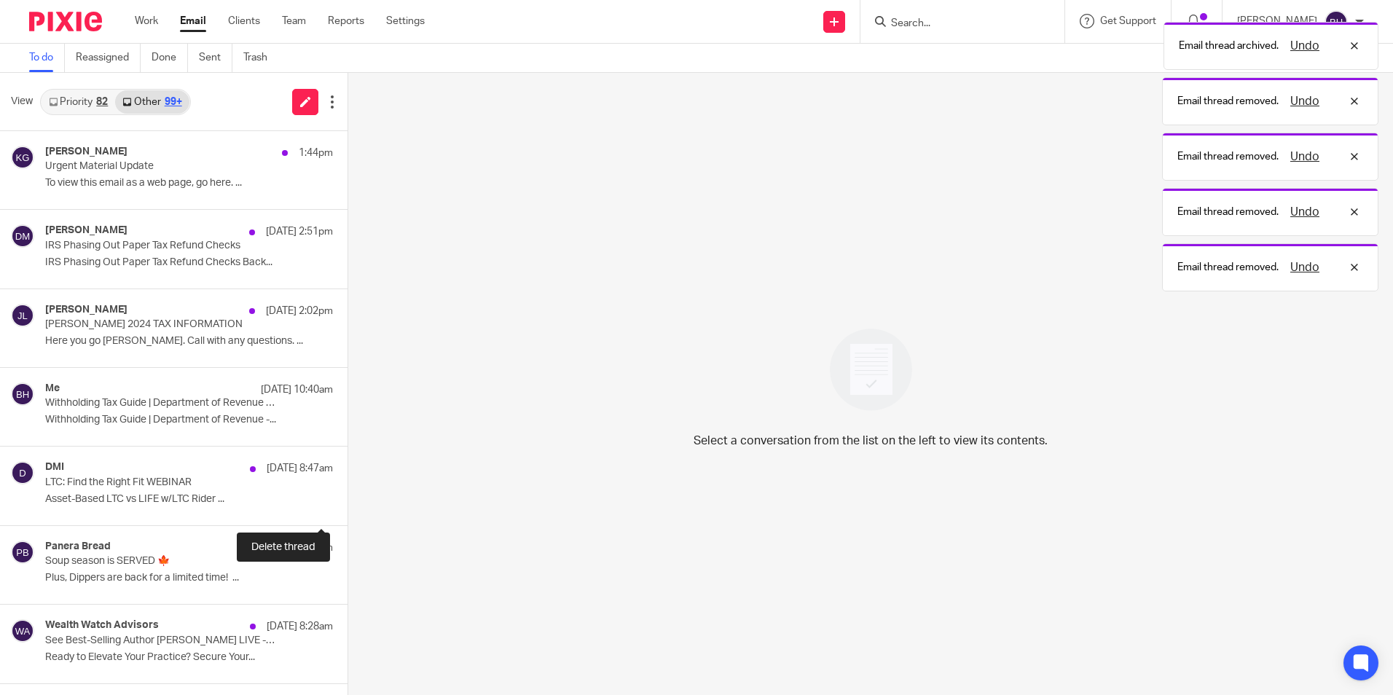
click at [347, 501] on button at bounding box center [353, 506] width 12 height 39
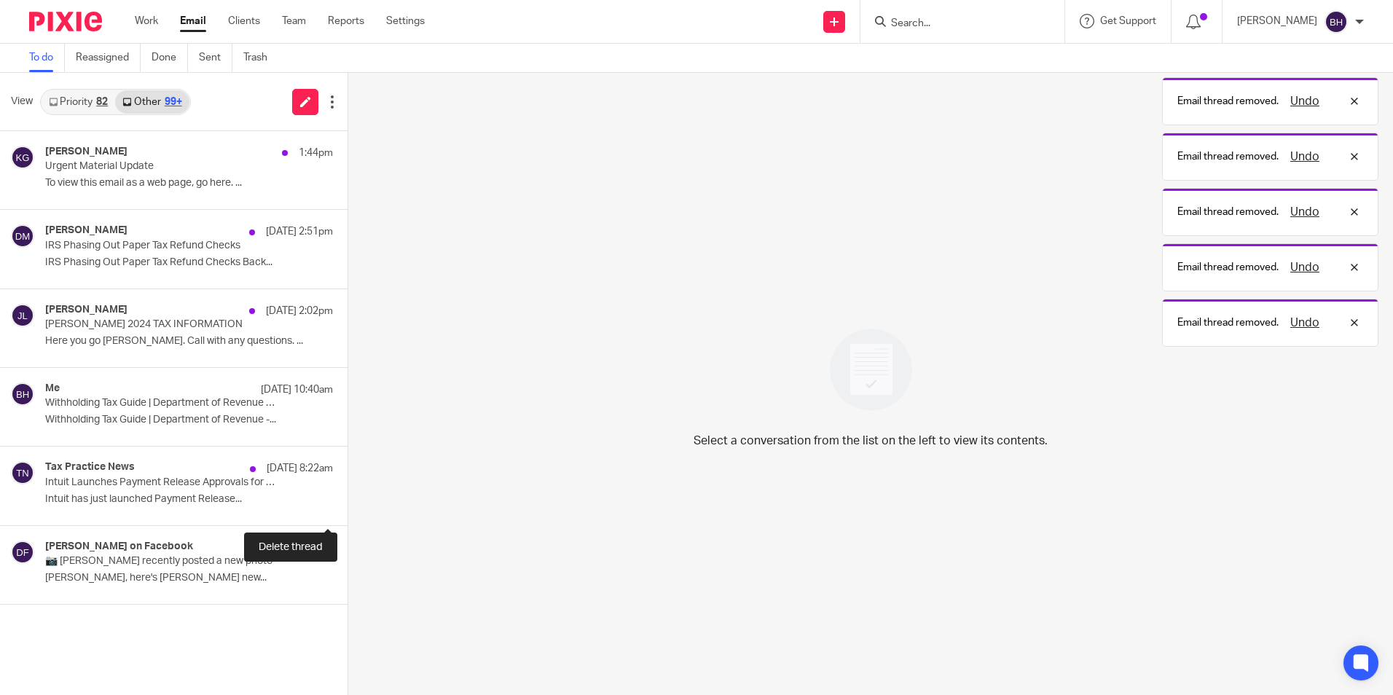
click at [347, 501] on button at bounding box center [353, 506] width 12 height 39
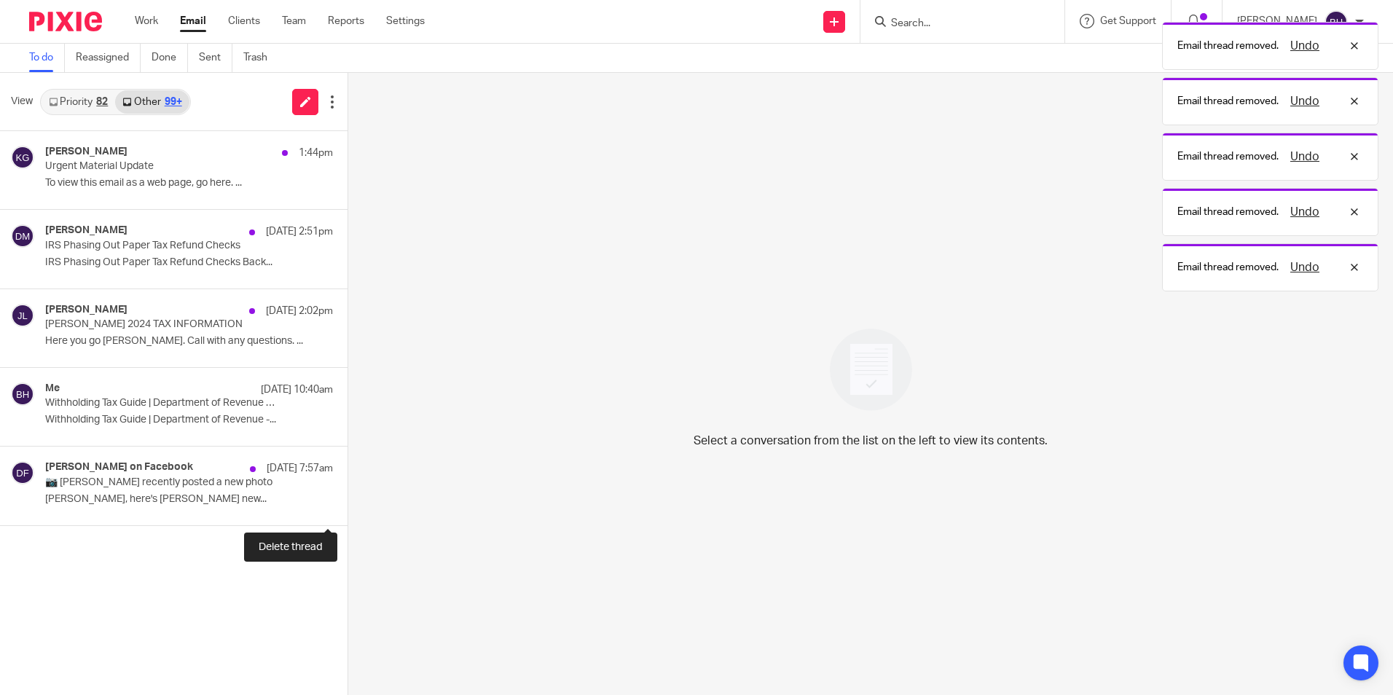
click at [347, 501] on button at bounding box center [353, 506] width 12 height 39
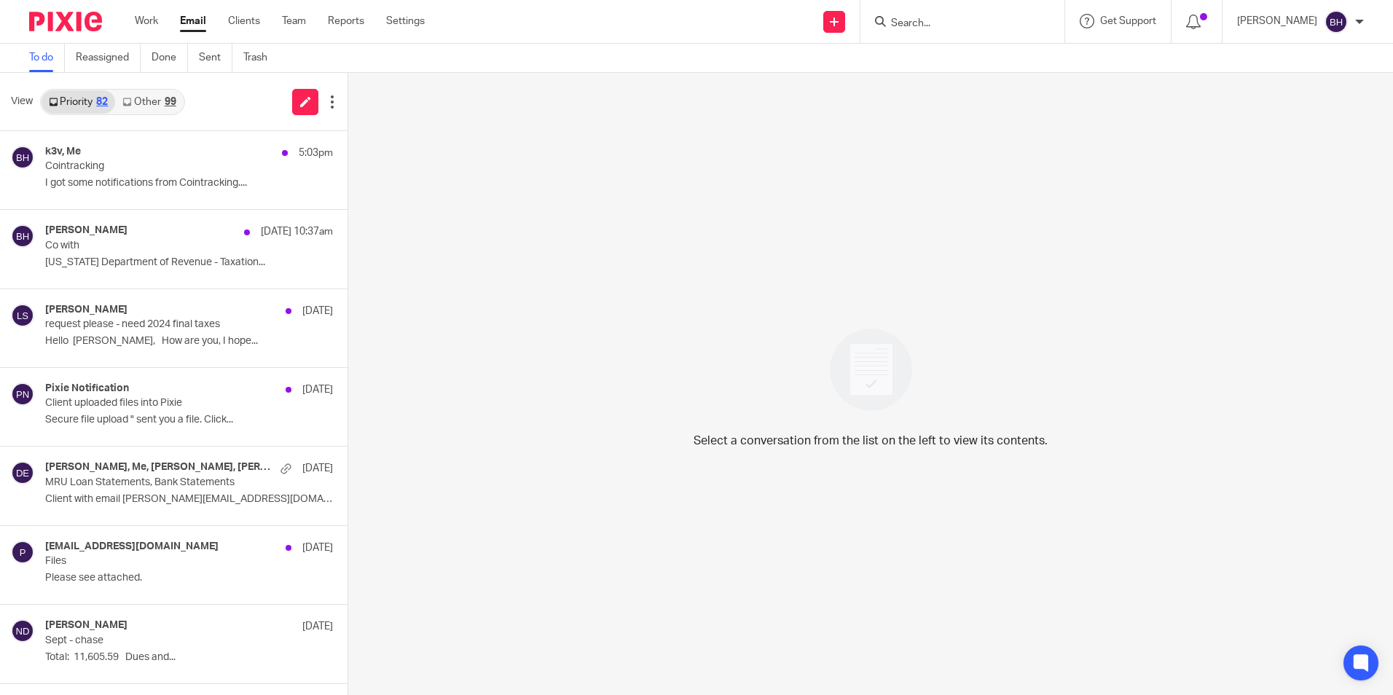
click at [154, 103] on link "Other 99" at bounding box center [149, 101] width 68 height 23
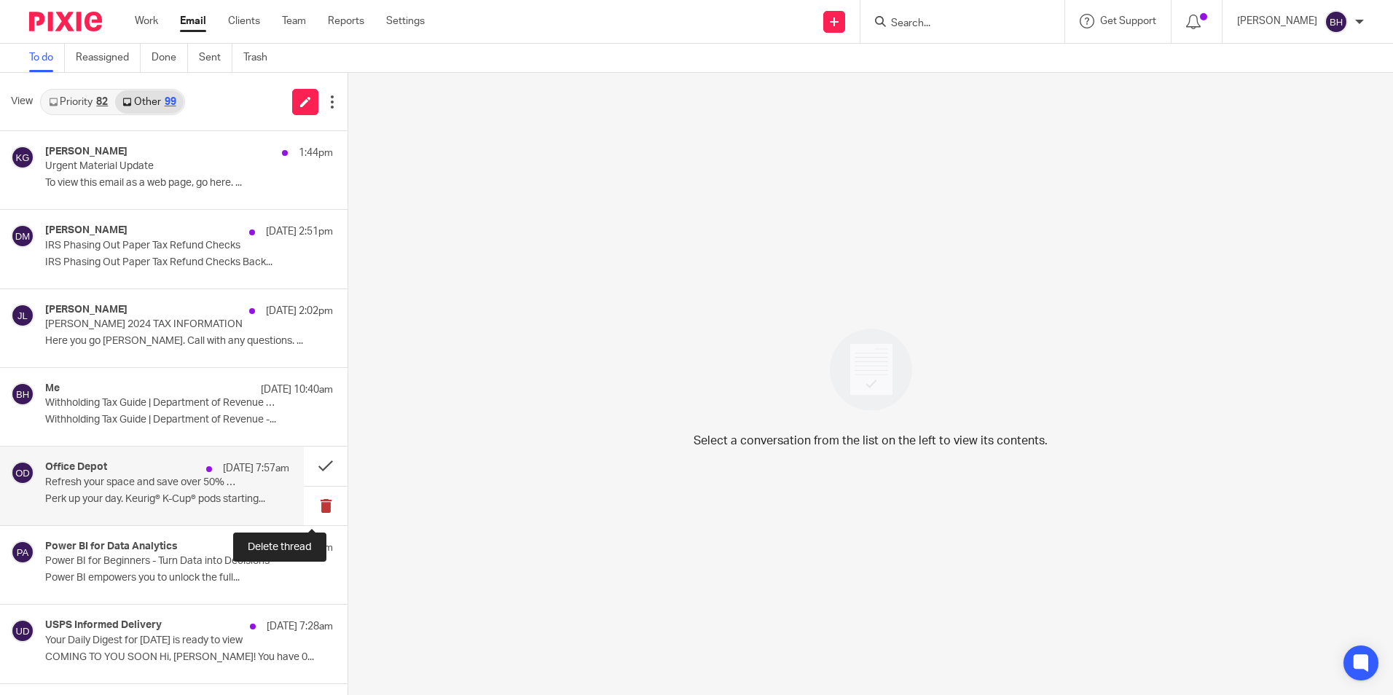
click at [313, 506] on button at bounding box center [326, 506] width 44 height 39
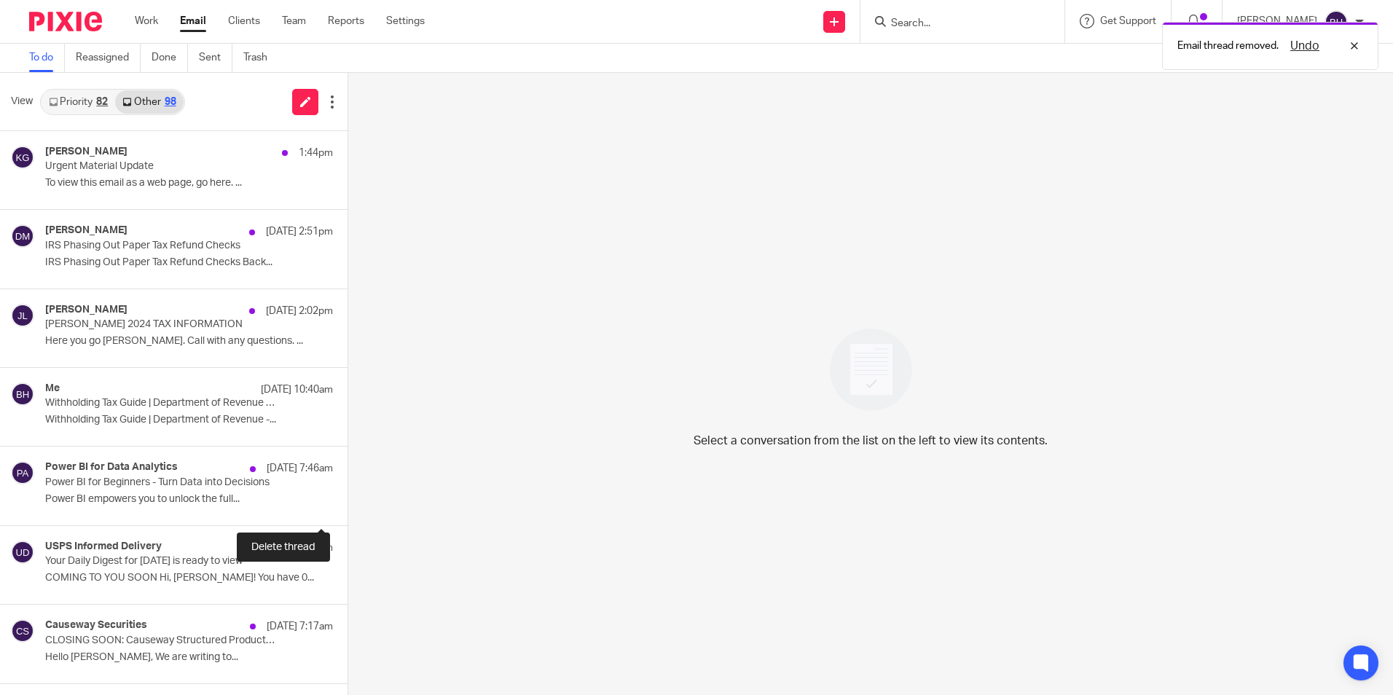
click at [347, 506] on button at bounding box center [353, 506] width 12 height 39
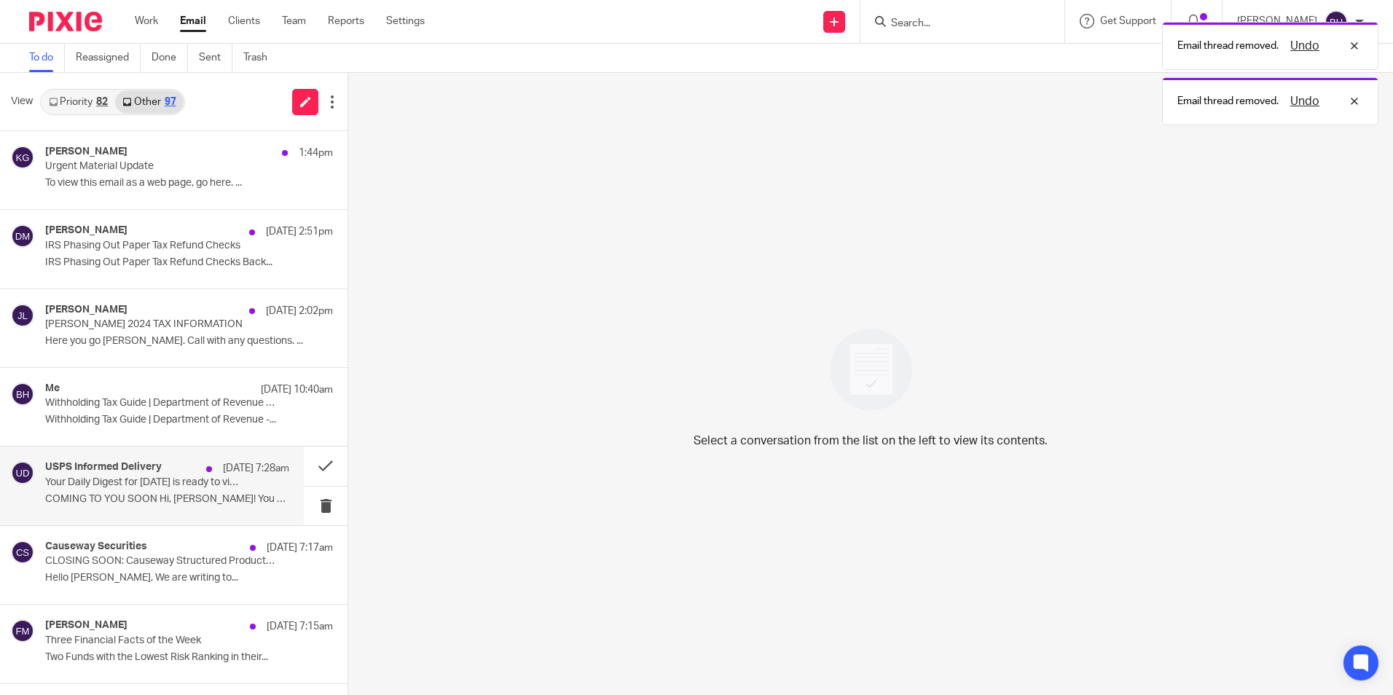
click at [187, 495] on p "COMING TO YOU SOON Hi, [PERSON_NAME]! You have 0..." at bounding box center [167, 499] width 244 height 12
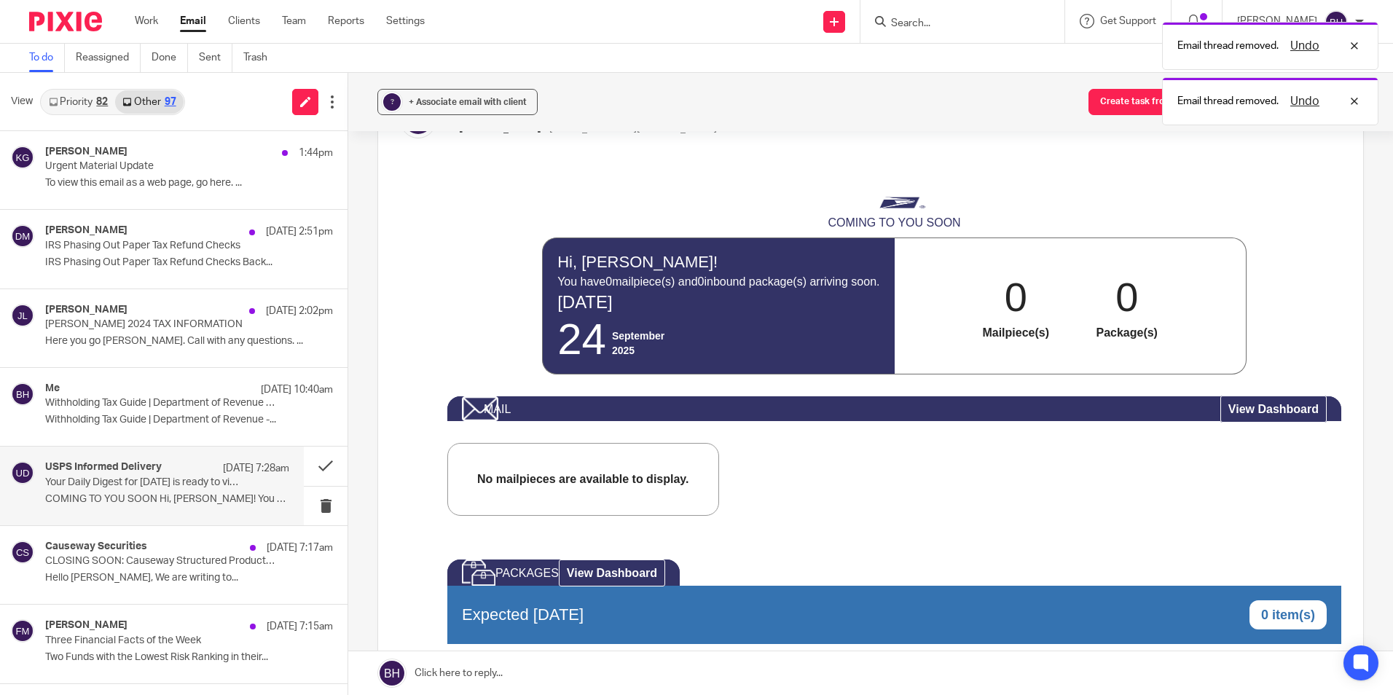
scroll to position [73, 0]
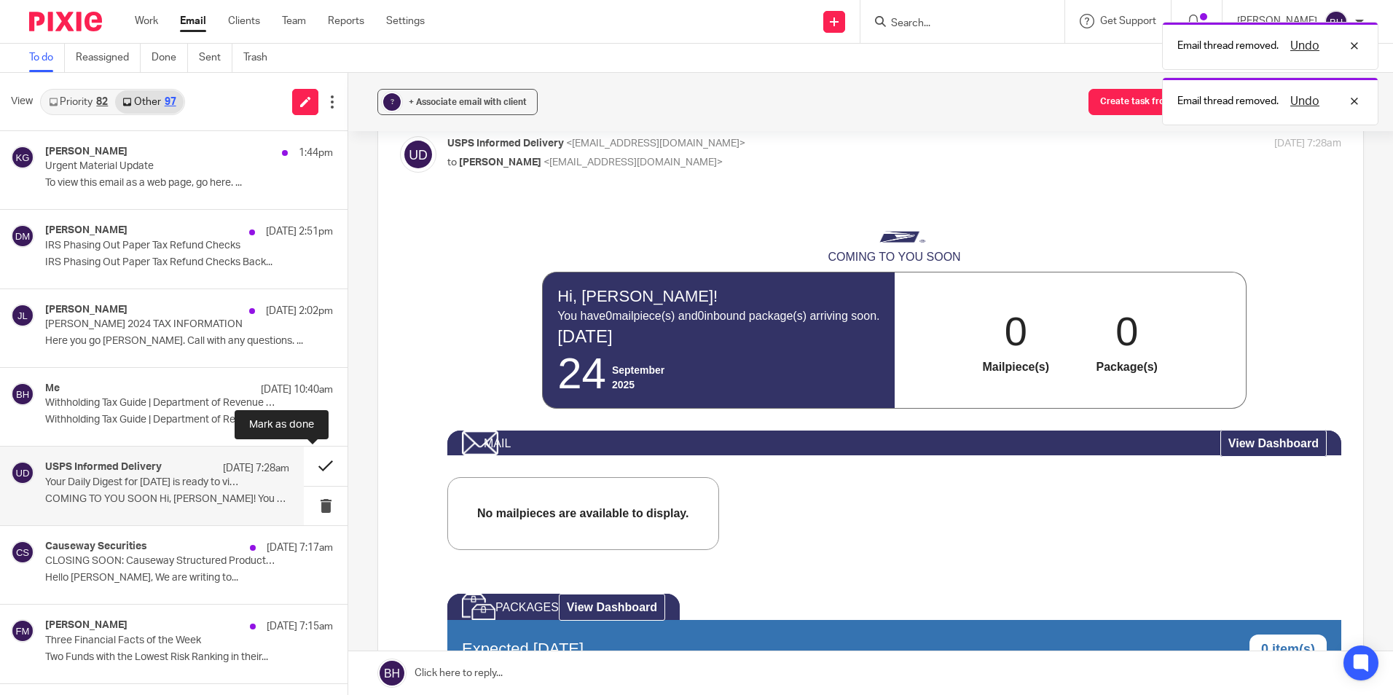
click at [304, 461] on button at bounding box center [326, 466] width 44 height 39
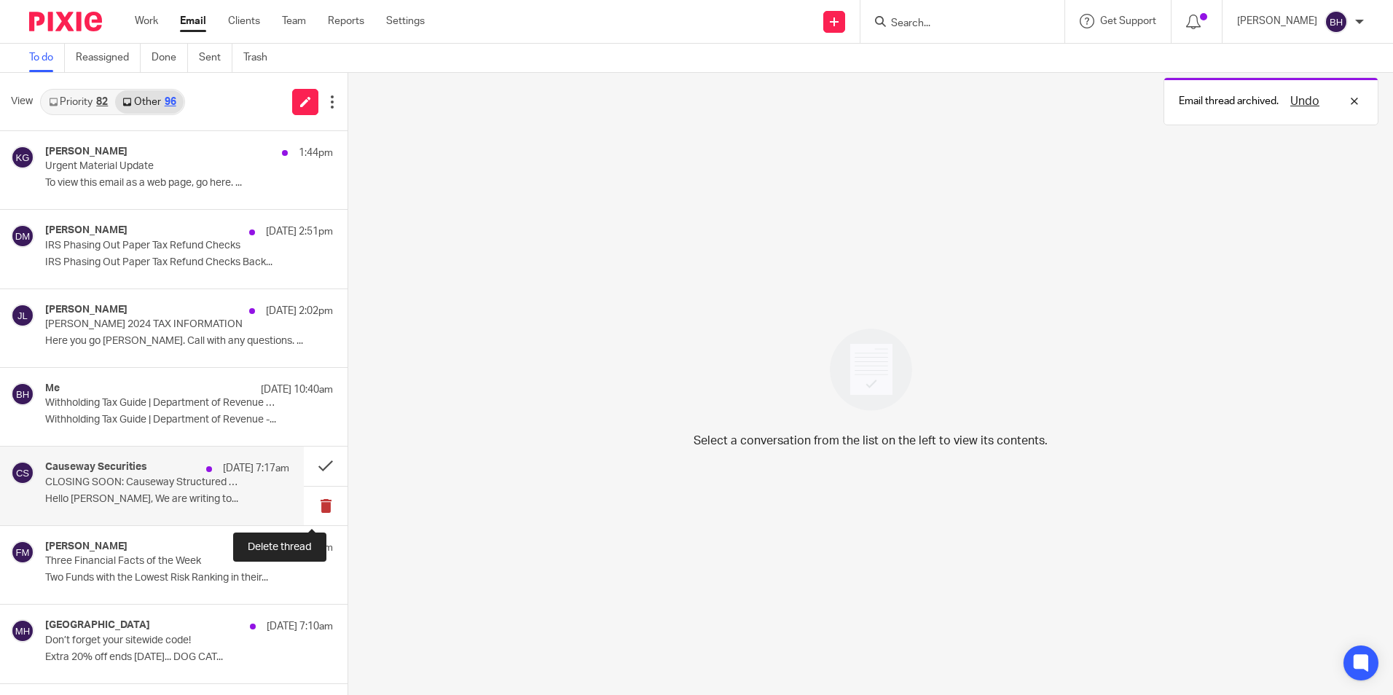
click at [308, 500] on button at bounding box center [326, 506] width 44 height 39
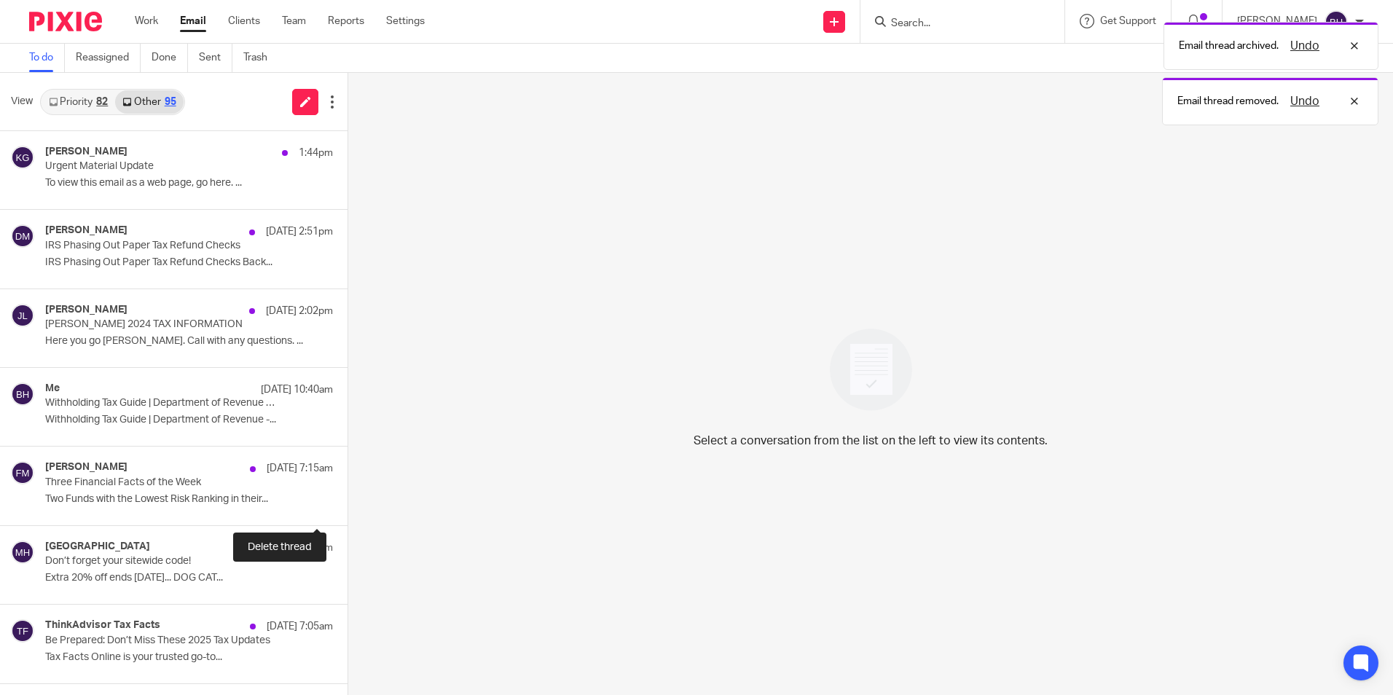
click at [347, 500] on button at bounding box center [353, 506] width 12 height 39
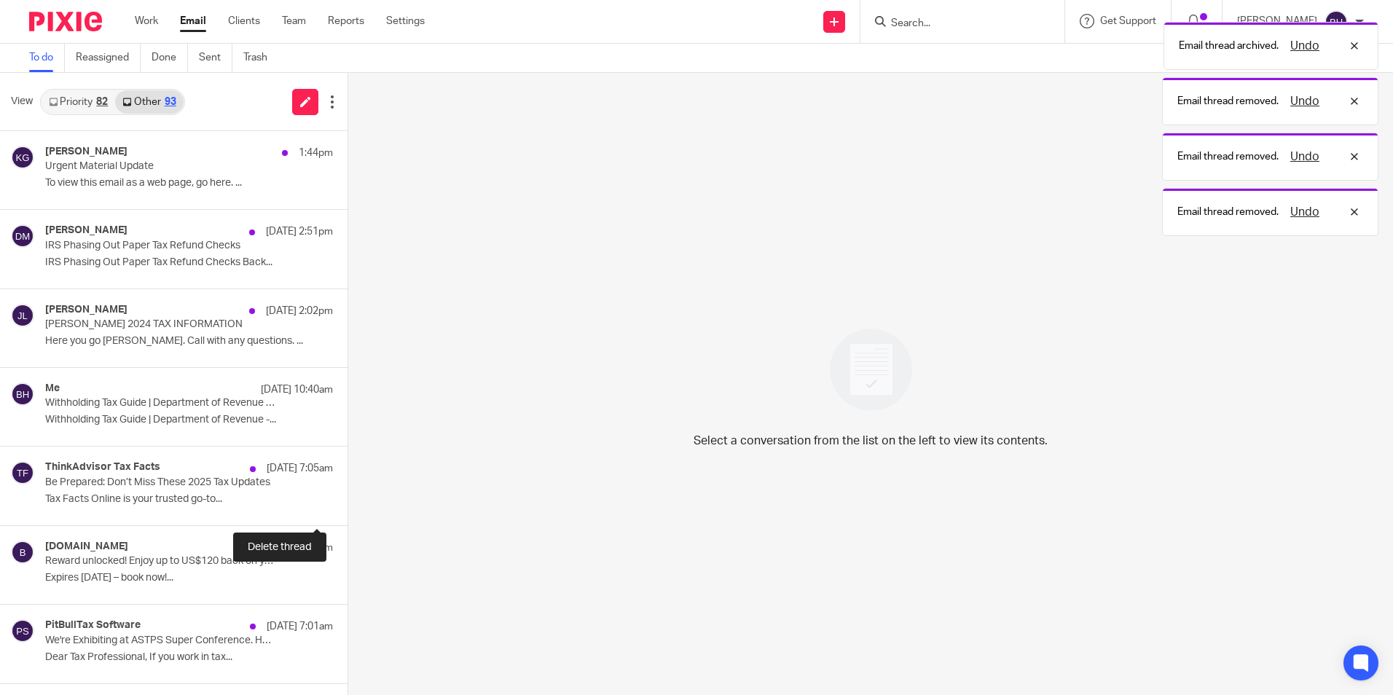
click at [347, 500] on button at bounding box center [353, 506] width 12 height 39
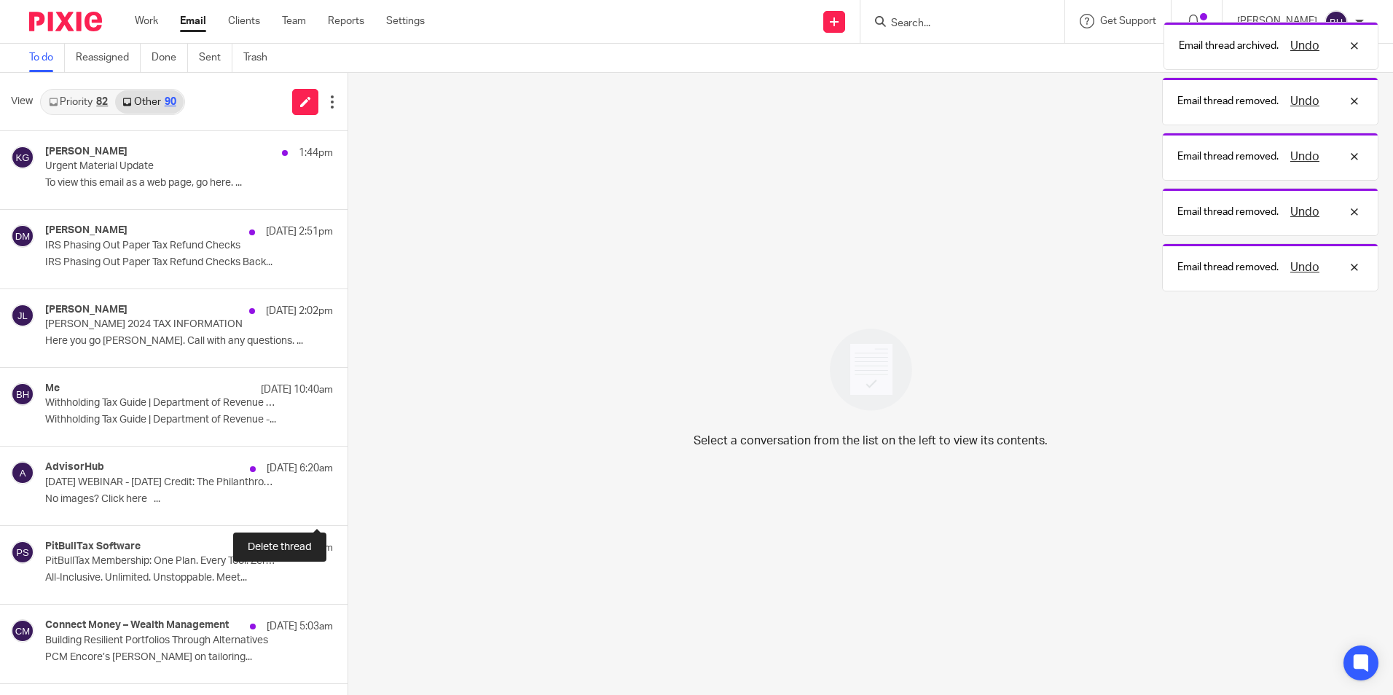
click at [347, 500] on button at bounding box center [353, 506] width 12 height 39
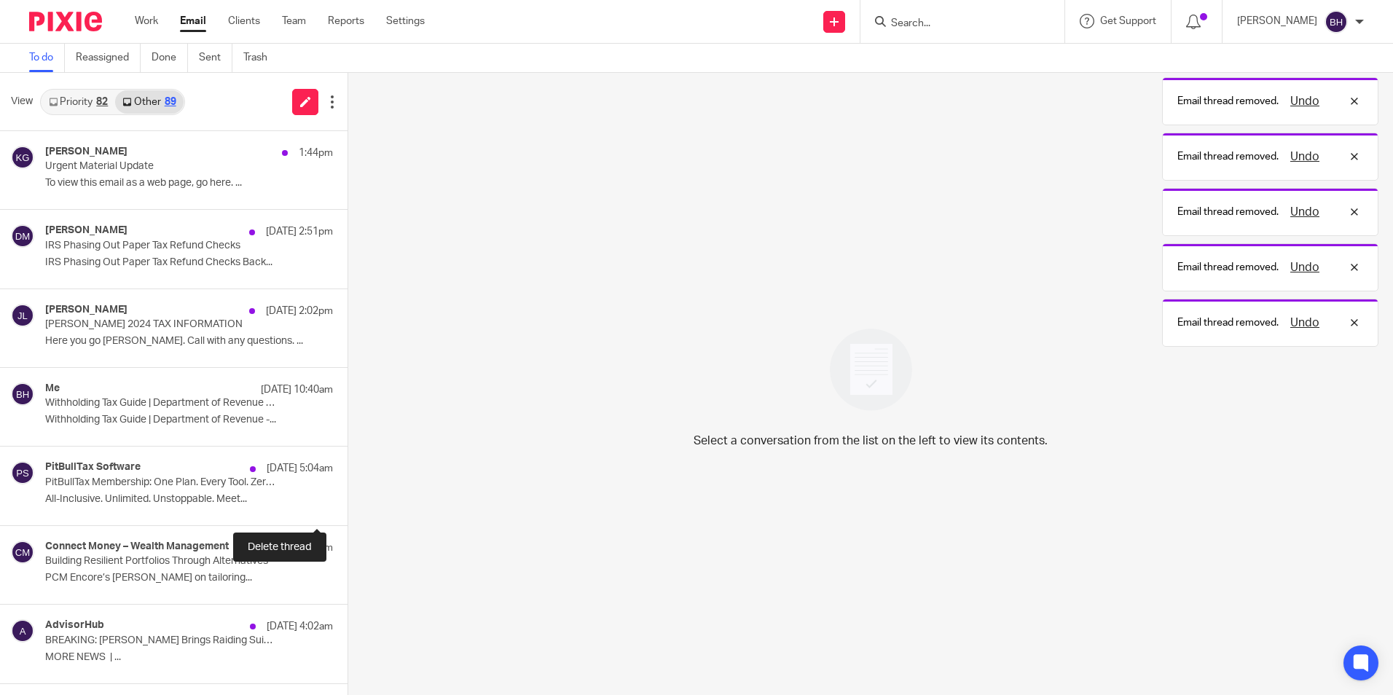
click at [347, 500] on button at bounding box center [353, 506] width 12 height 39
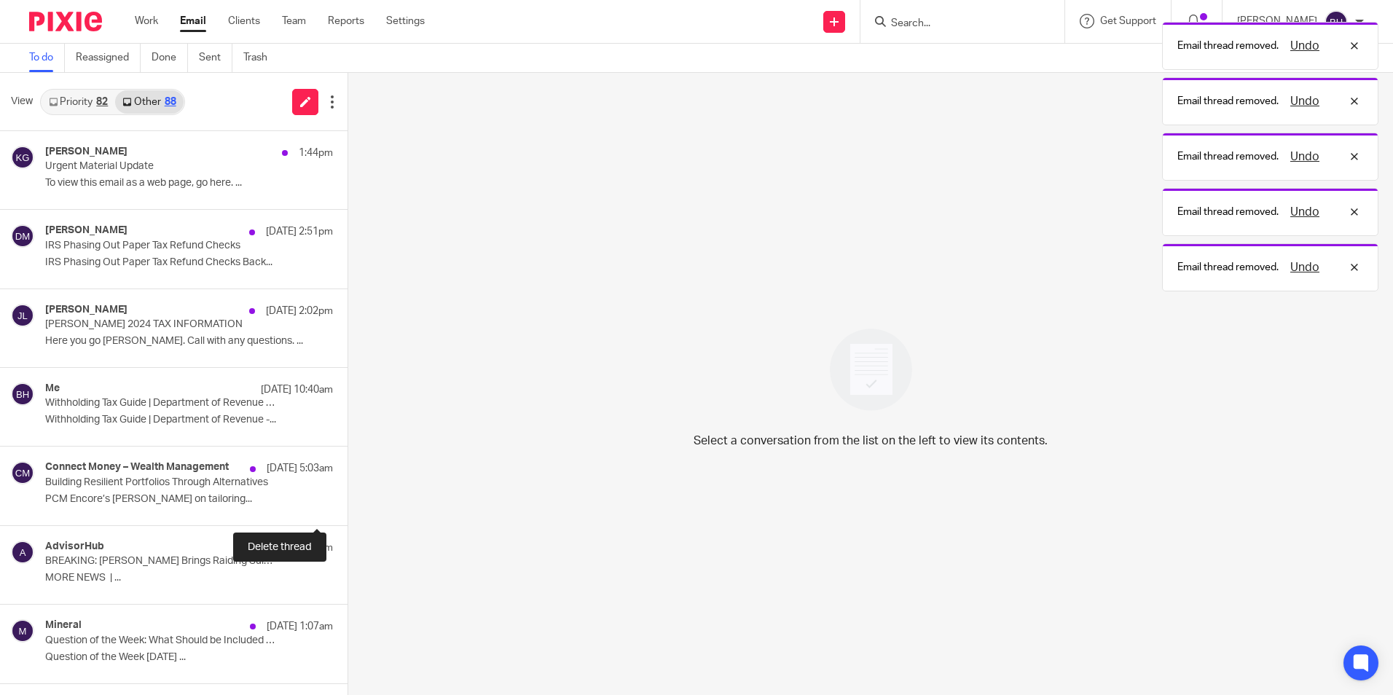
click at [347, 500] on button at bounding box center [353, 506] width 12 height 39
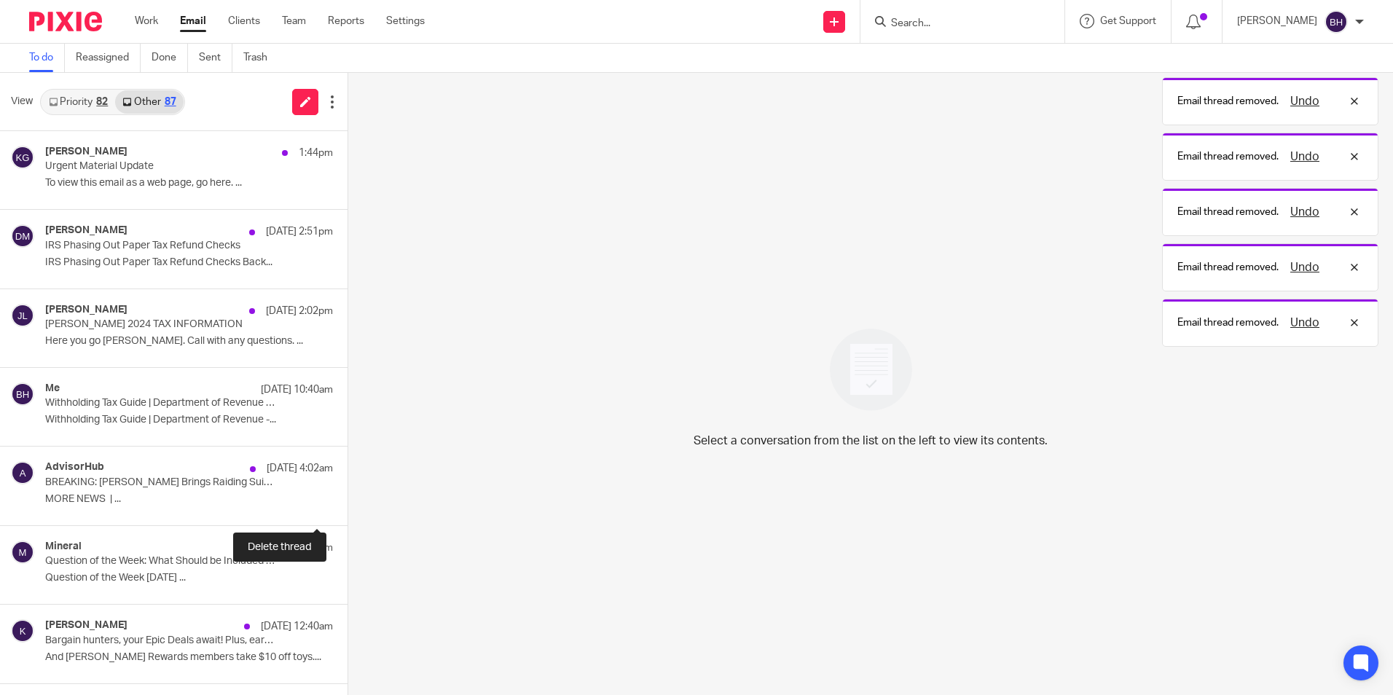
click at [347, 500] on button at bounding box center [353, 506] width 12 height 39
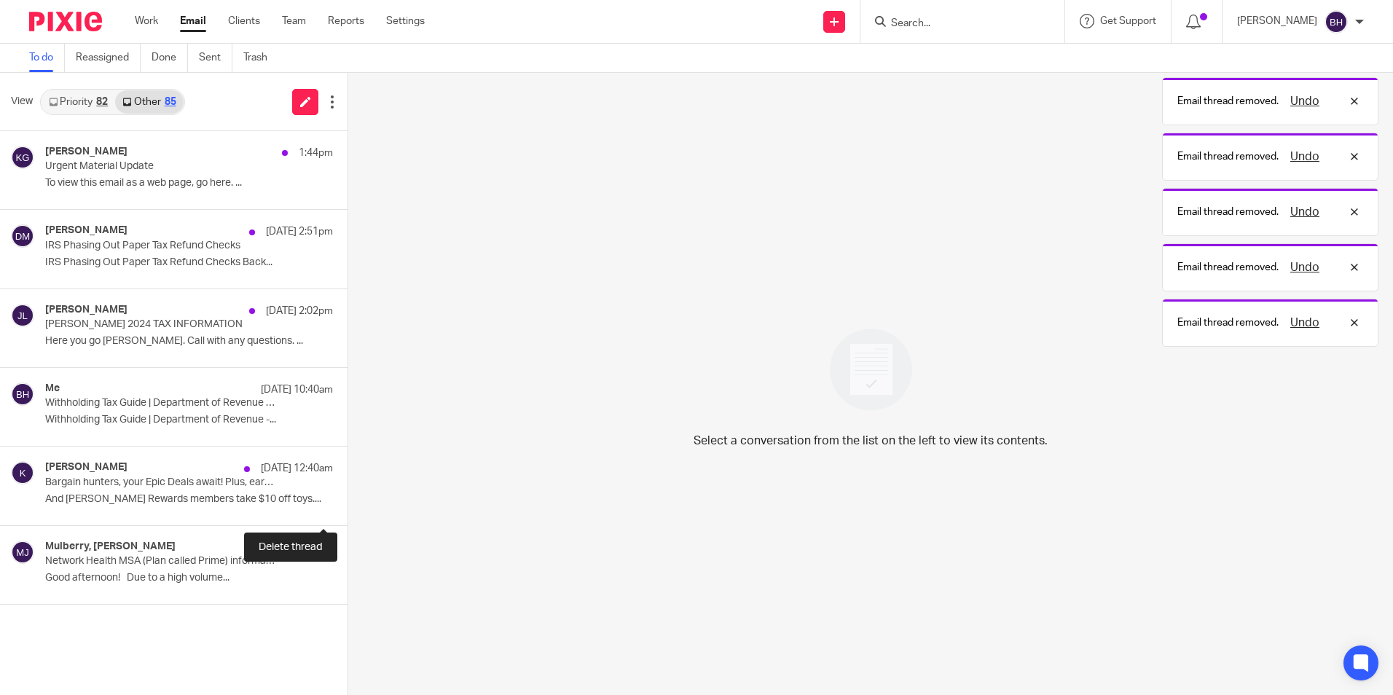
click at [347, 500] on button at bounding box center [353, 506] width 12 height 39
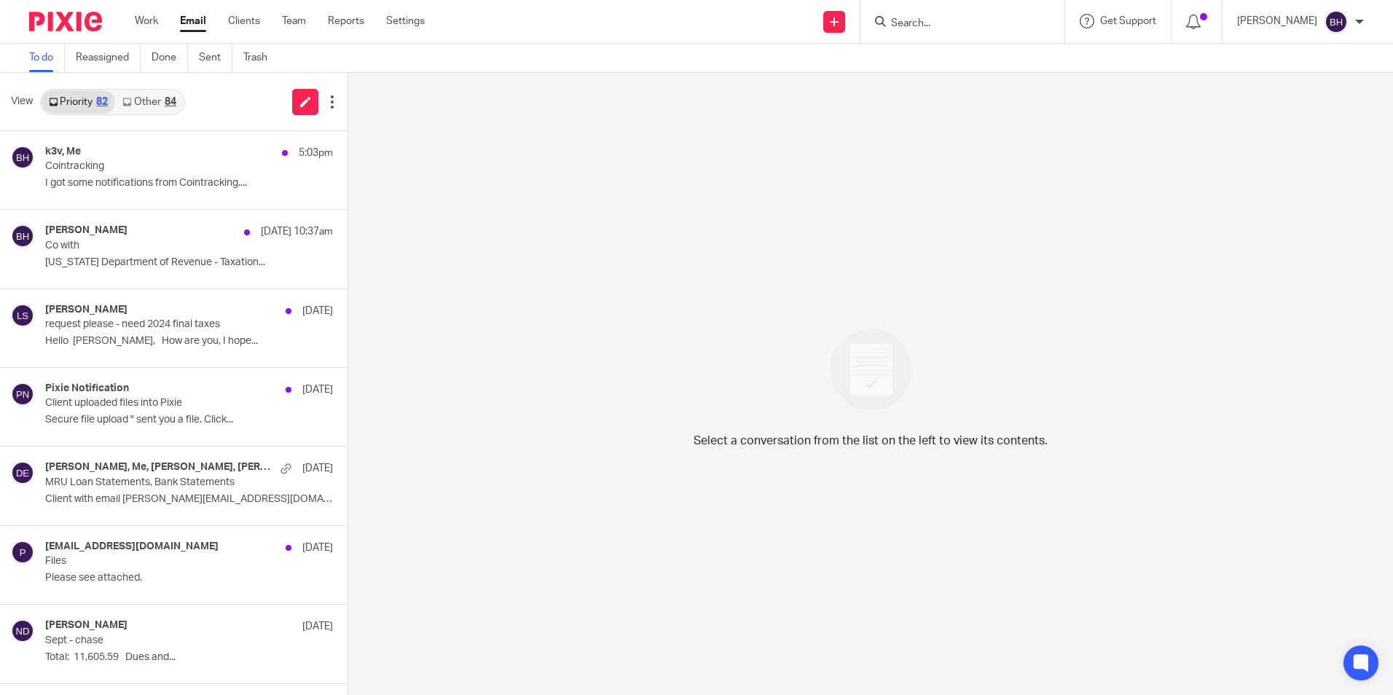
click at [163, 99] on link "Other 84" at bounding box center [149, 101] width 68 height 23
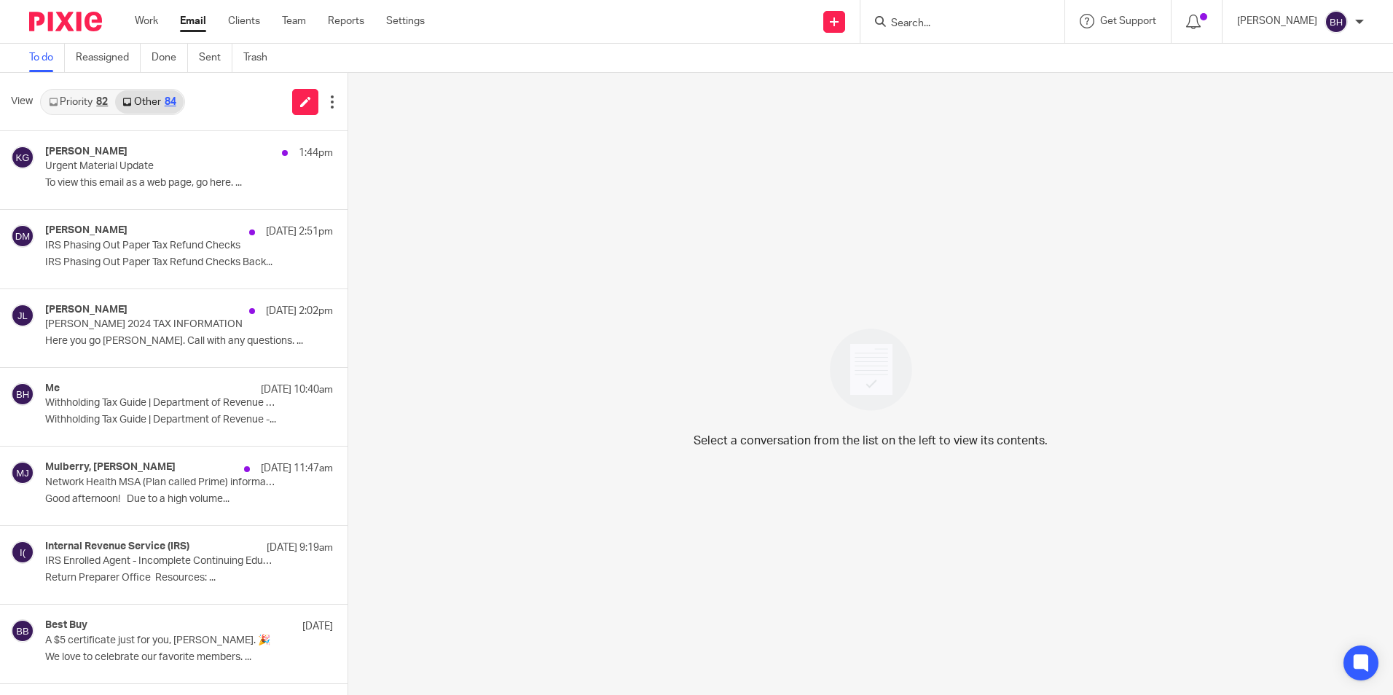
click at [81, 105] on link "Priority 82" at bounding box center [79, 101] width 74 height 23
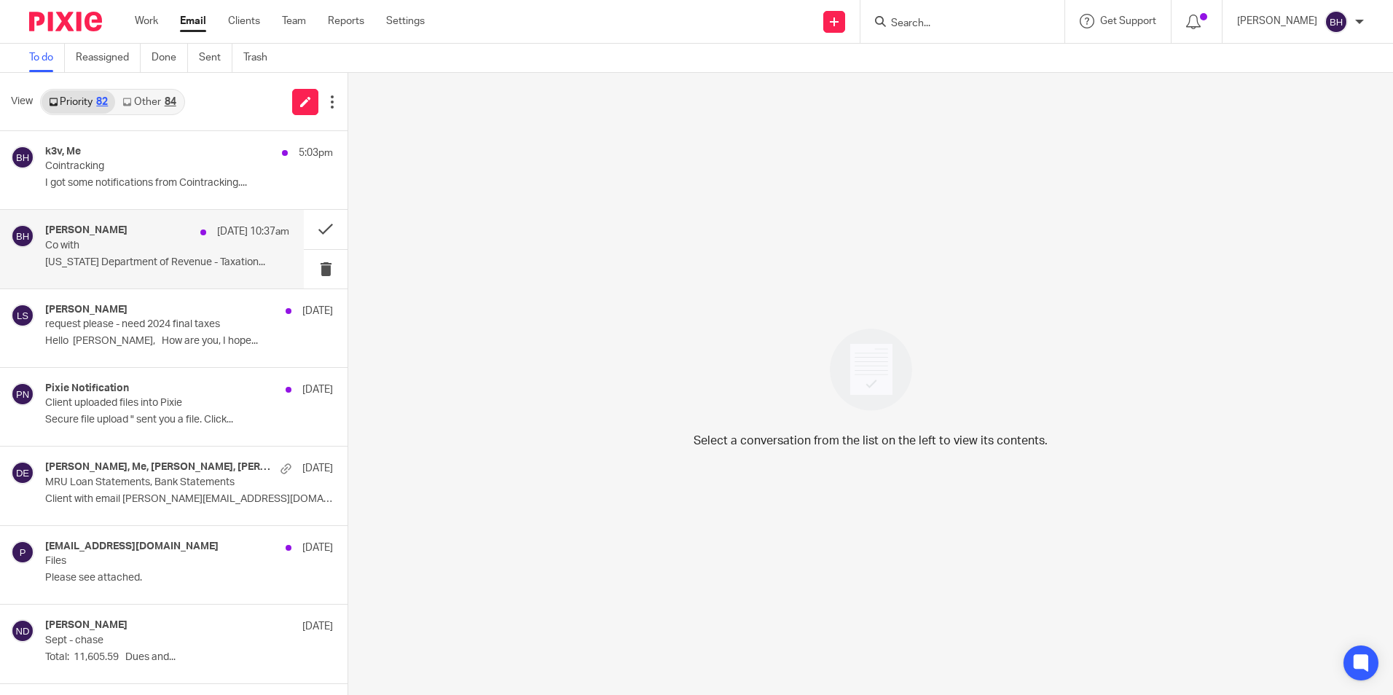
click at [113, 245] on p "Co with" at bounding box center [142, 246] width 195 height 12
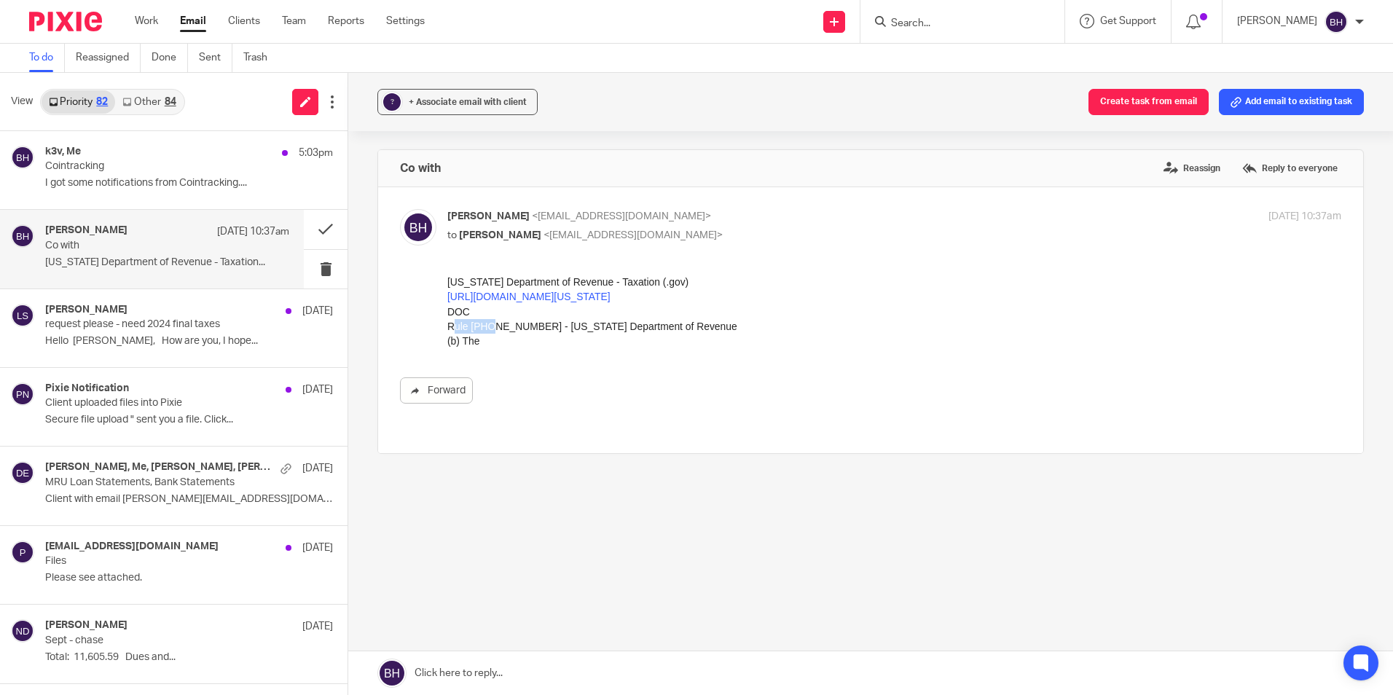
drag, startPoint x: 450, startPoint y: 324, endPoint x: 488, endPoint y: 326, distance: 37.9
click at [488, 326] on div "Rule [PHONE_NUMBER] - [US_STATE] Department of Revenue" at bounding box center [894, 326] width 894 height 15
drag, startPoint x: 488, startPoint y: 326, endPoint x: 447, endPoint y: 326, distance: 40.8
click at [447, 326] on div "Rule [PHONE_NUMBER] - [US_STATE] Department of Revenue" at bounding box center [894, 326] width 894 height 15
drag, startPoint x: 447, startPoint y: 326, endPoint x: 514, endPoint y: 328, distance: 67.1
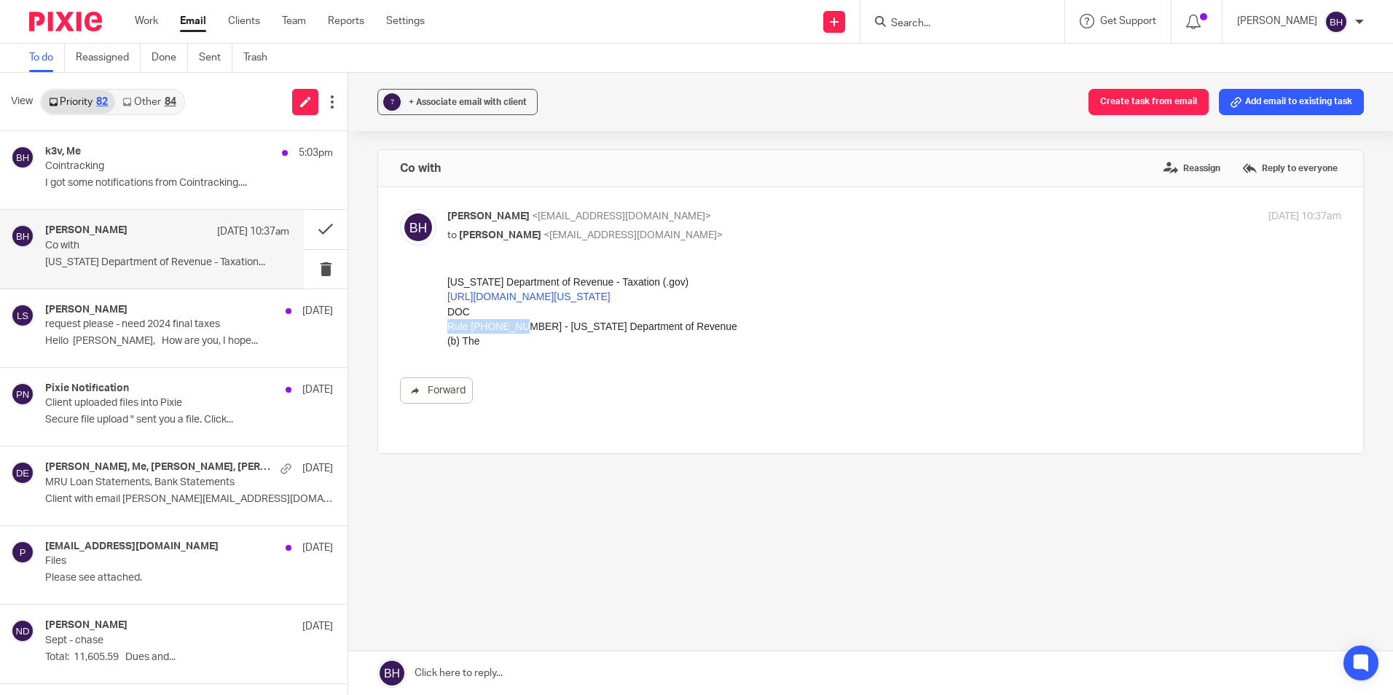
click at [514, 328] on div "Rule [PHONE_NUMBER] - [US_STATE] Department of Revenue" at bounding box center [894, 326] width 894 height 15
copy div "Rule [PHONE_NUMBER]"
